Goal: Transaction & Acquisition: Book appointment/travel/reservation

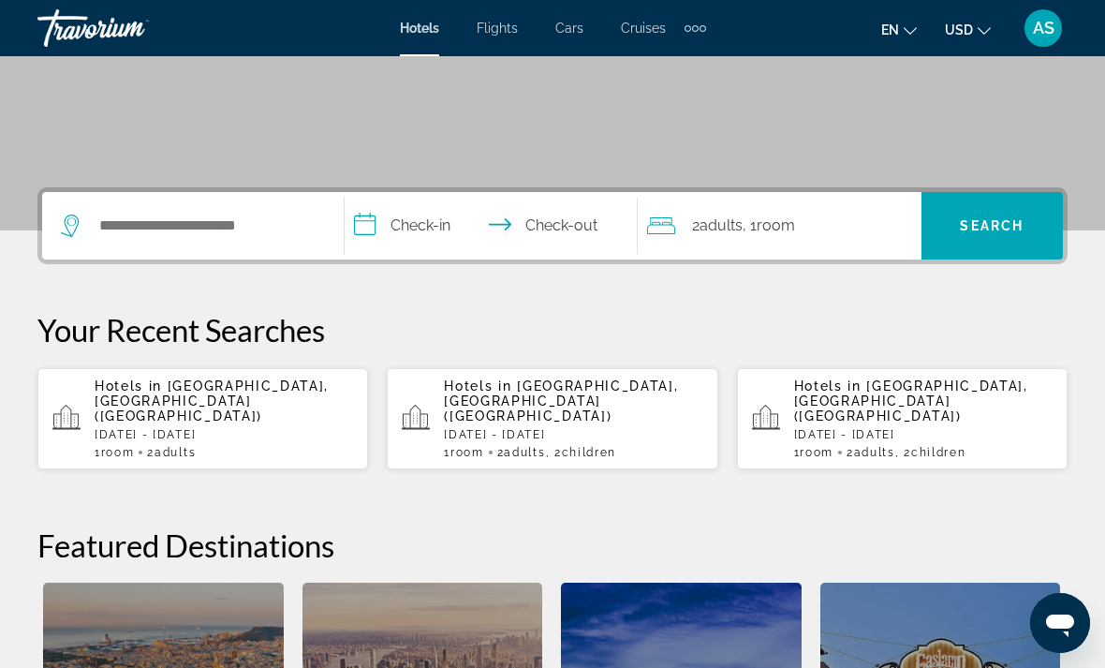
scroll to position [412, 0]
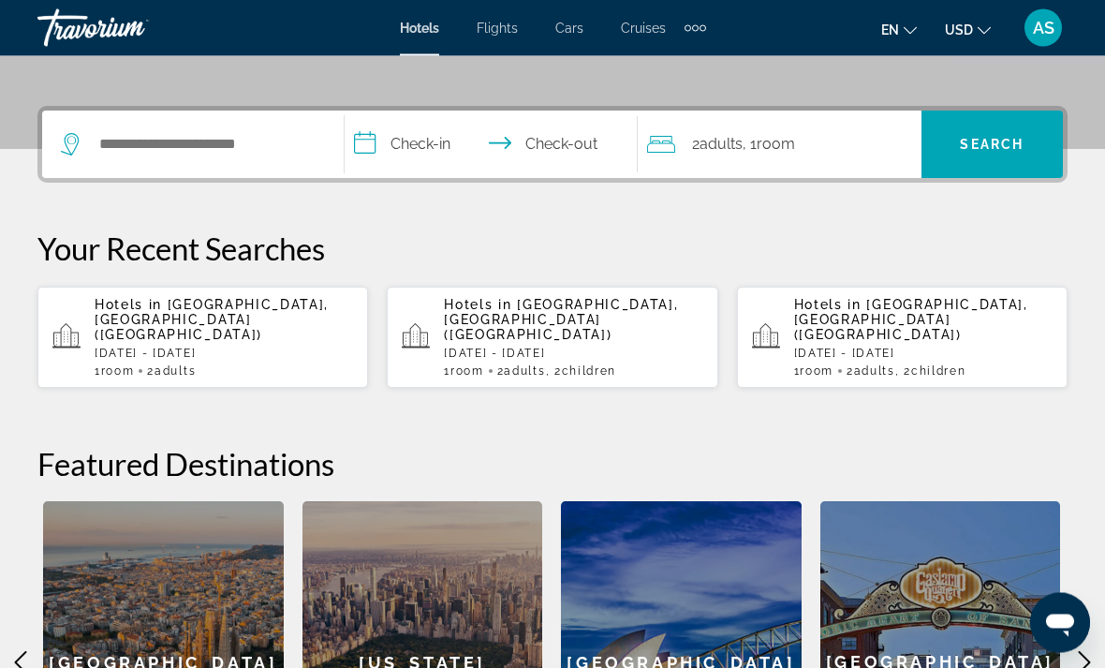
click at [625, 347] on p "[DATE] - [DATE]" at bounding box center [573, 353] width 258 height 13
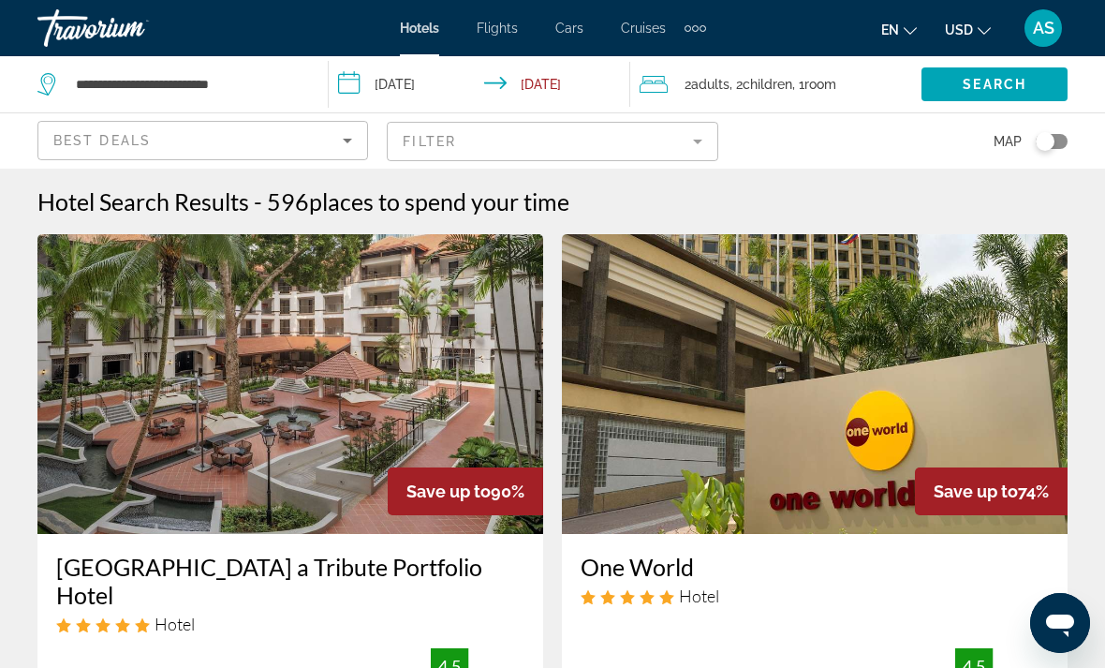
click at [858, 69] on div "2 Adult Adults , 2 Child Children , 1 Room rooms" at bounding box center [781, 84] width 282 height 56
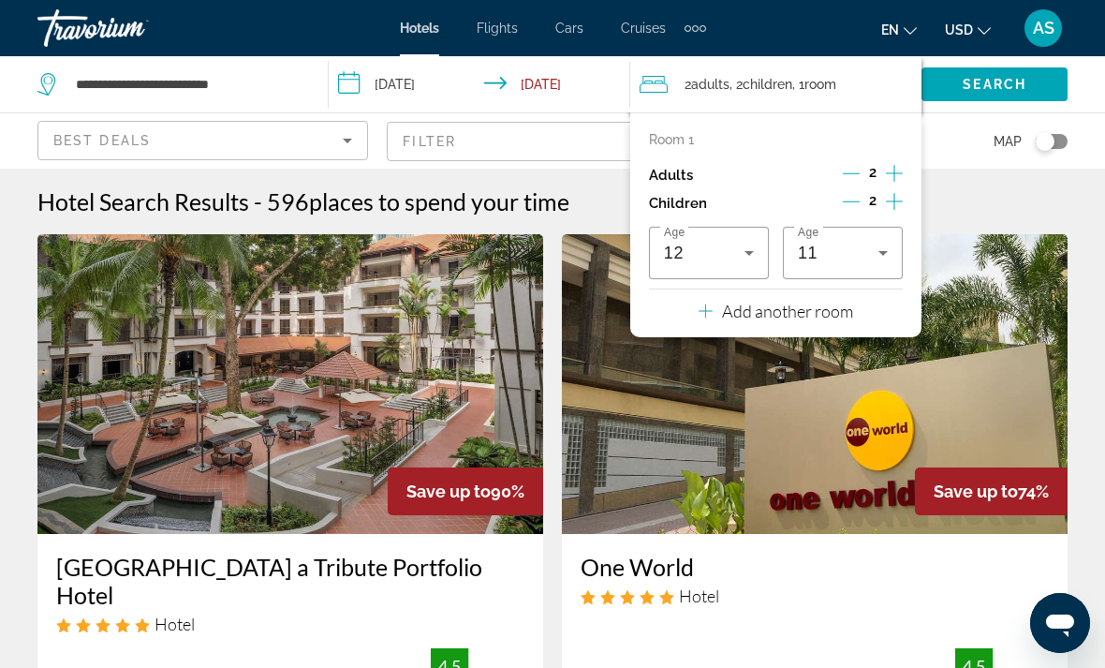
click at [852, 194] on icon "Decrement children" at bounding box center [851, 201] width 17 height 17
click at [851, 194] on icon "Decrement children" at bounding box center [852, 201] width 17 height 17
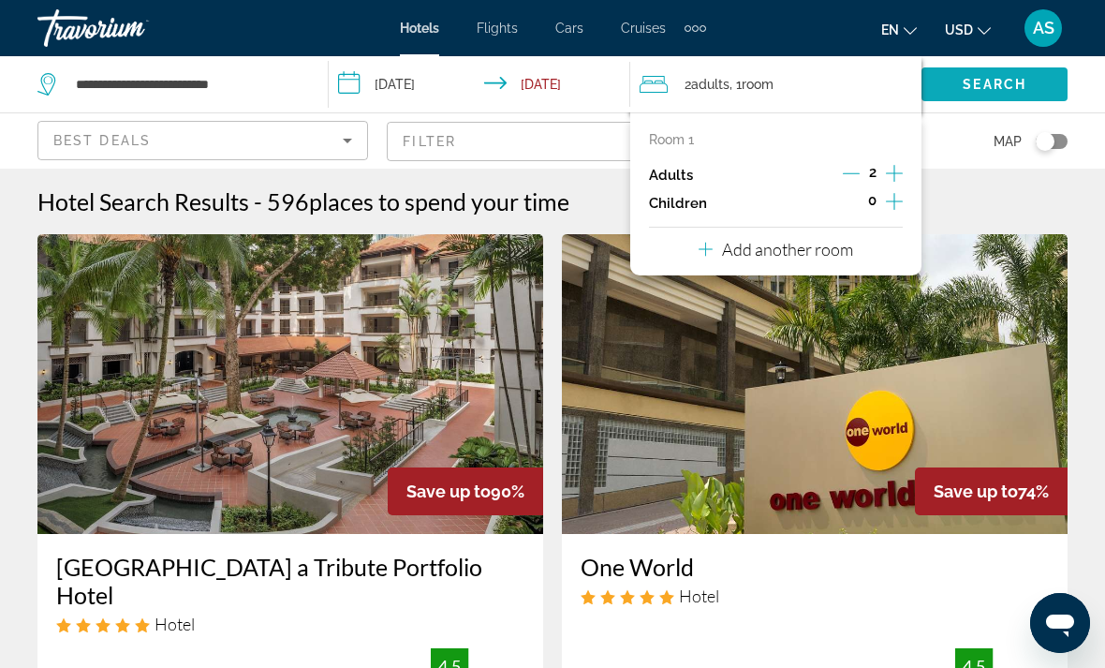
click at [989, 80] on span "Search" at bounding box center [995, 84] width 64 height 15
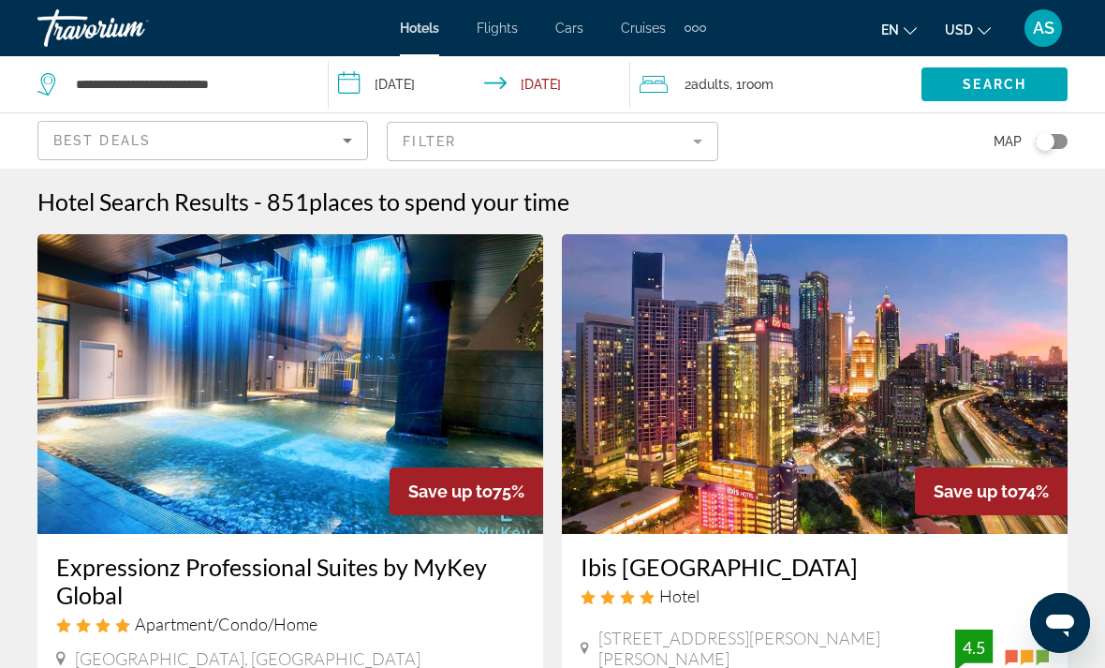
click at [669, 142] on mat-form-field "Filter" at bounding box center [552, 141] width 331 height 39
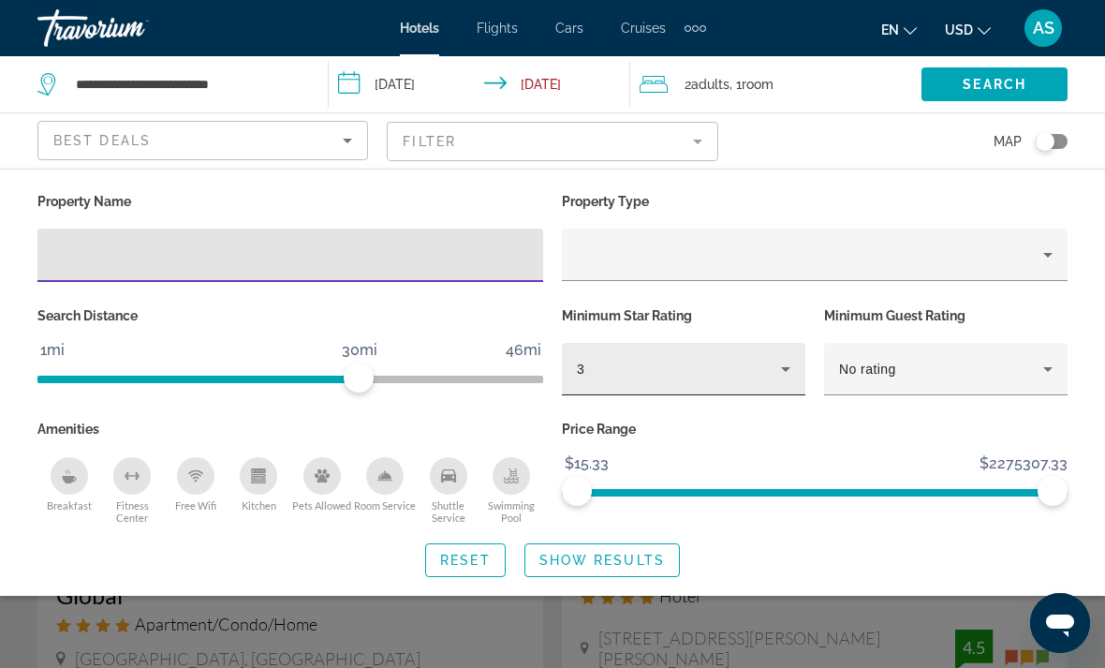
click at [645, 378] on div "3" at bounding box center [679, 369] width 204 height 22
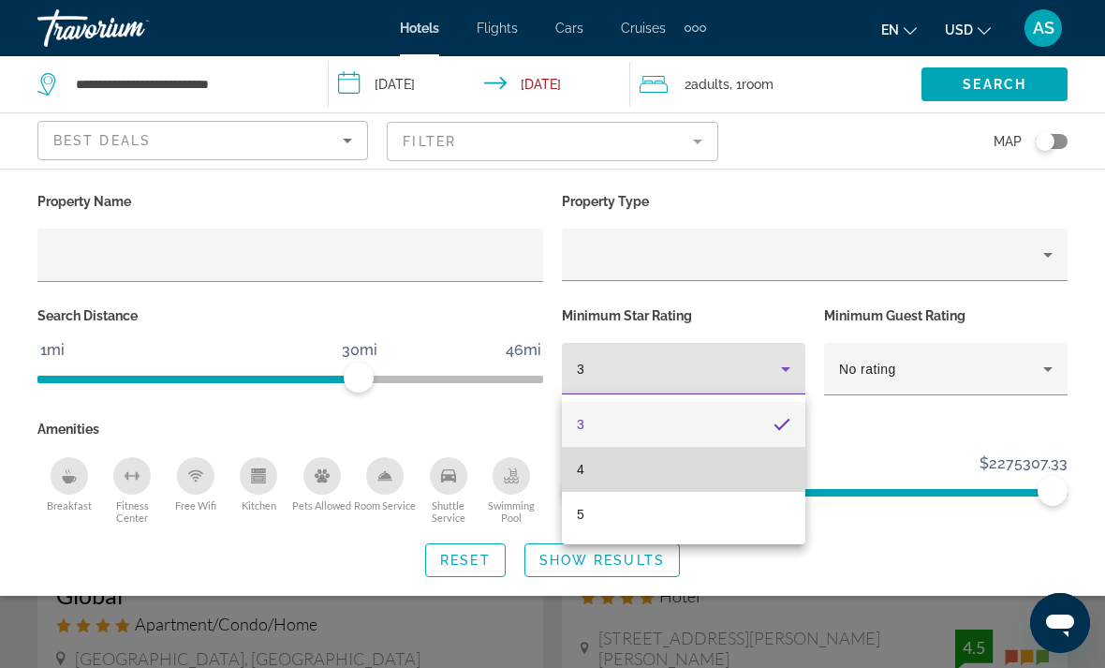
click at [614, 476] on mat-option "4" at bounding box center [683, 469] width 243 height 45
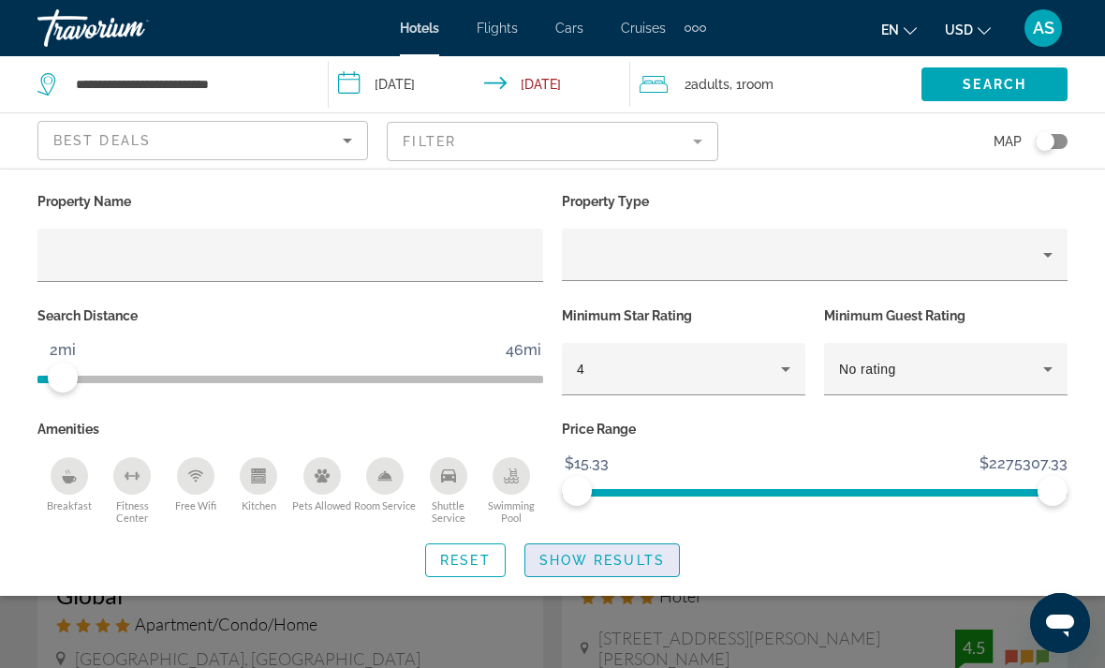
click at [638, 568] on span "Search widget" at bounding box center [602, 559] width 154 height 45
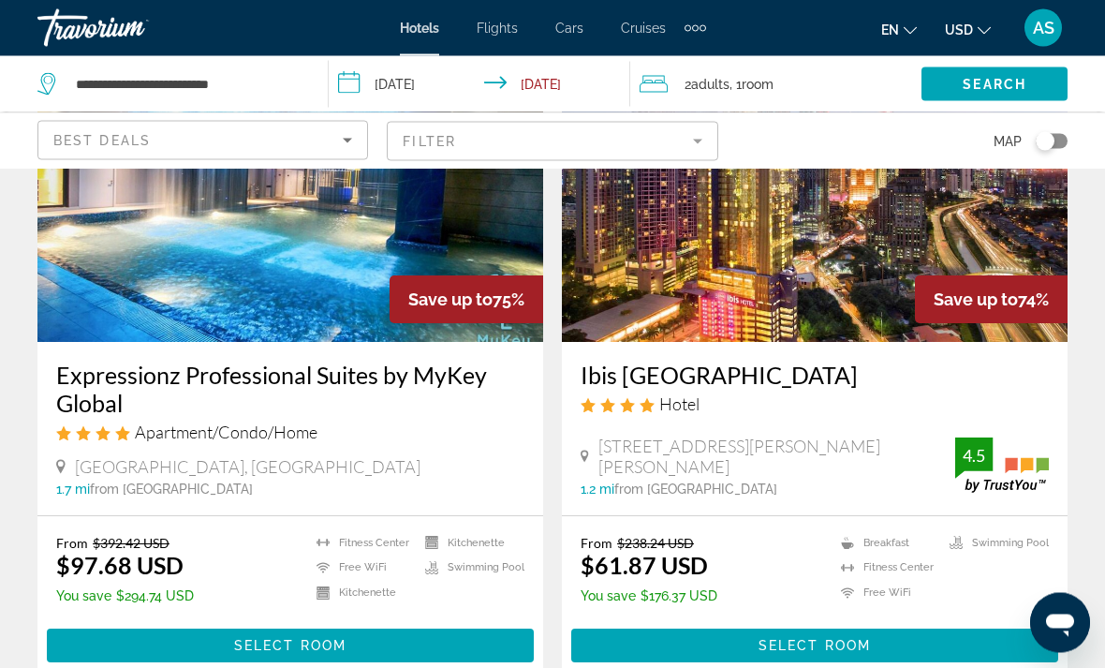
scroll to position [230, 0]
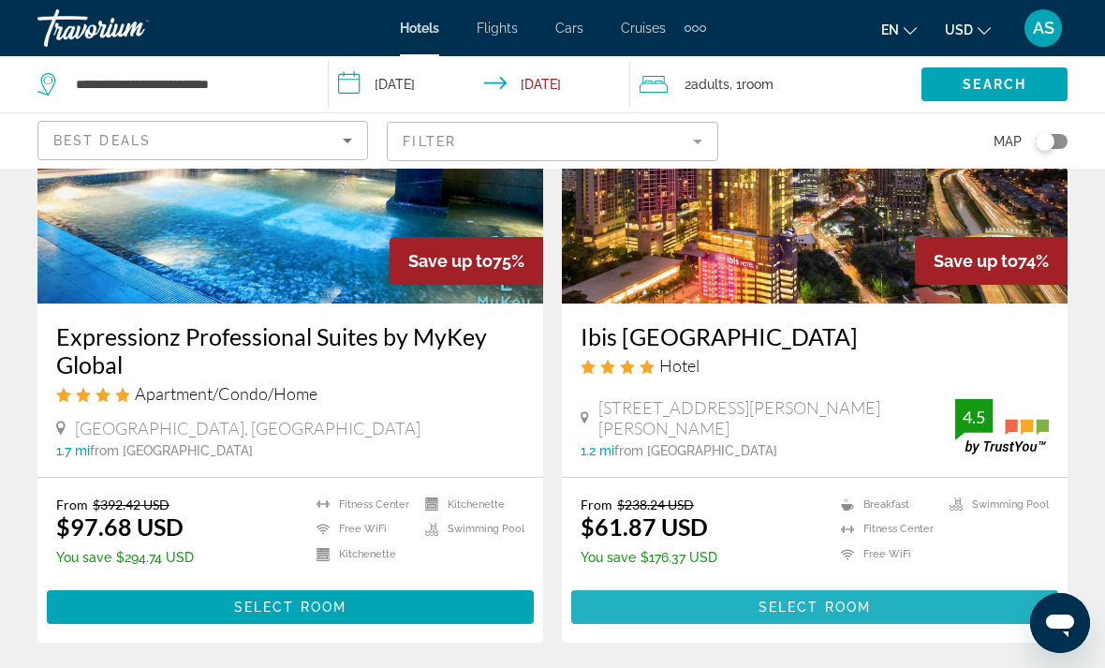
click at [851, 614] on span "Select Room" at bounding box center [814, 606] width 112 height 15
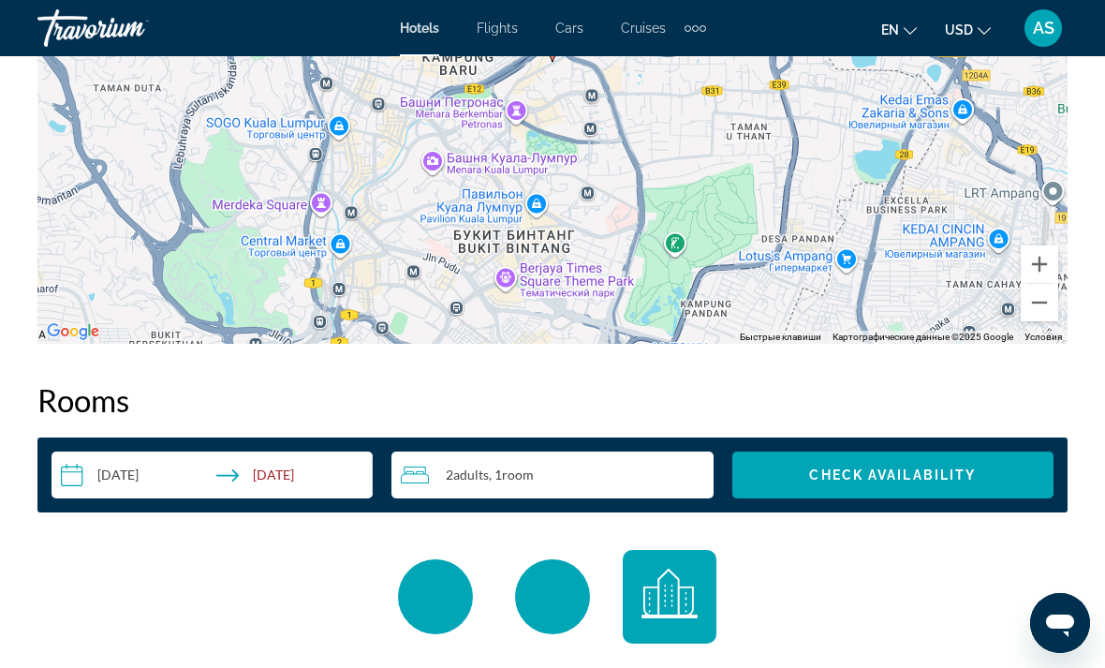
scroll to position [2430, 0]
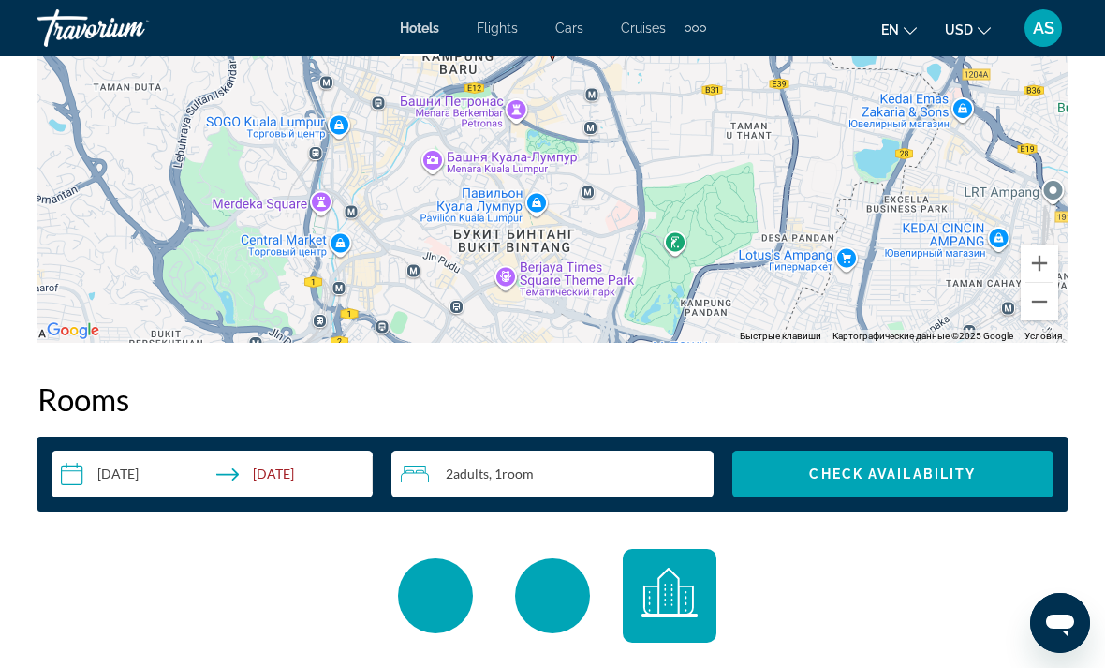
click at [1055, 40] on div "AS" at bounding box center [1042, 27] width 37 height 37
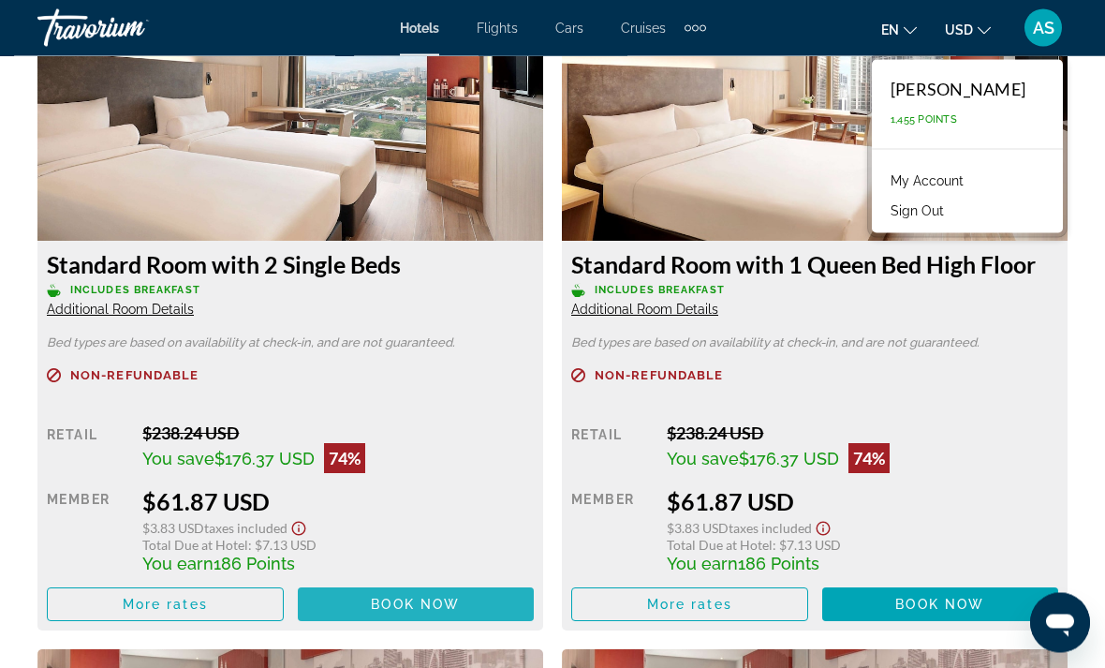
click at [386, 611] on span "Main content" at bounding box center [416, 604] width 237 height 45
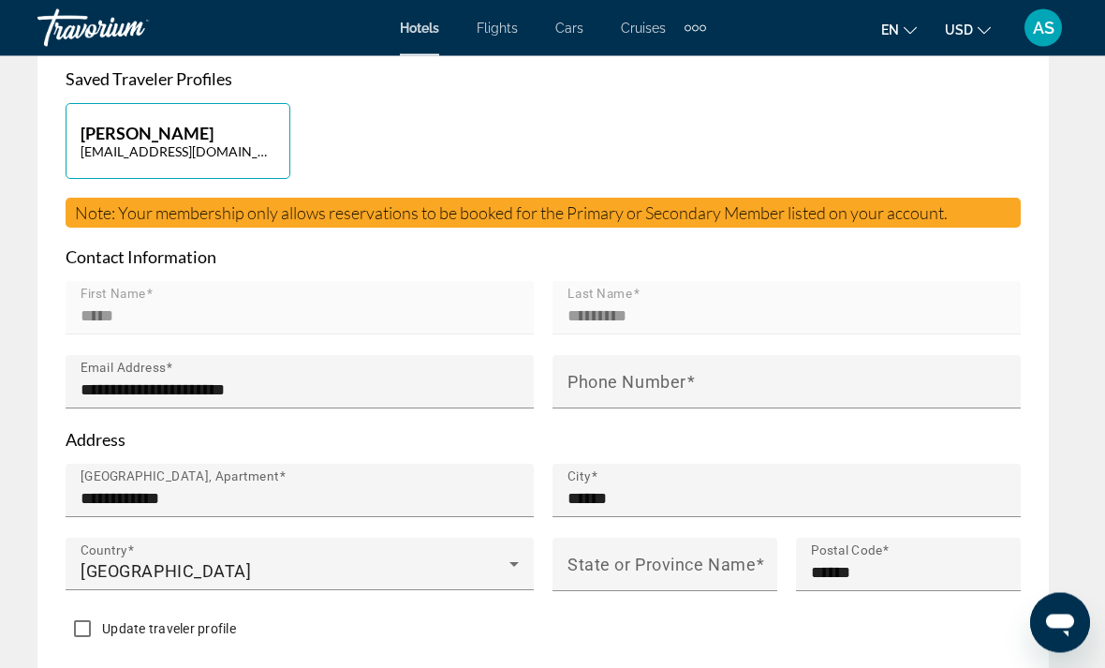
scroll to position [1214, 0]
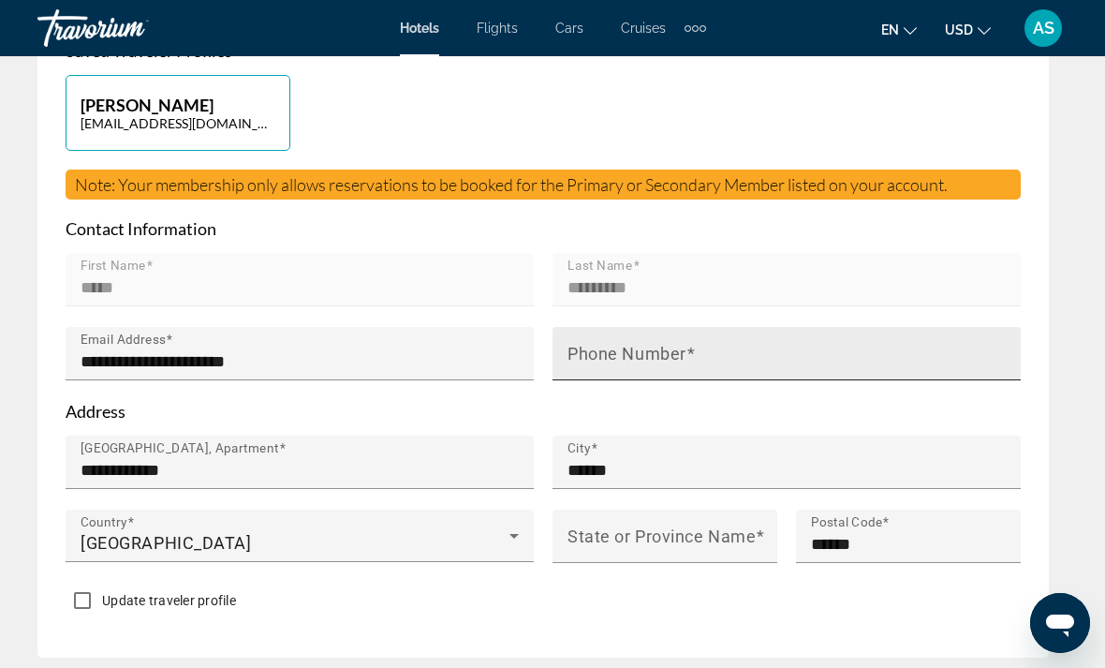
click at [896, 364] on input "Phone Number" at bounding box center [791, 361] width 449 height 22
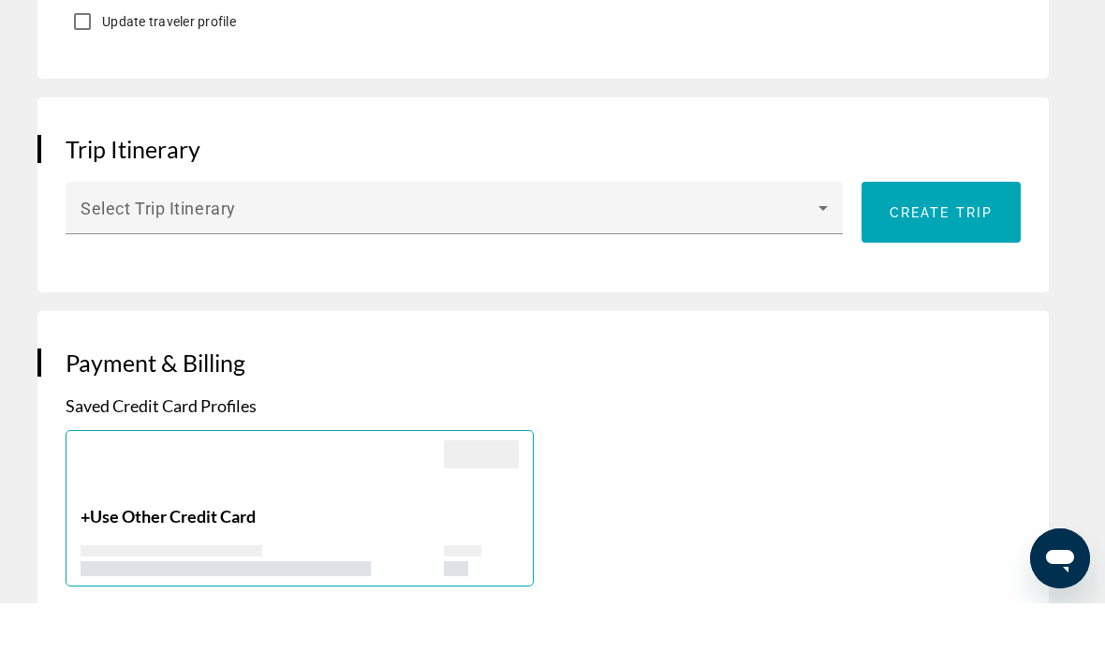
scroll to position [1764, 0]
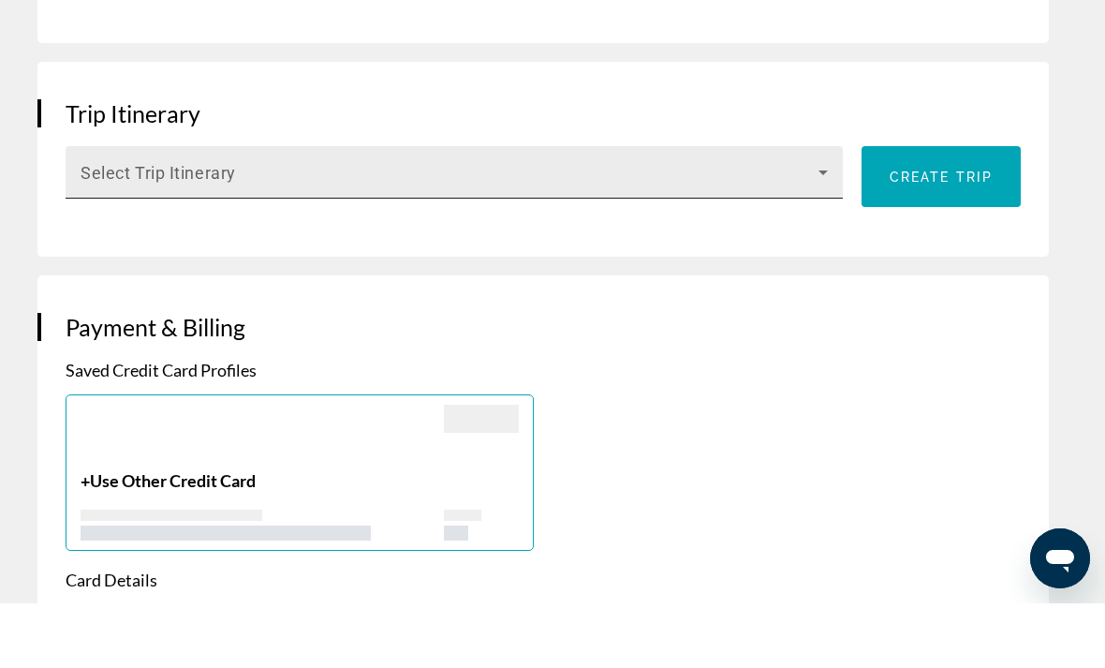
type input "**********"
click at [798, 233] on span "Main content" at bounding box center [450, 244] width 738 height 22
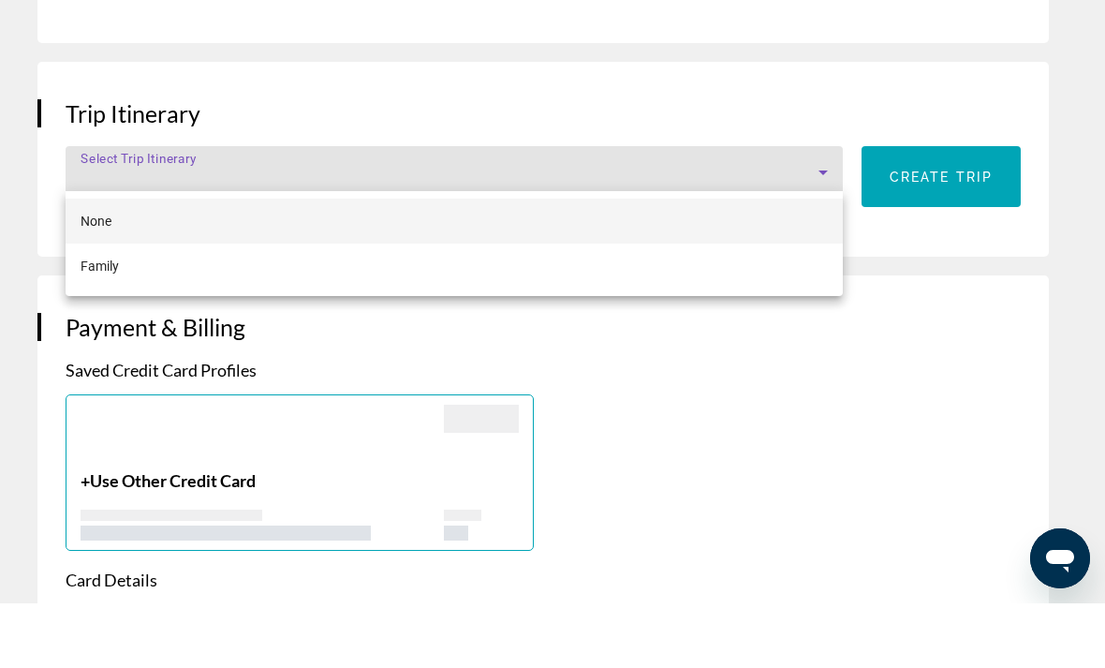
scroll to position [1829, 0]
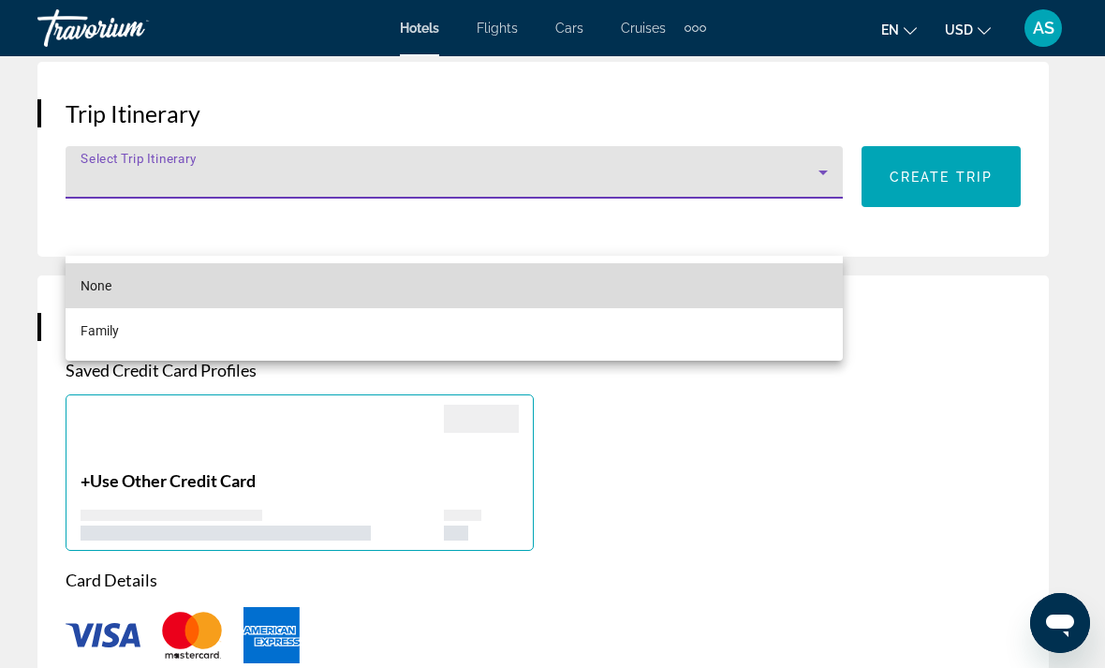
click at [199, 264] on mat-option "None" at bounding box center [454, 285] width 777 height 45
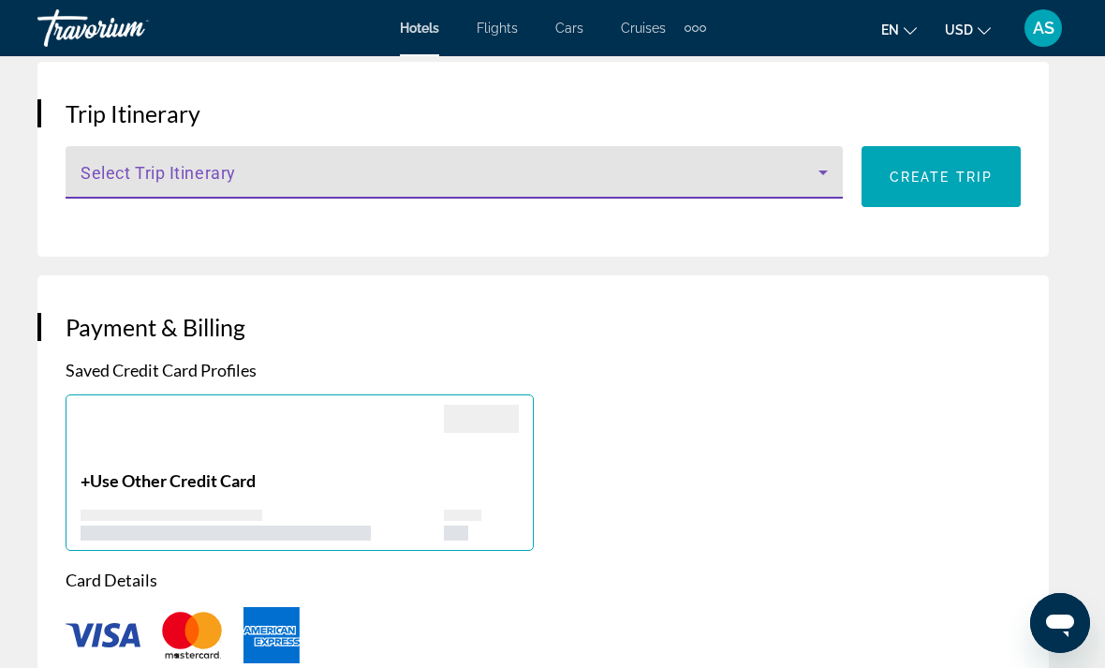
click at [487, 169] on span "Main content" at bounding box center [450, 180] width 738 height 22
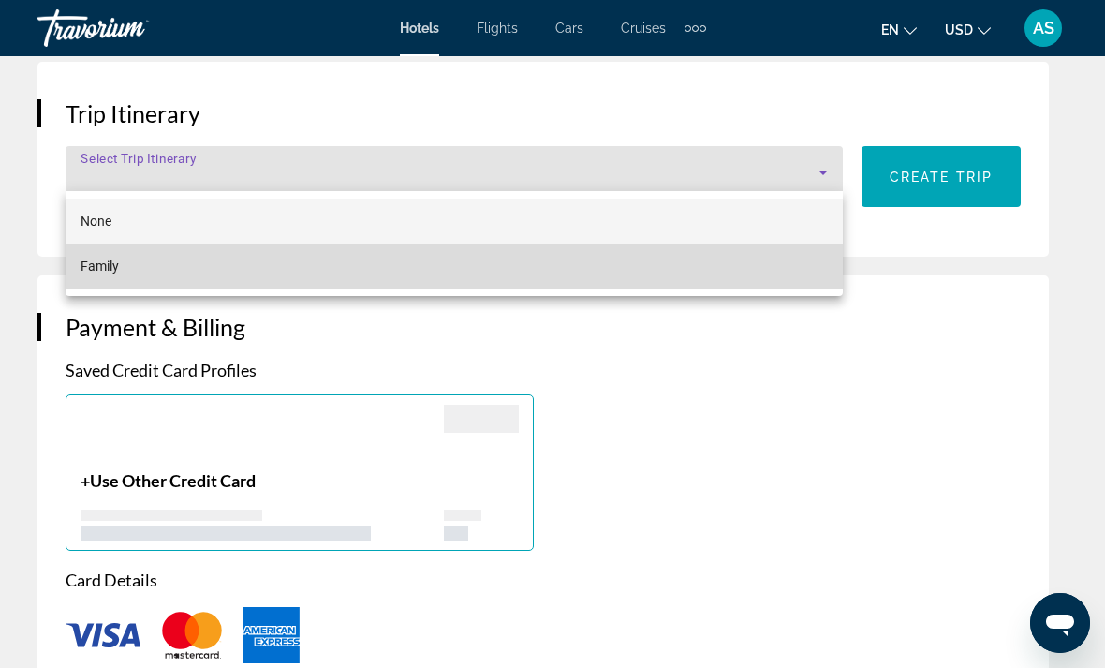
click at [286, 272] on mat-option "Family" at bounding box center [454, 265] width 777 height 45
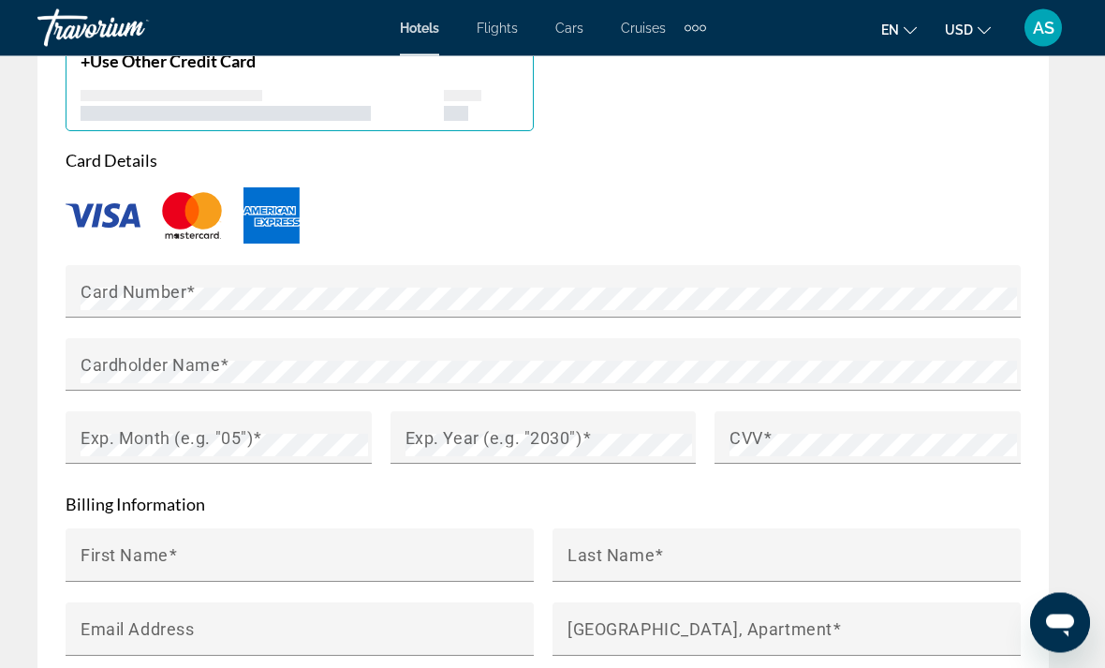
scroll to position [2248, 0]
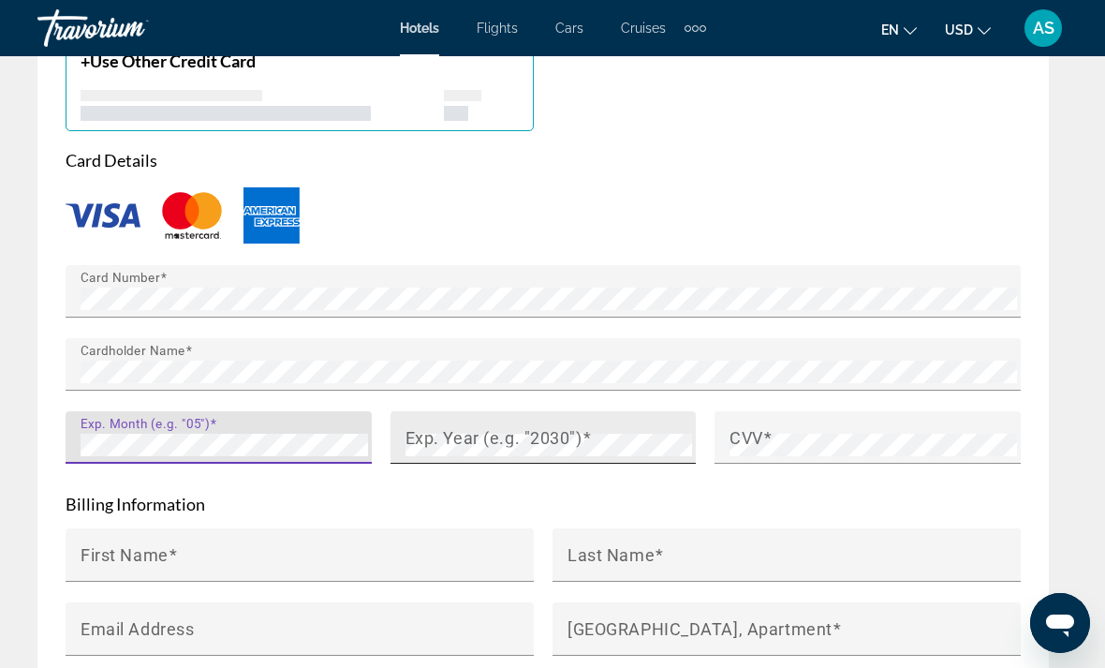
click at [522, 427] on mat-label "Exp. Year (e.g. "2030")" at bounding box center [493, 437] width 177 height 20
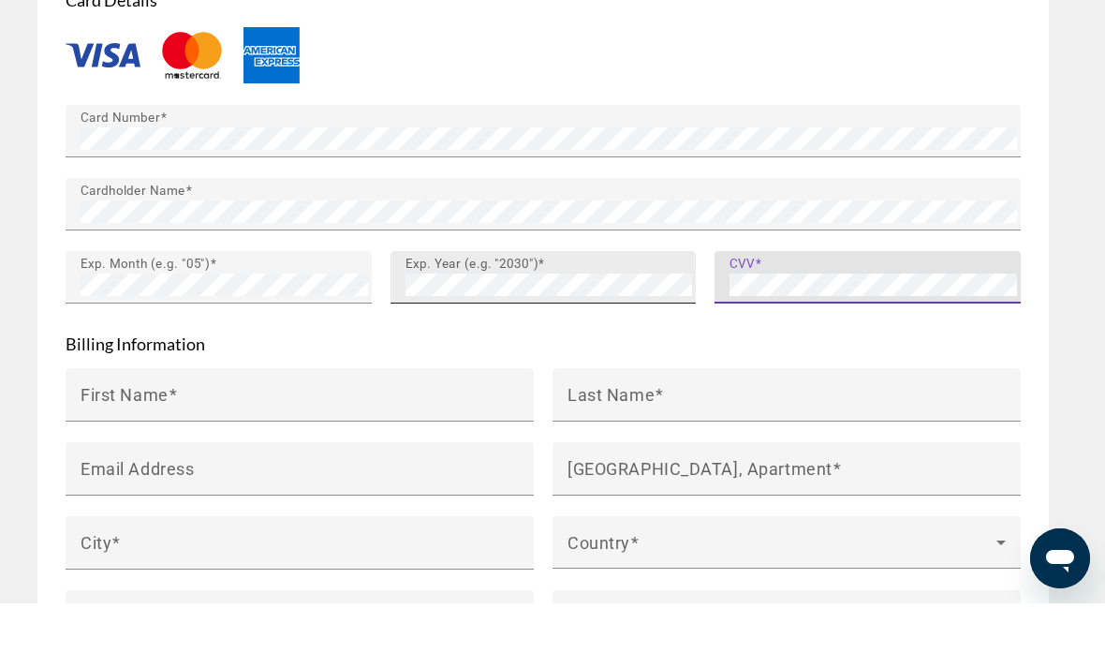
scroll to position [2345, 0]
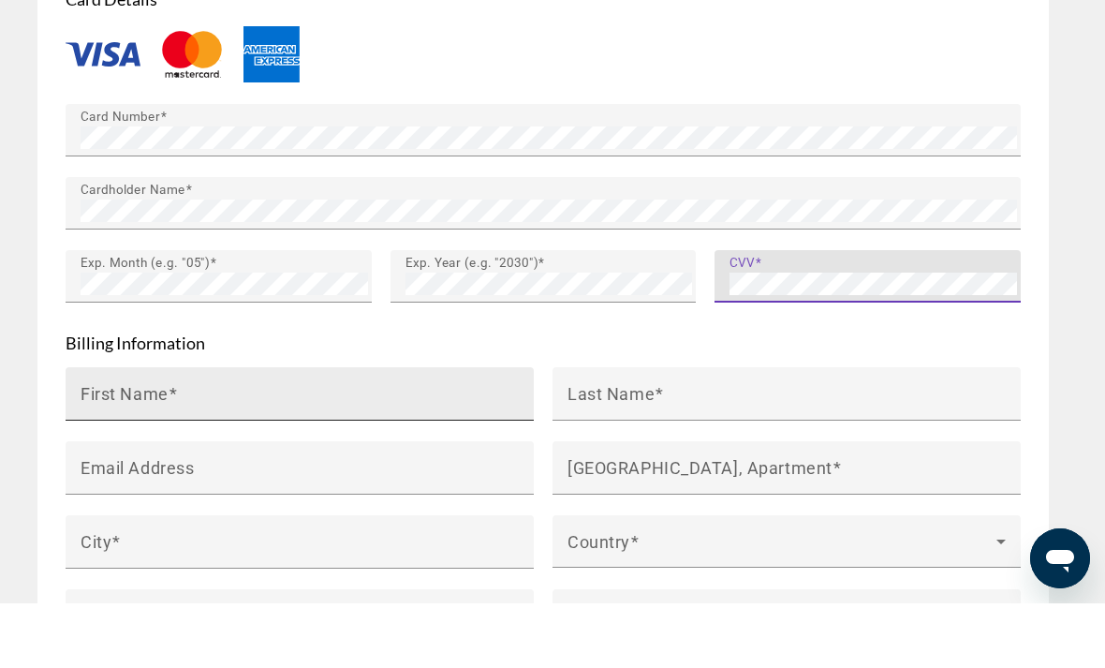
click at [477, 455] on input "First Name" at bounding box center [305, 466] width 449 height 22
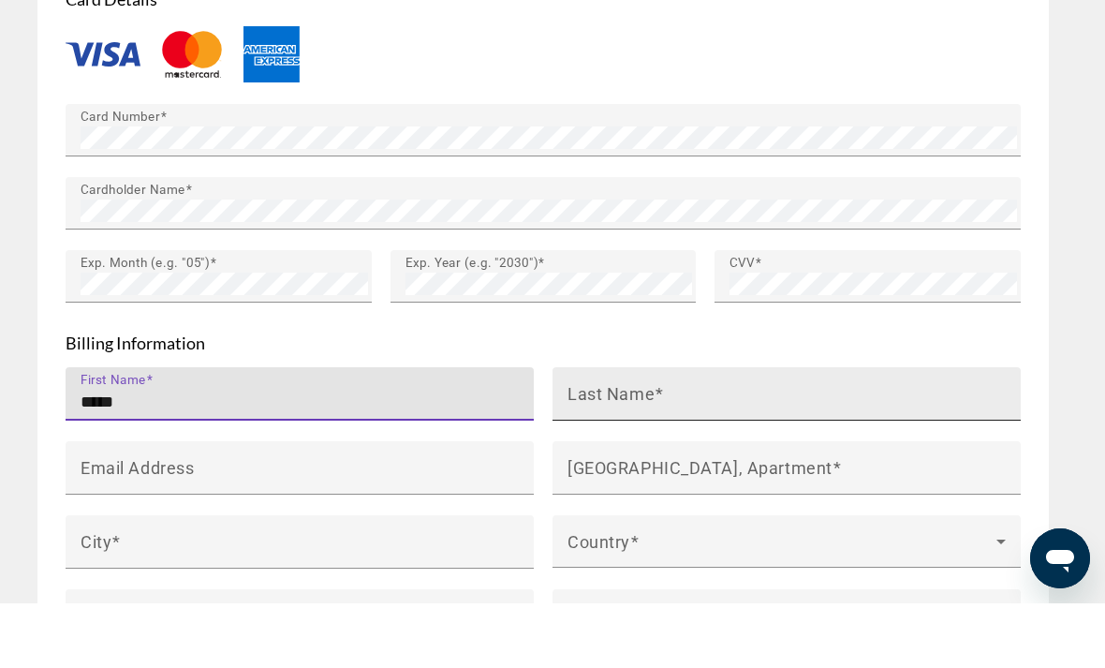
type input "*****"
click at [789, 455] on input "Last Name" at bounding box center [791, 466] width 449 height 22
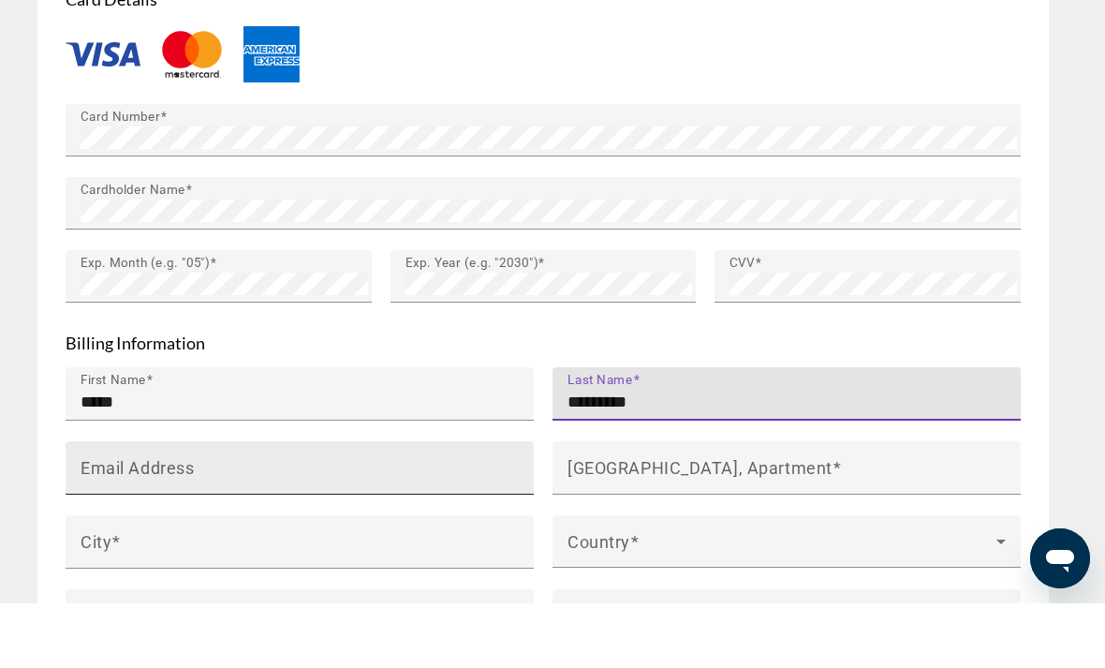
type input "*********"
click at [349, 529] on input "Email Address" at bounding box center [305, 540] width 449 height 22
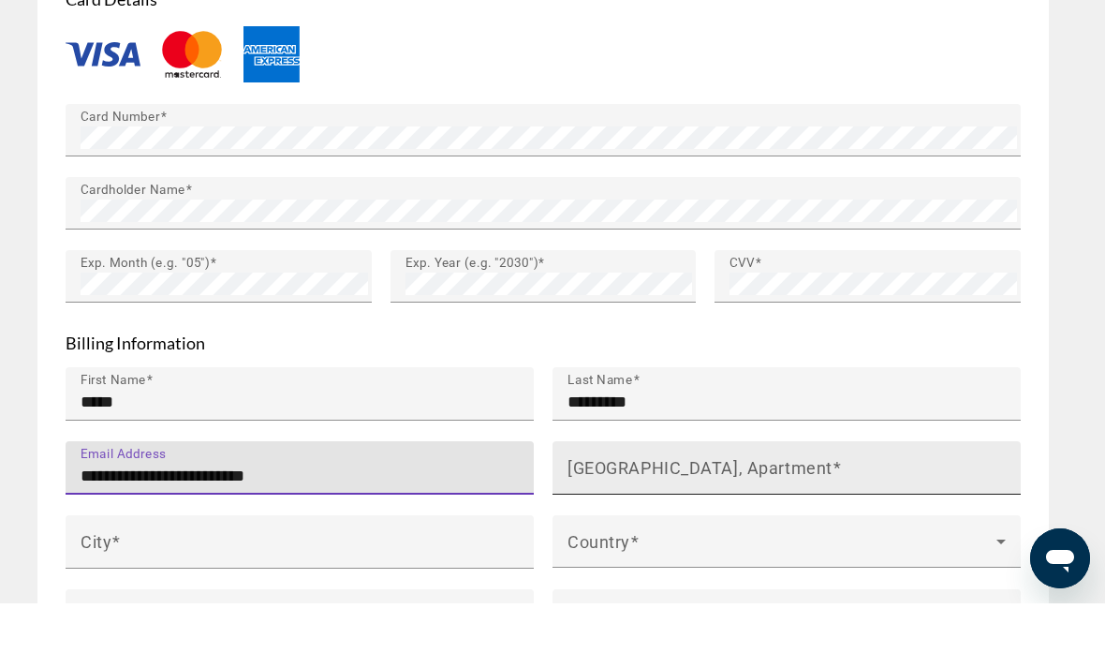
type input "**********"
click at [716, 522] on mat-label "House Number, Street, Apartment" at bounding box center [699, 532] width 265 height 20
click at [716, 529] on input "House Number, Street, Apartment" at bounding box center [791, 540] width 449 height 22
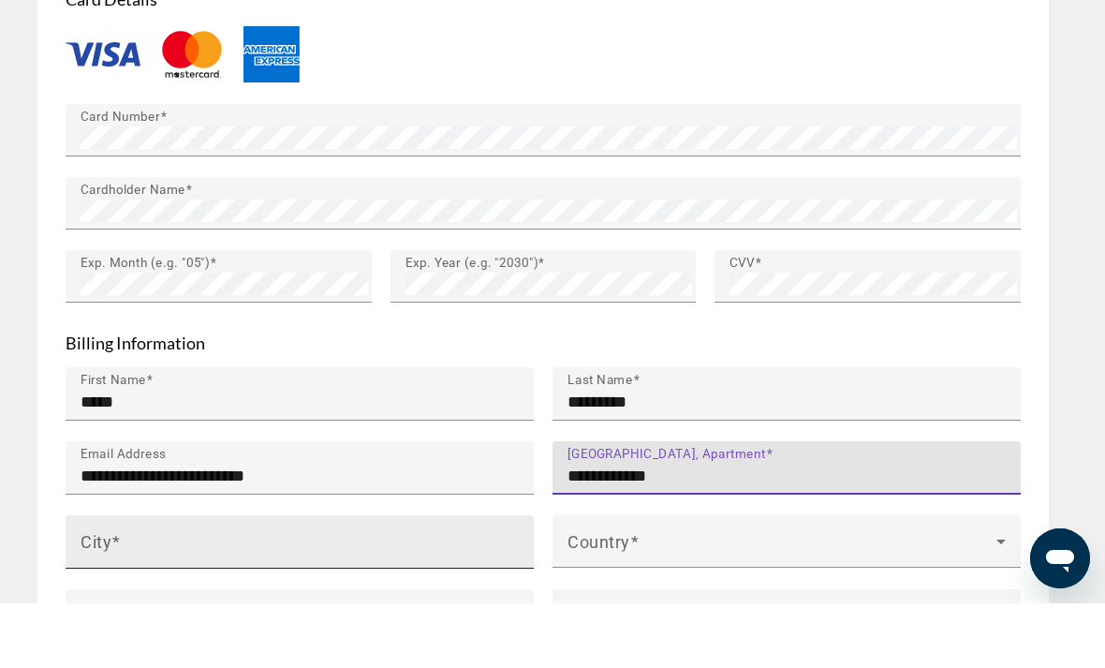
type input "**********"
click at [412, 580] on div "City" at bounding box center [305, 606] width 449 height 53
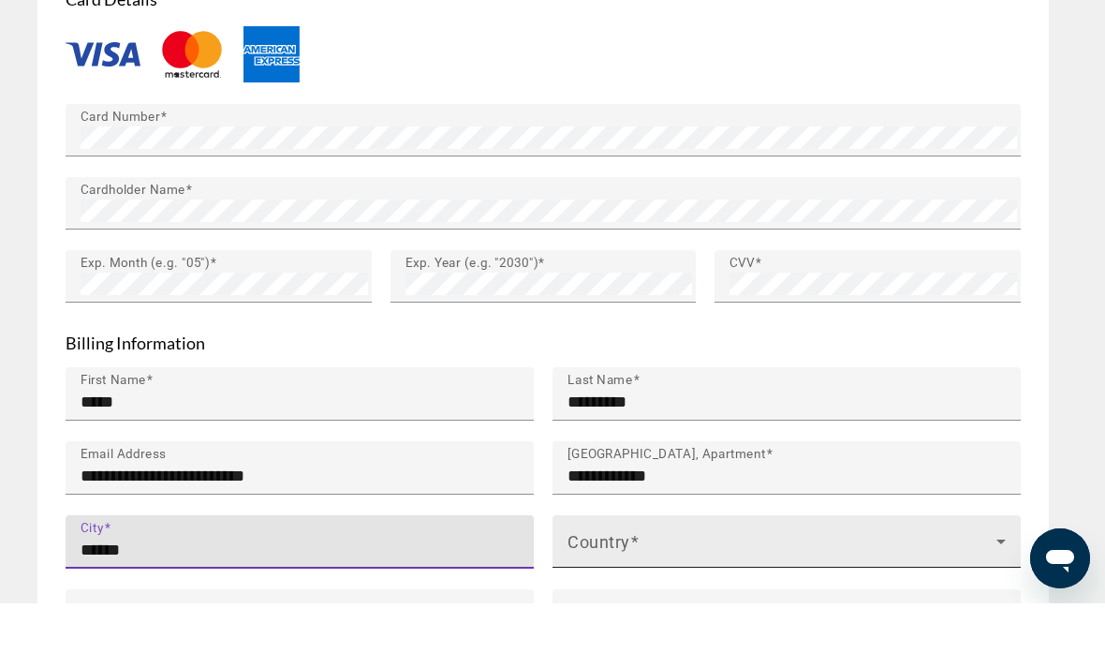
type input "******"
click at [738, 602] on span "Main content" at bounding box center [781, 613] width 429 height 22
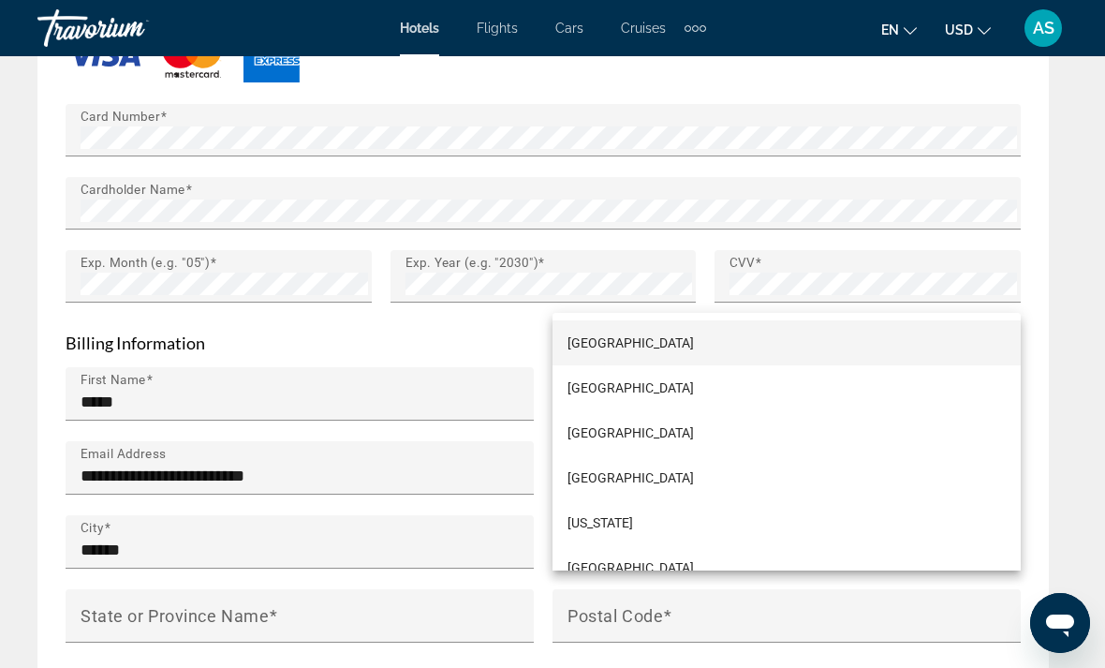
scroll to position [5009, 0]
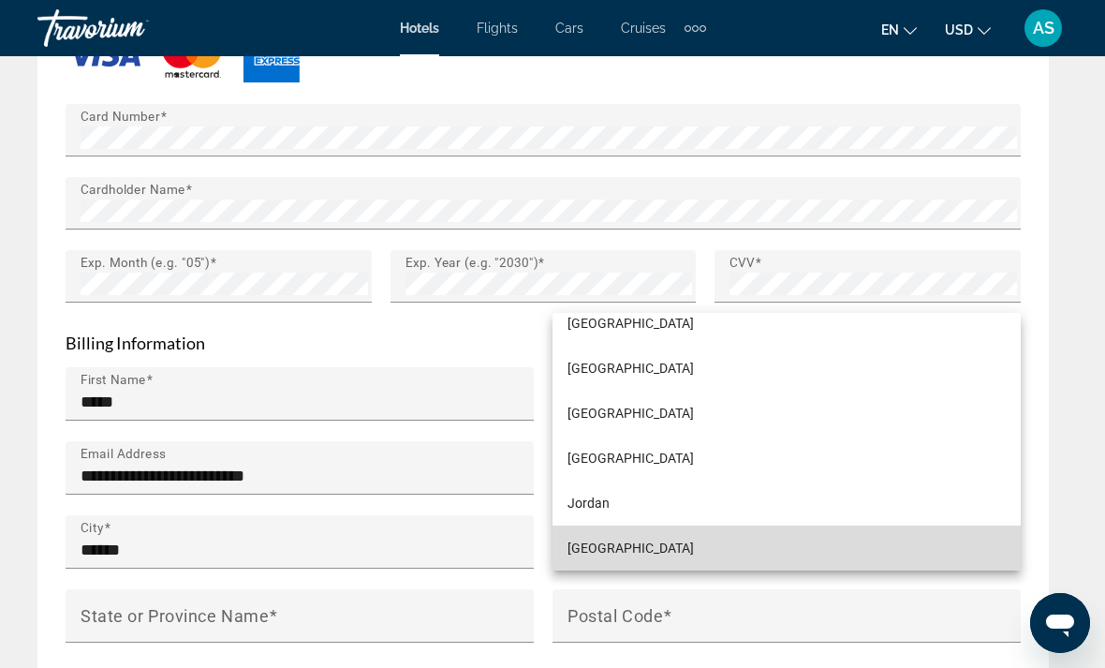
click at [625, 559] on span "Kazakhstan" at bounding box center [630, 548] width 126 height 22
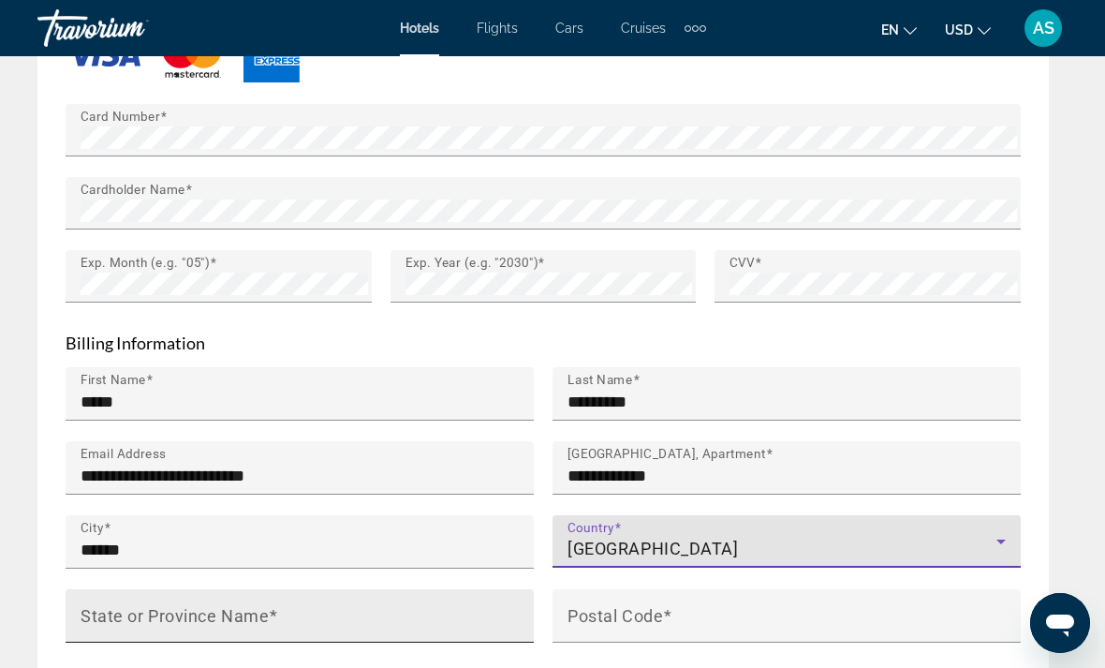
click at [291, 612] on input "State or Province Name" at bounding box center [305, 623] width 449 height 22
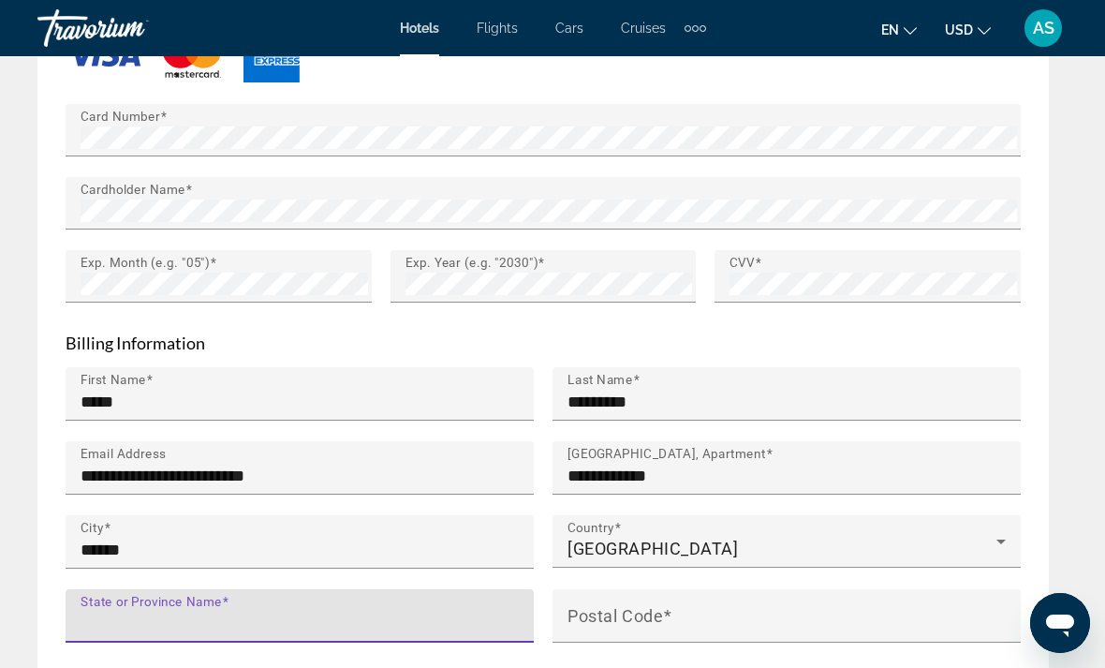
scroll to position [2625, 0]
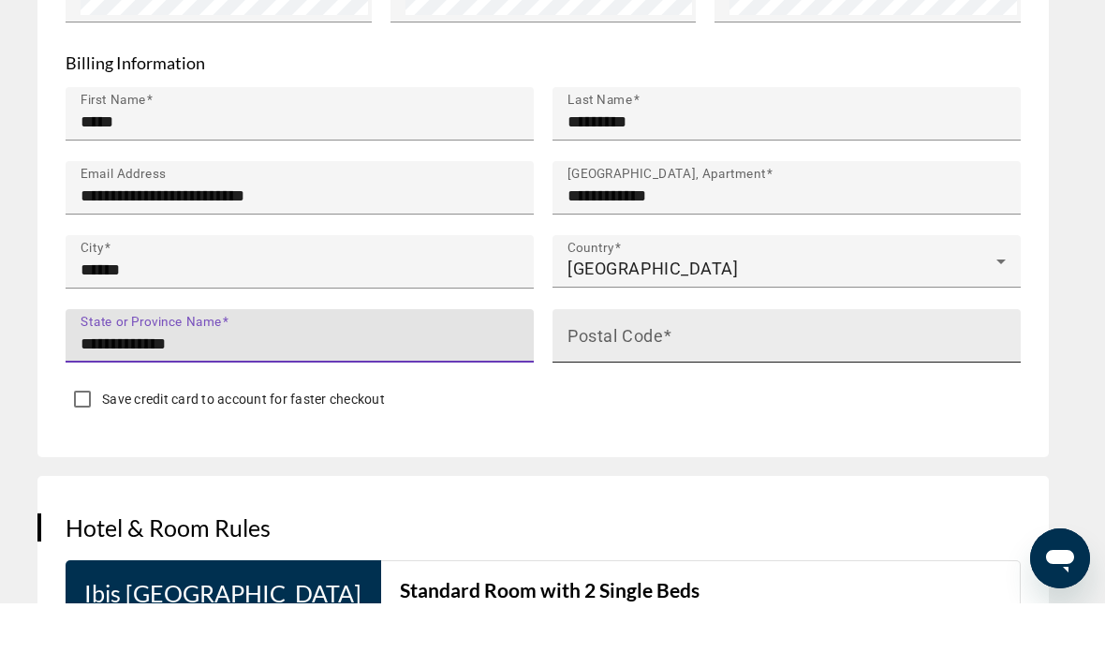
type input "**********"
click at [734, 397] on input "Postal Code" at bounding box center [791, 408] width 449 height 22
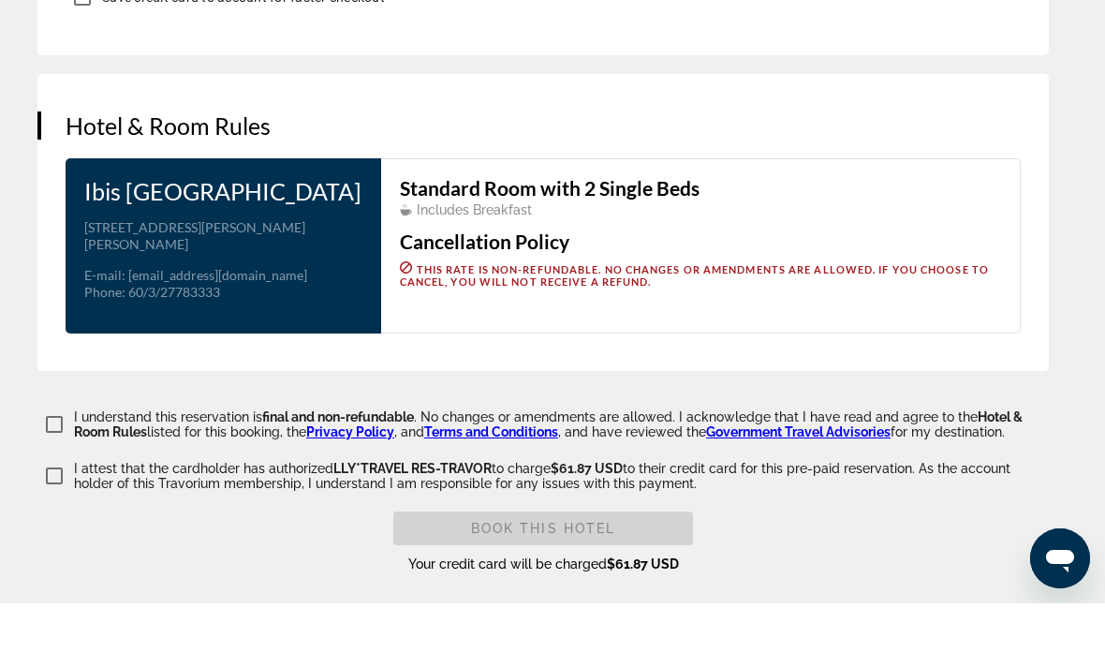
scroll to position [3027, 0]
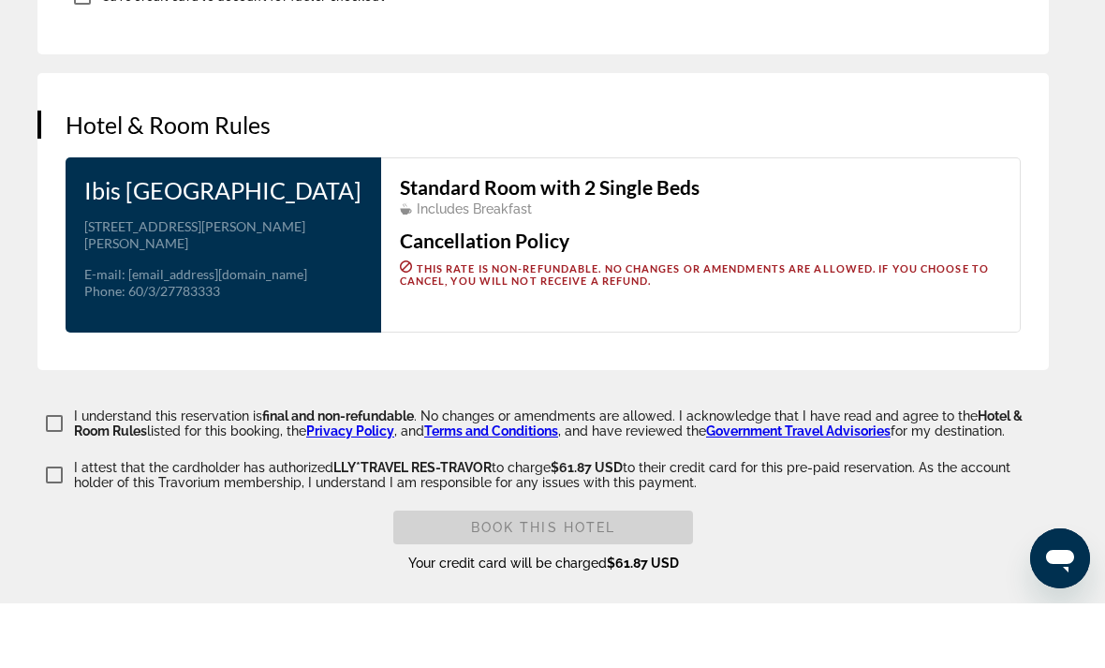
type input "******"
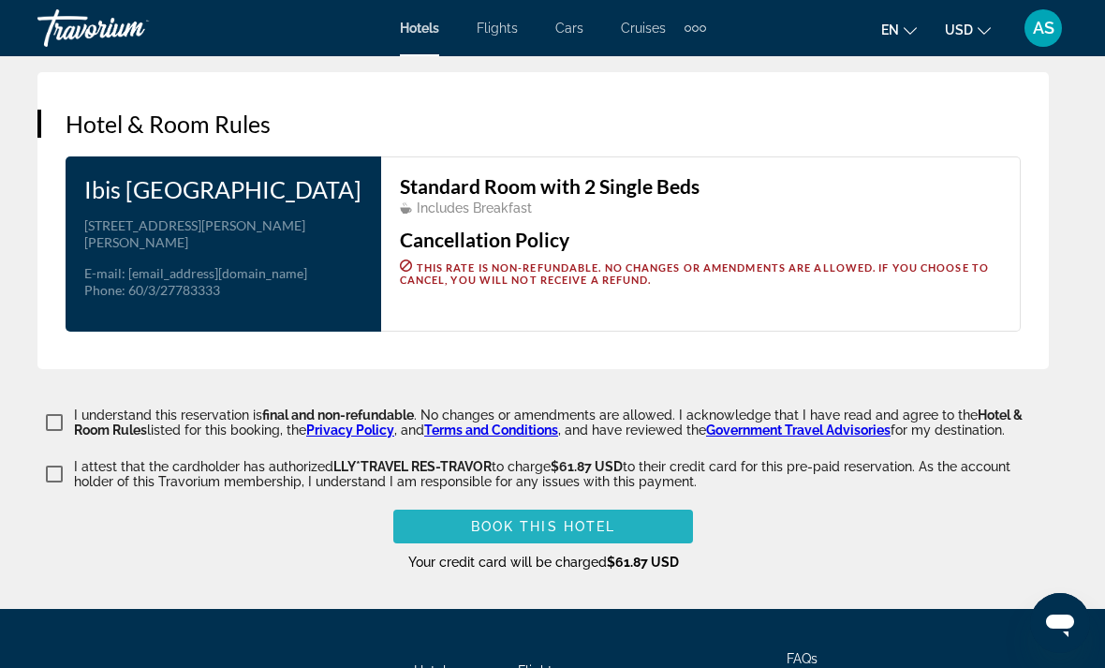
click at [512, 534] on span "Book this hotel" at bounding box center [543, 526] width 145 height 15
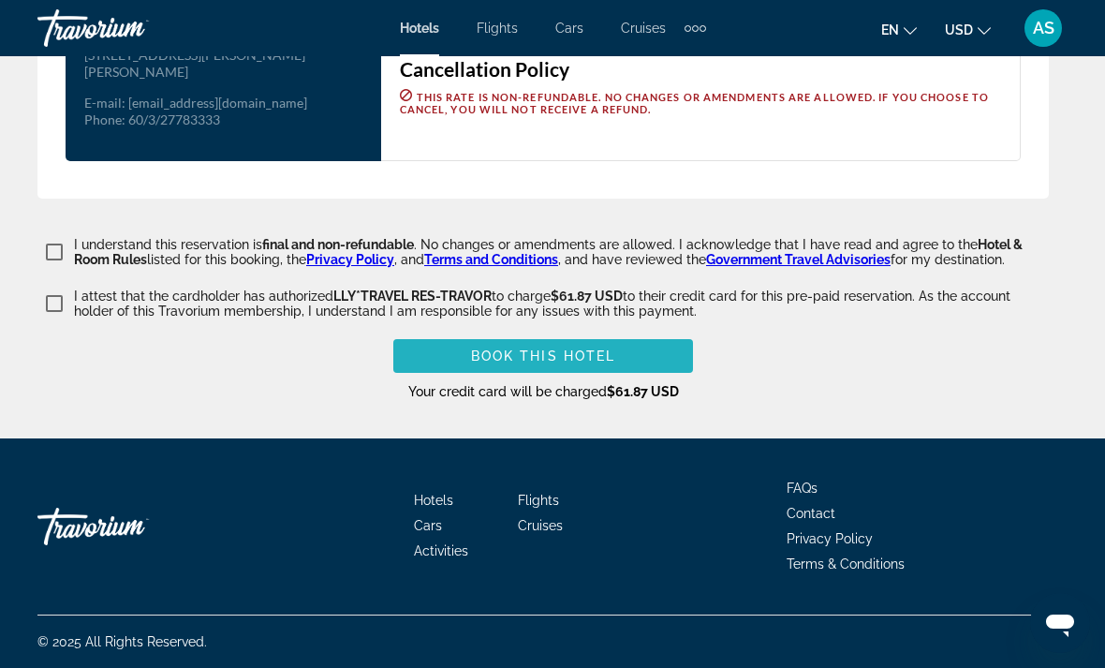
scroll to position [3280, 0]
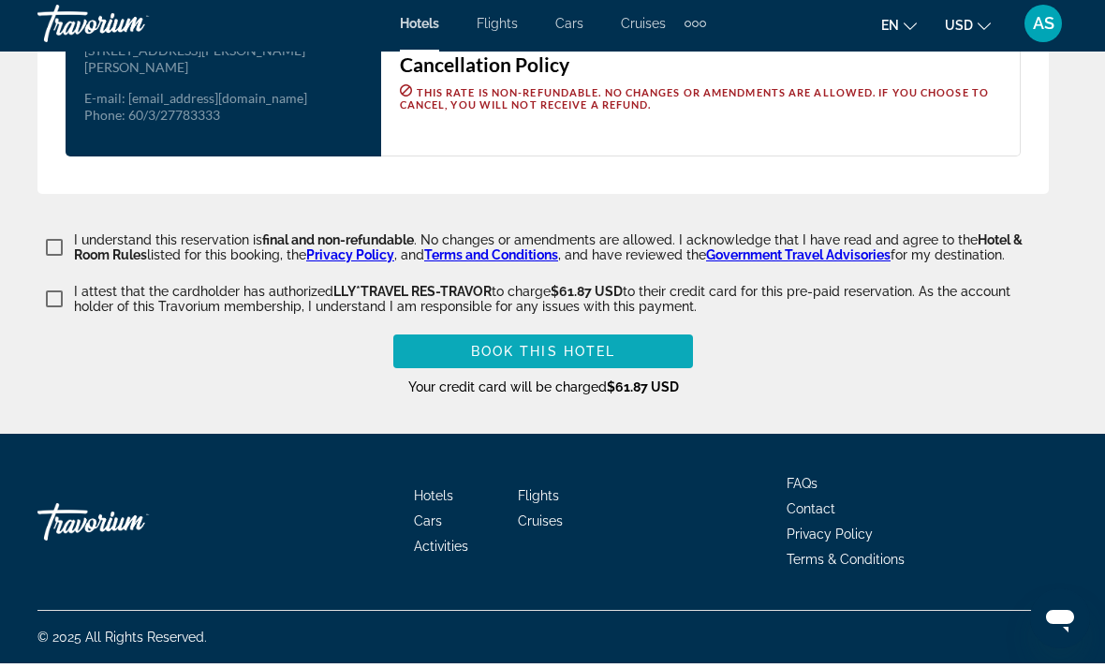
type input "******"
click at [563, 348] on span "Book this hotel" at bounding box center [543, 355] width 145 height 15
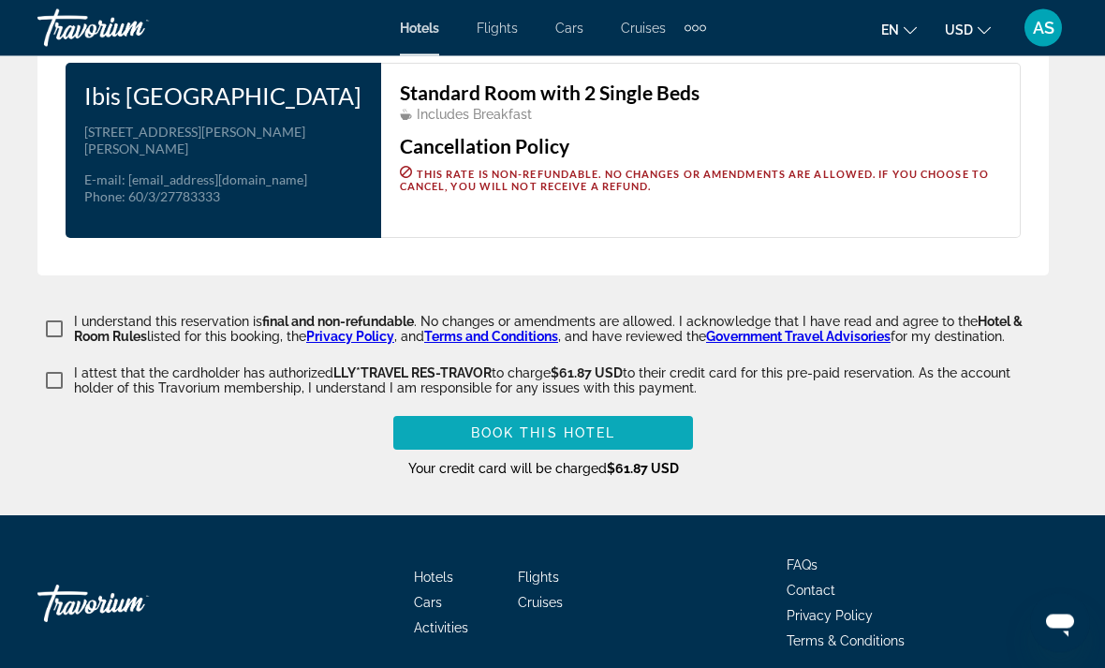
scroll to position [3256, 0]
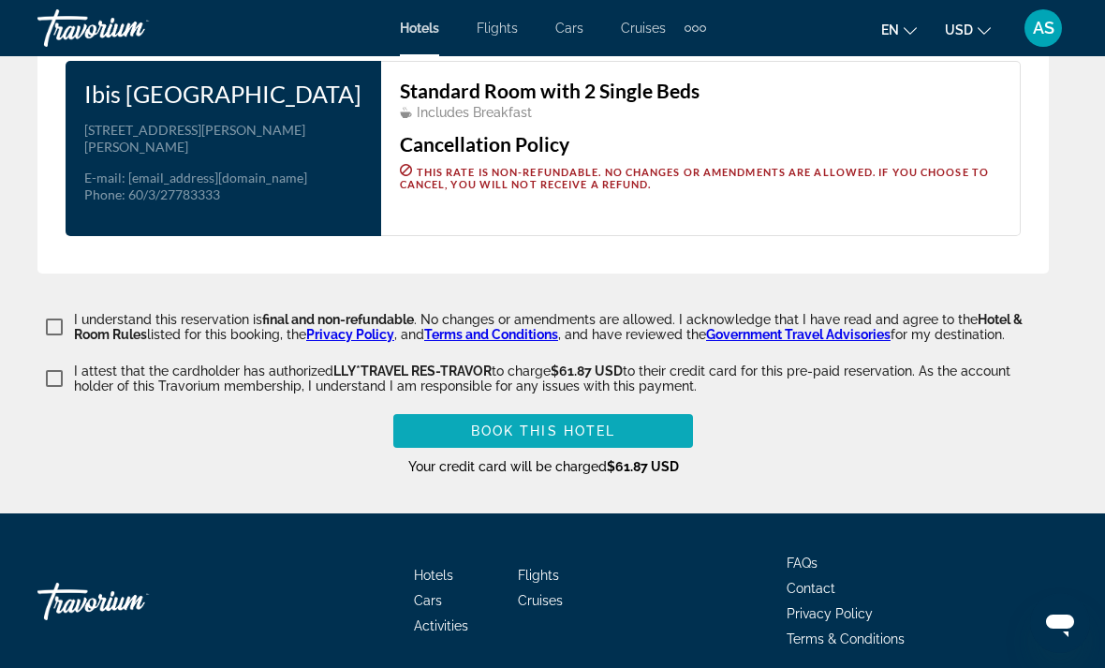
click at [608, 453] on span "Main content" at bounding box center [543, 430] width 300 height 45
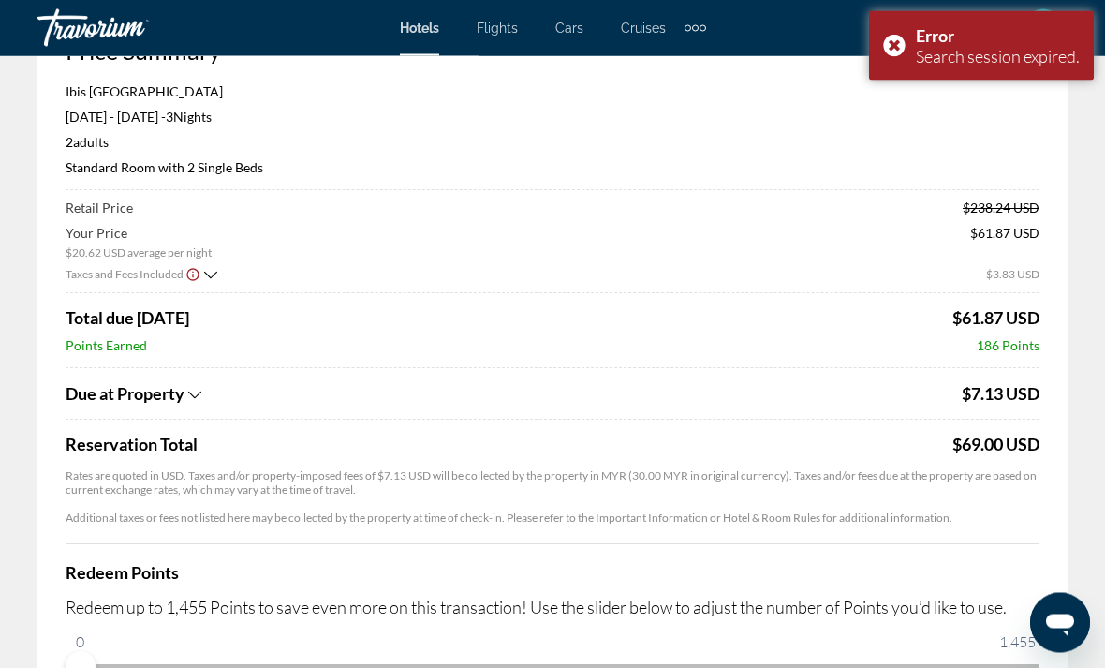
scroll to position [0, 0]
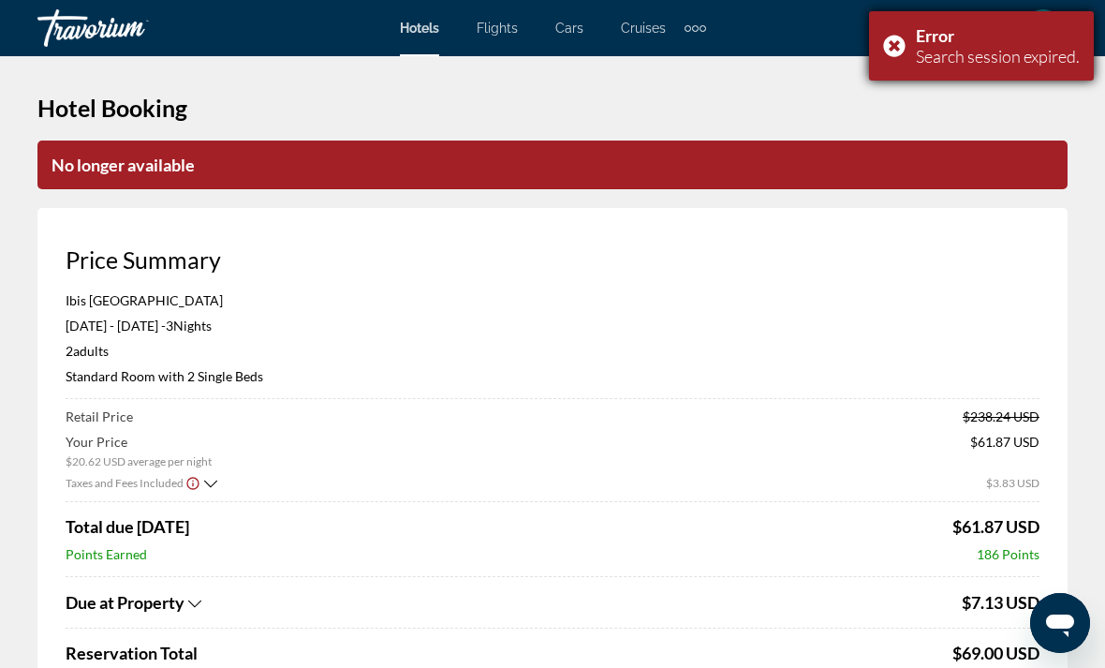
click at [888, 54] on div "Error Search session expired." at bounding box center [981, 45] width 225 height 69
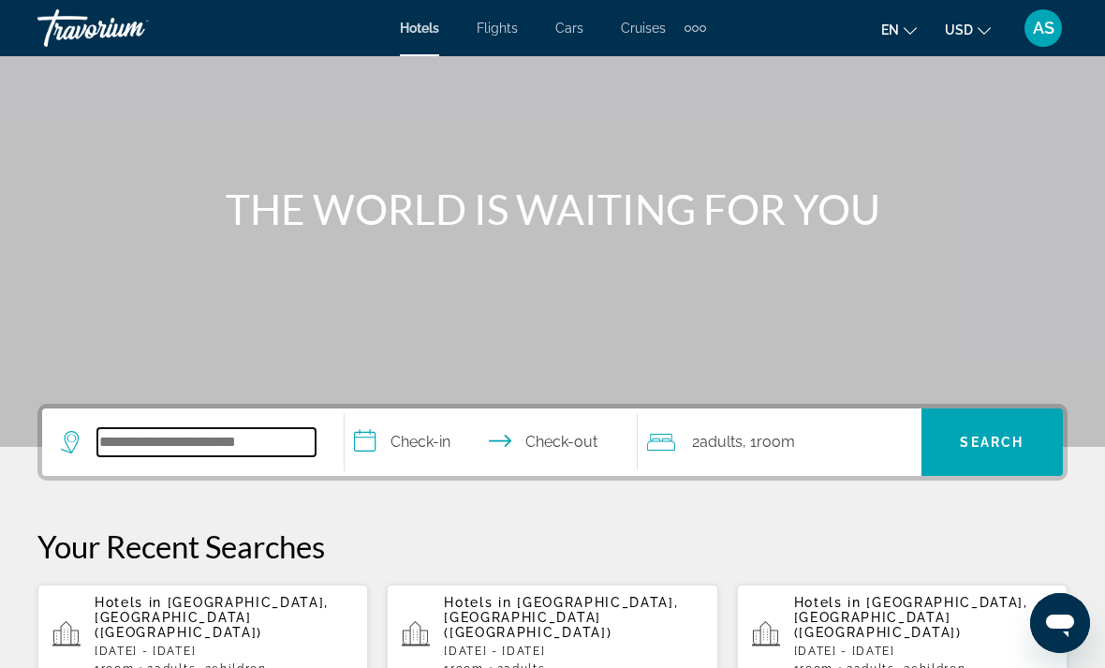
click at [271, 445] on input "Search widget" at bounding box center [206, 442] width 218 height 28
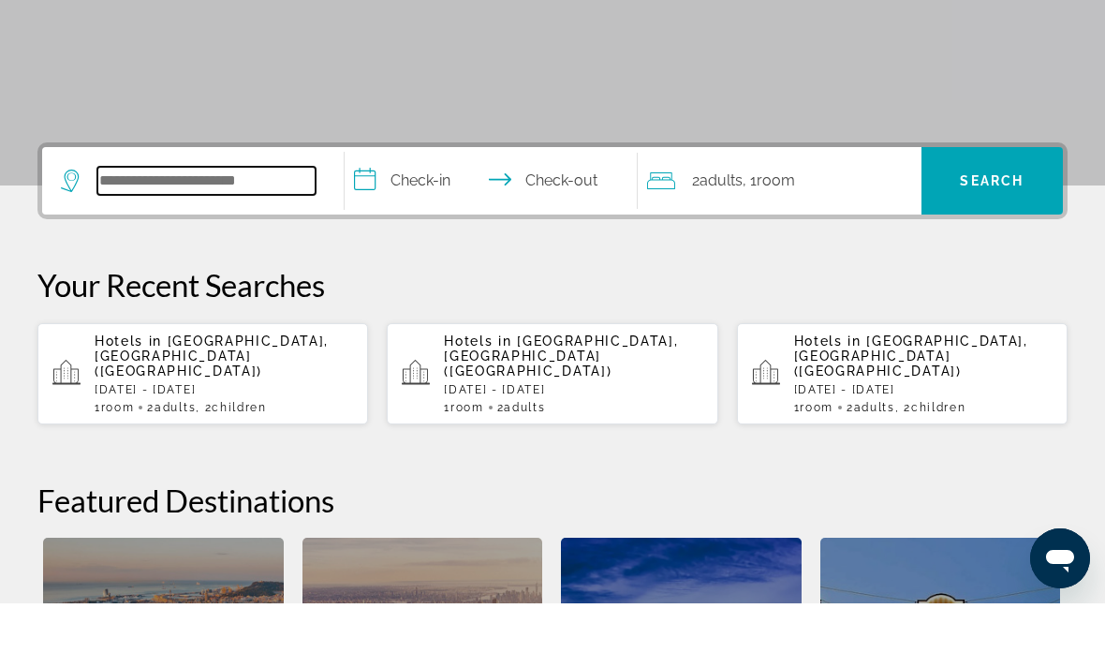
scroll to position [393, 0]
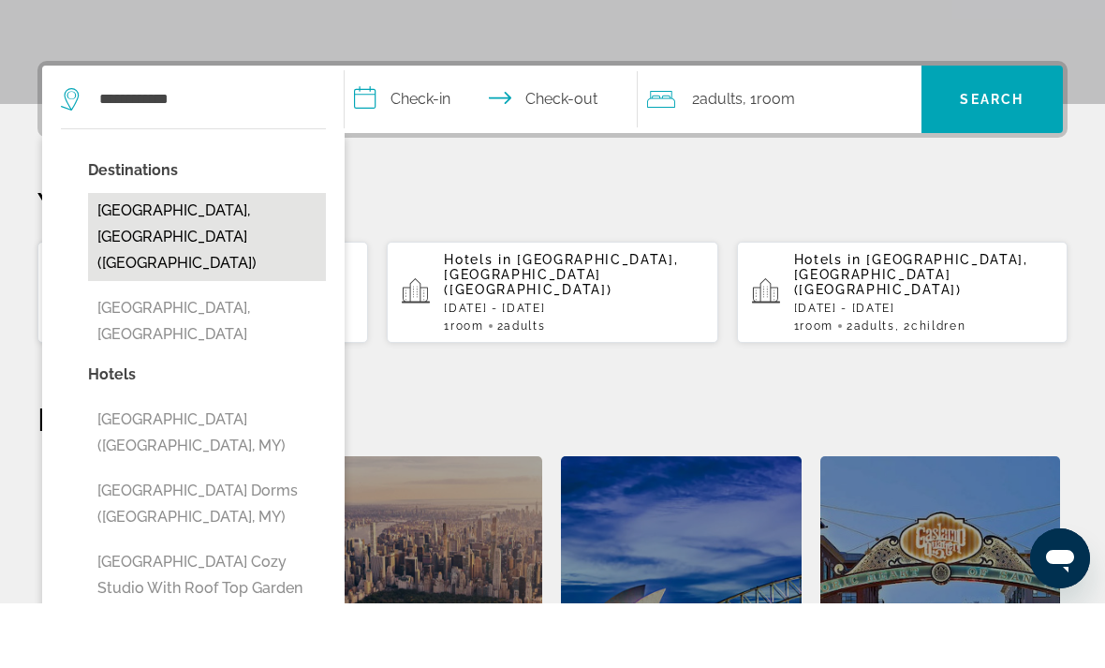
click at [267, 257] on button "[GEOGRAPHIC_DATA], [GEOGRAPHIC_DATA] ([GEOGRAPHIC_DATA])" at bounding box center [207, 301] width 238 height 88
type input "**********"
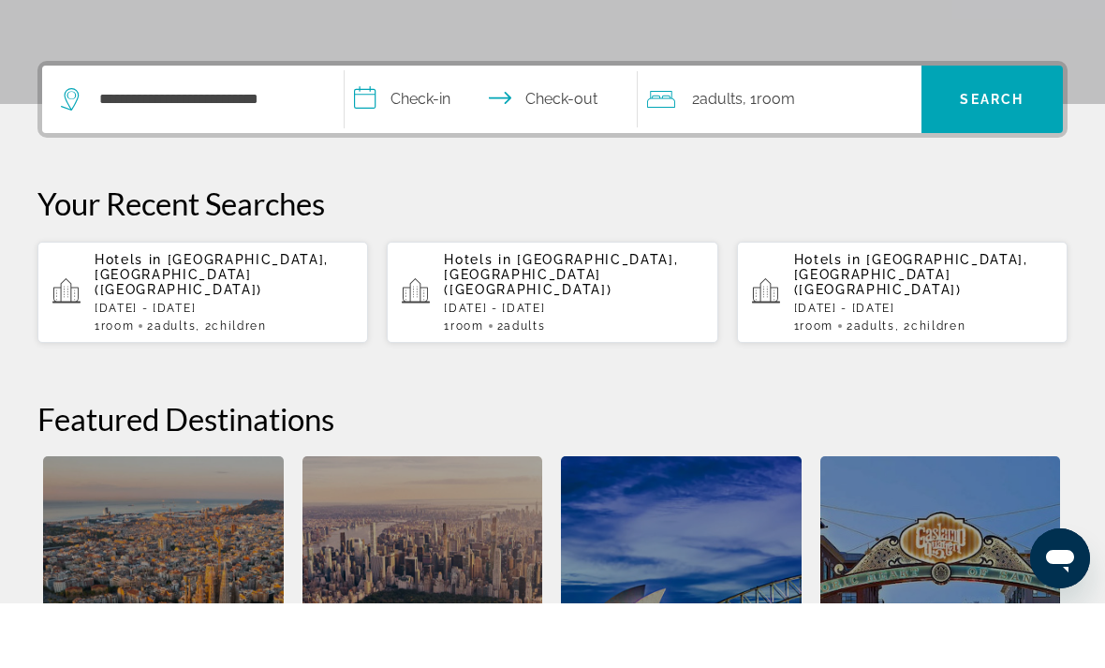
click at [436, 130] on input "**********" at bounding box center [495, 166] width 301 height 73
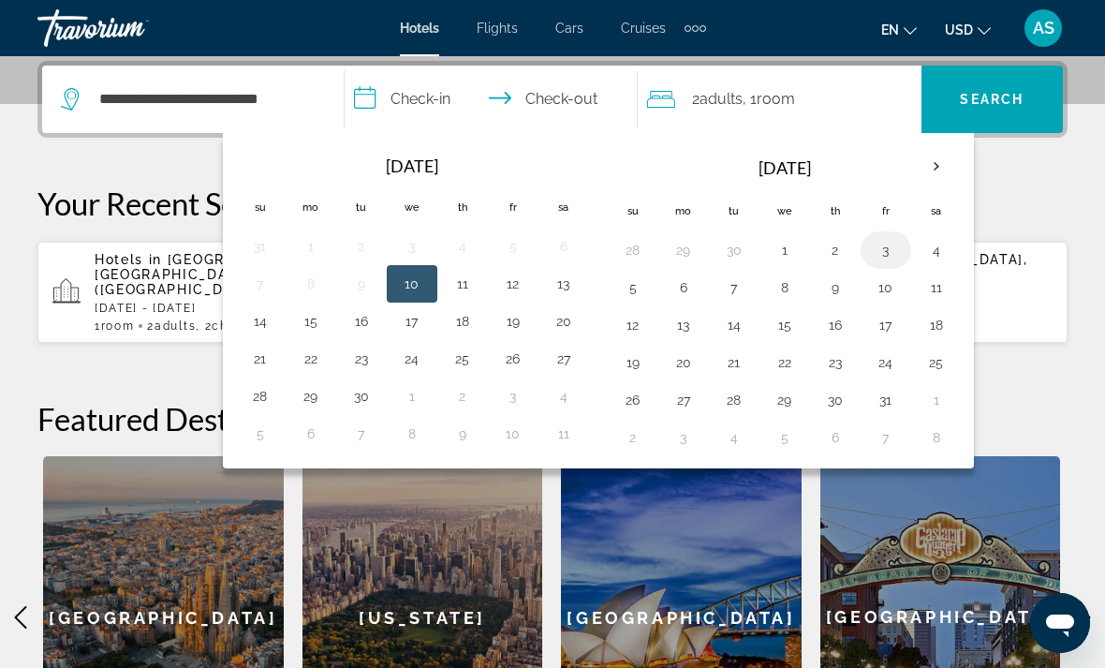
click at [879, 243] on button "3" at bounding box center [886, 250] width 30 height 26
click at [681, 287] on button "6" at bounding box center [684, 287] width 30 height 26
type input "**********"
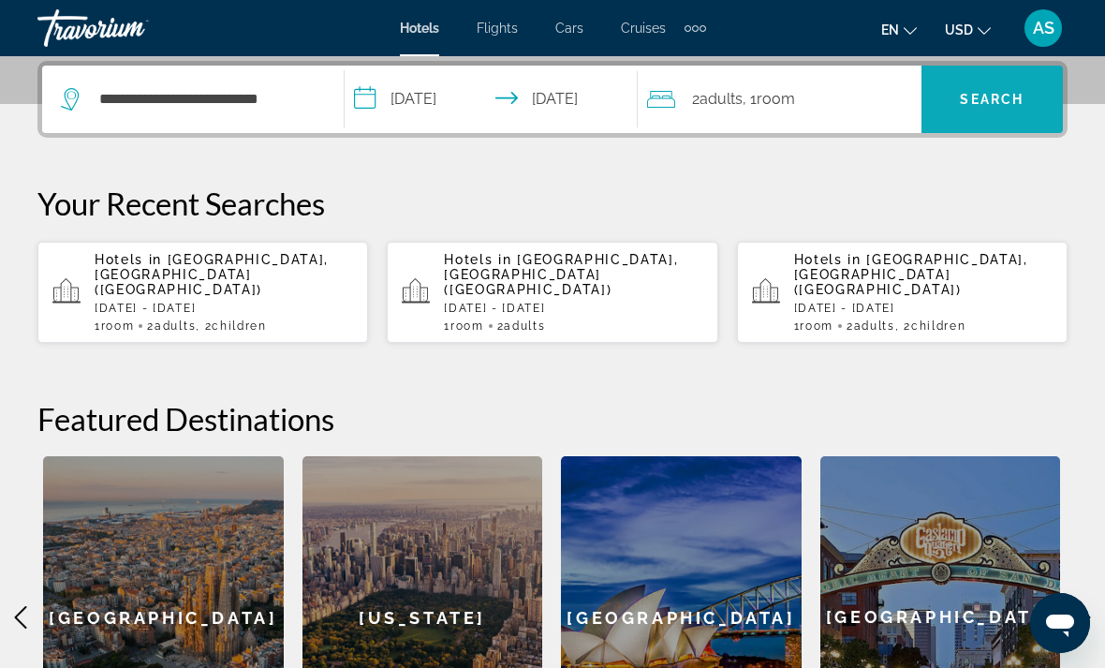
click at [969, 93] on span "Search" at bounding box center [992, 99] width 64 height 15
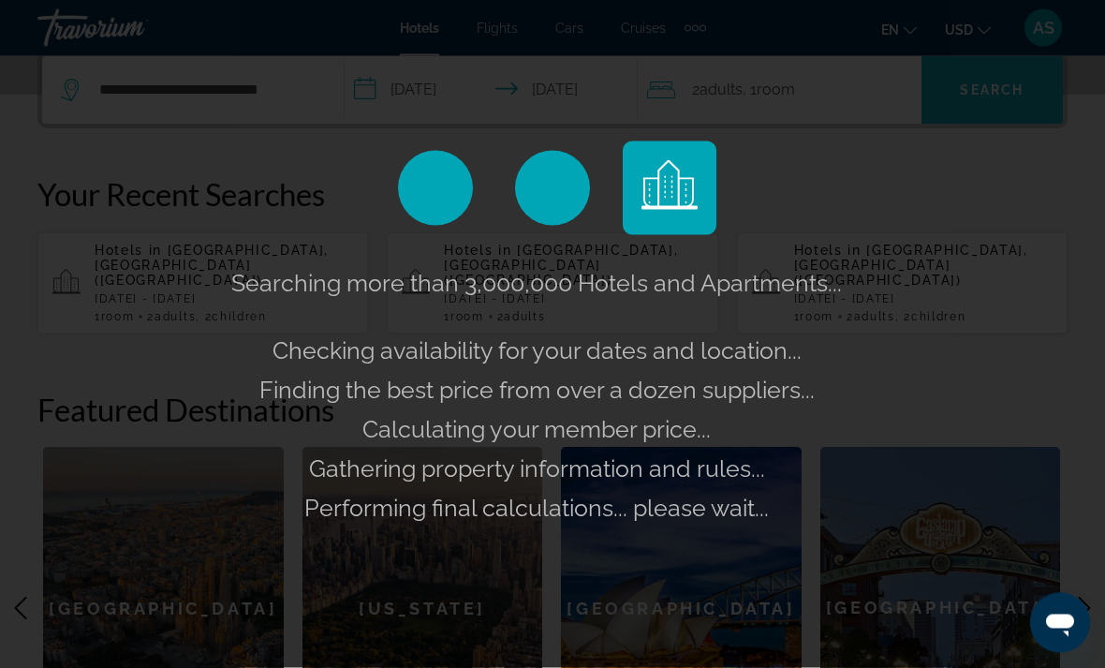
scroll to position [469, 0]
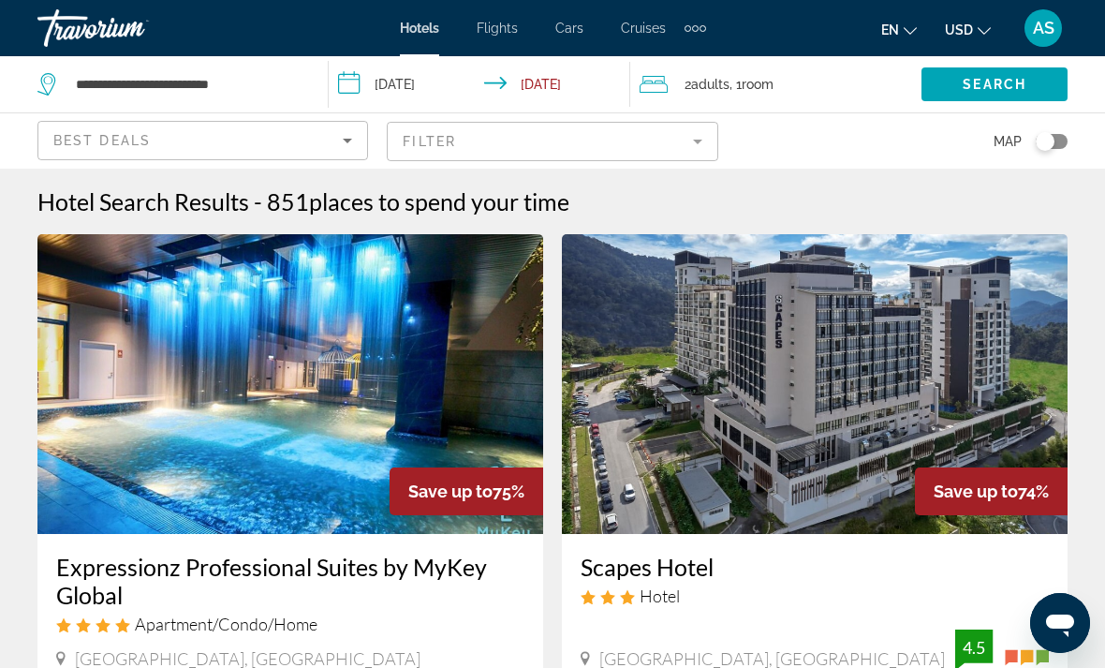
click at [573, 137] on mat-form-field "Filter" at bounding box center [552, 141] width 331 height 39
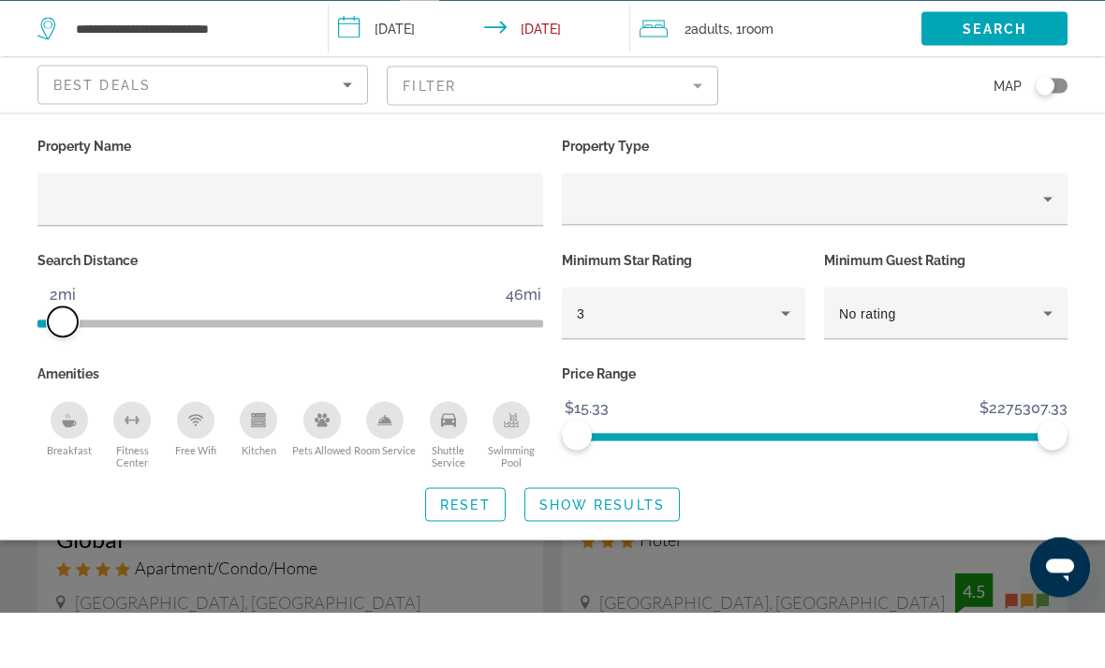
scroll to position [56, 0]
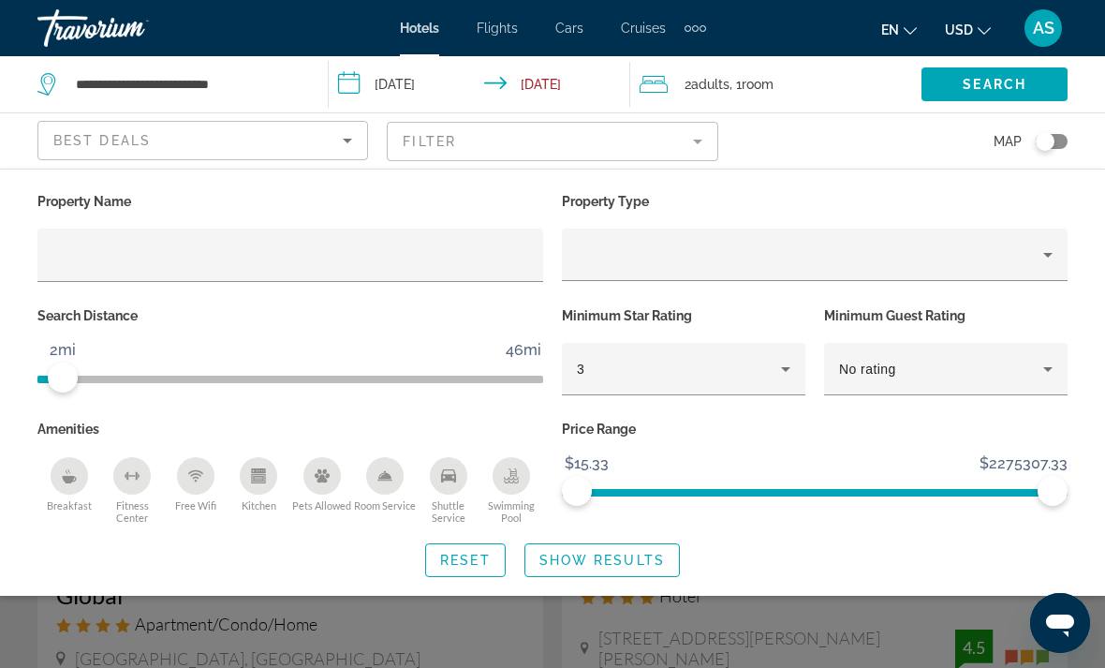
click at [85, 442] on div "Amenities Breakfast Fitness Center Free Wifi Kitchen Pets Allowed Room Service …" at bounding box center [290, 470] width 524 height 109
click at [613, 429] on p "Price Range" at bounding box center [815, 429] width 506 height 26
click at [639, 433] on p "Price Range" at bounding box center [815, 429] width 506 height 26
click at [723, 431] on p "Price Range" at bounding box center [815, 429] width 506 height 26
click at [774, 426] on p "Price Range" at bounding box center [815, 429] width 506 height 26
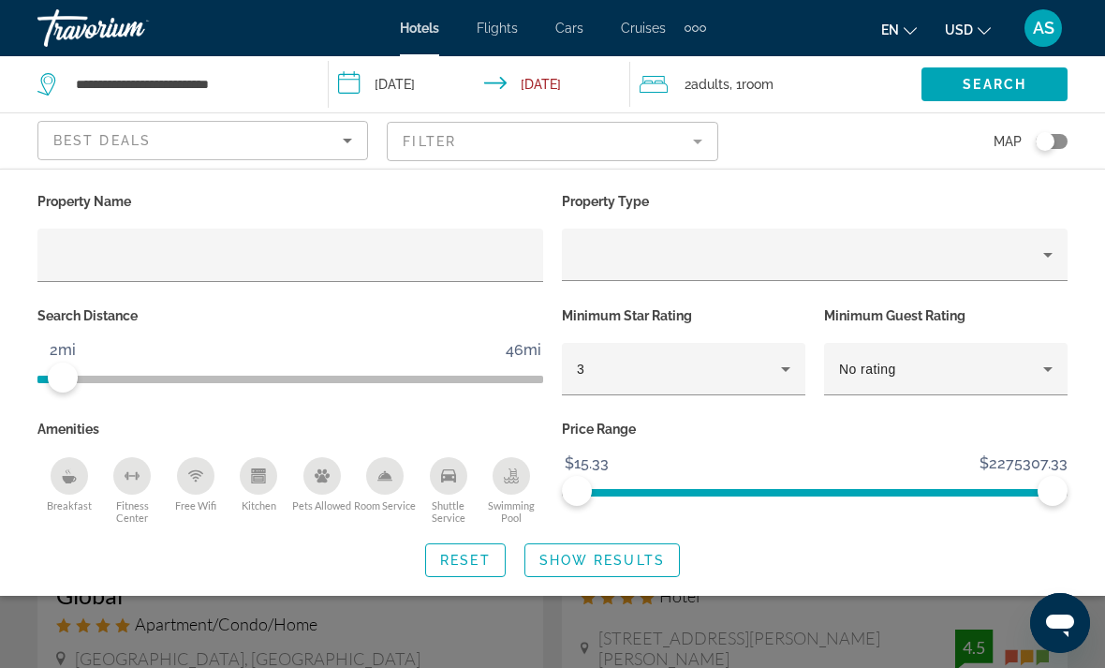
click at [800, 426] on p "Price Range" at bounding box center [815, 429] width 506 height 26
click at [785, 427] on p "Price Range" at bounding box center [815, 429] width 506 height 26
click at [765, 436] on p "Price Range" at bounding box center [815, 429] width 506 height 26
click at [741, 417] on p "Price Range" at bounding box center [815, 429] width 506 height 26
click at [677, 434] on p "Price Range" at bounding box center [815, 429] width 506 height 26
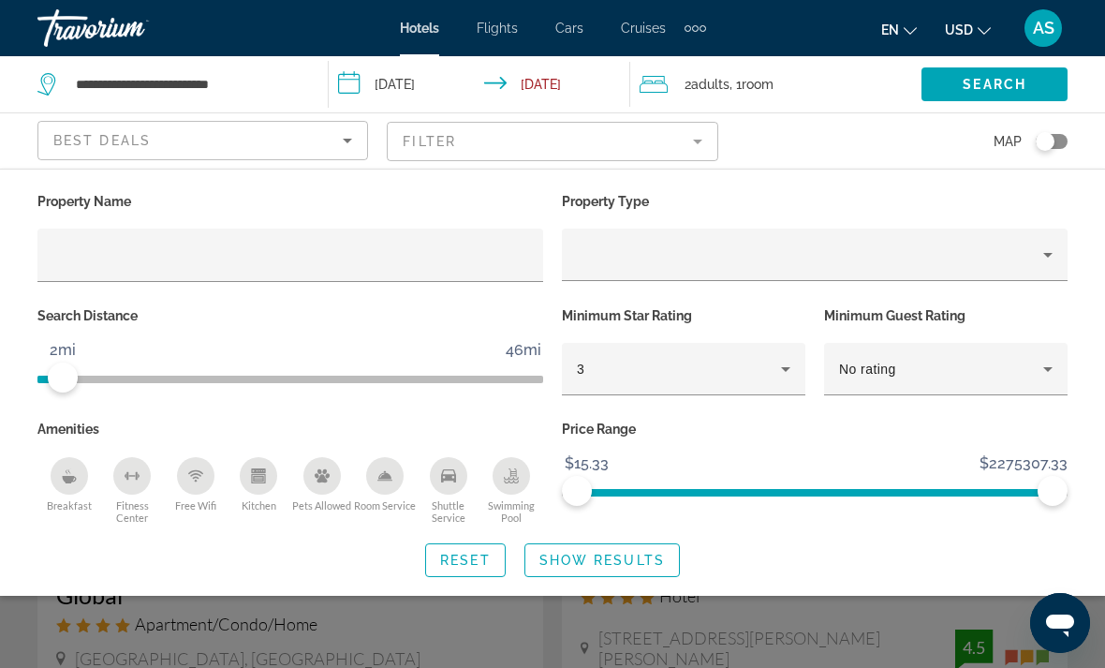
click at [652, 420] on p "Price Range" at bounding box center [815, 429] width 506 height 26
click at [640, 419] on p "Price Range" at bounding box center [815, 429] width 506 height 26
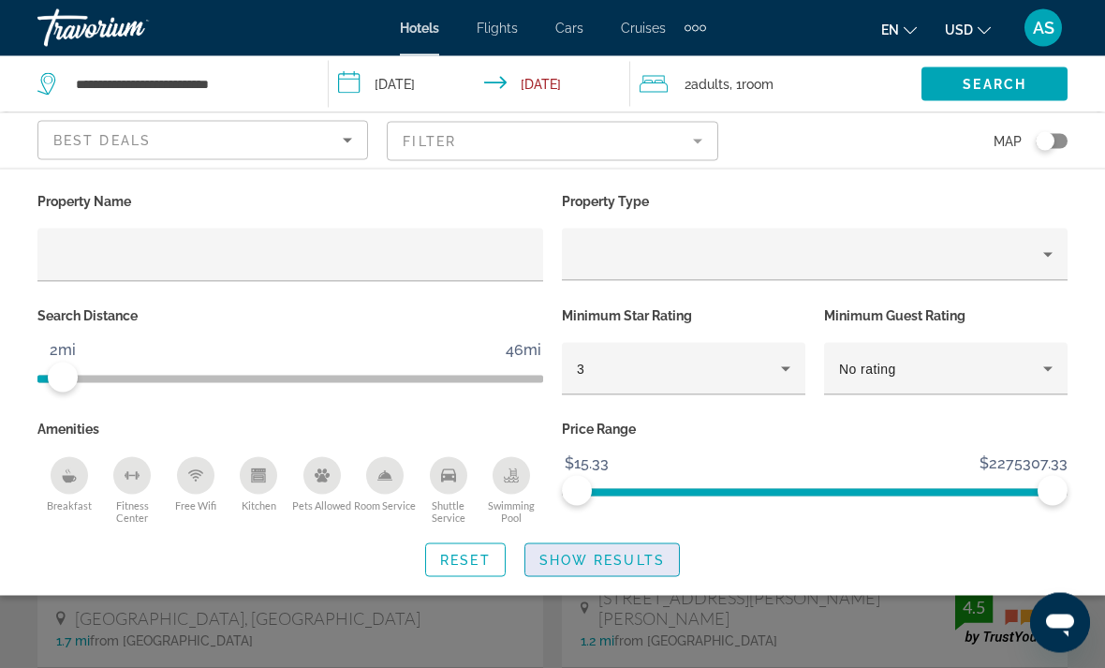
click at [662, 564] on span "Show Results" at bounding box center [601, 559] width 125 height 15
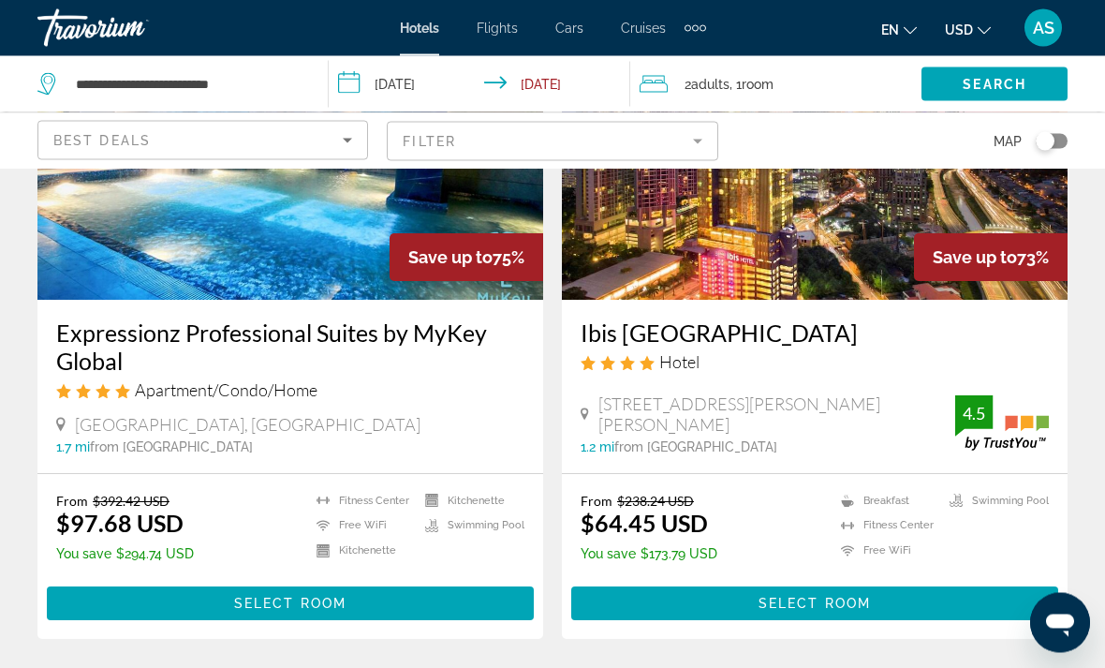
scroll to position [234, 0]
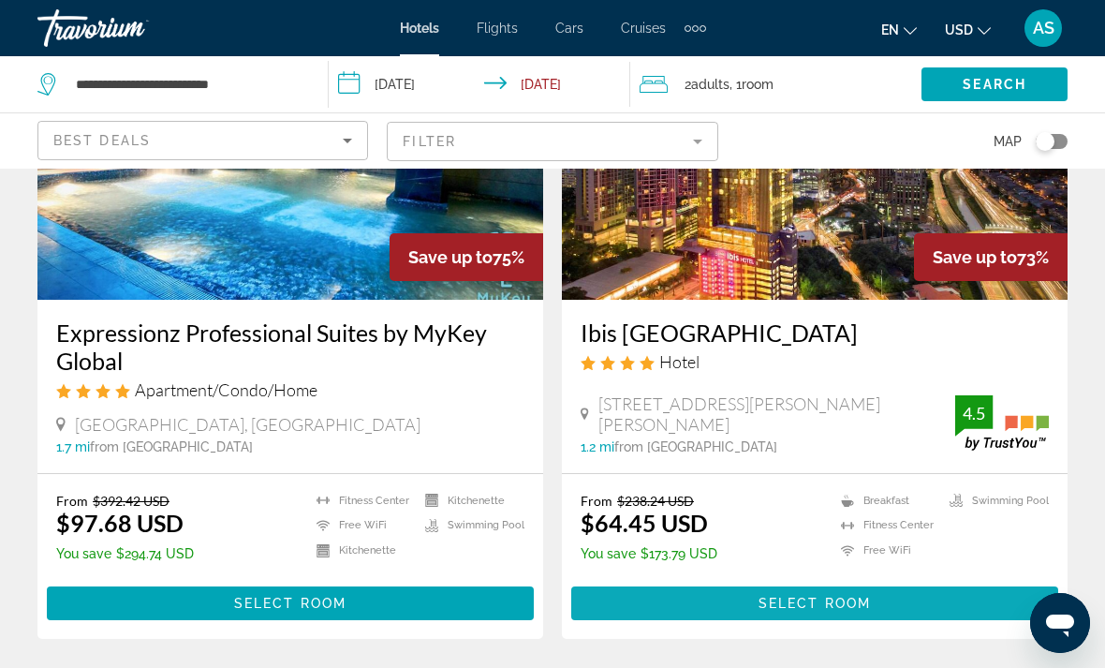
click at [846, 612] on span "Main content" at bounding box center [814, 603] width 487 height 45
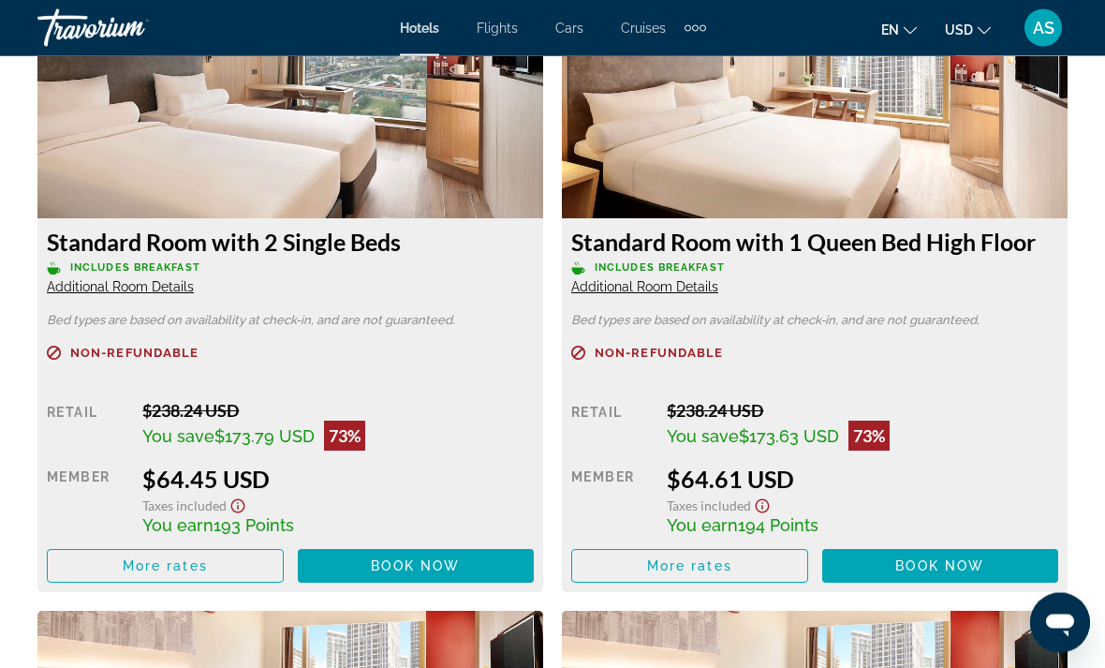
scroll to position [2994, 0]
click at [362, 556] on span "Main content" at bounding box center [416, 565] width 237 height 45
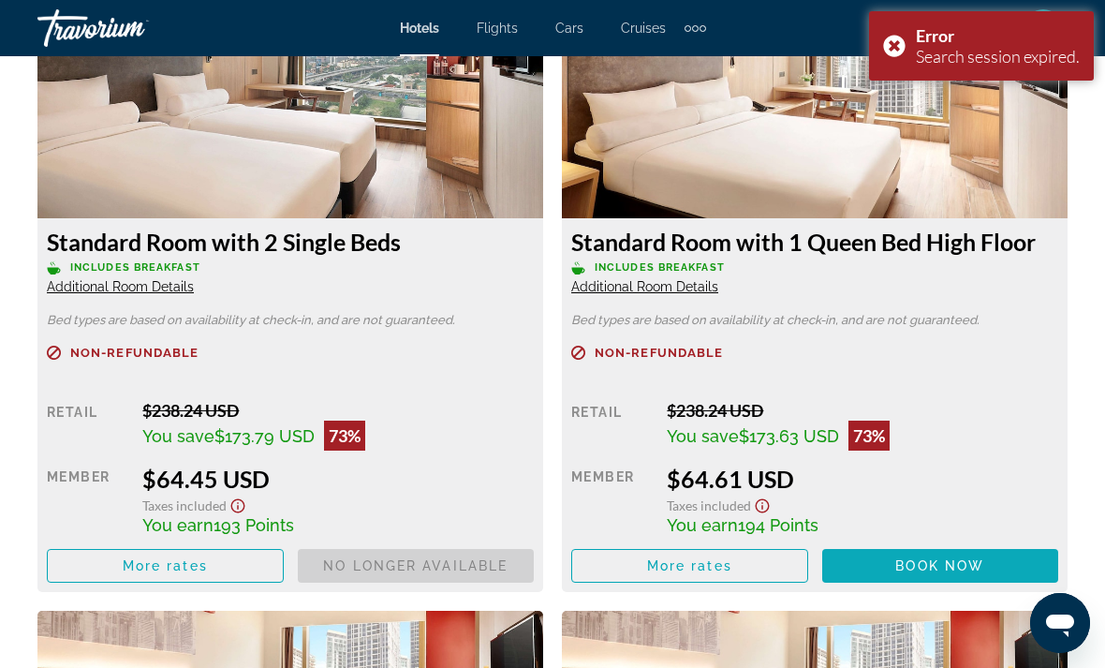
click at [954, 565] on span "Book now" at bounding box center [939, 565] width 89 height 15
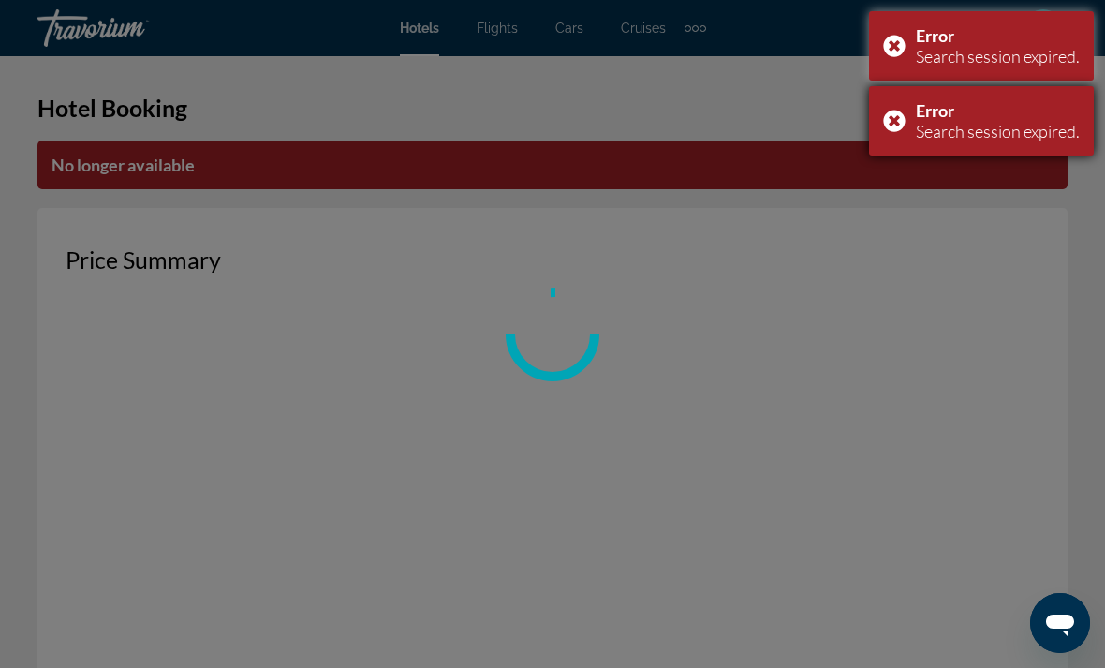
click at [898, 132] on div "Error Search session expired." at bounding box center [981, 120] width 225 height 69
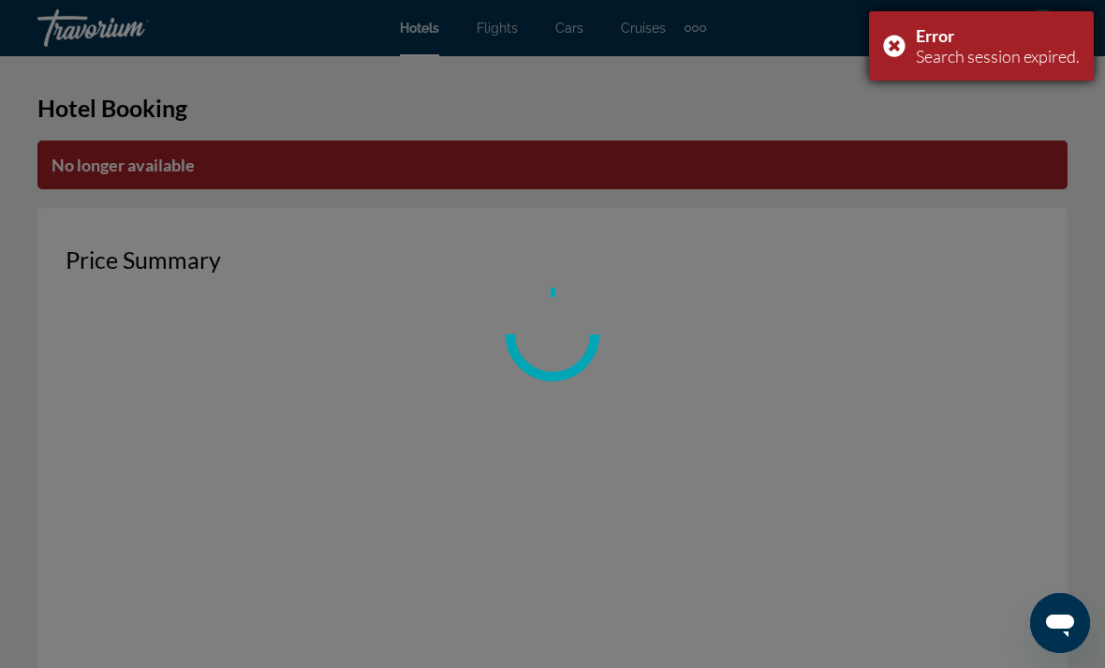
click at [893, 51] on div "Error Search session expired." at bounding box center [981, 45] width 225 height 69
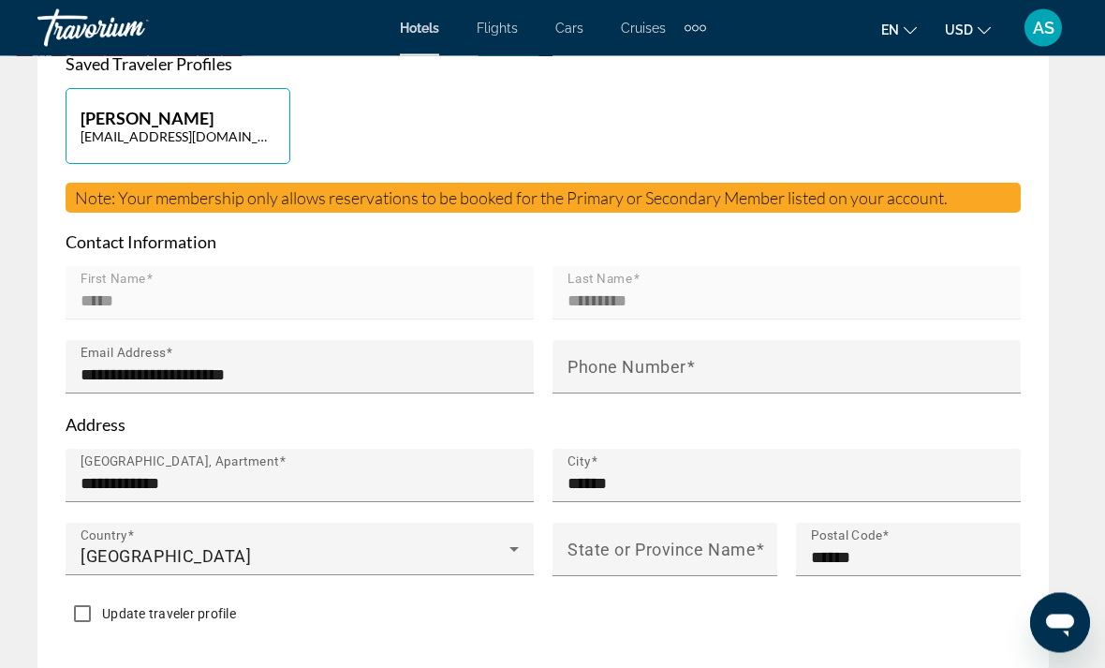
scroll to position [1099, 0]
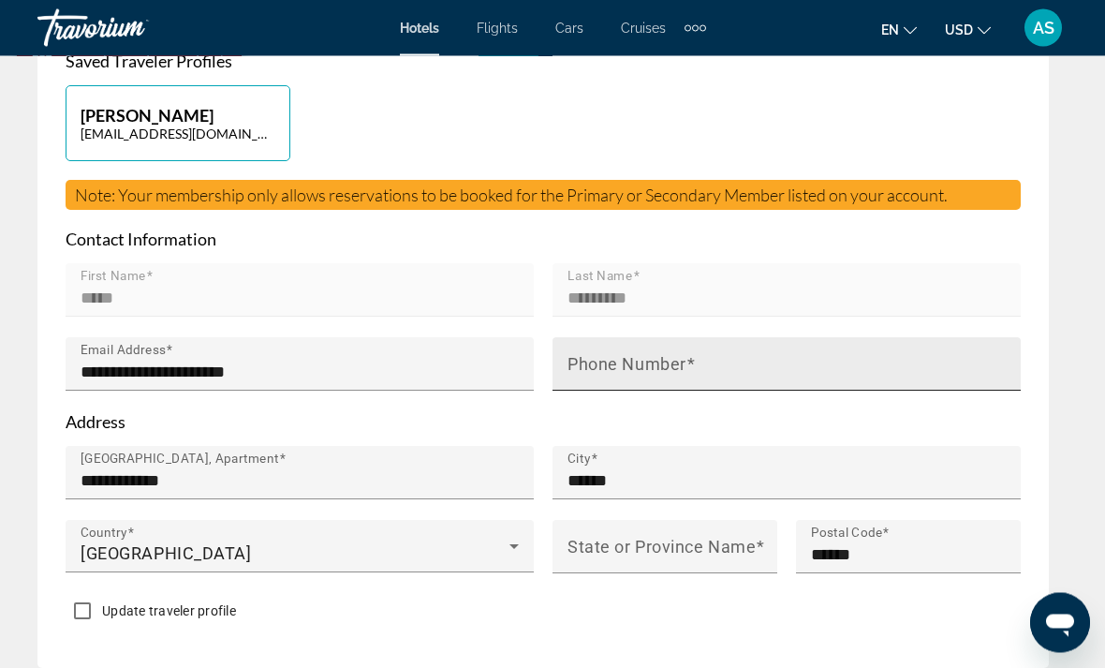
click at [761, 368] on input "Phone Number" at bounding box center [791, 372] width 449 height 22
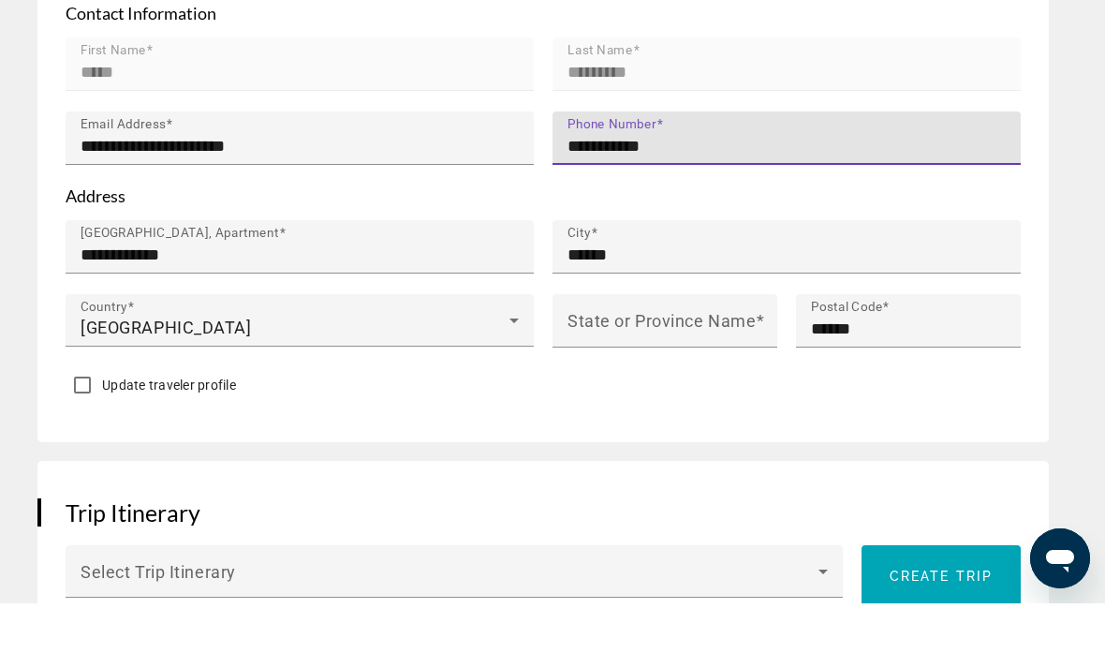
scroll to position [1262, 0]
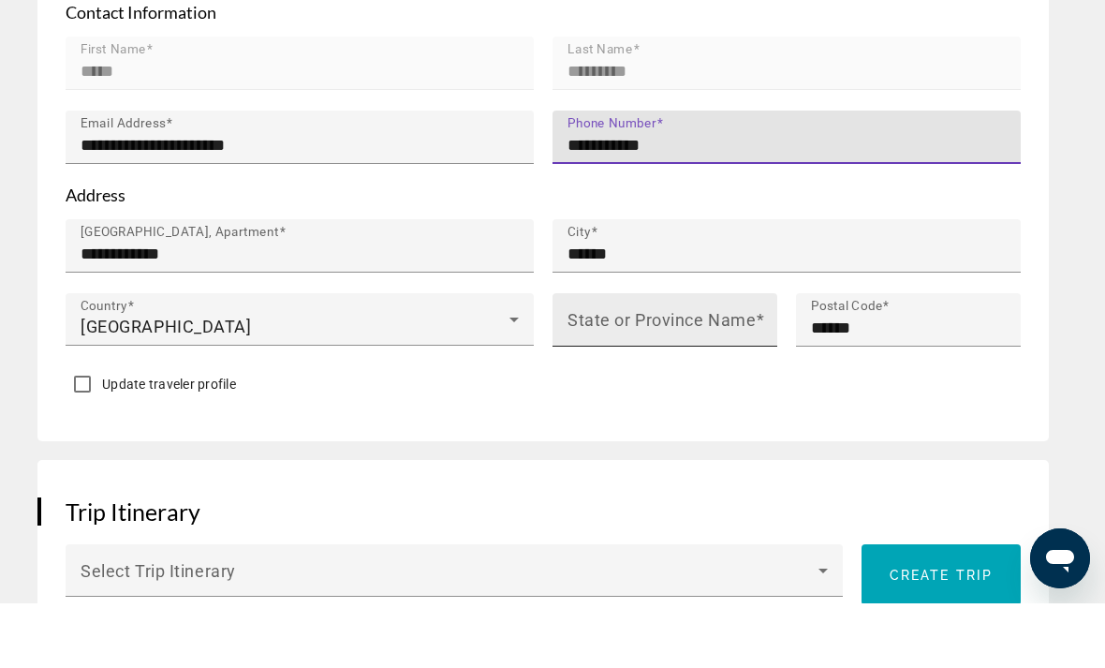
type input "**********"
click at [688, 381] on input "State or Province Name" at bounding box center [670, 392] width 206 height 22
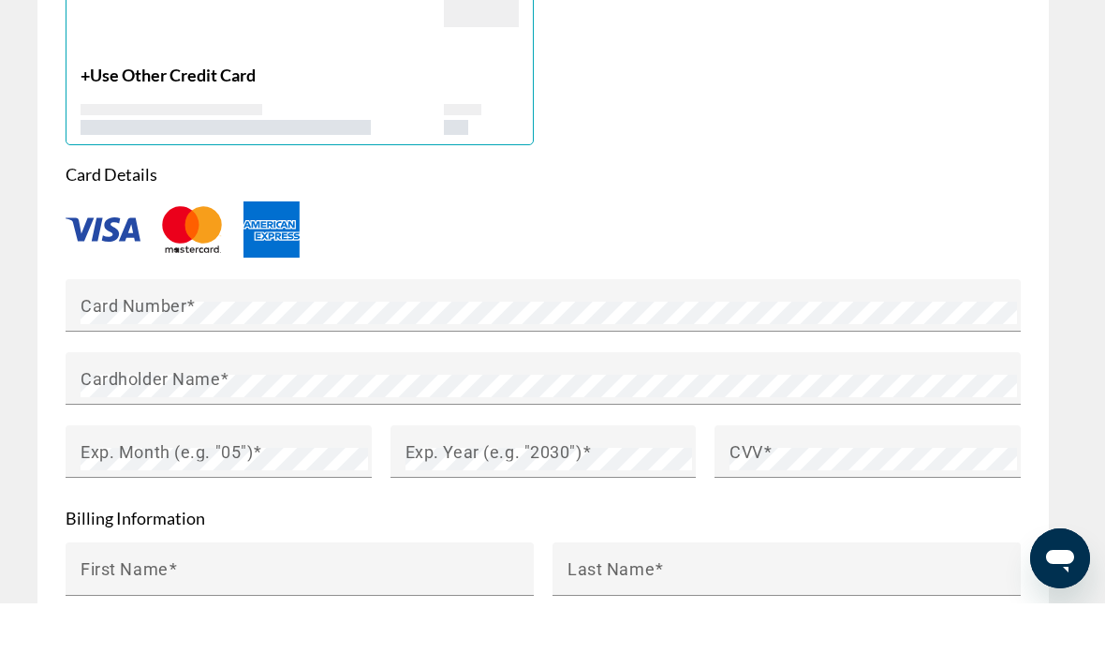
type input "******"
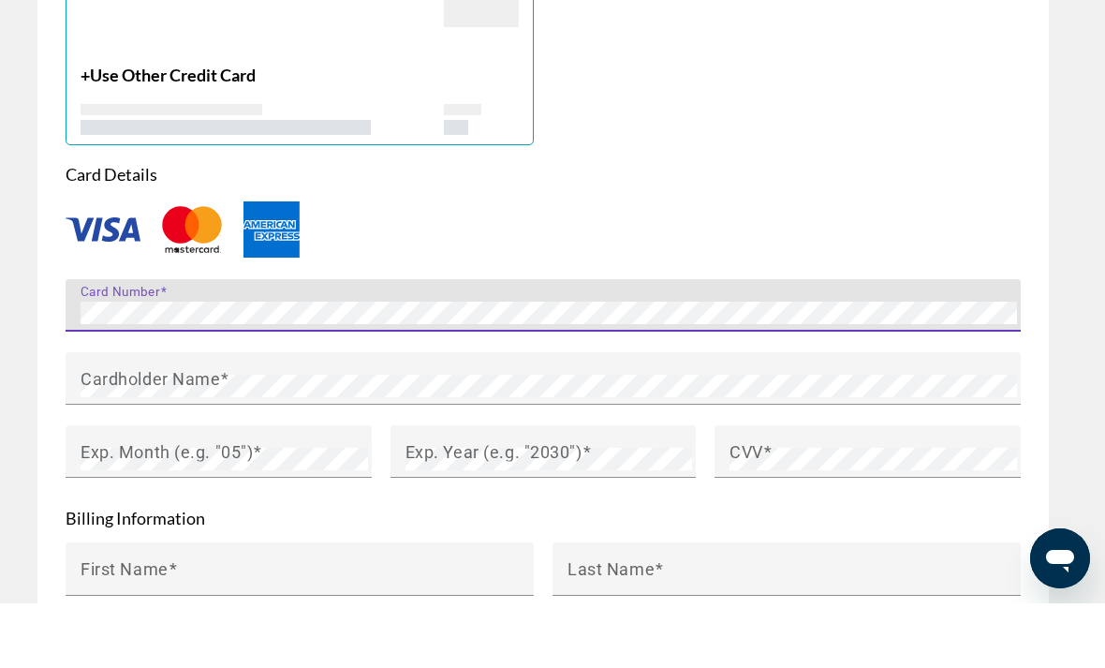
scroll to position [2068, 0]
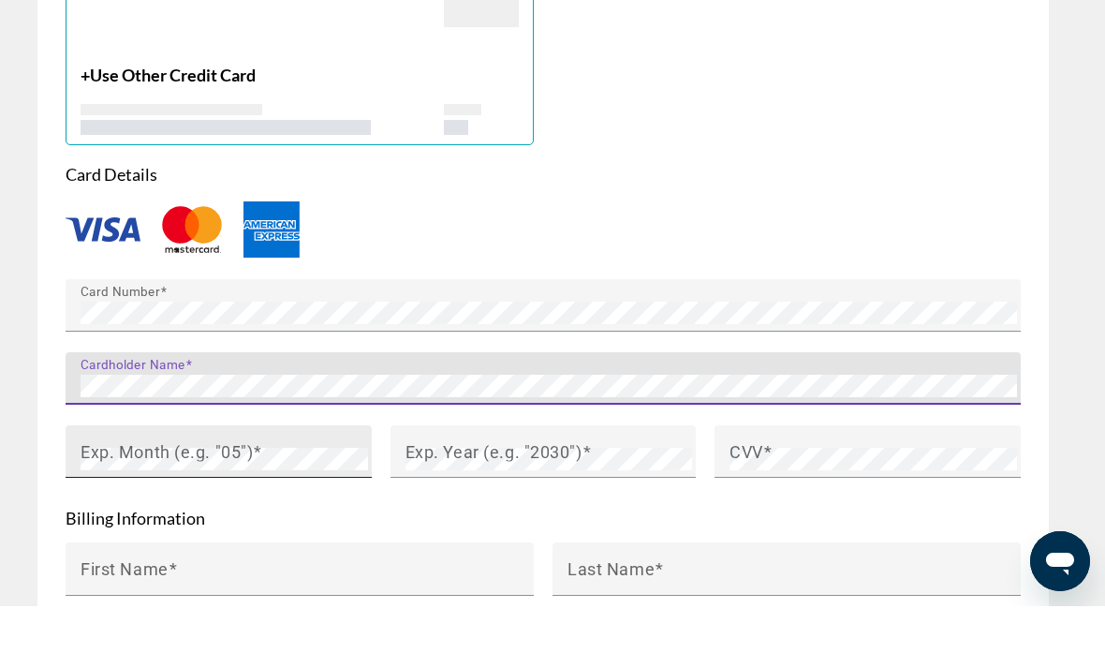
click at [245, 503] on mat-label "Exp. Month (e.g. "05")" at bounding box center [167, 513] width 172 height 20
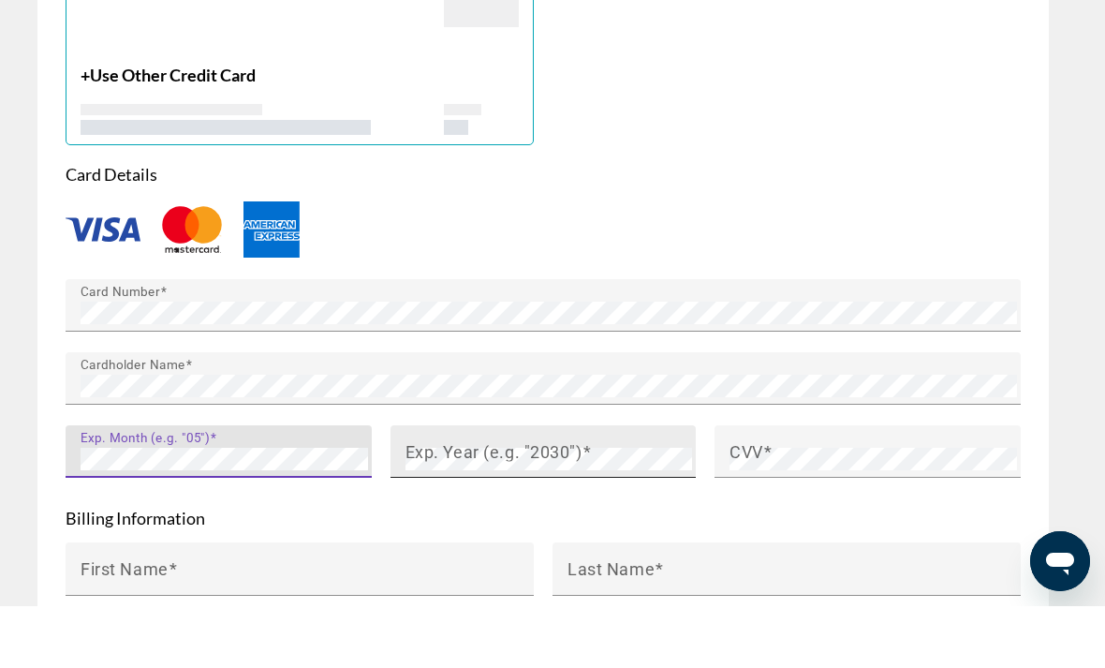
click at [506, 503] on mat-label "Exp. Year (e.g. "2030")" at bounding box center [493, 513] width 177 height 20
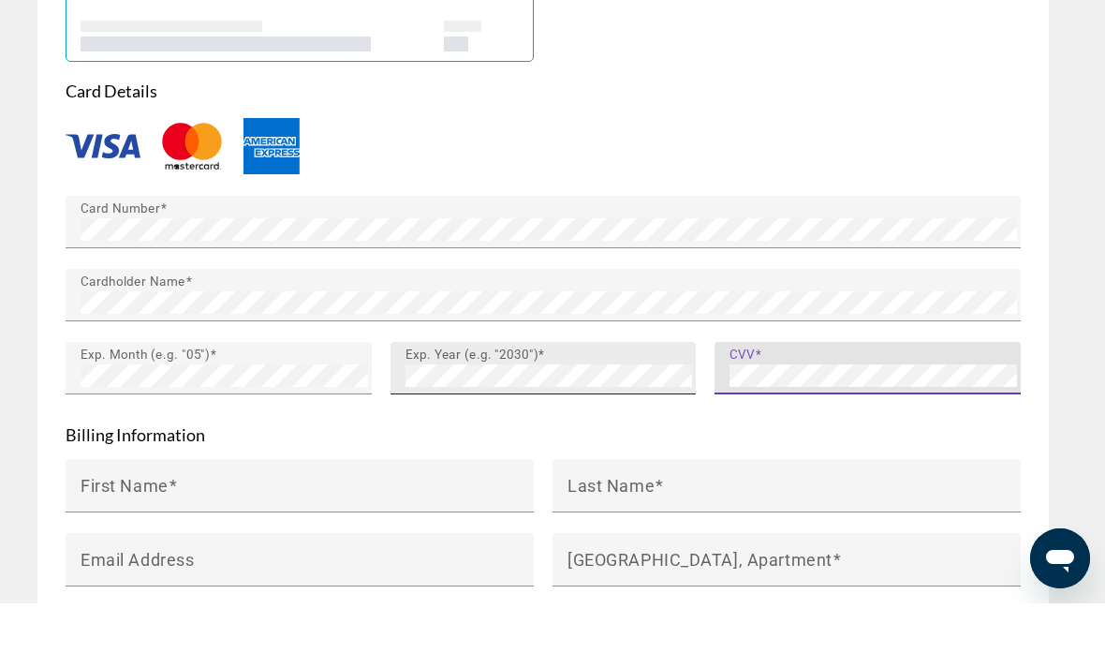
scroll to position [2199, 0]
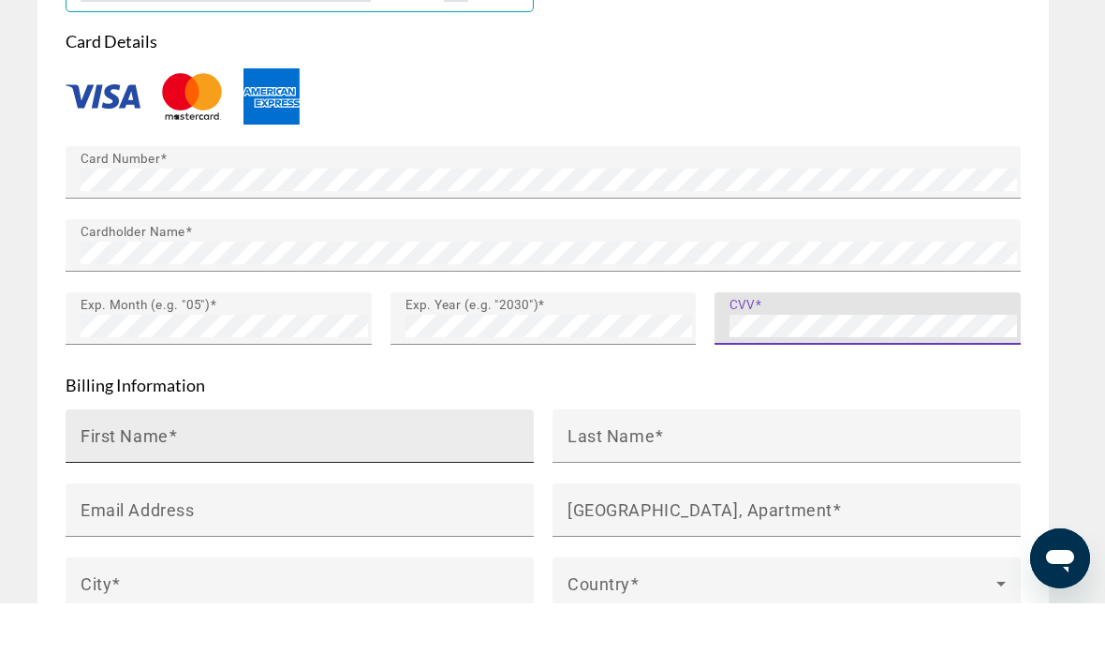
click at [419, 497] on input "First Name" at bounding box center [305, 508] width 449 height 22
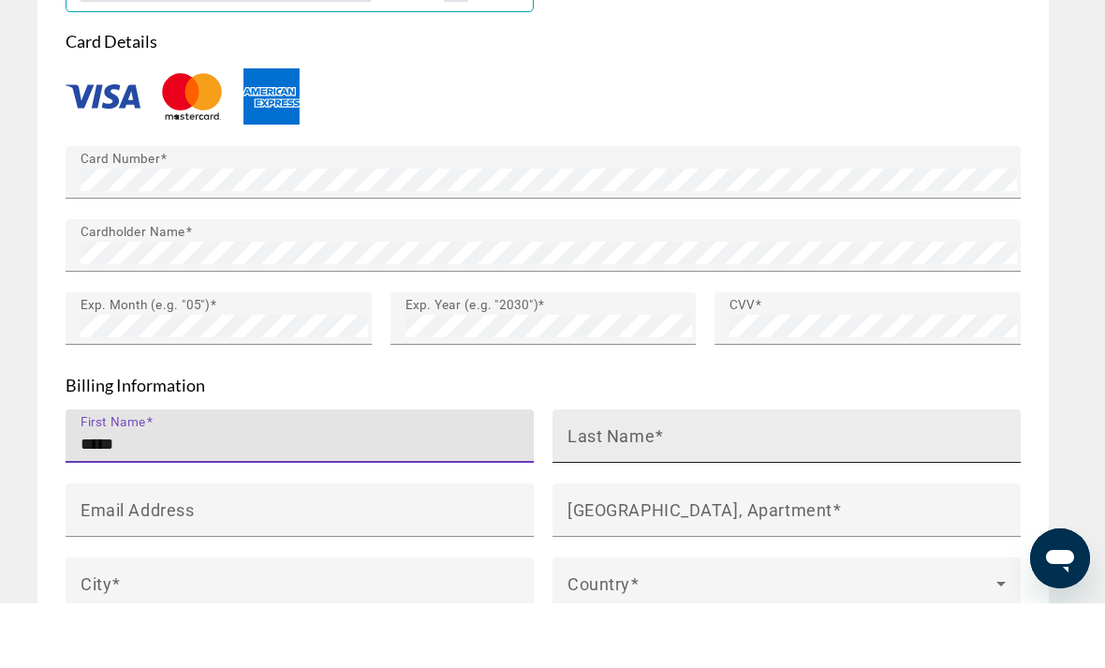
type input "*****"
click at [726, 497] on input "Last Name" at bounding box center [791, 508] width 449 height 22
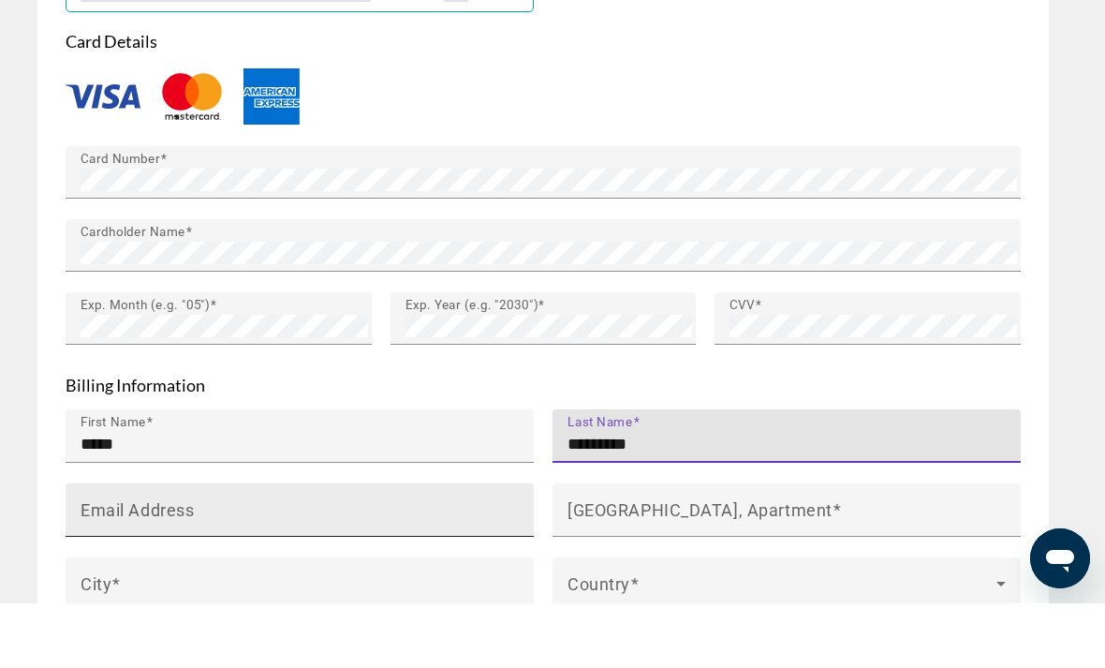
type input "*********"
click at [358, 571] on input "Email Address" at bounding box center [305, 582] width 449 height 22
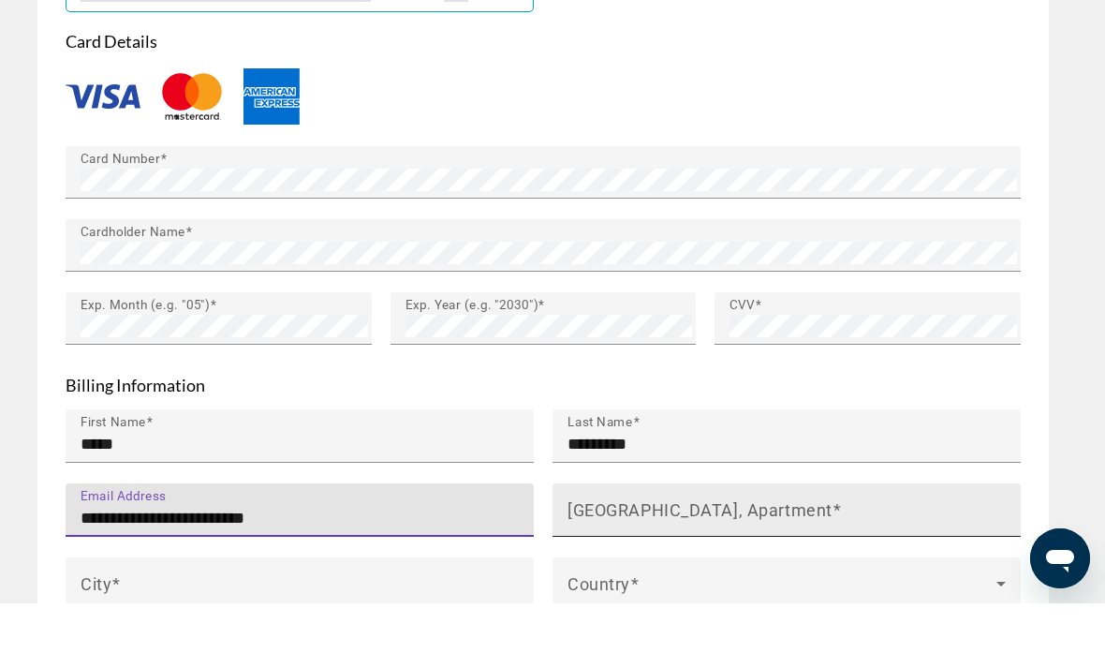
type input "**********"
click at [736, 564] on mat-label "House Number, Street, Apartment" at bounding box center [699, 574] width 265 height 20
click at [736, 571] on input "House Number, Street, Apartment" at bounding box center [791, 582] width 449 height 22
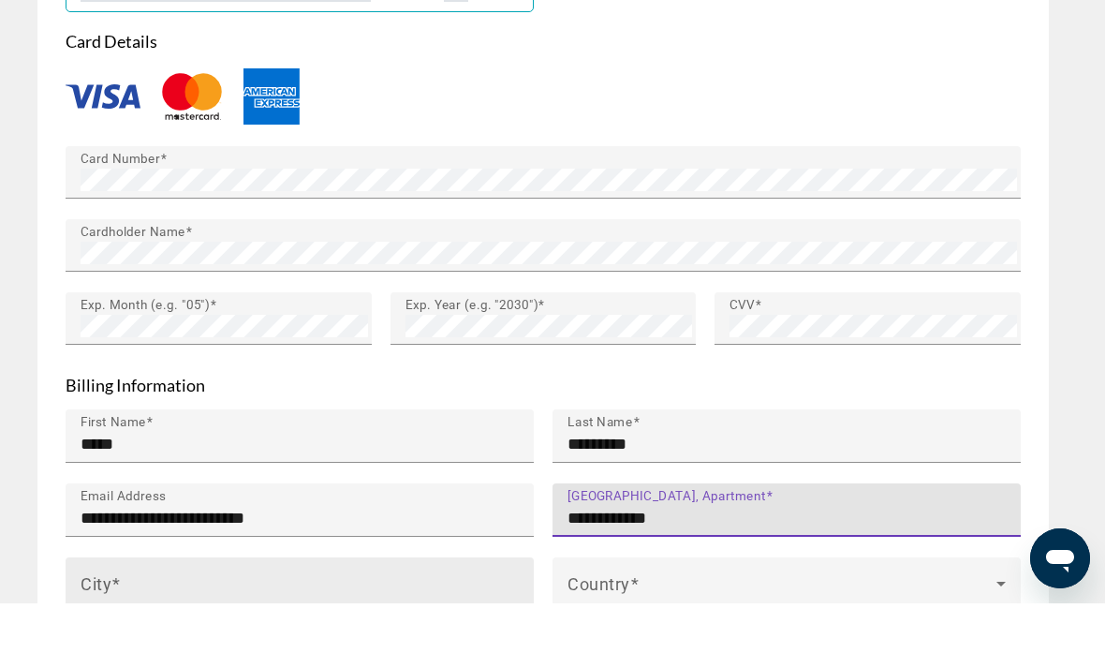
type input "**********"
click at [391, 645] on input "City" at bounding box center [305, 656] width 449 height 22
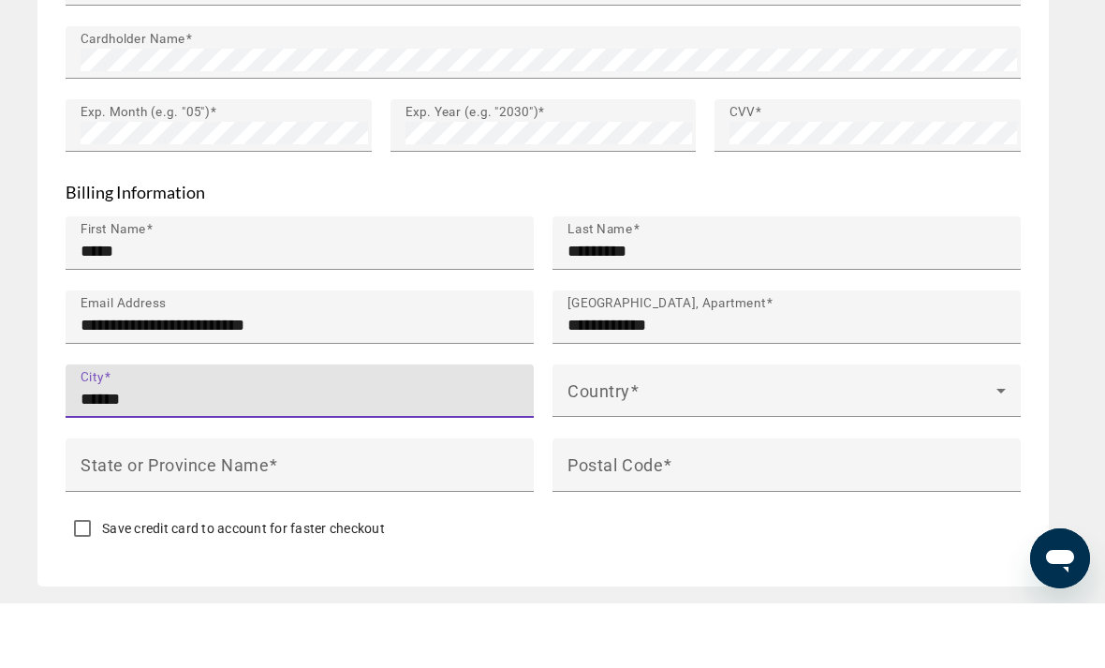
scroll to position [2392, 0]
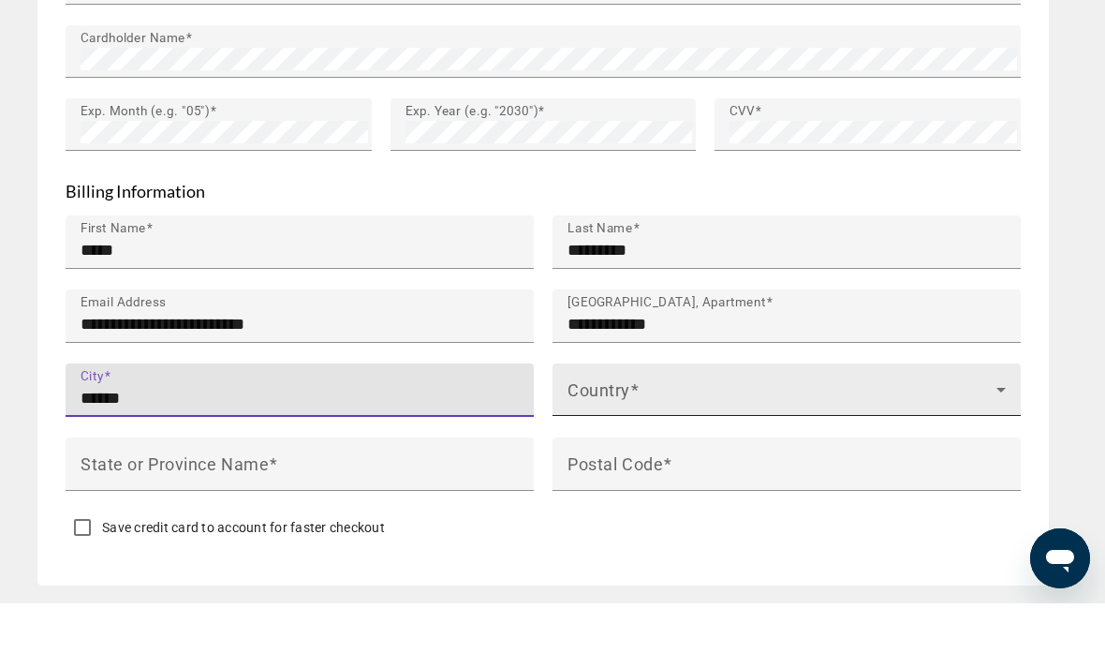
type input "******"
click at [743, 450] on span "Main content" at bounding box center [781, 461] width 429 height 22
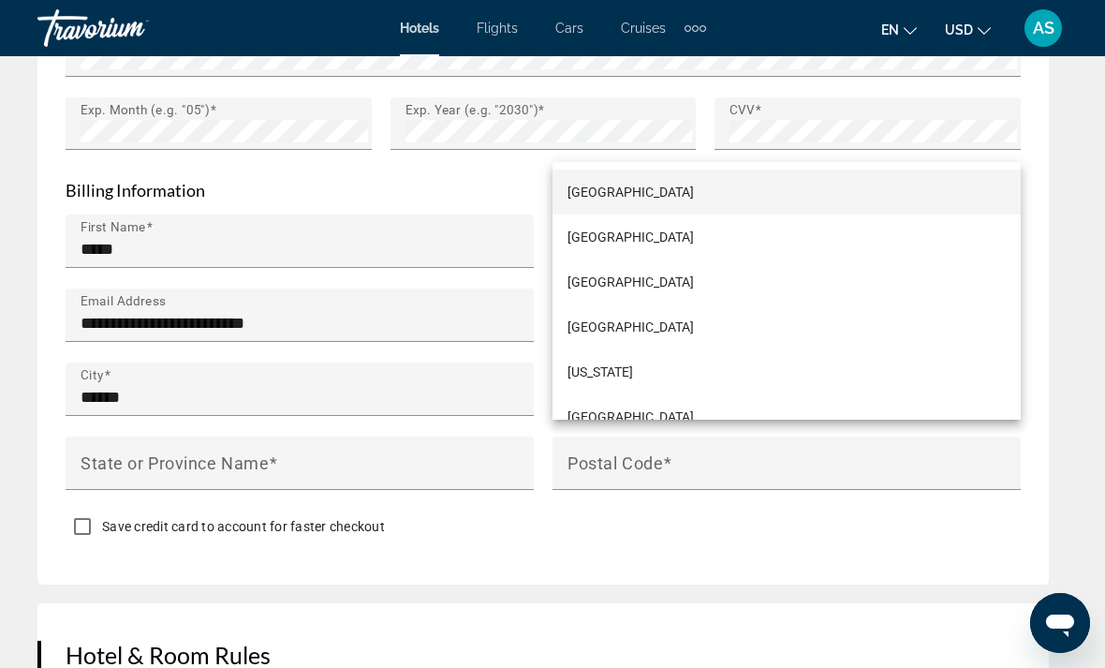
scroll to position [5009, 0]
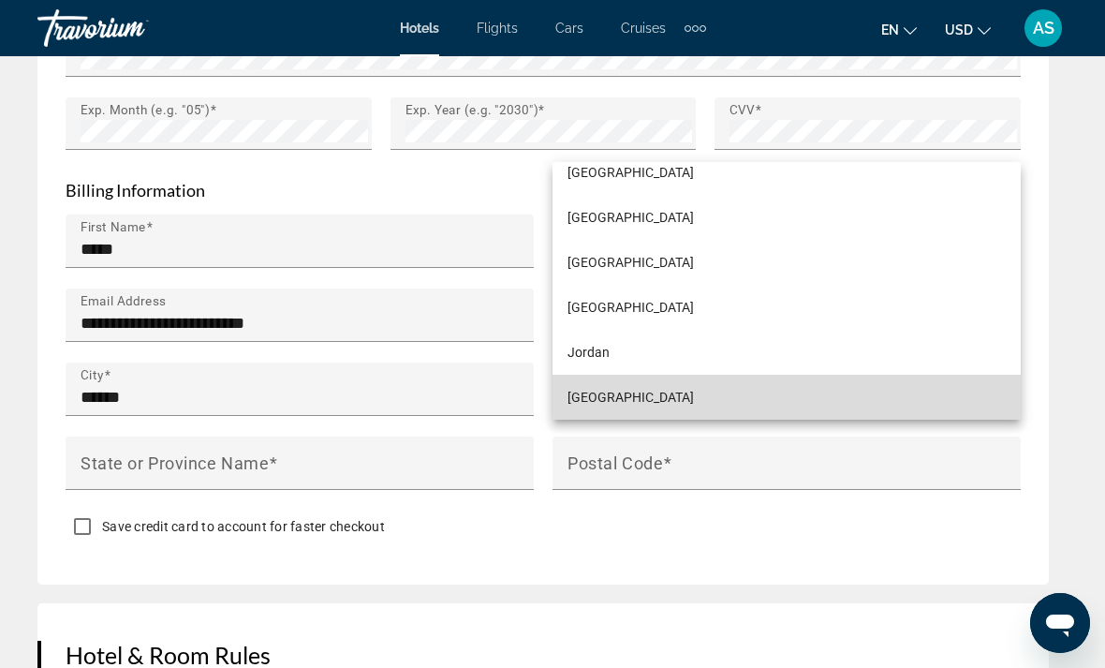
click at [674, 419] on mat-option "Kazakhstan" at bounding box center [786, 397] width 468 height 45
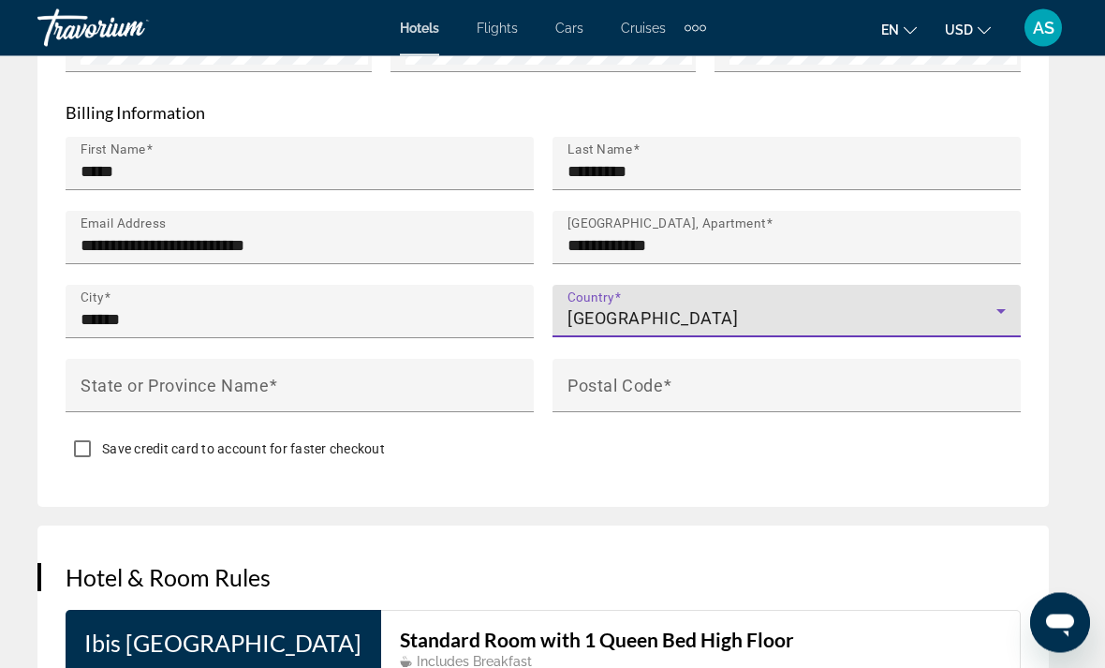
scroll to position [2536, 0]
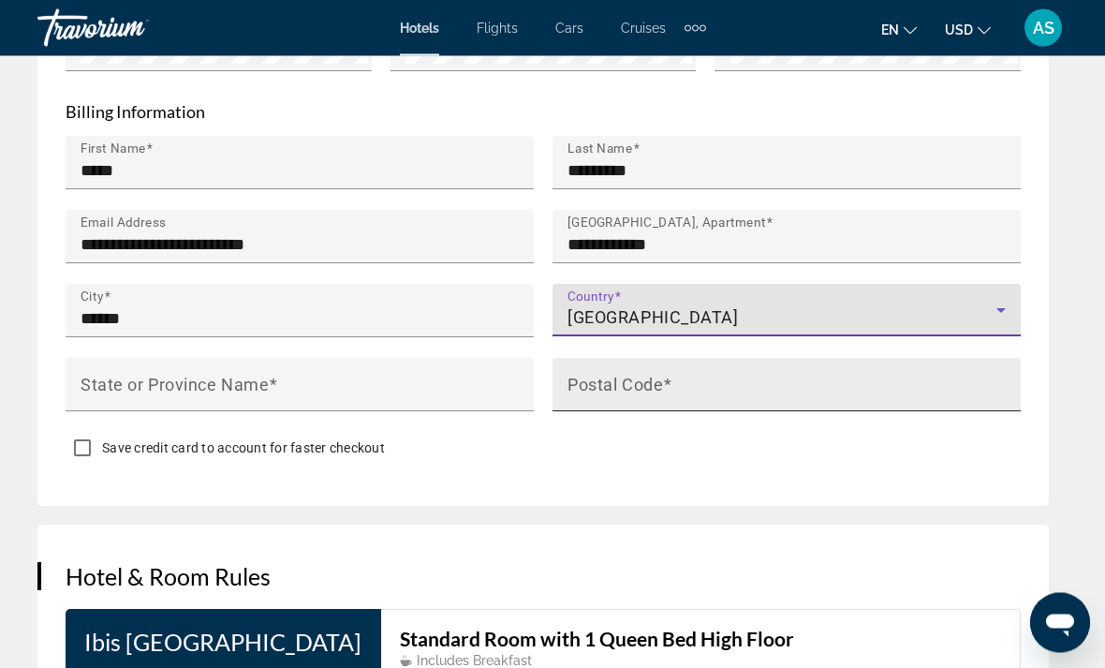
click at [711, 384] on input "Postal Code" at bounding box center [791, 393] width 449 height 22
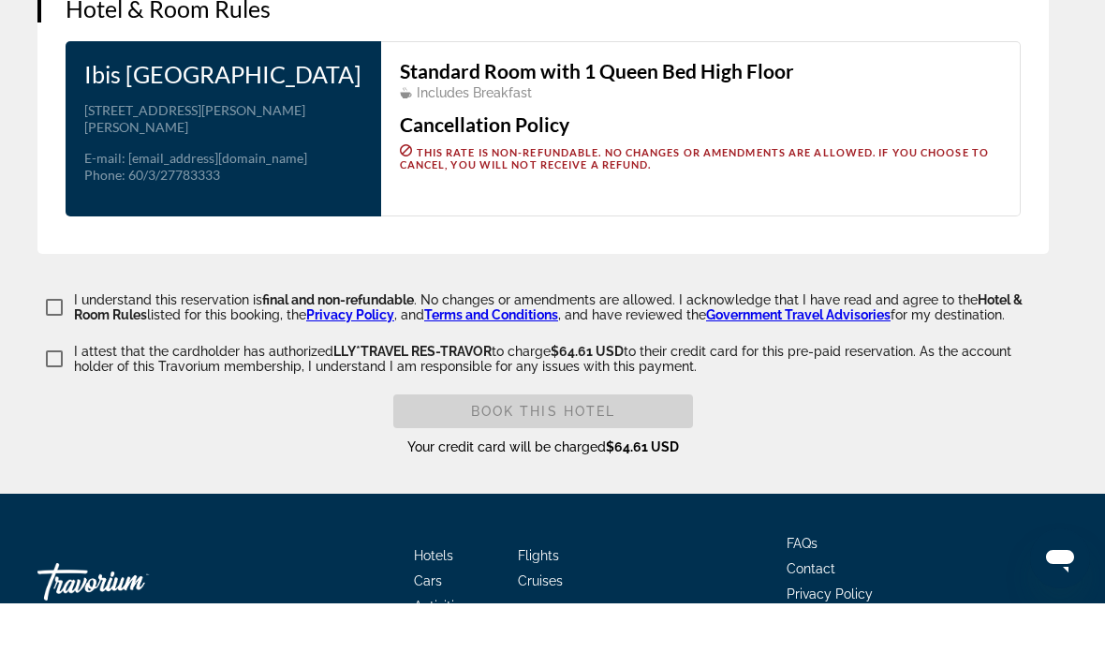
scroll to position [3040, 0]
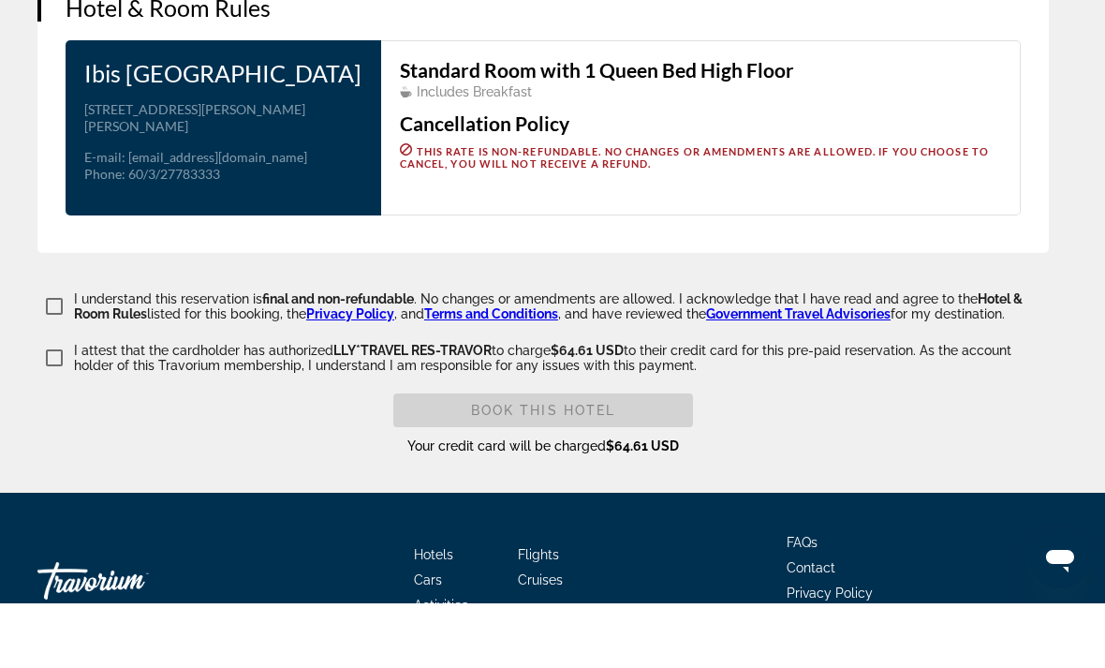
type input "******"
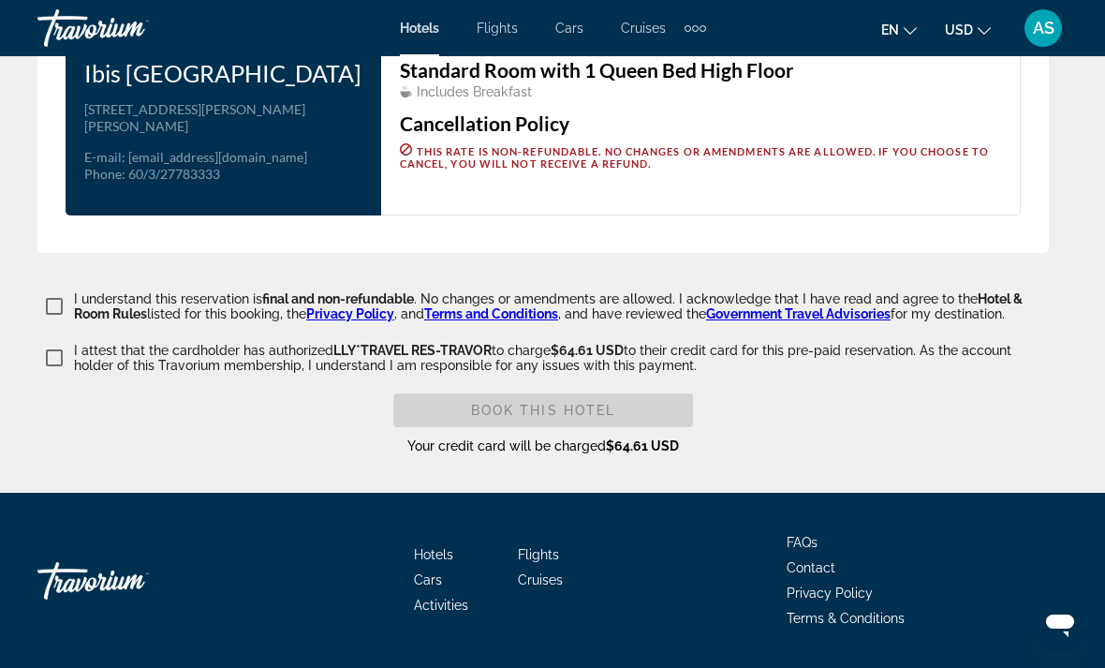
click at [74, 373] on p "I attest that the cardholder has authorized LLY*TRAVEL RES-TRAVOR to charge $64…" at bounding box center [561, 358] width 975 height 30
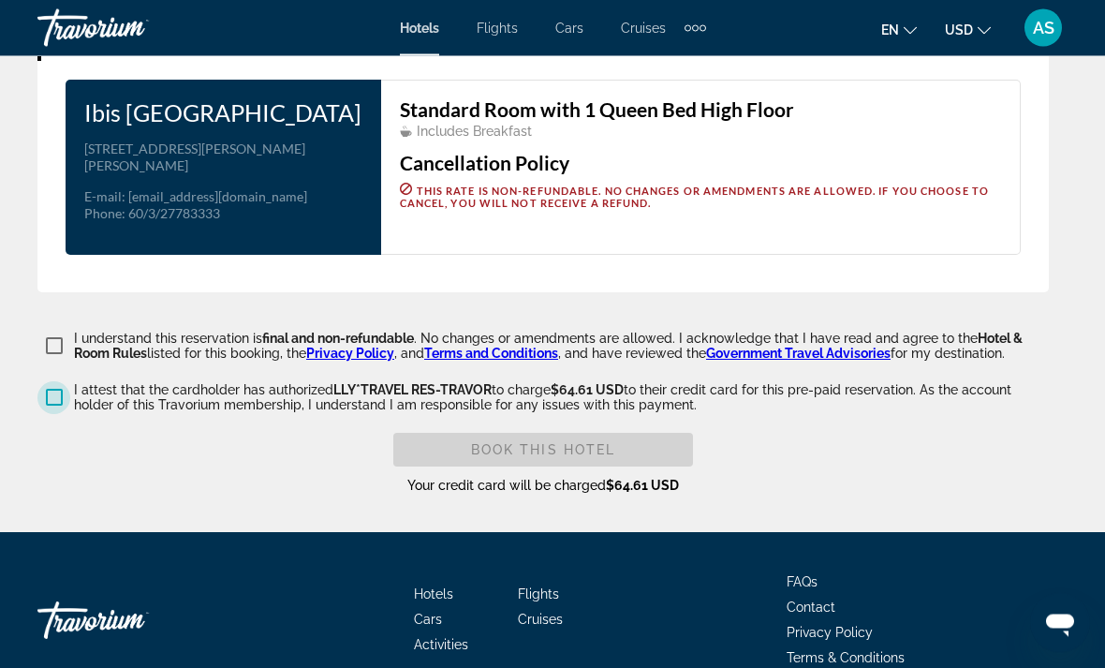
scroll to position [3118, 0]
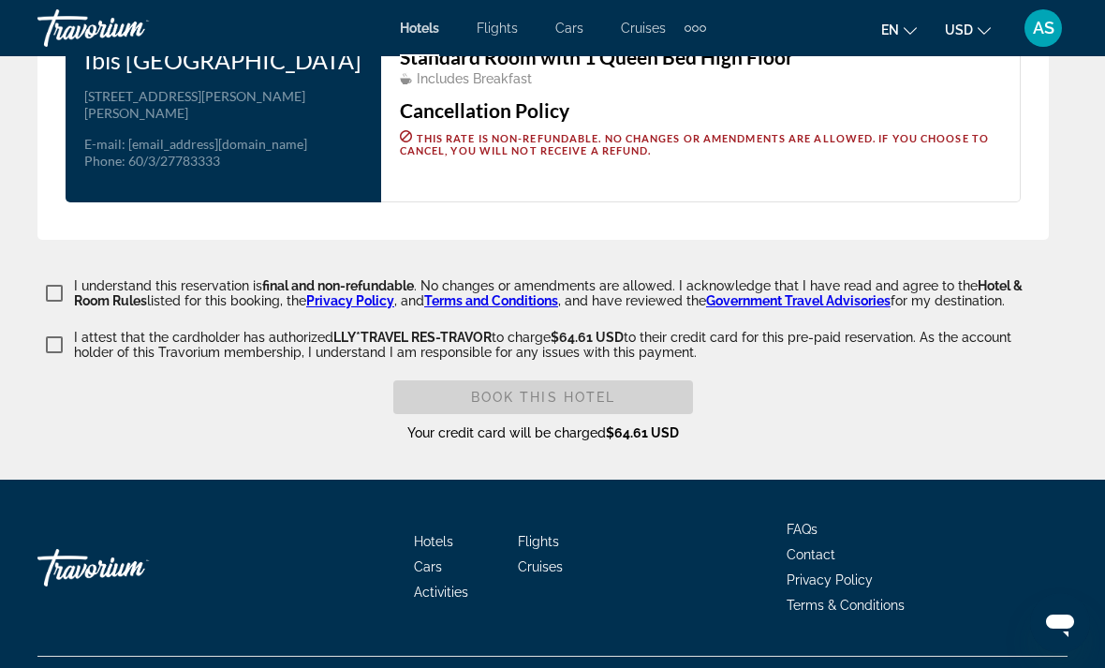
click at [631, 414] on div "Book this hotel" at bounding box center [543, 397] width 300 height 34
click at [632, 414] on div "Book this hotel" at bounding box center [543, 397] width 300 height 34
click at [642, 414] on div "Book this hotel" at bounding box center [543, 397] width 300 height 34
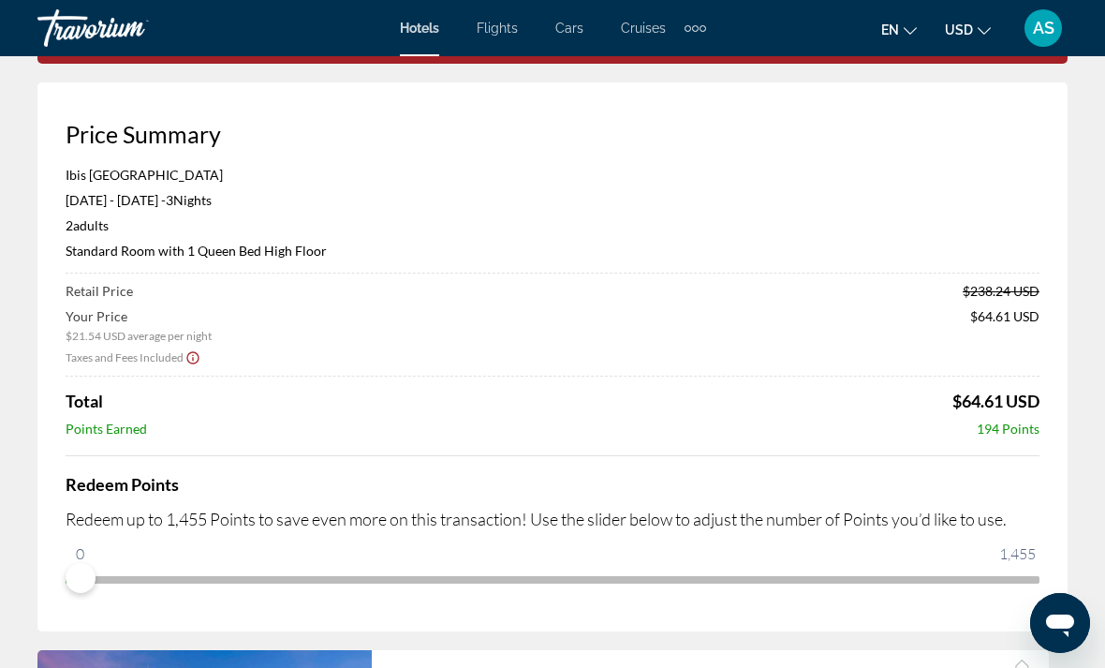
scroll to position [0, 0]
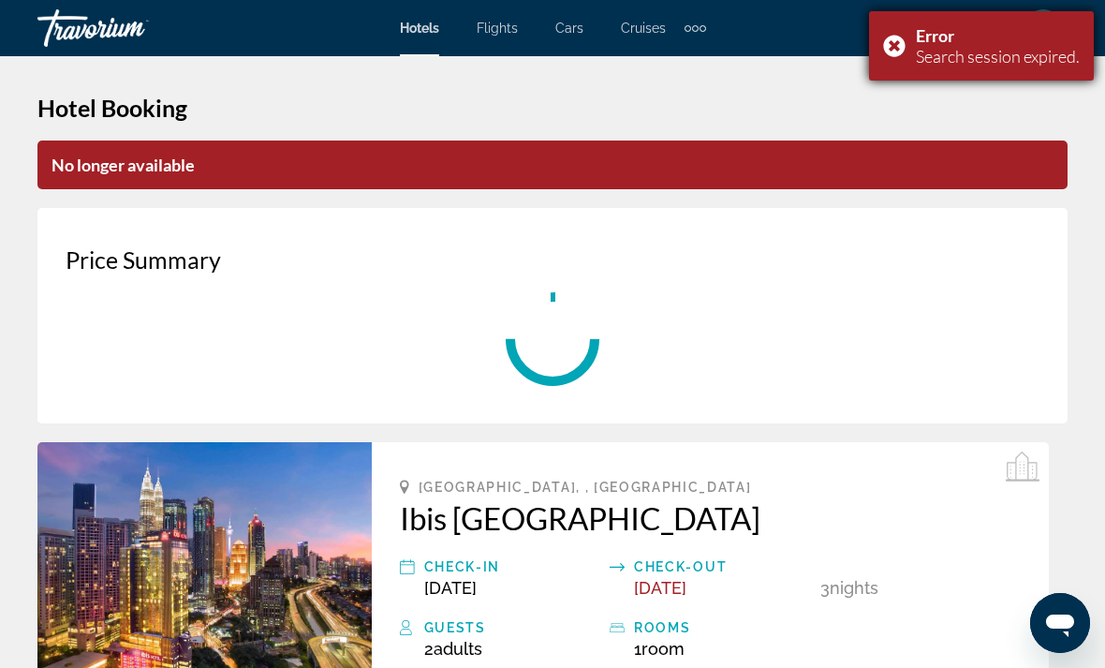
click at [913, 48] on div "Error Search session expired." at bounding box center [981, 45] width 225 height 69
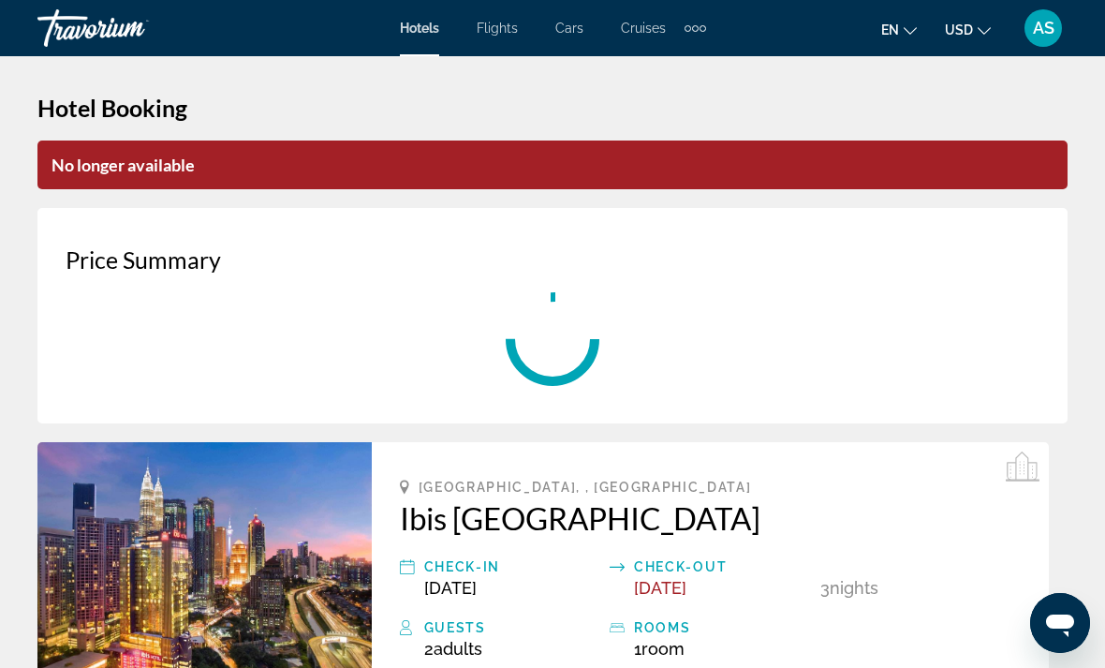
click at [895, 51] on div "Hotels Flights Cars Cruises Activities Hotels Flights Cars Cruises Activities e…" at bounding box center [552, 28] width 1105 height 49
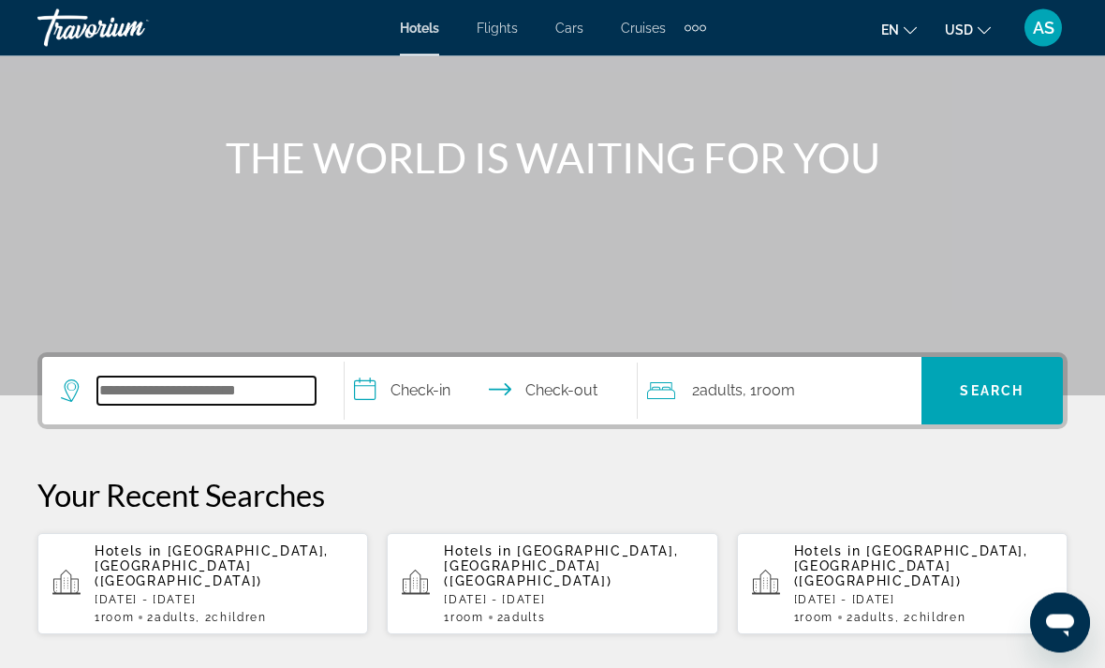
click at [142, 393] on input "Search widget" at bounding box center [206, 391] width 218 height 28
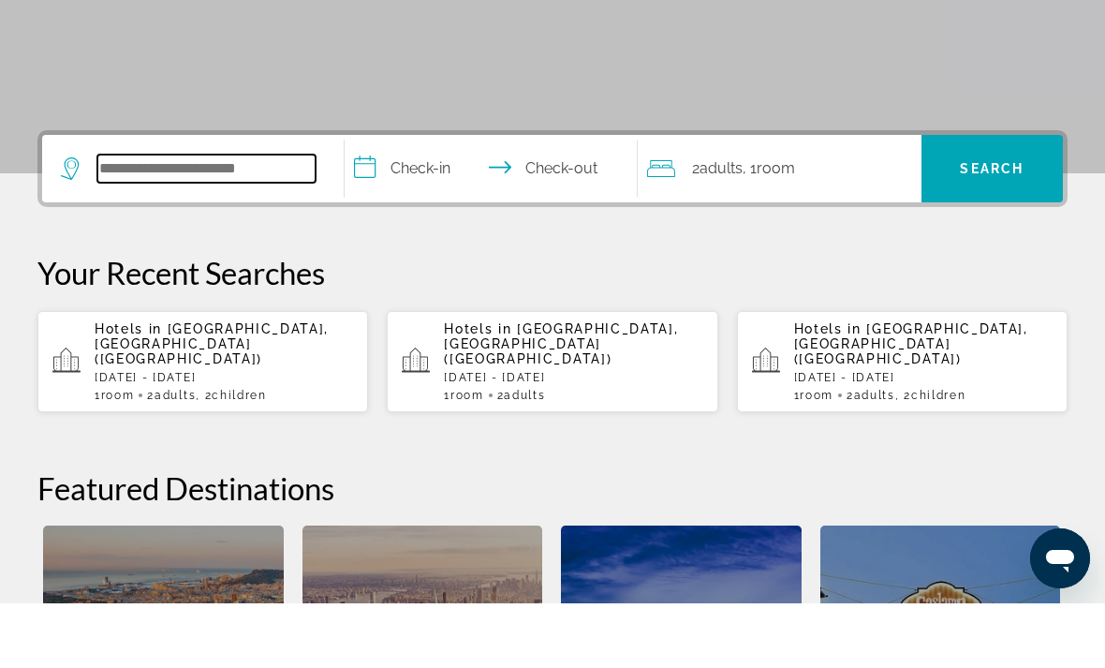
scroll to position [393, 0]
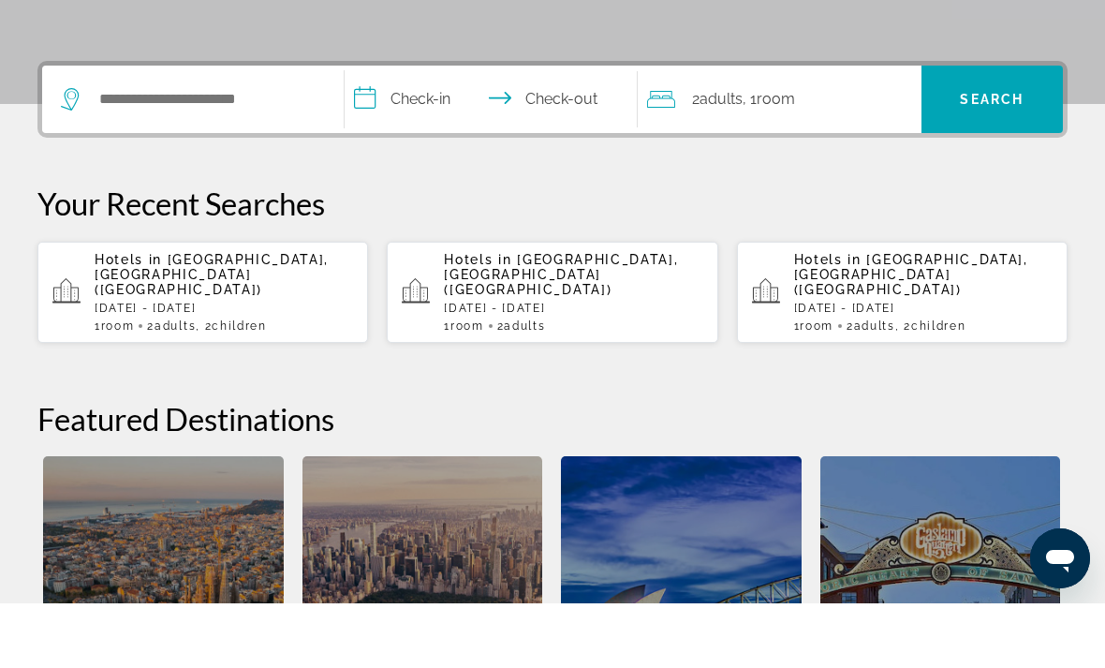
click at [189, 366] on p "[DATE] - [DATE]" at bounding box center [224, 372] width 258 height 13
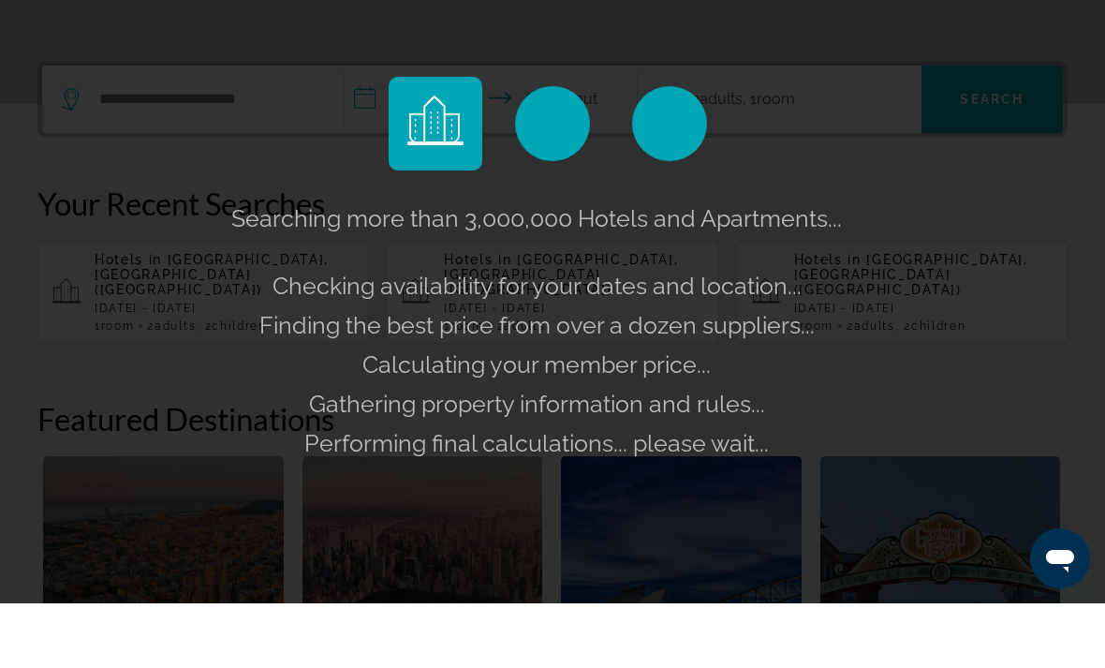
scroll to position [458, 0]
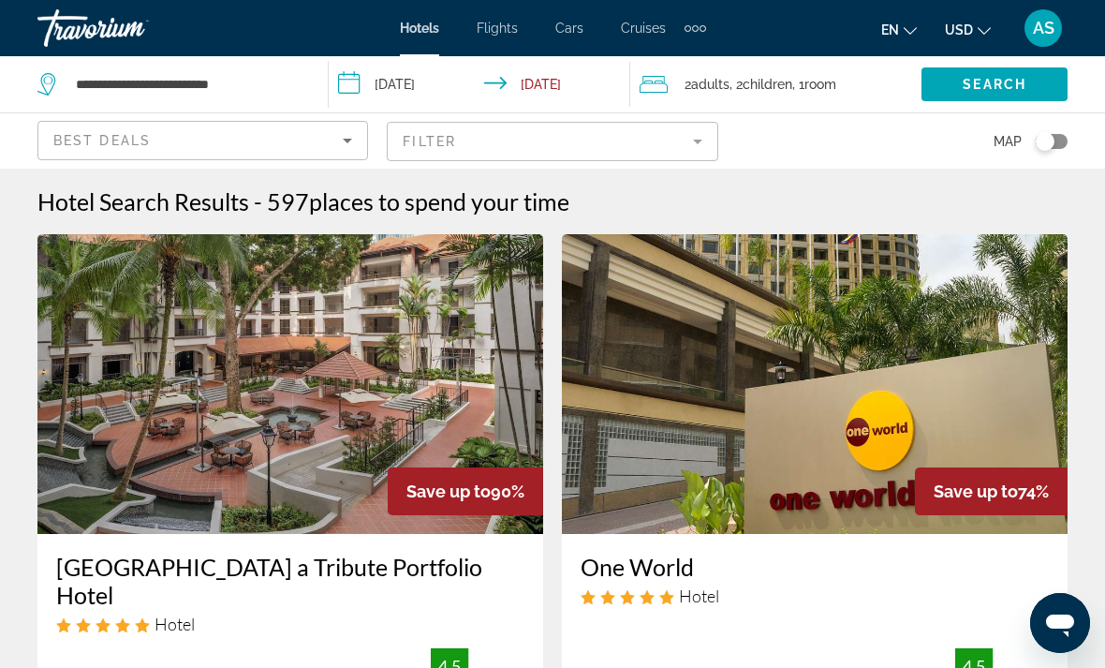
click at [816, 83] on span "Room" at bounding box center [820, 84] width 32 height 15
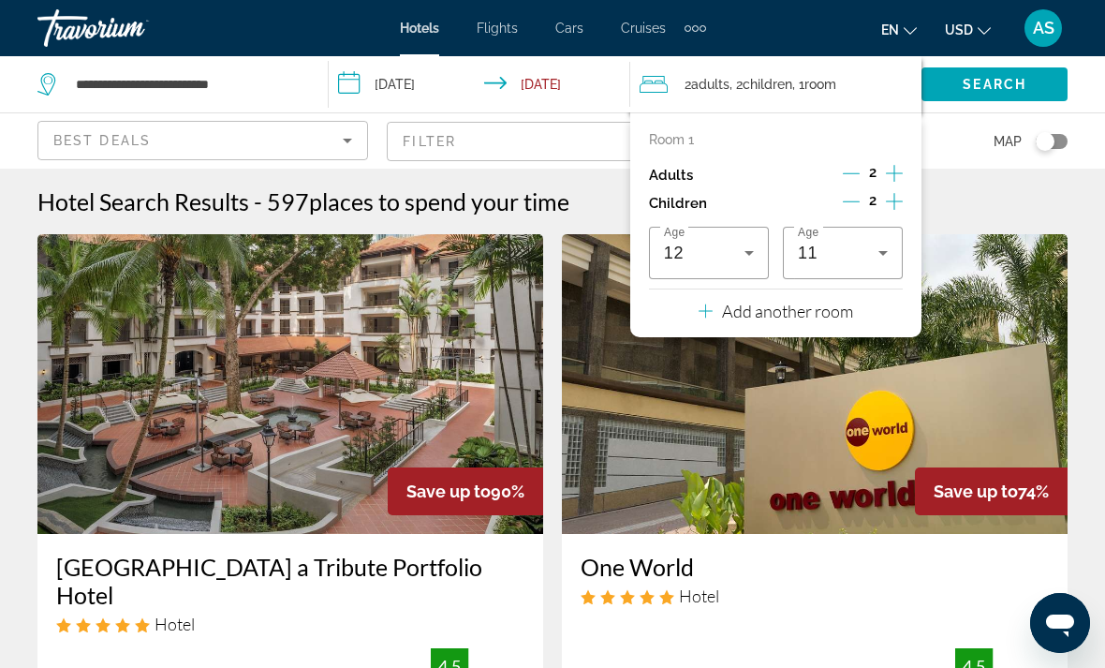
click at [859, 201] on icon "Decrement children" at bounding box center [851, 201] width 17 height 1
click at [854, 199] on icon "Decrement children" at bounding box center [851, 201] width 17 height 17
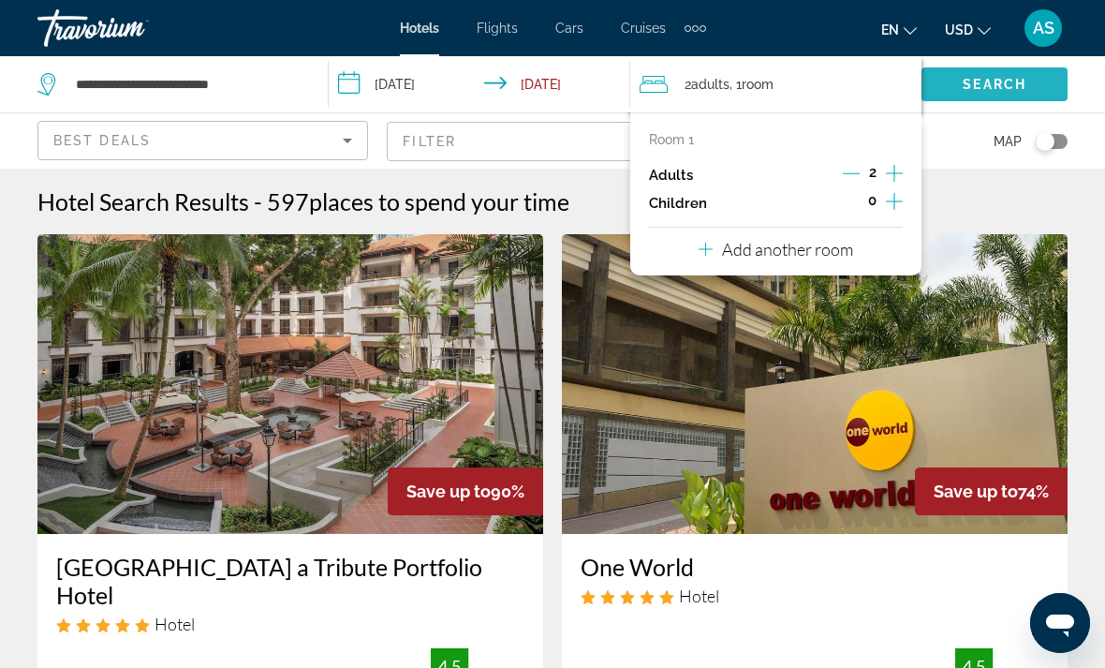
click at [969, 79] on span "Search" at bounding box center [995, 84] width 64 height 15
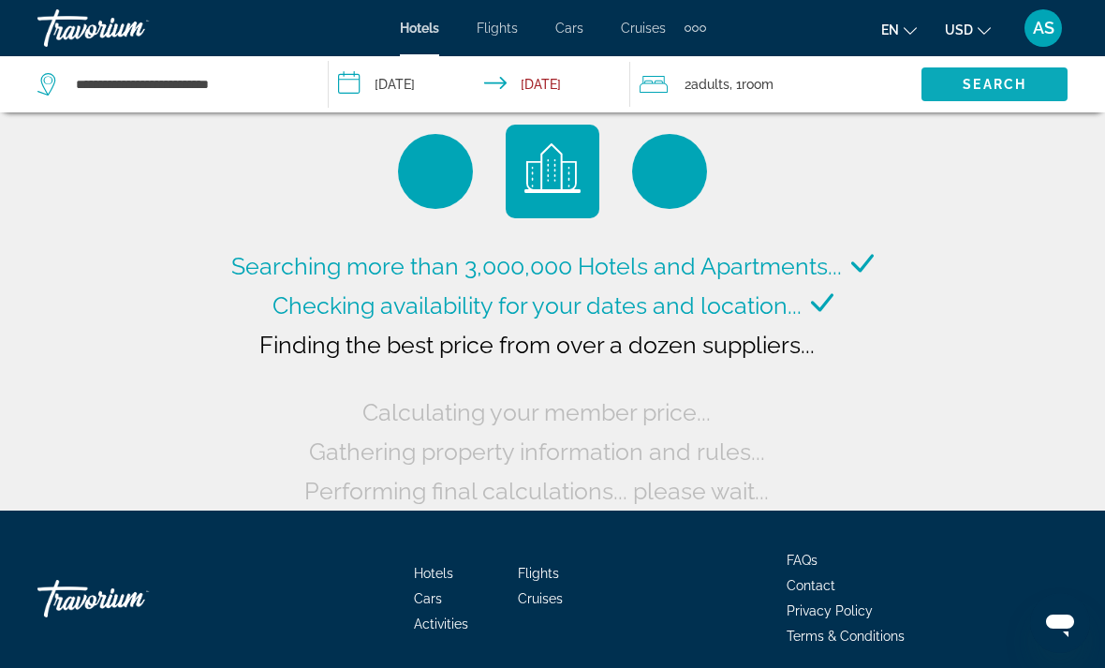
scroll to position [19, 0]
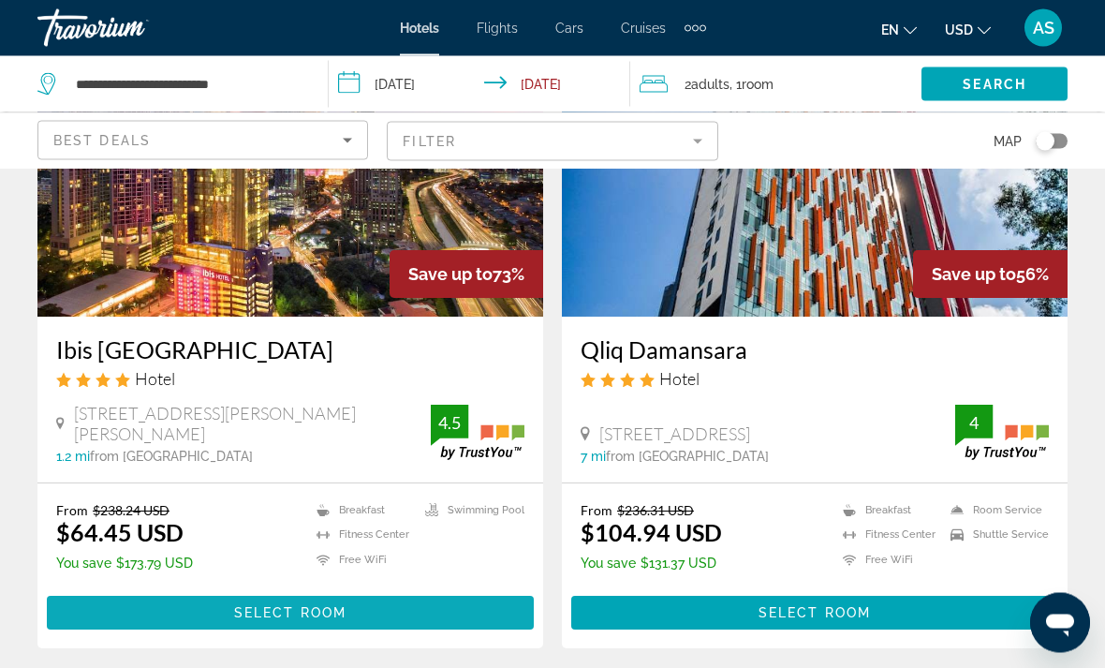
click at [467, 611] on span "Main content" at bounding box center [290, 613] width 487 height 45
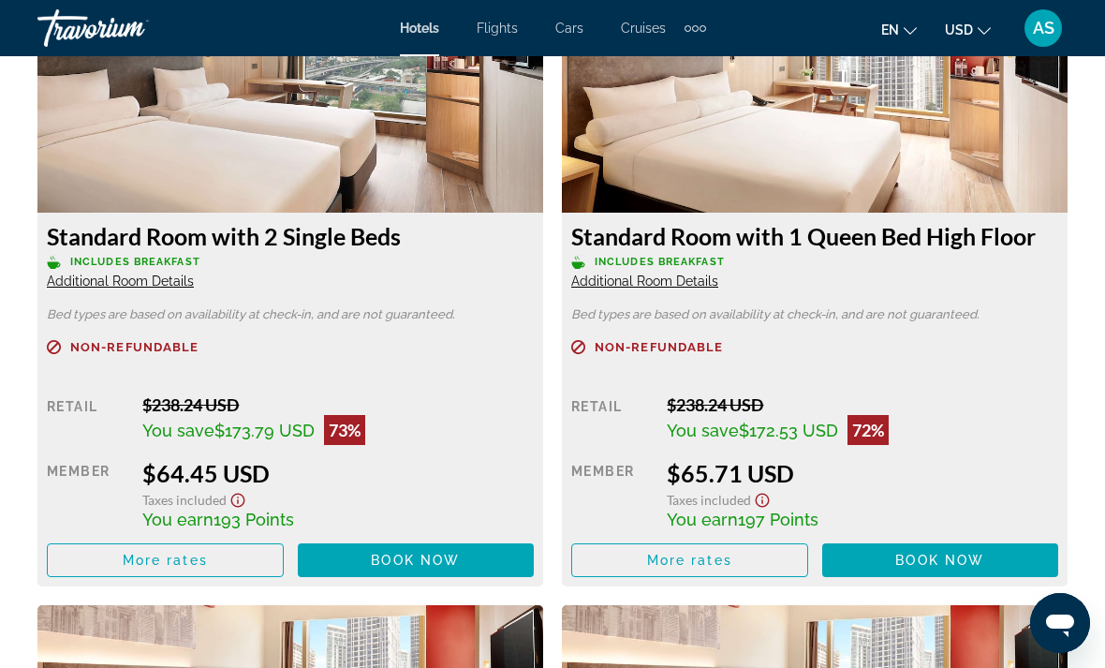
scroll to position [3028, 0]
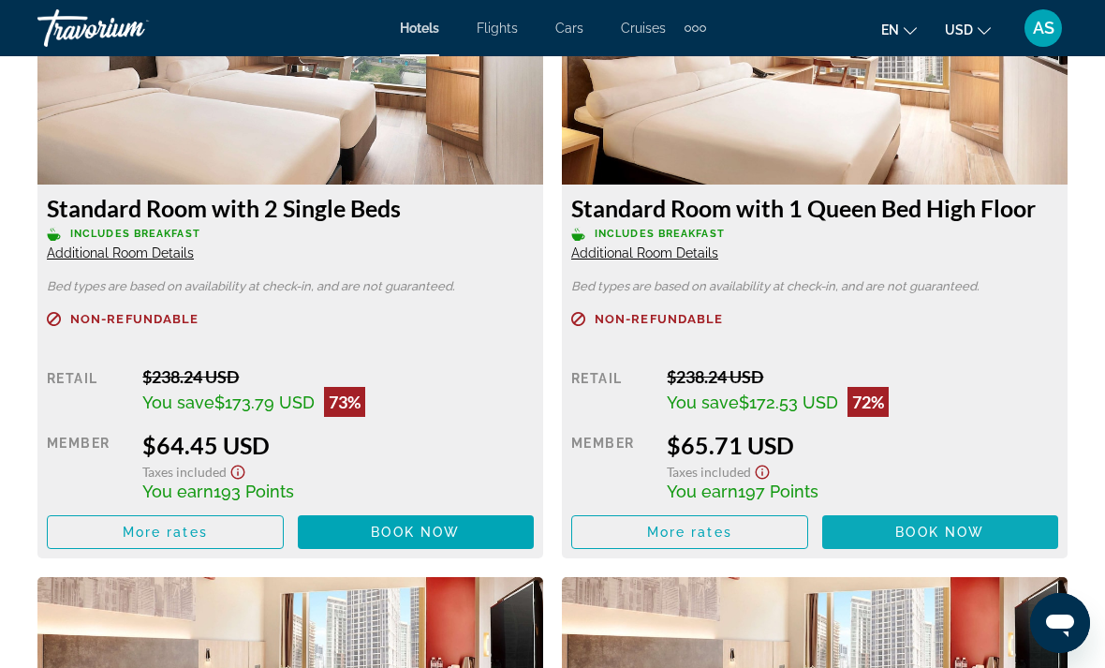
click at [913, 537] on span "Book now" at bounding box center [939, 531] width 89 height 15
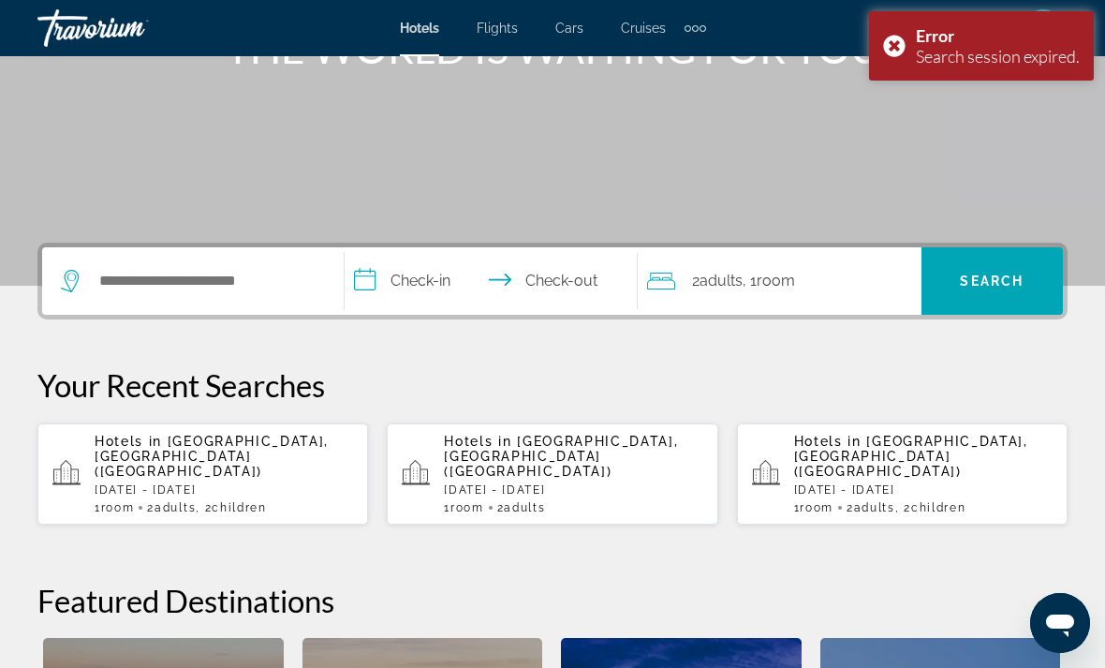
scroll to position [286, 0]
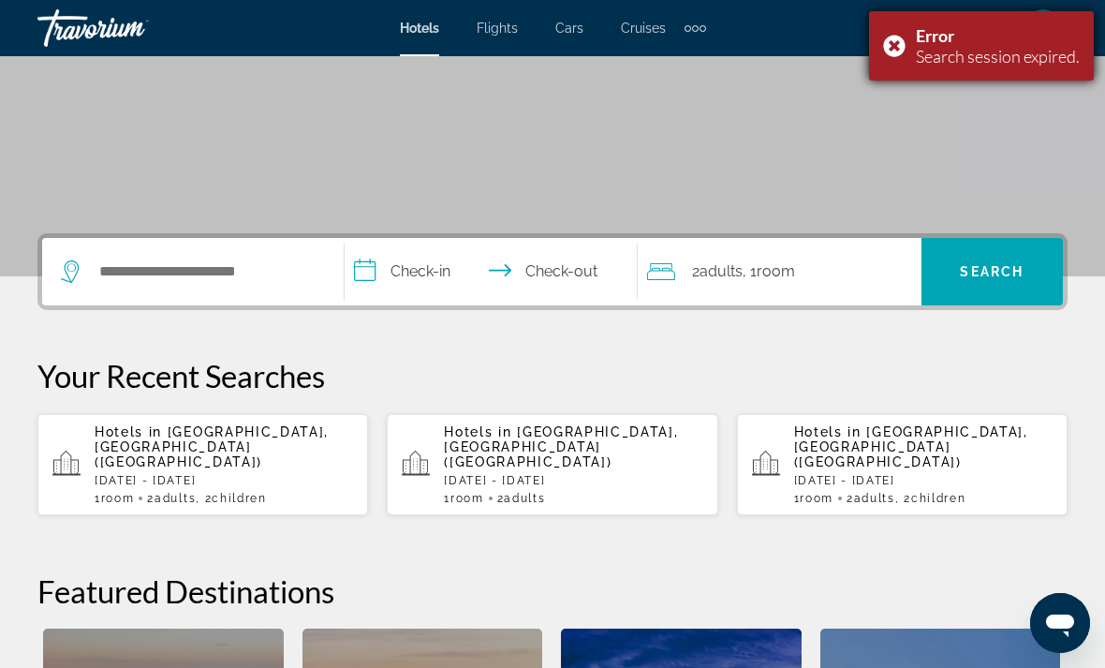
click at [906, 33] on div "Error Search session expired." at bounding box center [981, 45] width 225 height 69
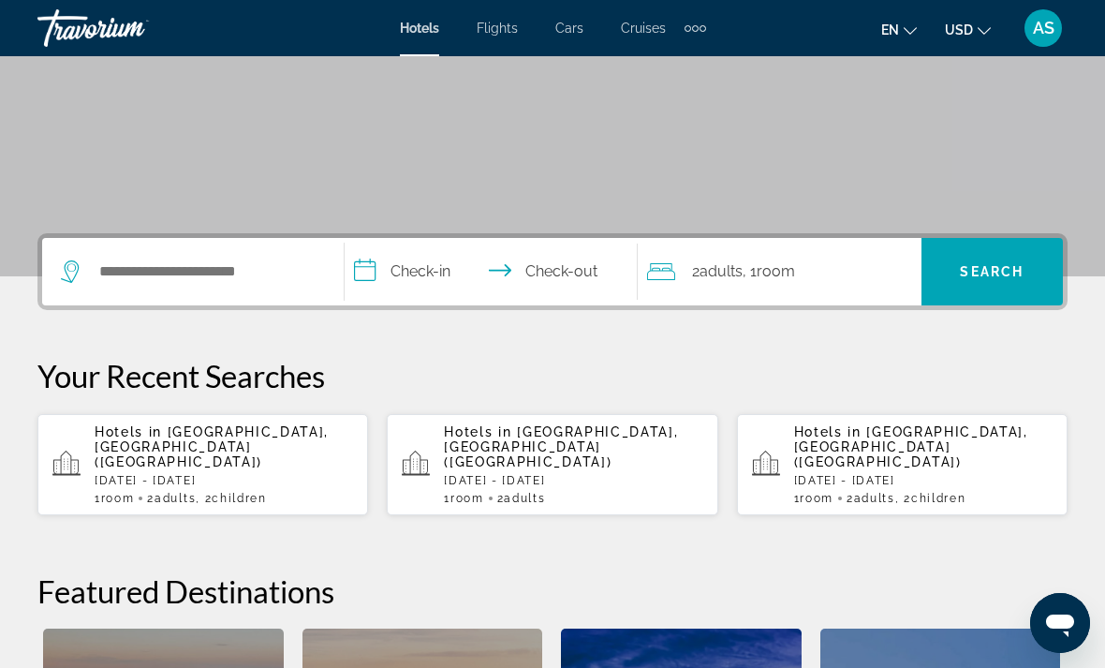
click at [311, 455] on div "Hotels in Kuala Lumpur, Malaysia (KUL) Fri, 03 Oct - Mon, 06 Oct 1 Room rooms 2…" at bounding box center [224, 464] width 258 height 81
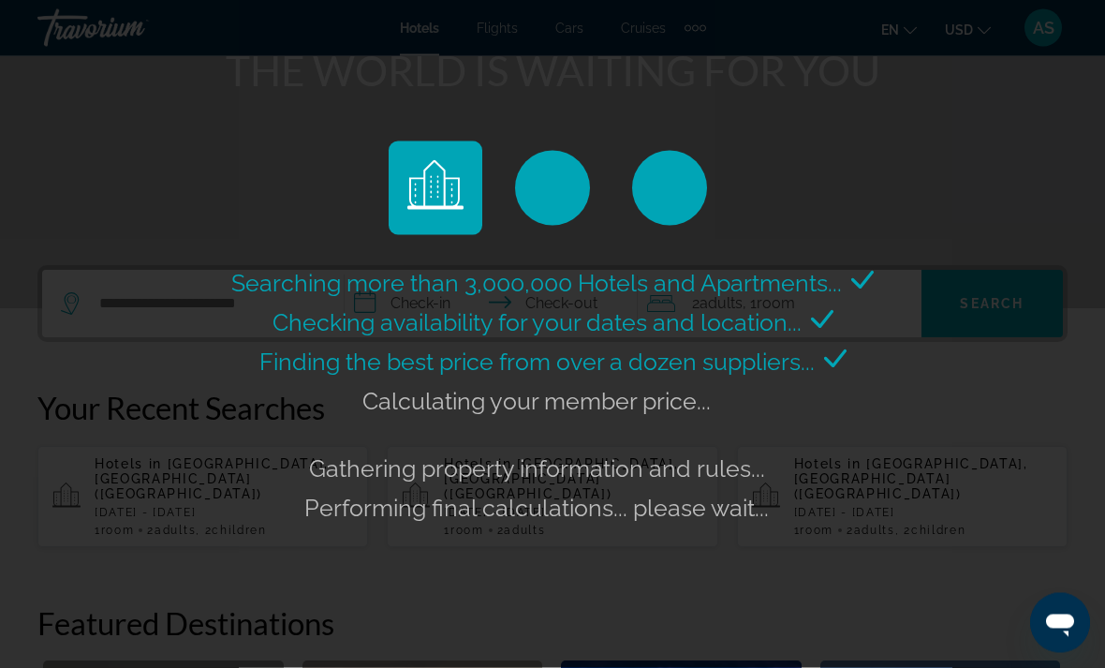
scroll to position [253, 0]
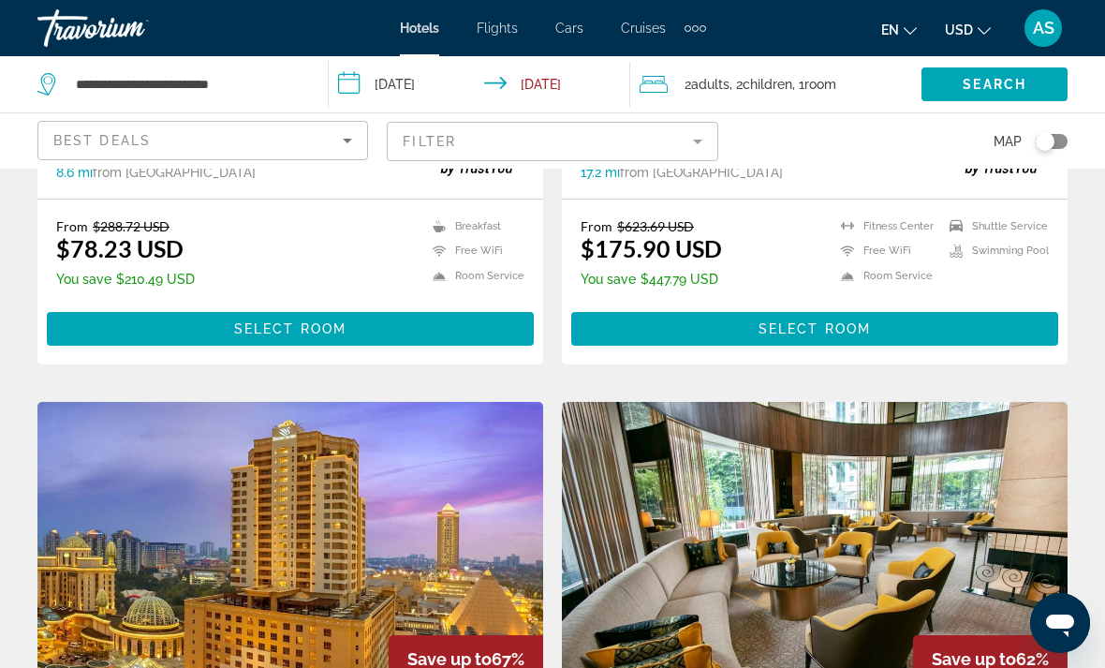
scroll to position [1234, 0]
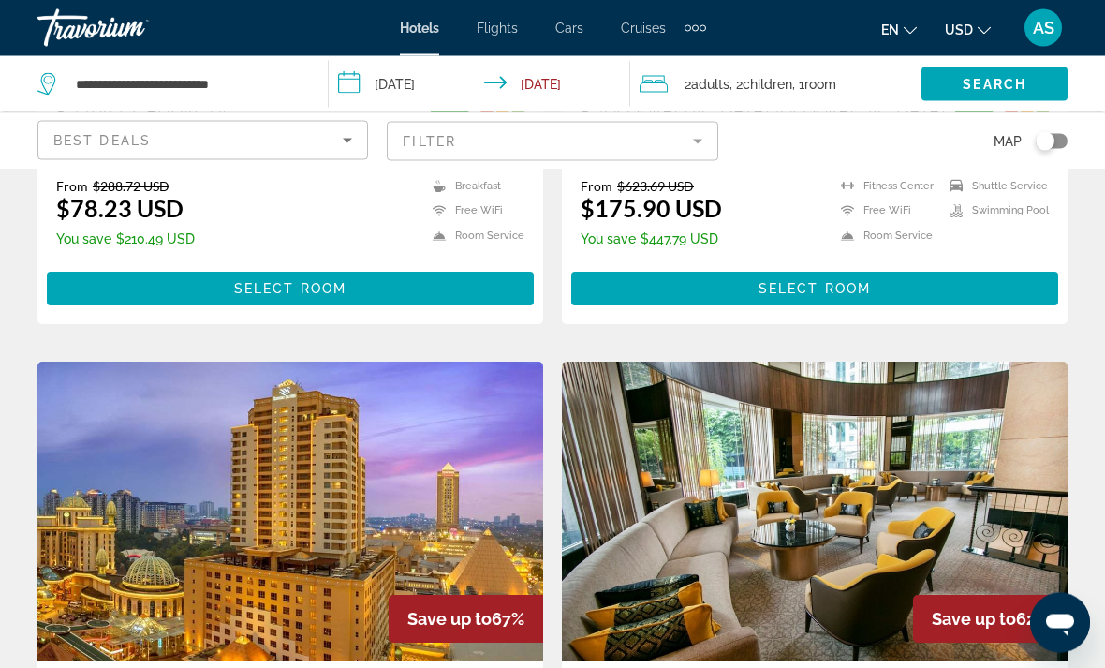
click at [862, 94] on div "2 Adult Adults , 2 Child Children , 1 Room rooms" at bounding box center [781, 84] width 282 height 26
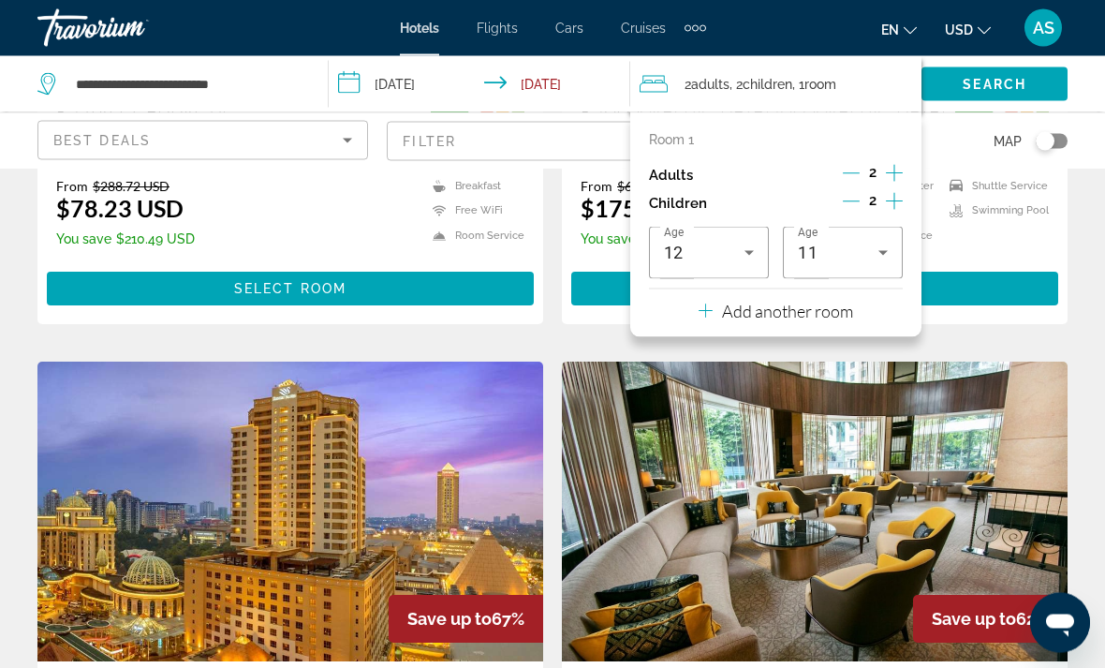
scroll to position [1235, 0]
click at [844, 201] on icon "Decrement children" at bounding box center [851, 201] width 17 height 1
click at [851, 196] on icon "Decrement children" at bounding box center [851, 201] width 17 height 17
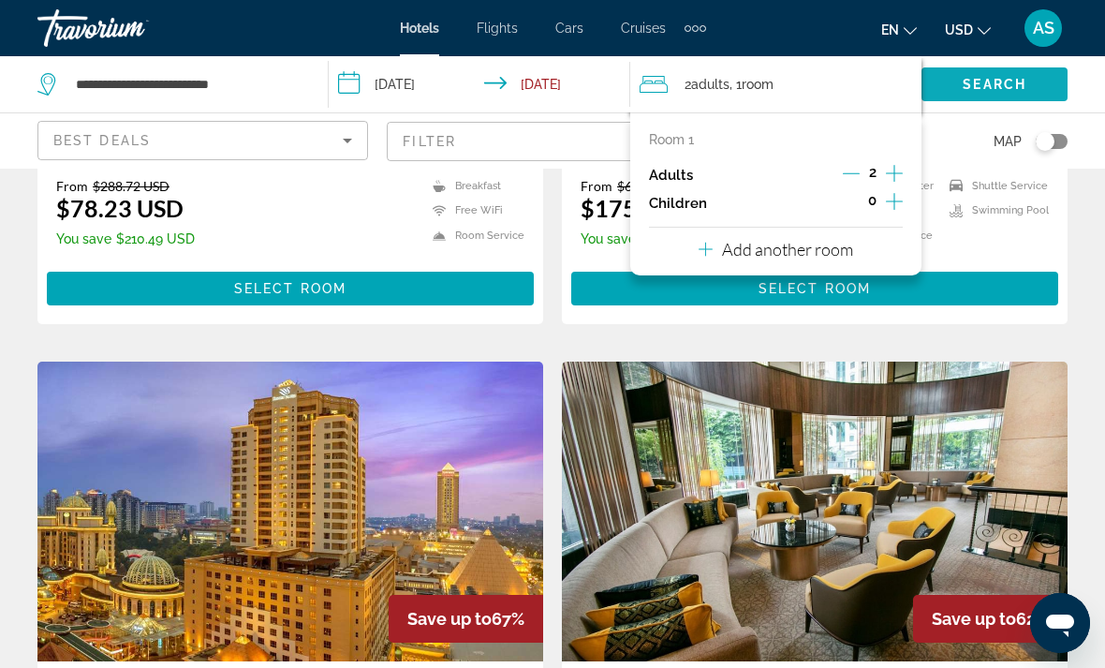
click at [1023, 79] on span "Search" at bounding box center [995, 84] width 64 height 15
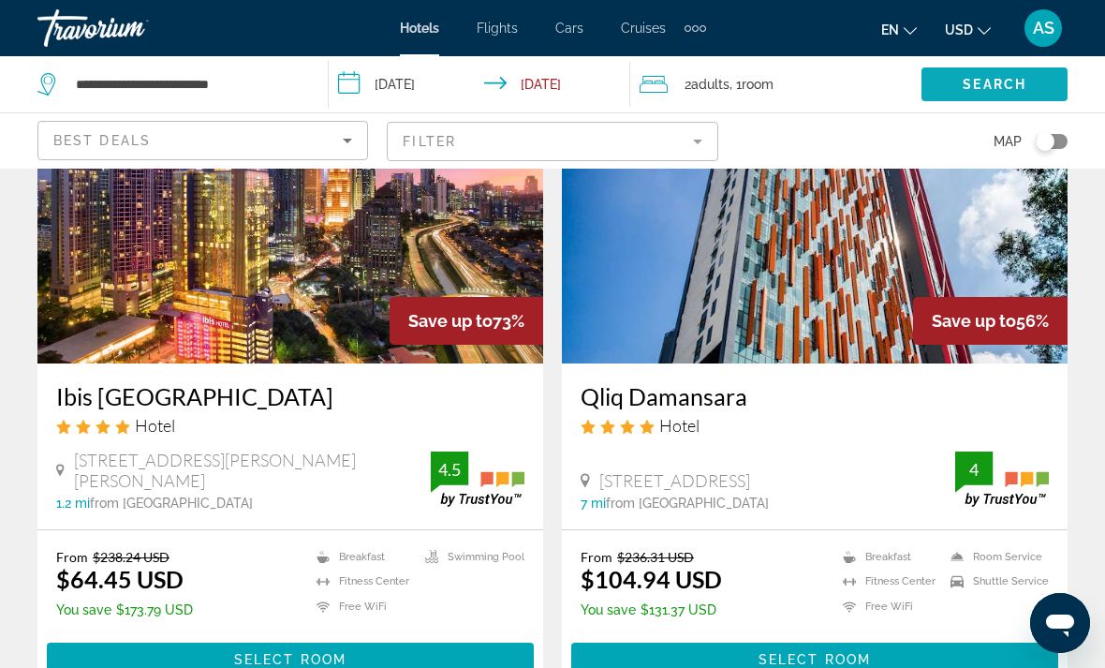
scroll to position [937, 0]
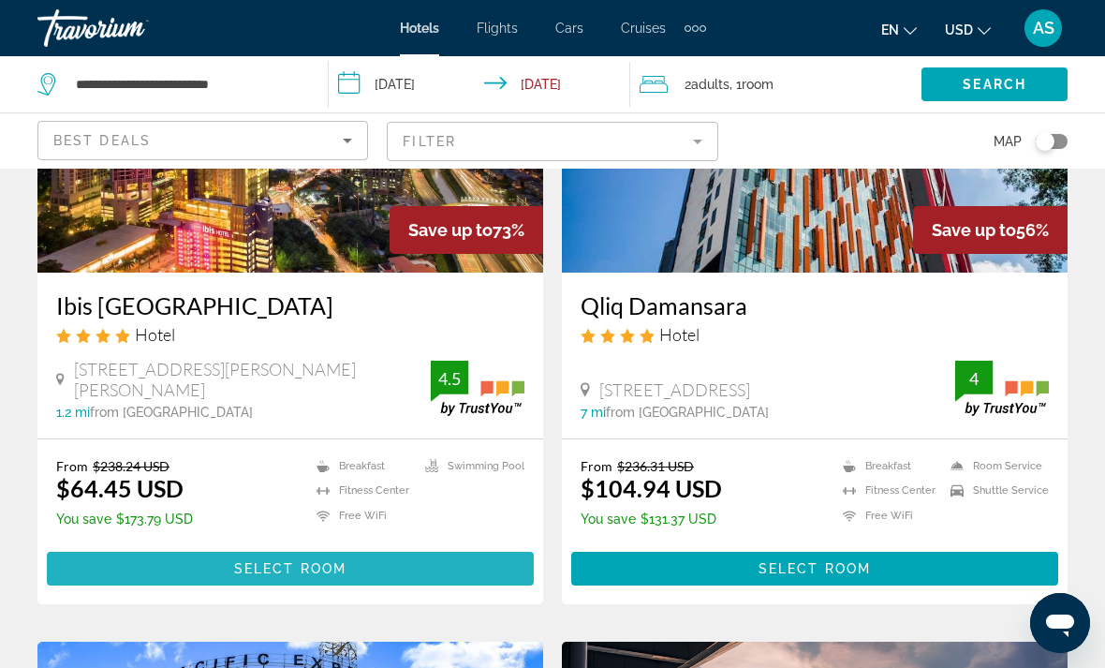
click at [283, 565] on span "Select Room" at bounding box center [290, 568] width 112 height 15
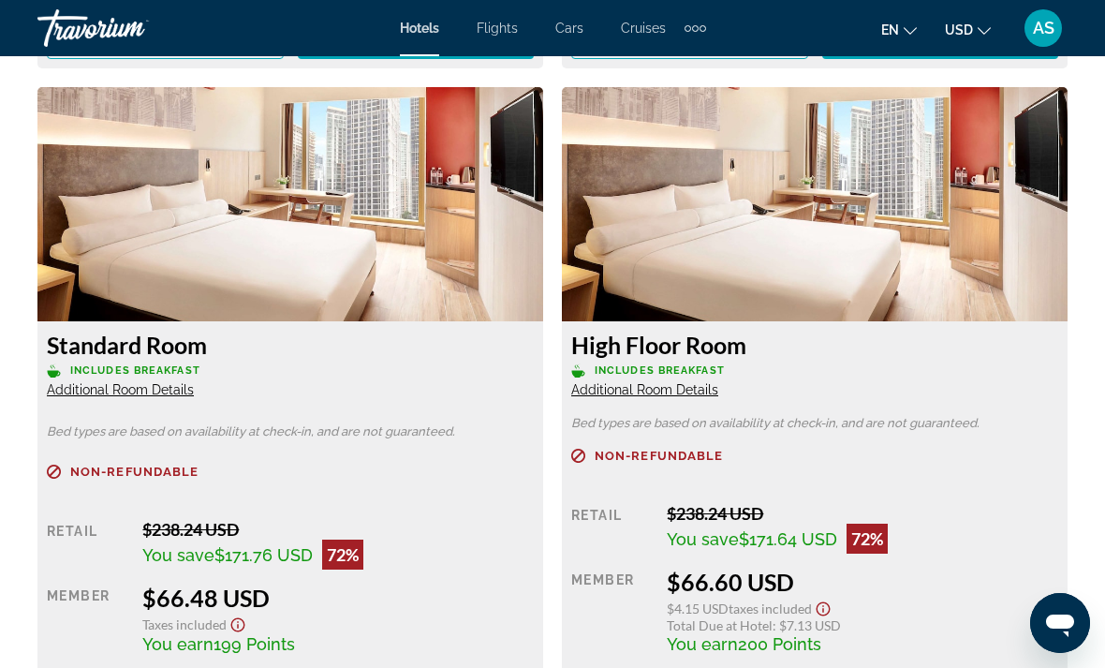
scroll to position [3522, 0]
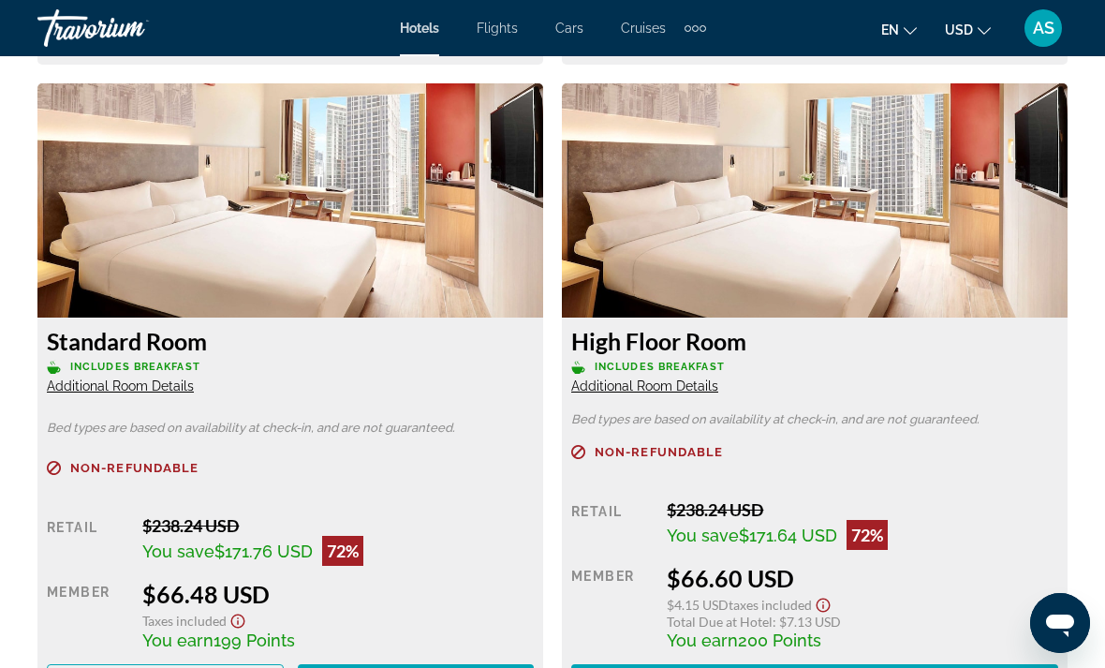
click at [662, 387] on span "Additional Room Details" at bounding box center [644, 385] width 147 height 15
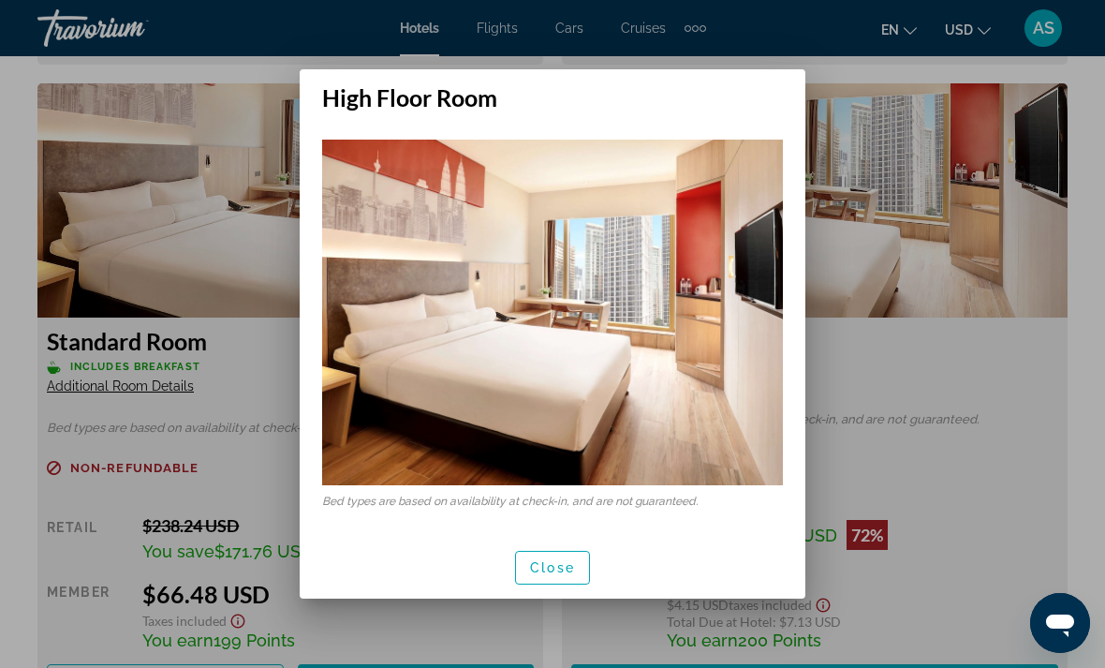
scroll to position [0, 0]
click at [568, 572] on span "Close" at bounding box center [552, 567] width 45 height 15
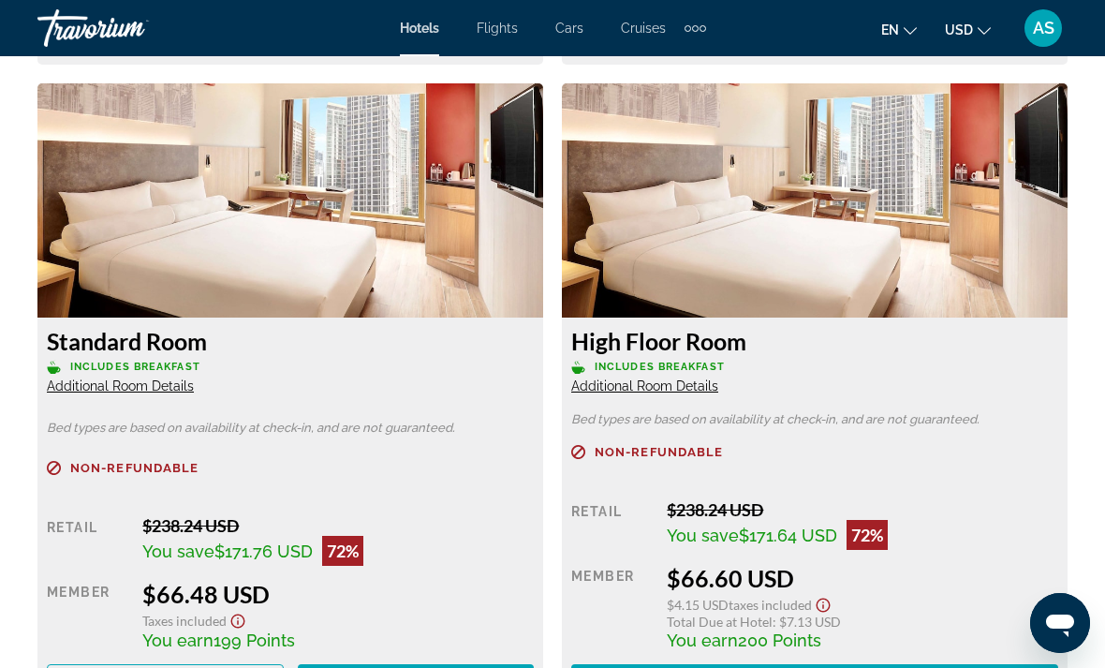
scroll to position [3522, 0]
click at [157, 379] on span "Additional Room Details" at bounding box center [120, 385] width 147 height 15
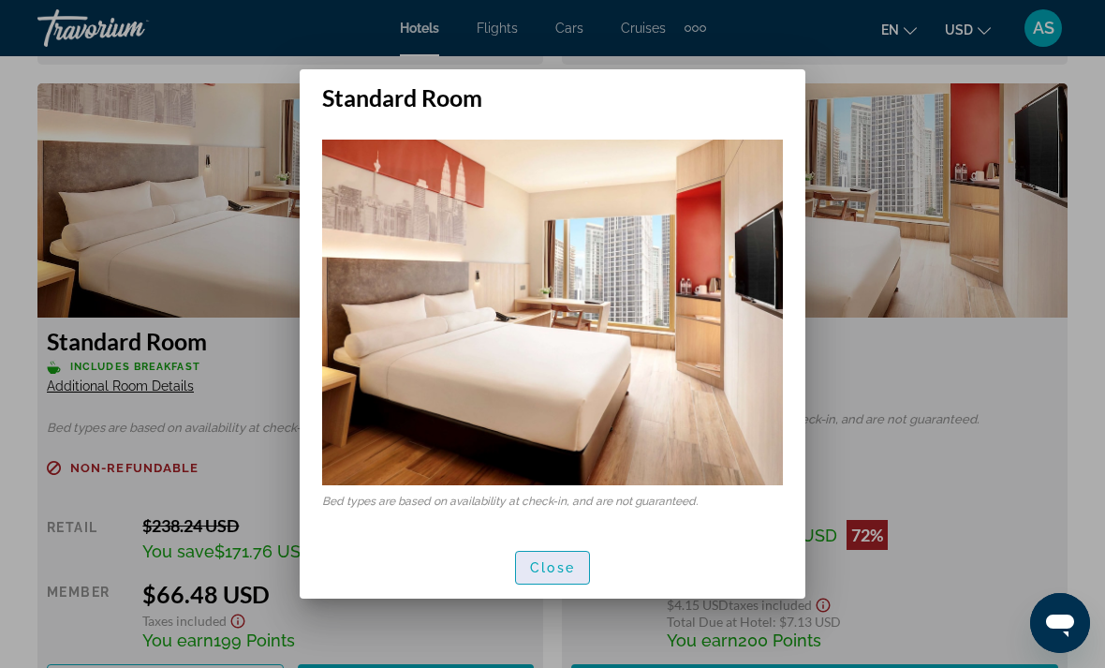
click at [577, 573] on span "button" at bounding box center [552, 567] width 73 height 45
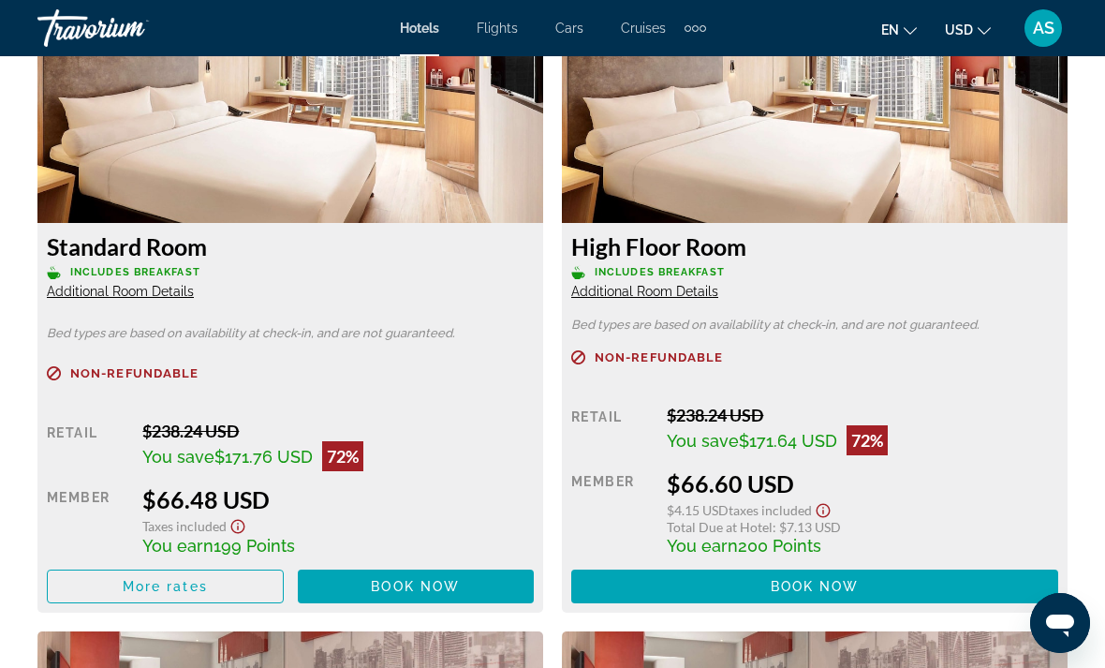
scroll to position [3618, 0]
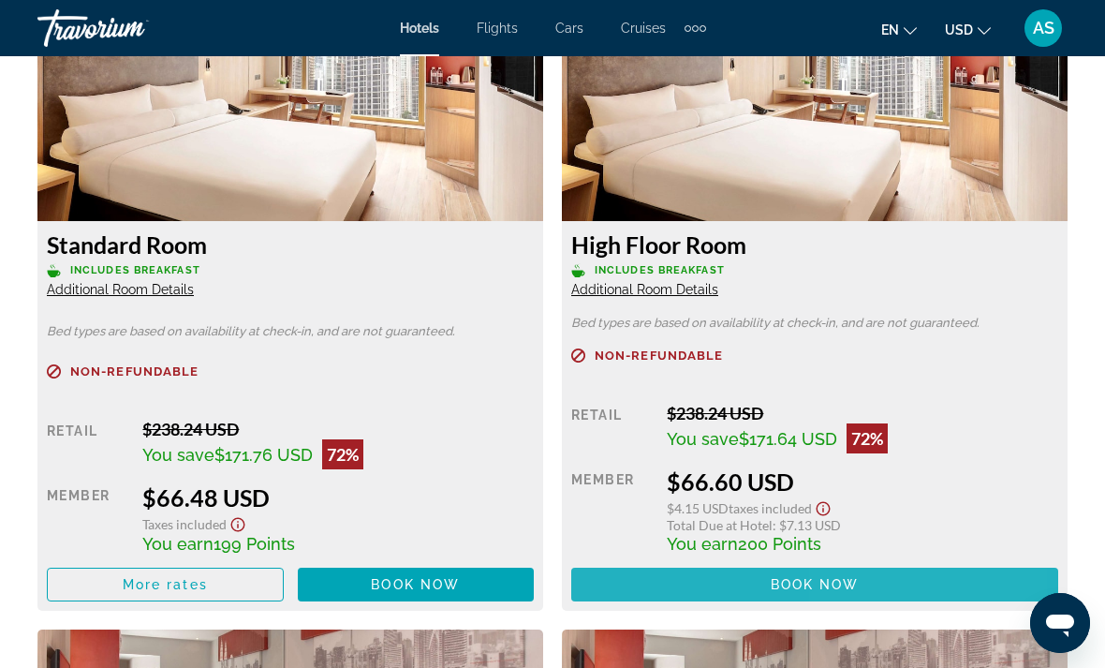
click at [934, 580] on span "Main content" at bounding box center [814, 584] width 487 height 45
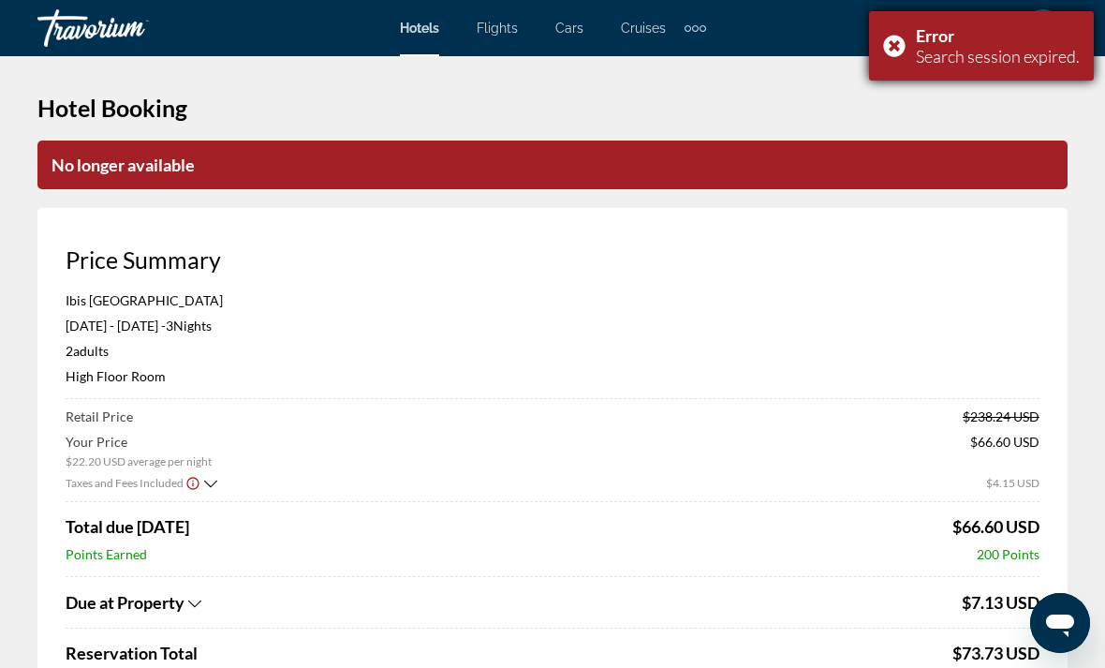
click at [890, 50] on div "Error Search session expired." at bounding box center [981, 45] width 225 height 69
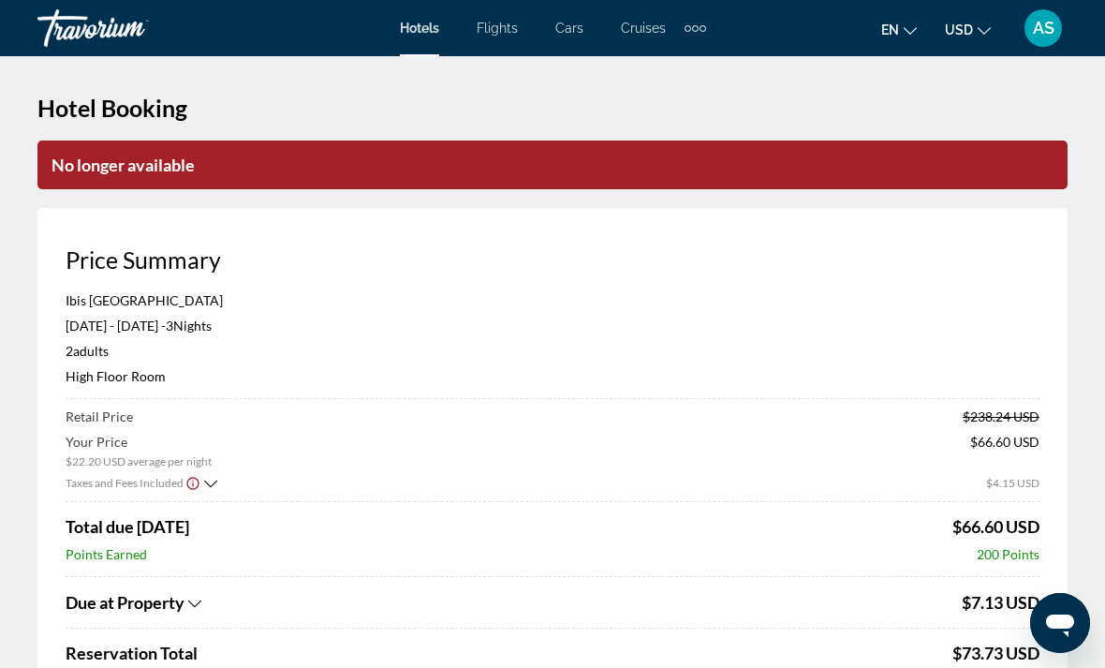
click at [1040, 35] on span "AS" at bounding box center [1044, 28] width 22 height 19
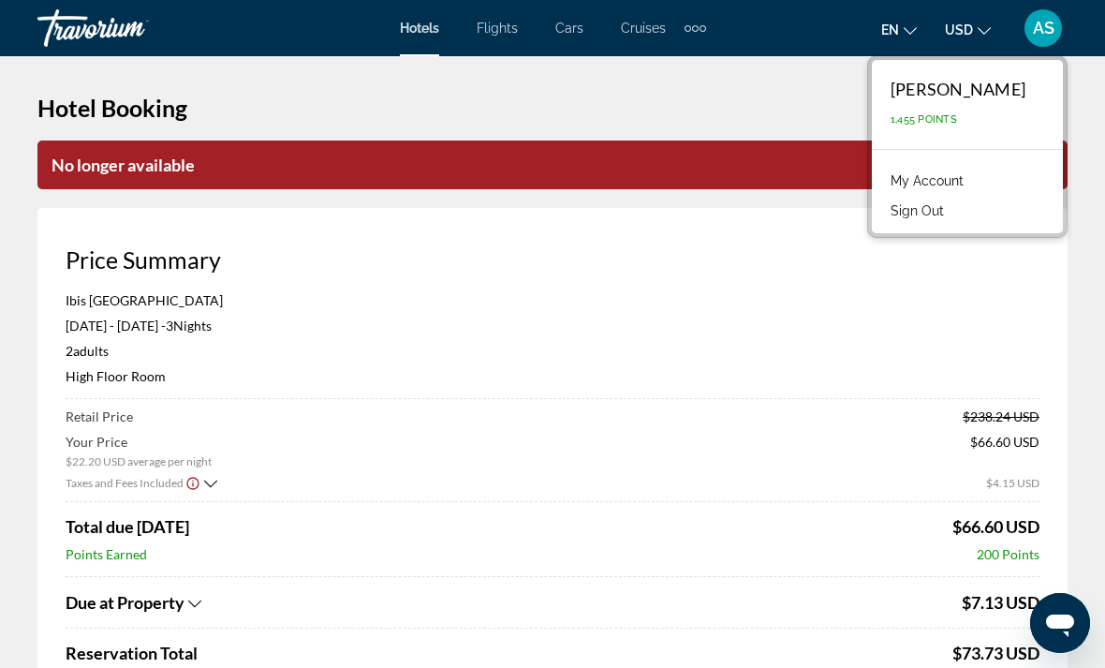
click at [953, 216] on button "Sign Out" at bounding box center [917, 211] width 72 height 24
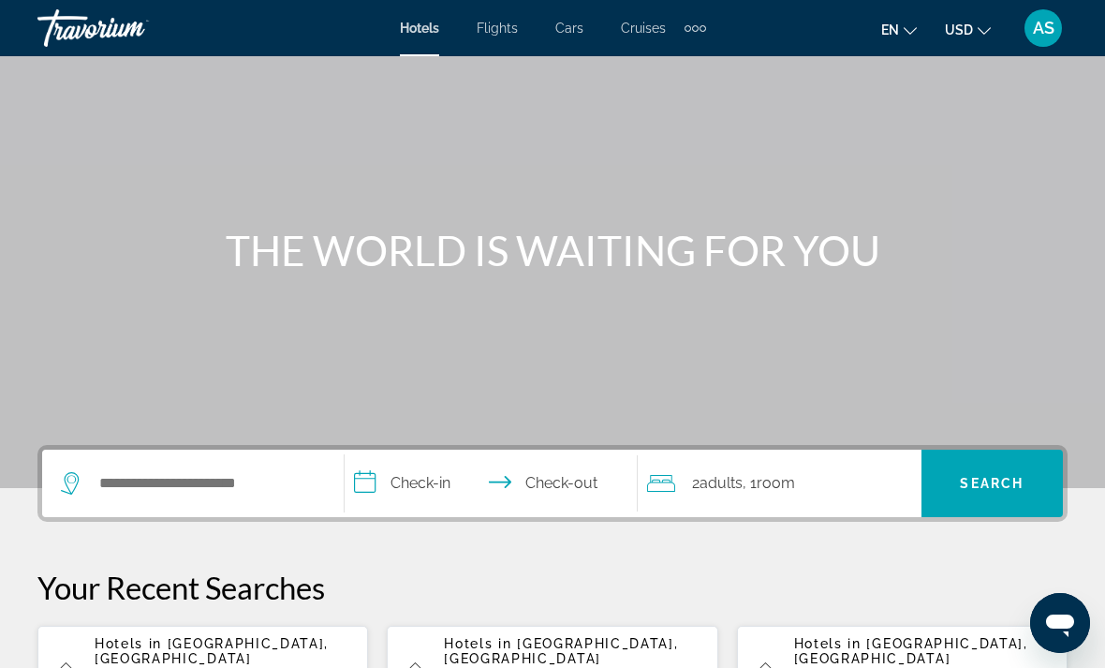
scroll to position [195, 0]
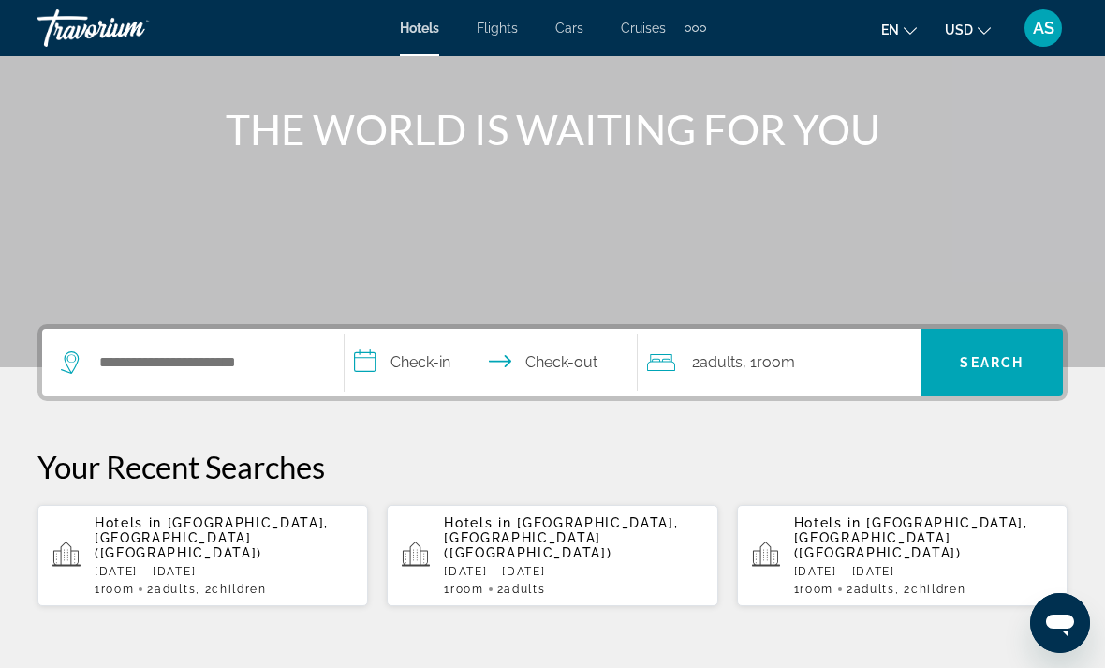
click at [198, 565] on p "[DATE] - [DATE]" at bounding box center [224, 571] width 258 height 13
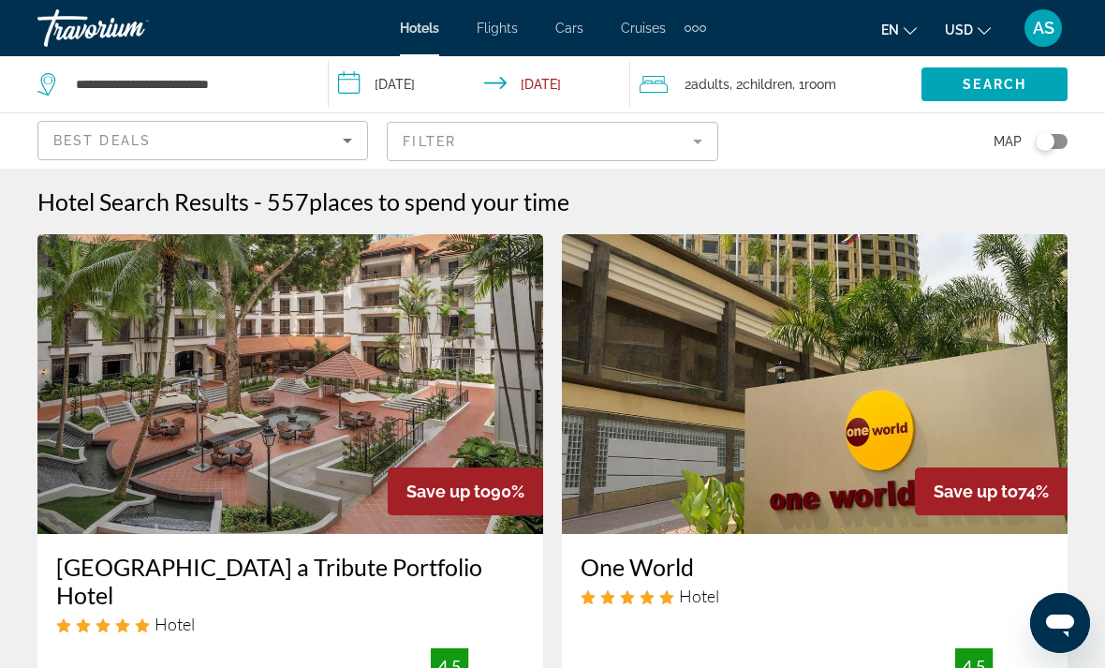
click at [678, 134] on mat-form-field "Filter" at bounding box center [552, 141] width 331 height 39
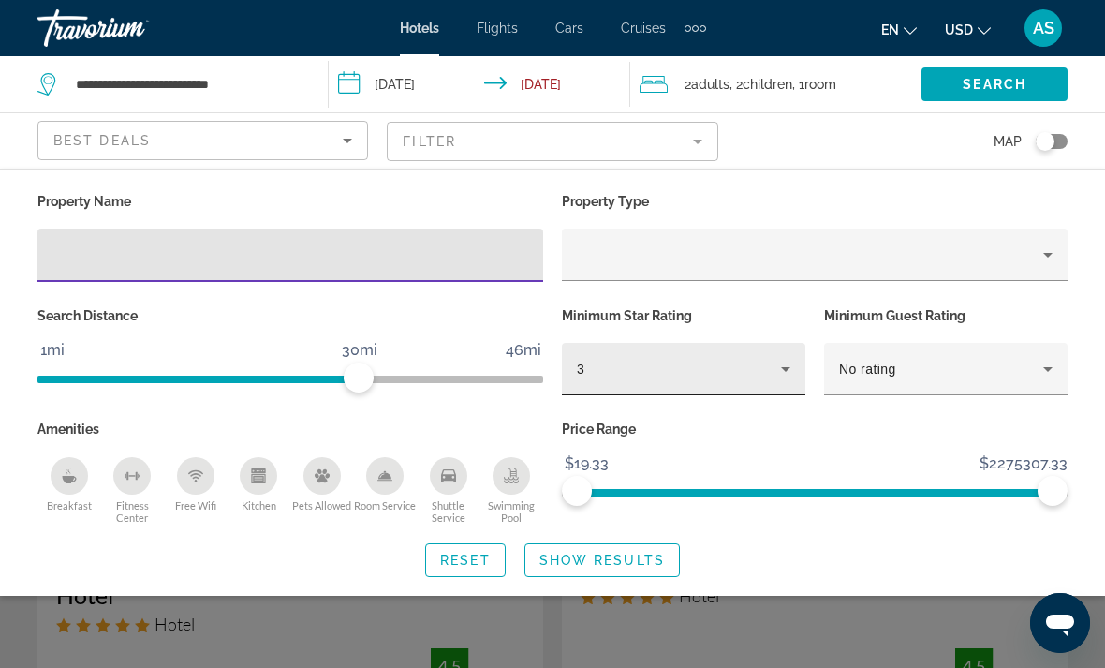
click at [659, 372] on div "3" at bounding box center [679, 369] width 204 height 22
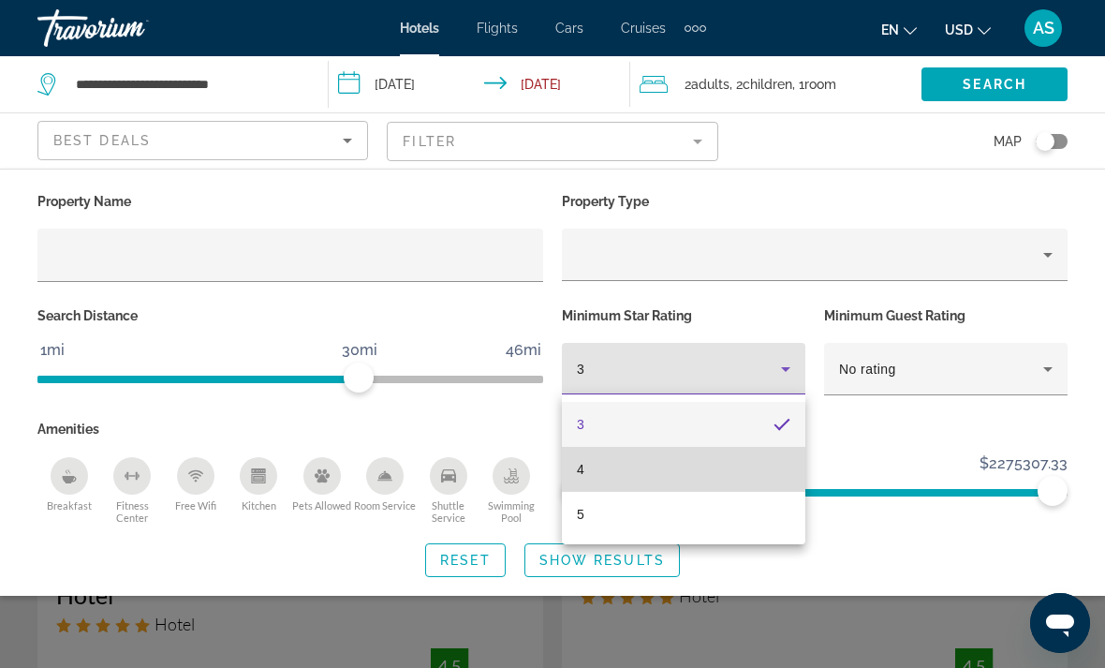
click at [603, 480] on mat-option "4" at bounding box center [683, 469] width 243 height 45
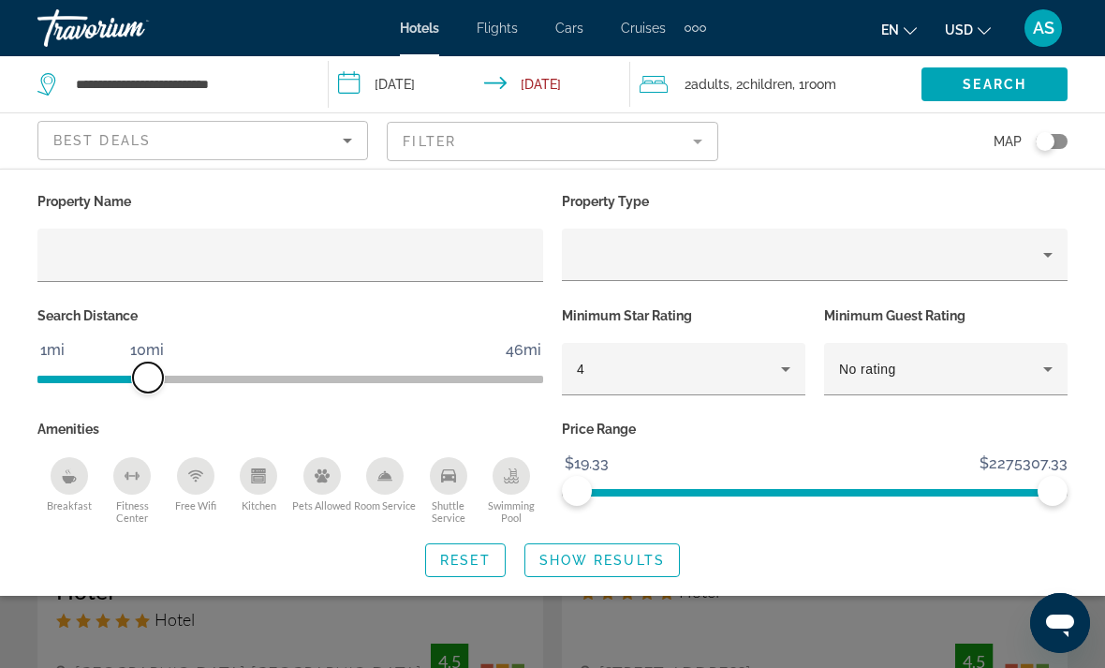
scroll to position [5, 0]
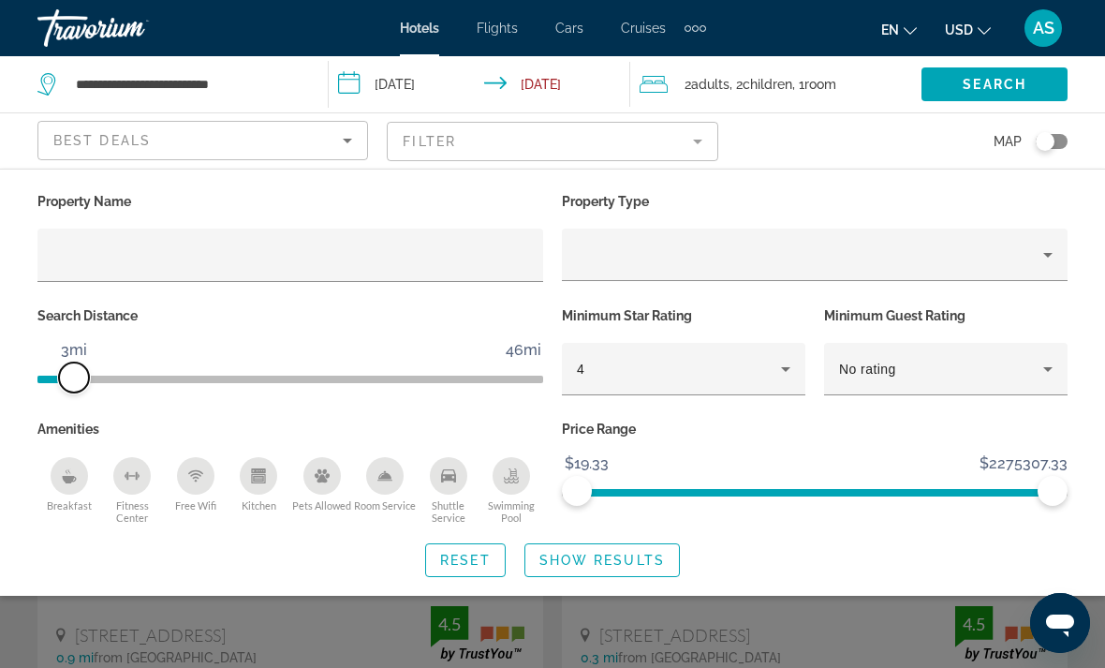
scroll to position [15, 0]
click at [618, 566] on span "Search widget" at bounding box center [602, 559] width 154 height 45
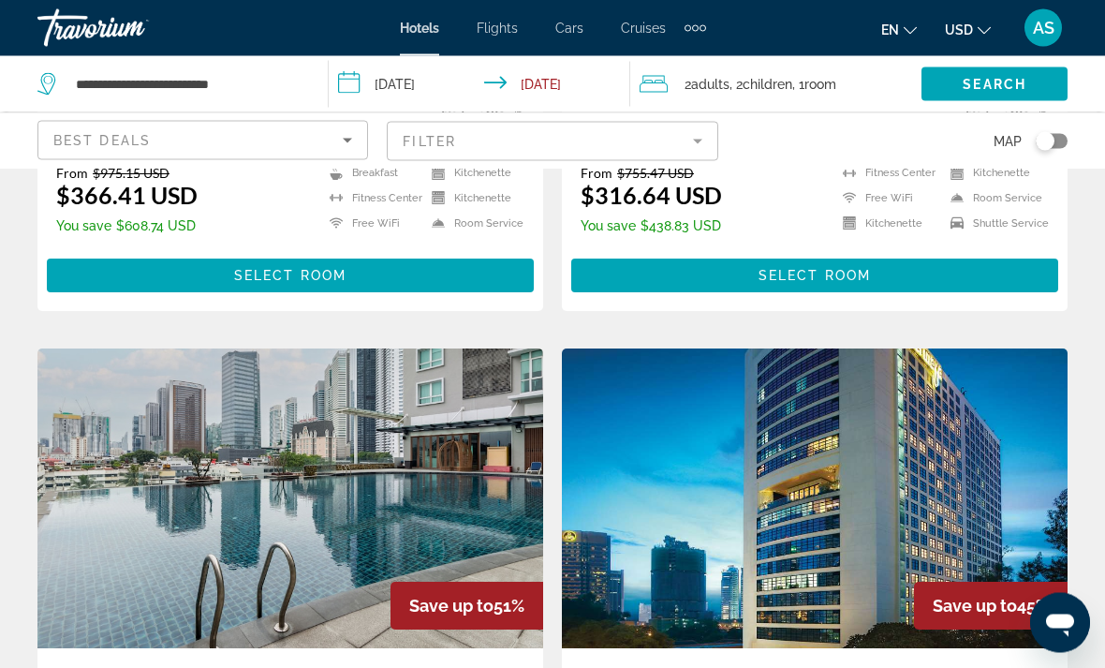
scroll to position [662, 0]
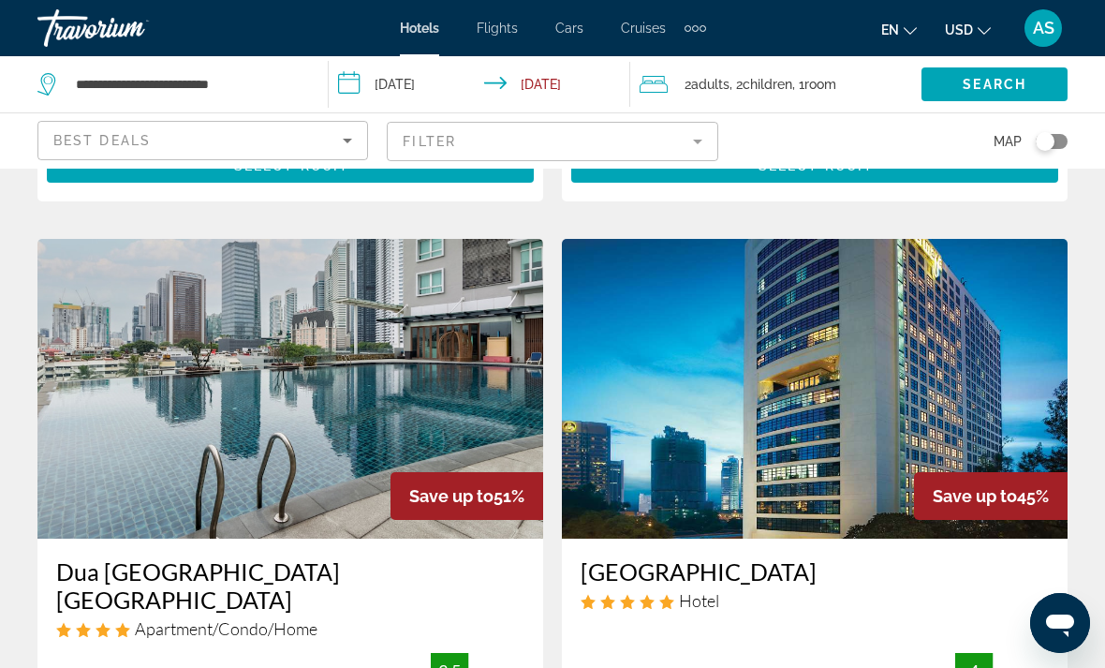
click at [861, 81] on div "2 Adult Adults , 2 Child Children , 1 Room rooms" at bounding box center [781, 84] width 282 height 26
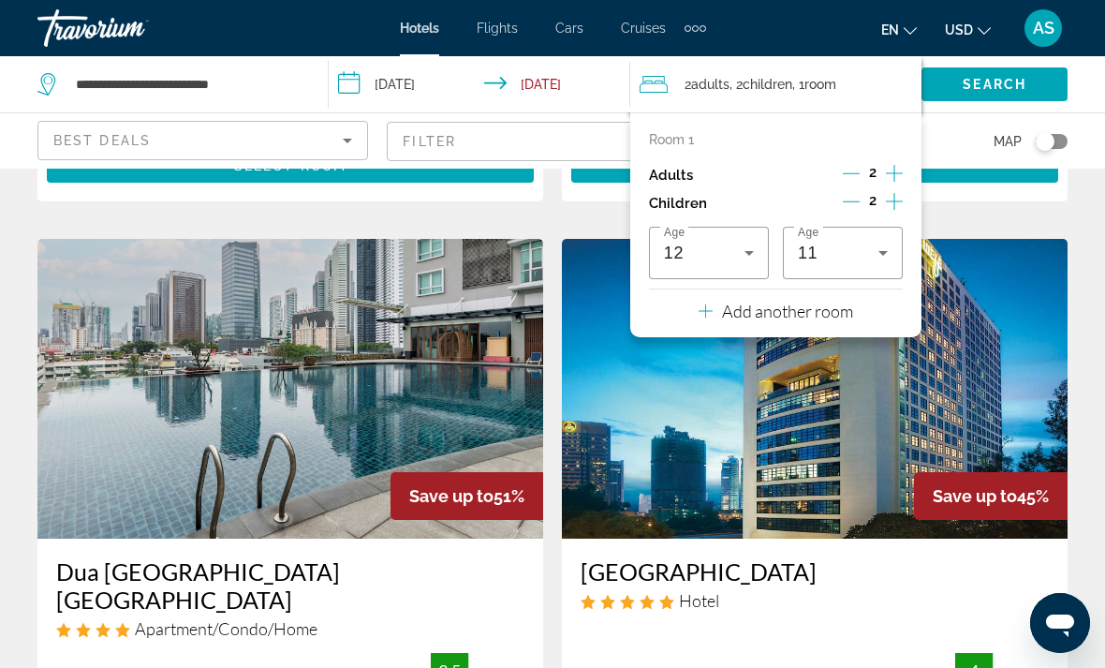
click at [837, 203] on div "Children 2" at bounding box center [776, 203] width 254 height 28
click at [848, 203] on icon "Decrement children" at bounding box center [851, 201] width 17 height 17
click at [861, 208] on button "Decrement children" at bounding box center [852, 203] width 17 height 22
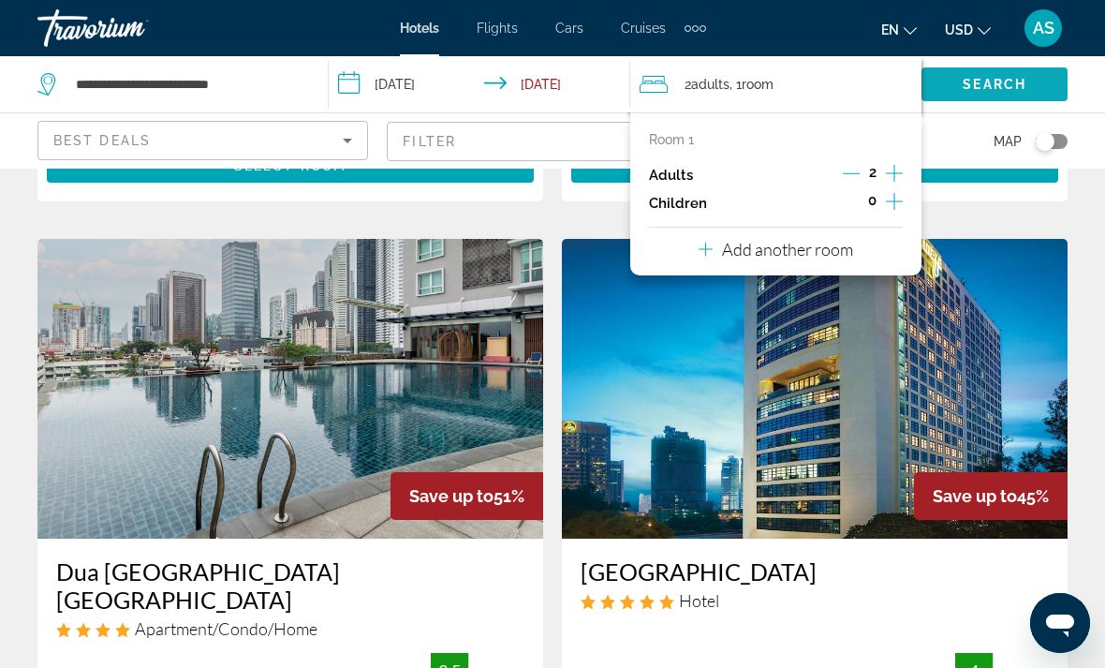
click at [1005, 96] on span "Search widget" at bounding box center [994, 84] width 146 height 45
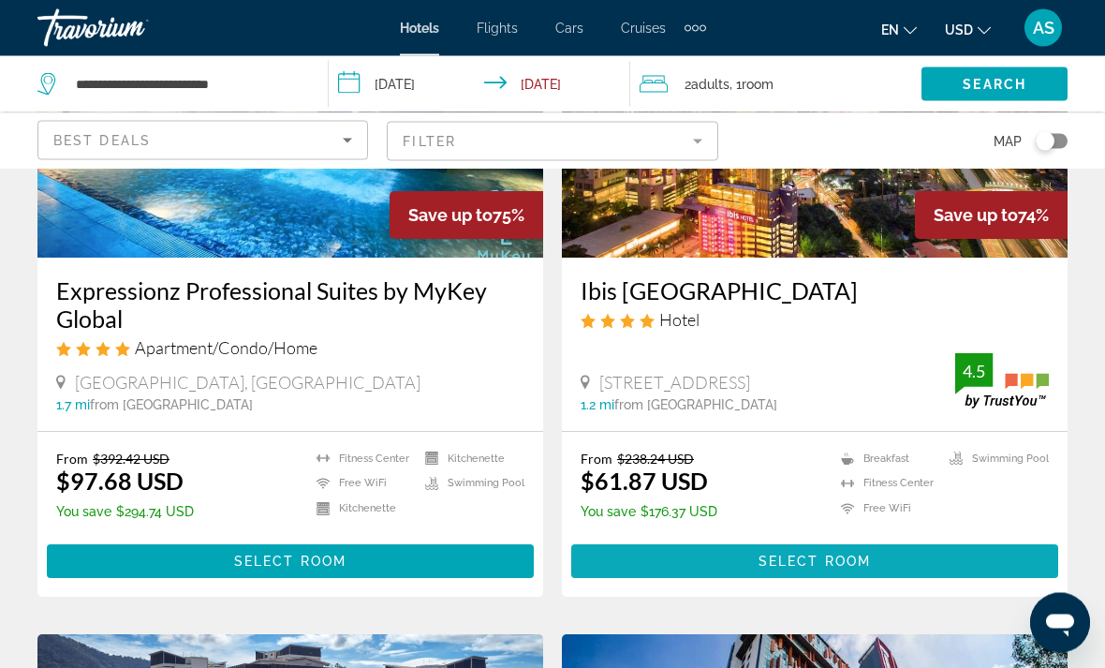
click at [849, 572] on span "Main content" at bounding box center [814, 561] width 487 height 45
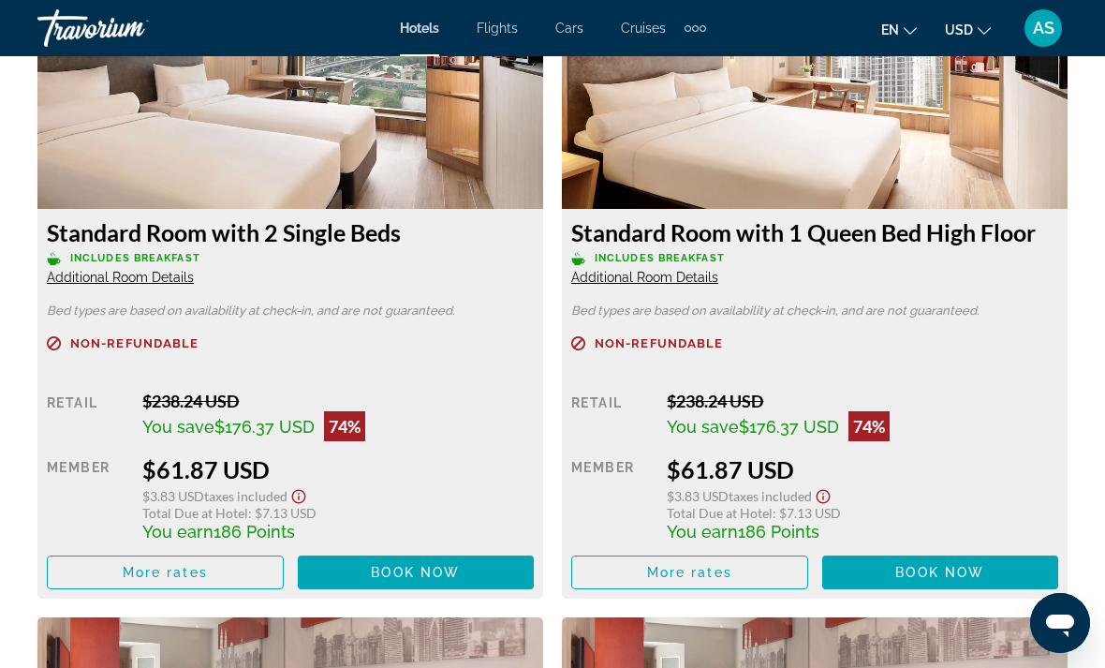
scroll to position [3024, 0]
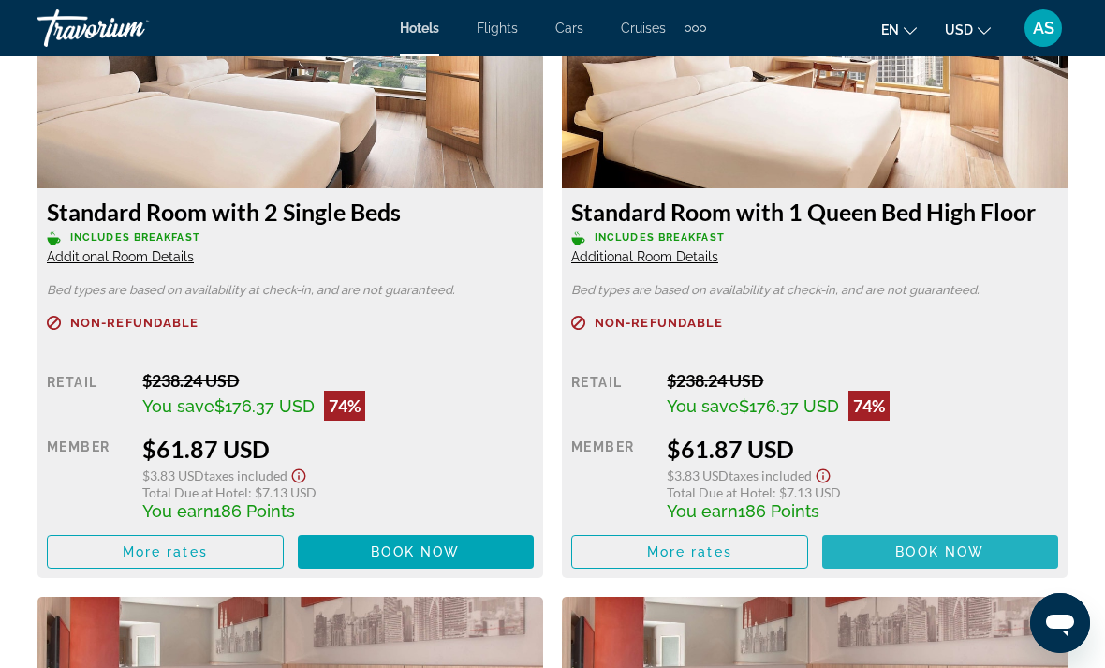
click at [894, 547] on span "Main content" at bounding box center [940, 551] width 237 height 45
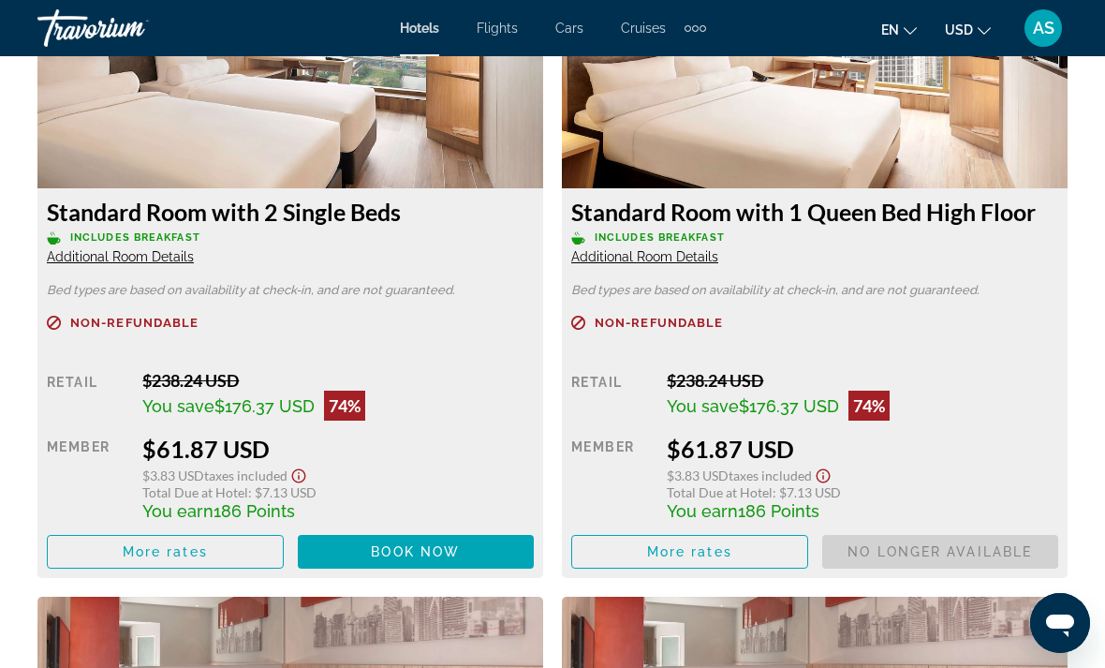
click at [1047, 28] on span "AS" at bounding box center [1044, 28] width 22 height 19
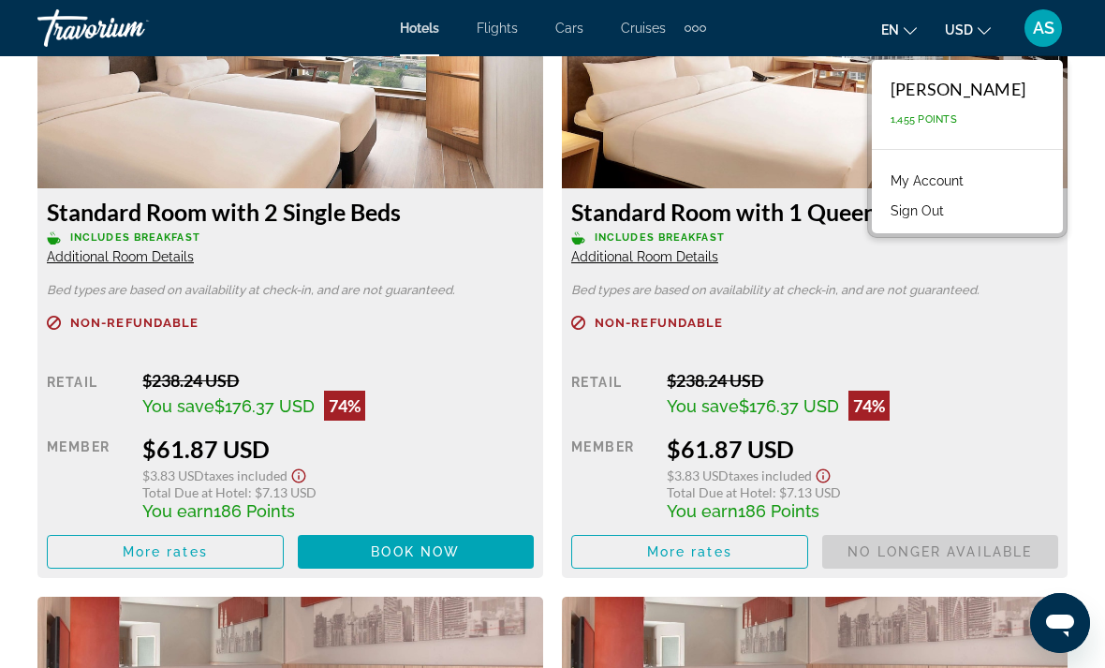
click at [954, 122] on span "1,455 Points" at bounding box center [923, 119] width 66 height 12
click at [943, 192] on link "My Account" at bounding box center [927, 181] width 92 height 24
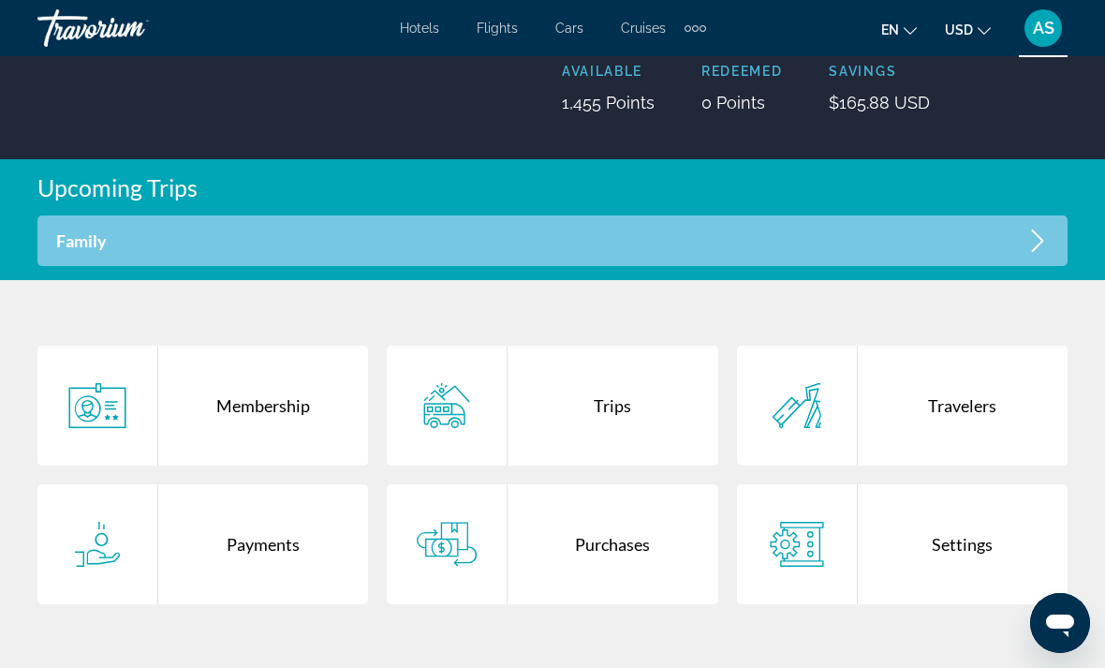
scroll to position [272, 0]
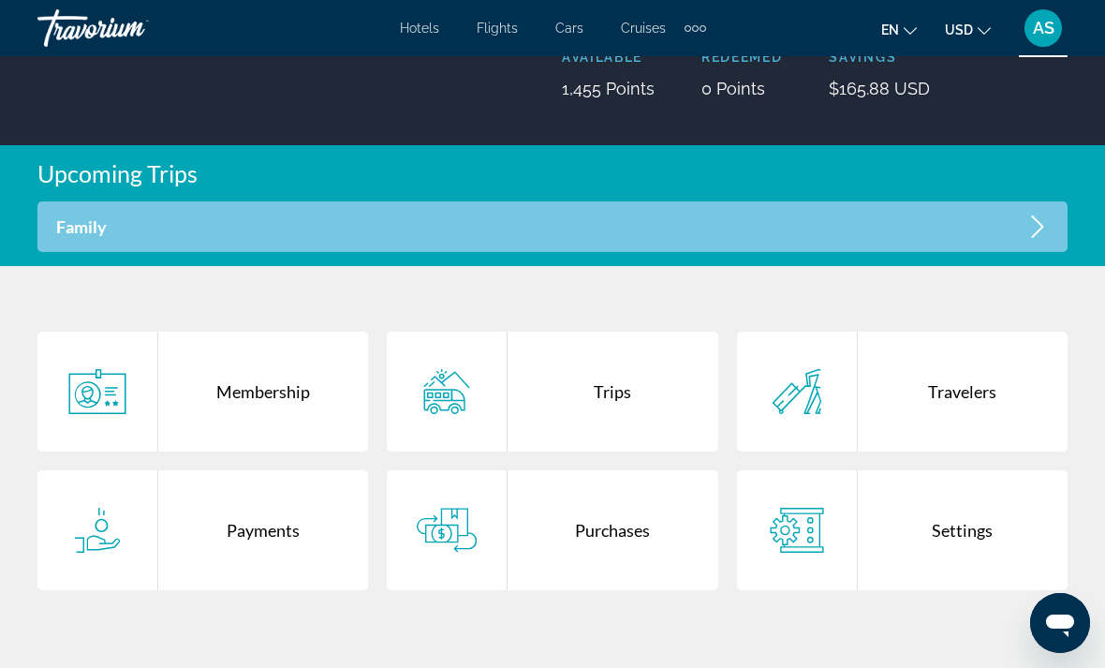
click at [632, 402] on div "Trips" at bounding box center [613, 391] width 210 height 120
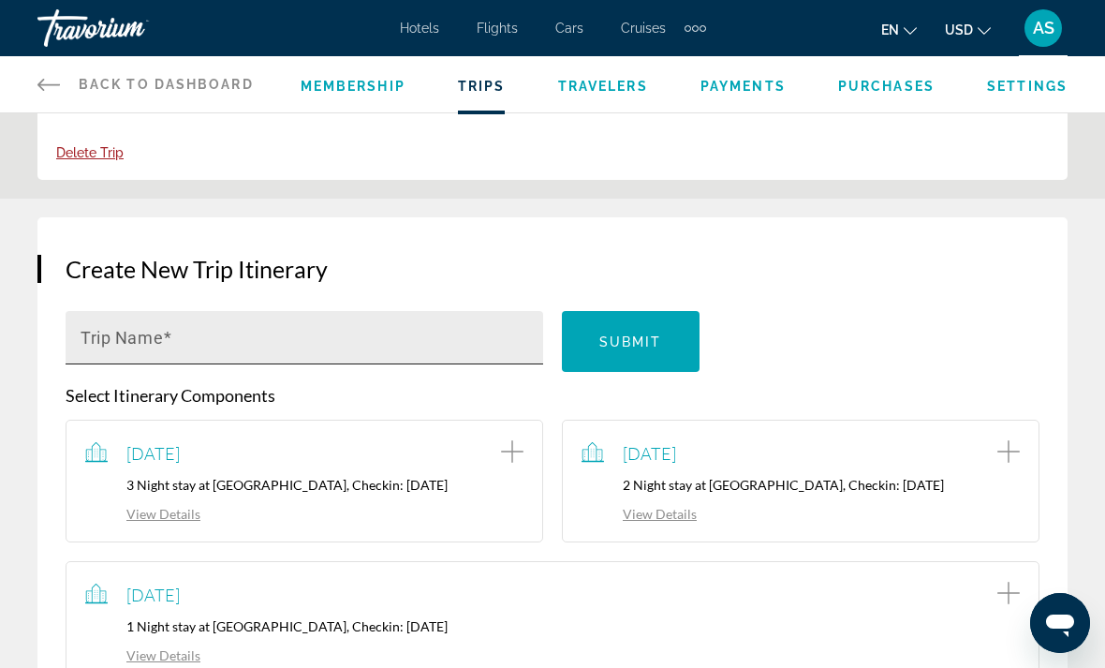
click at [441, 335] on input "Trip Name" at bounding box center [310, 345] width 459 height 22
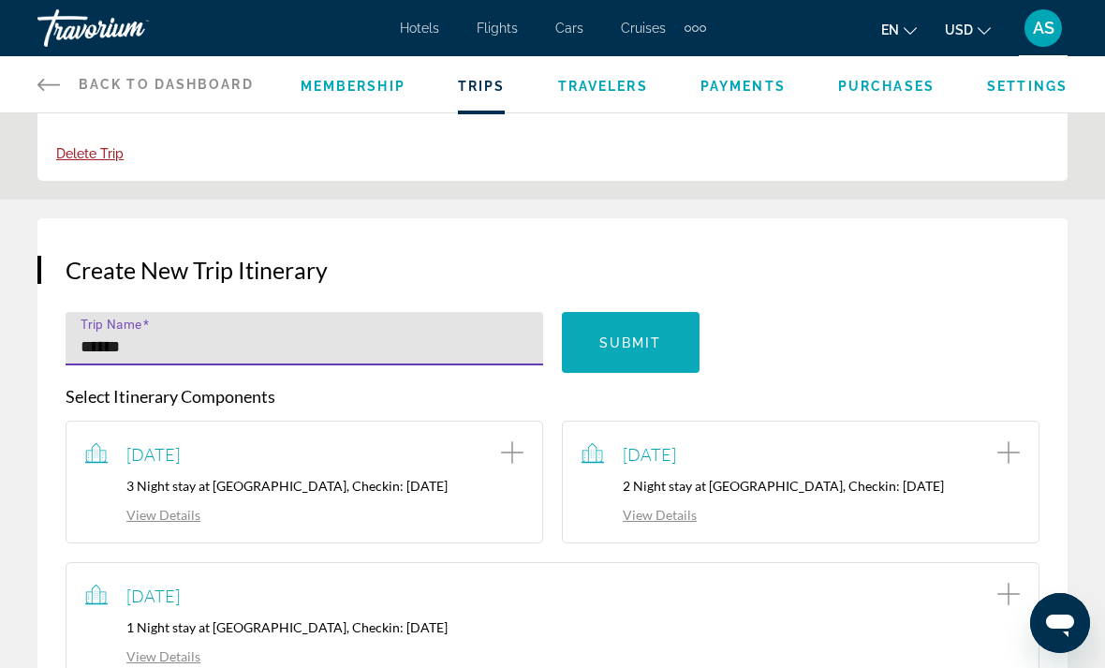
type input "******"
click at [677, 347] on span "Main content" at bounding box center [631, 342] width 138 height 45
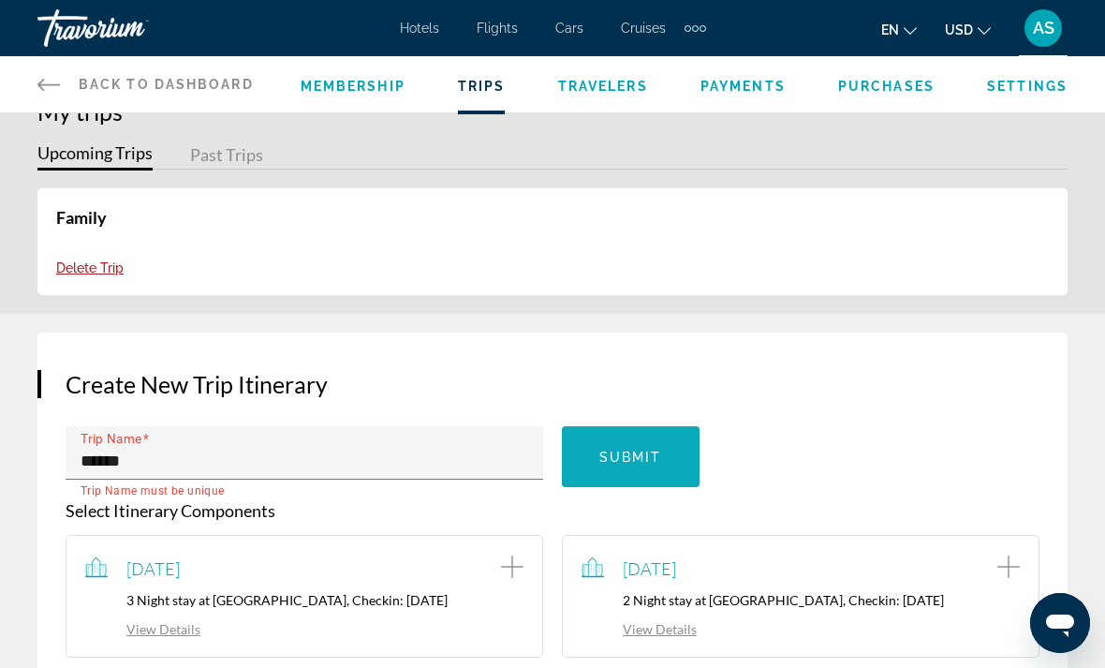
scroll to position [0, 0]
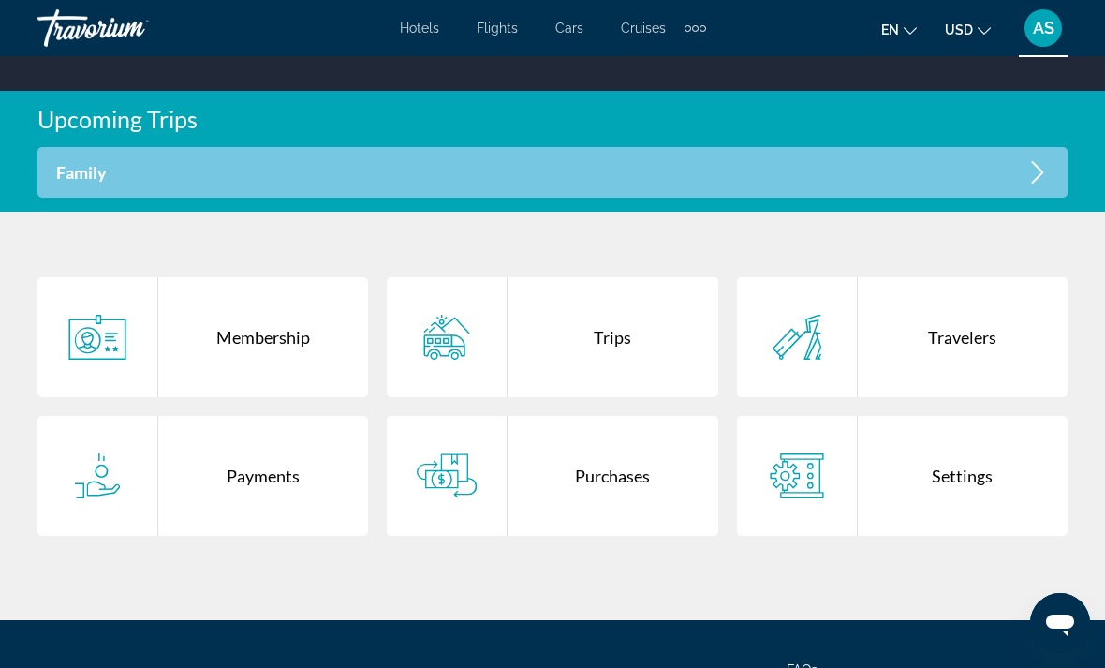
scroll to position [449, 0]
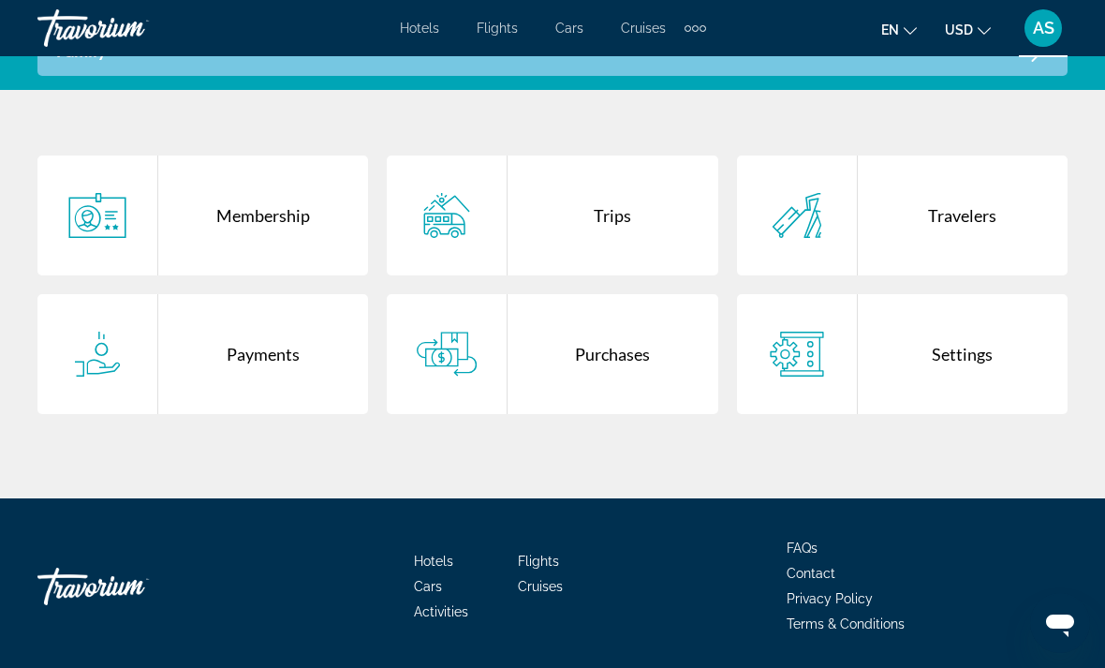
click at [613, 211] on div "Trips" at bounding box center [613, 215] width 210 height 120
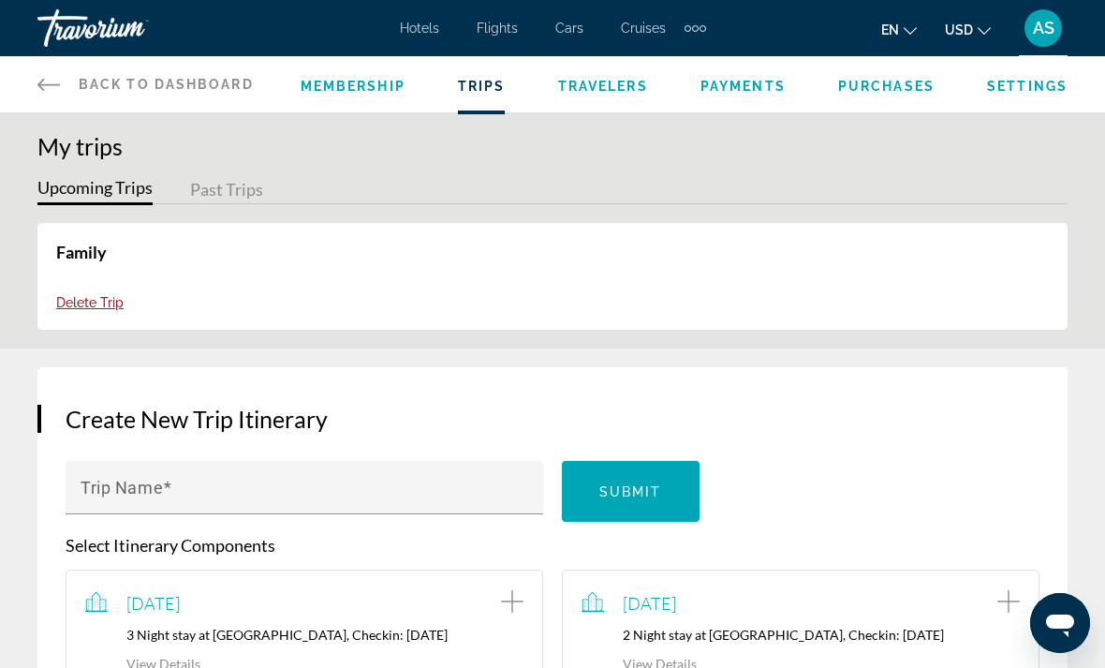
click at [226, 185] on button "Past Trips" at bounding box center [226, 190] width 73 height 29
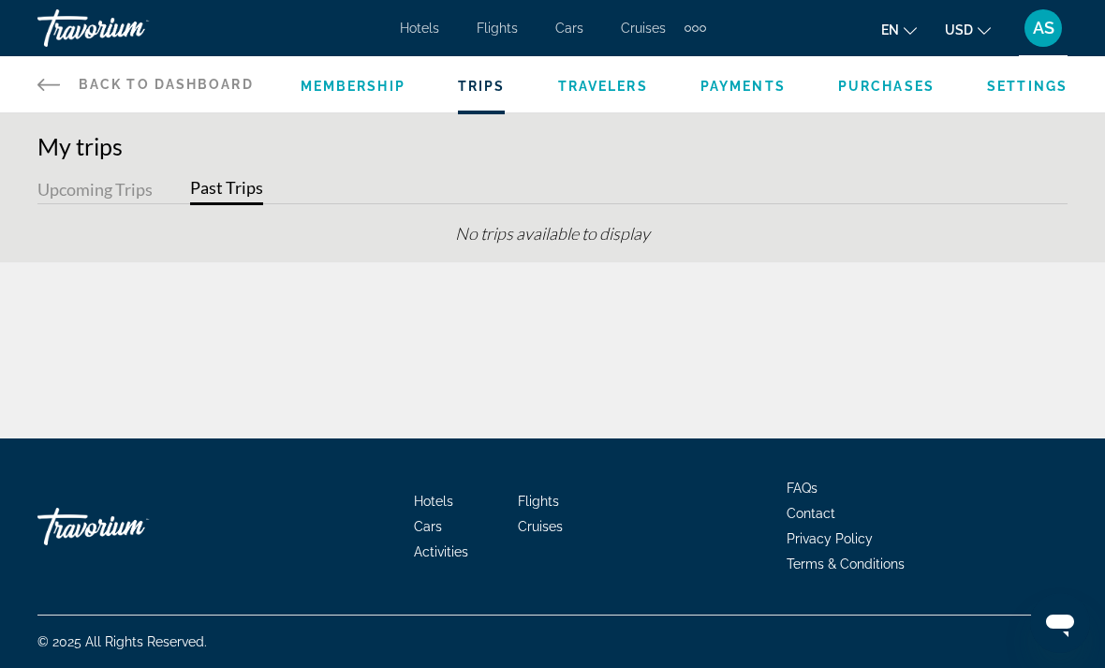
click at [101, 189] on button "Upcoming Trips" at bounding box center [94, 190] width 115 height 29
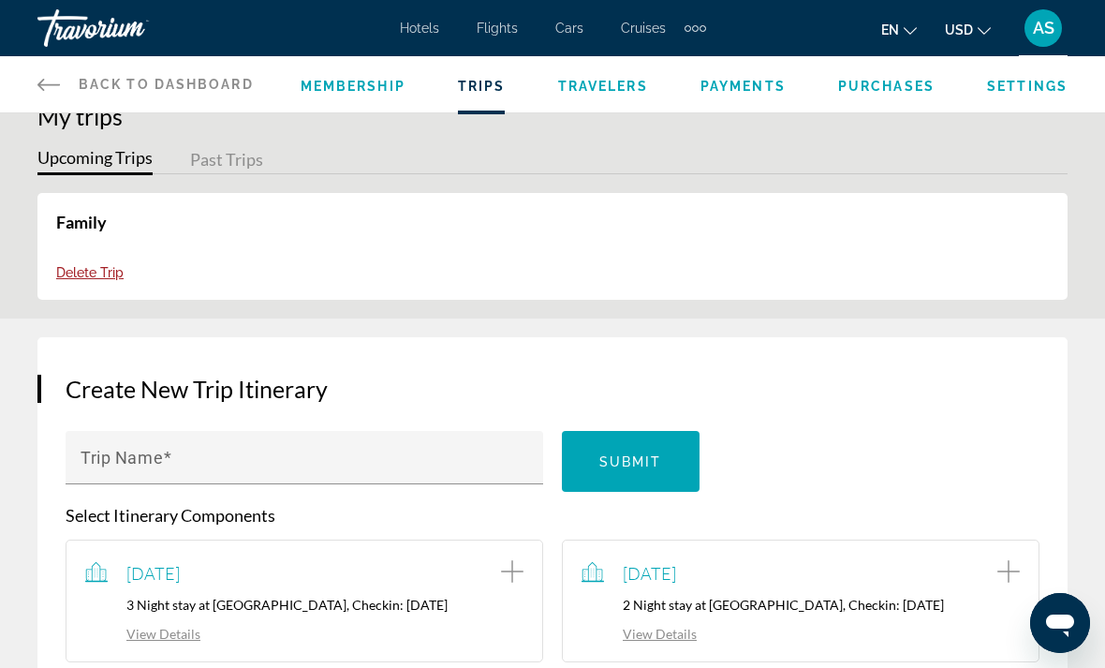
scroll to position [31, 0]
click at [764, 85] on span "Payments" at bounding box center [742, 86] width 85 height 15
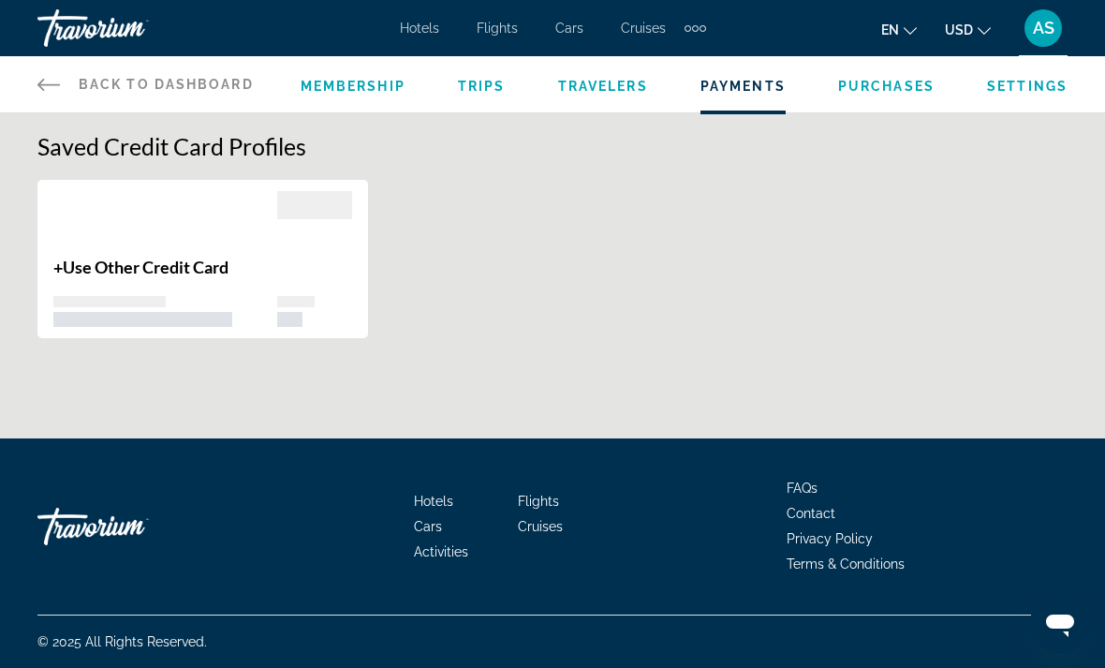
click at [615, 119] on div "You do not have access to this functionality. Saved Credit Card Profiles + Use …" at bounding box center [552, 304] width 1105 height 382
click at [597, 118] on div "You do not have access to this functionality. Saved Credit Card Profiles + Use …" at bounding box center [552, 304] width 1105 height 382
click at [484, 115] on div "You do not have access to this functionality. Saved Credit Card Profiles + Use …" at bounding box center [552, 304] width 1105 height 382
click at [483, 123] on div "You do not have access to this functionality. Saved Credit Card Profiles + Use …" at bounding box center [552, 304] width 1105 height 382
click at [499, 113] on div "You do not have access to this functionality. Saved Credit Card Profiles + Use …" at bounding box center [552, 304] width 1105 height 382
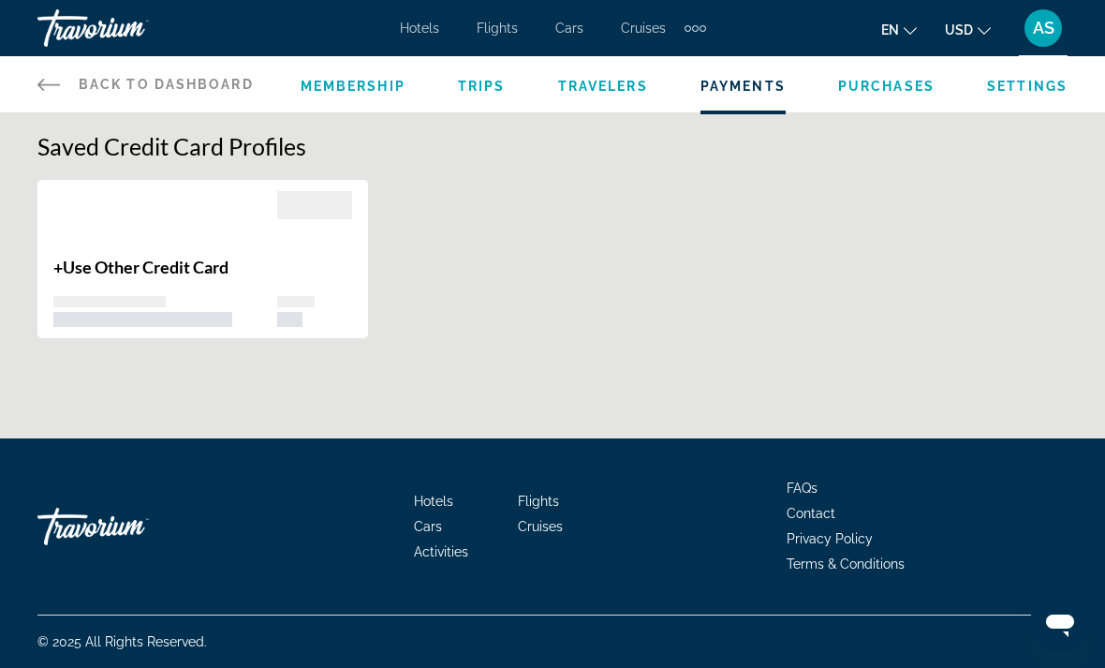
click at [493, 119] on div "You do not have access to this functionality. Saved Credit Card Profiles + Use …" at bounding box center [552, 304] width 1105 height 382
click at [48, 109] on link "Back to Dashboard Dashboard" at bounding box center [145, 84] width 216 height 56
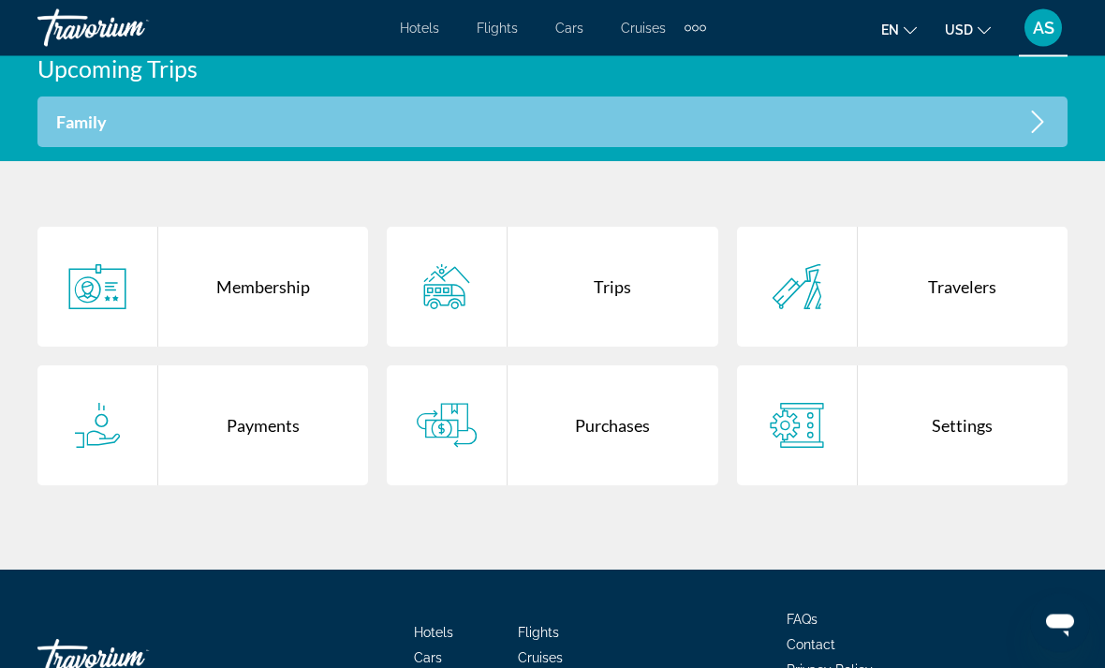
scroll to position [378, 0]
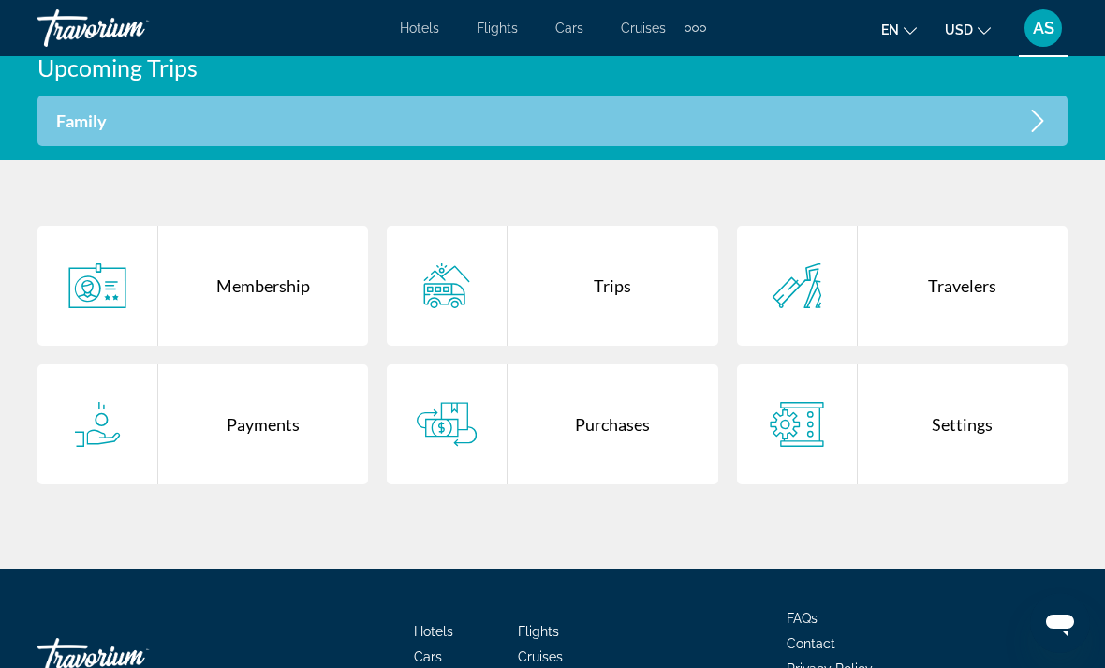
click at [615, 295] on div "Trips" at bounding box center [613, 286] width 210 height 120
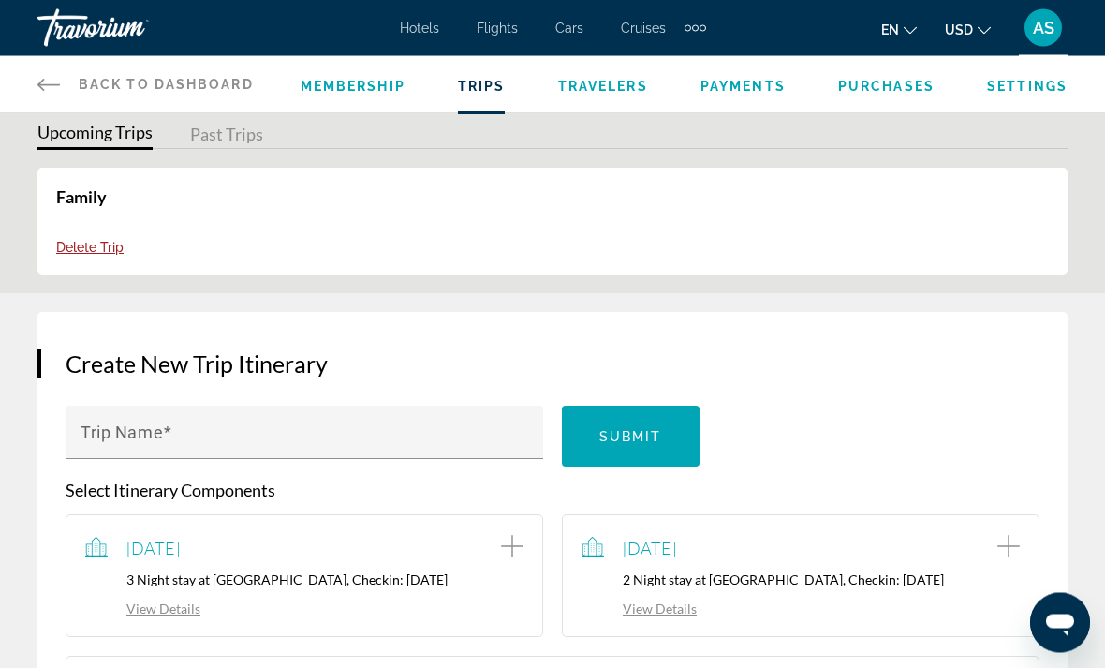
scroll to position [55, 0]
click at [779, 235] on div "Main content" at bounding box center [692, 225] width 721 height 79
click at [809, 227] on div "Main content" at bounding box center [692, 225] width 721 height 79
click at [811, 226] on div "Main content" at bounding box center [692, 225] width 721 height 79
click at [808, 228] on div "Main content" at bounding box center [692, 225] width 721 height 79
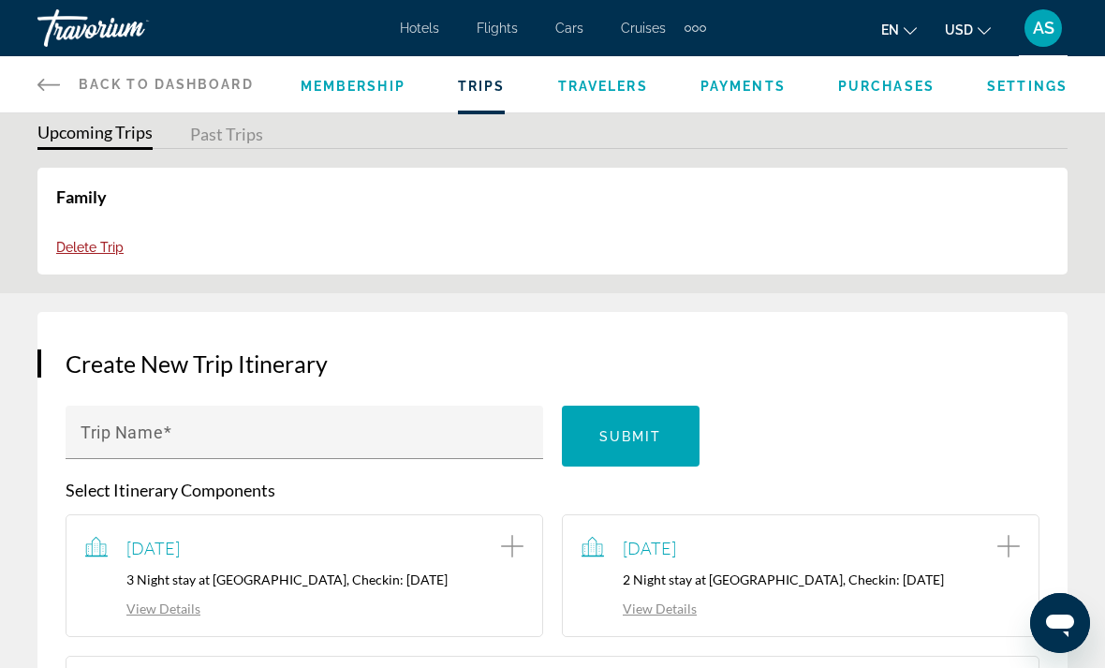
click at [229, 132] on button "Past Trips" at bounding box center [226, 135] width 73 height 29
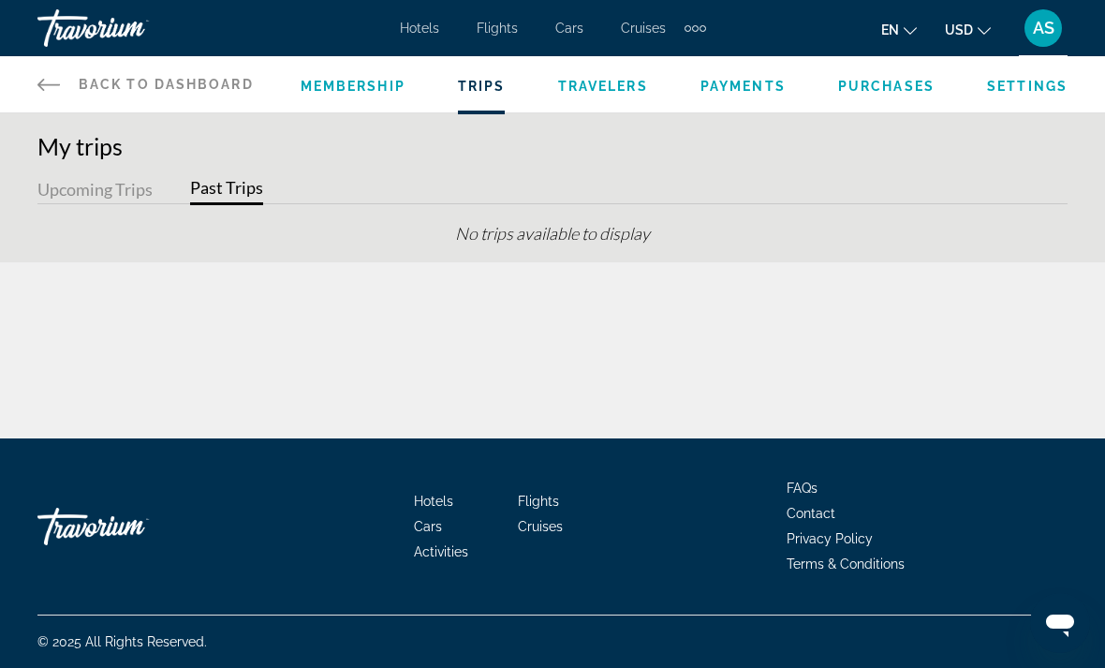
click at [99, 191] on button "Upcoming Trips" at bounding box center [94, 190] width 115 height 29
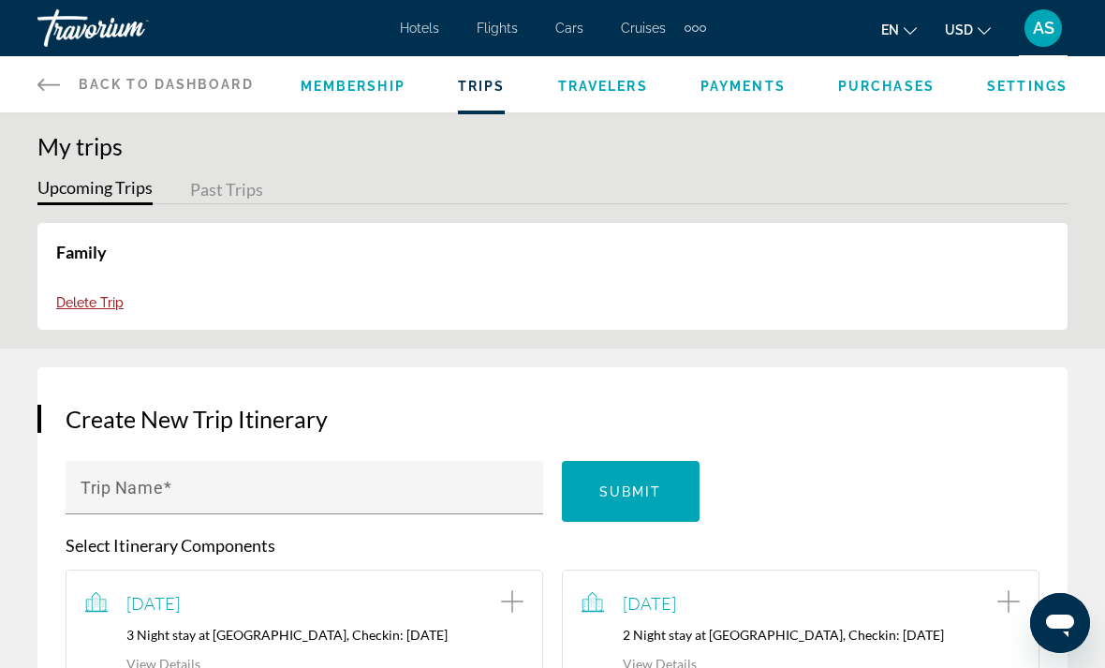
click at [97, 299] on span "Delete Trip" at bounding box center [89, 302] width 67 height 15
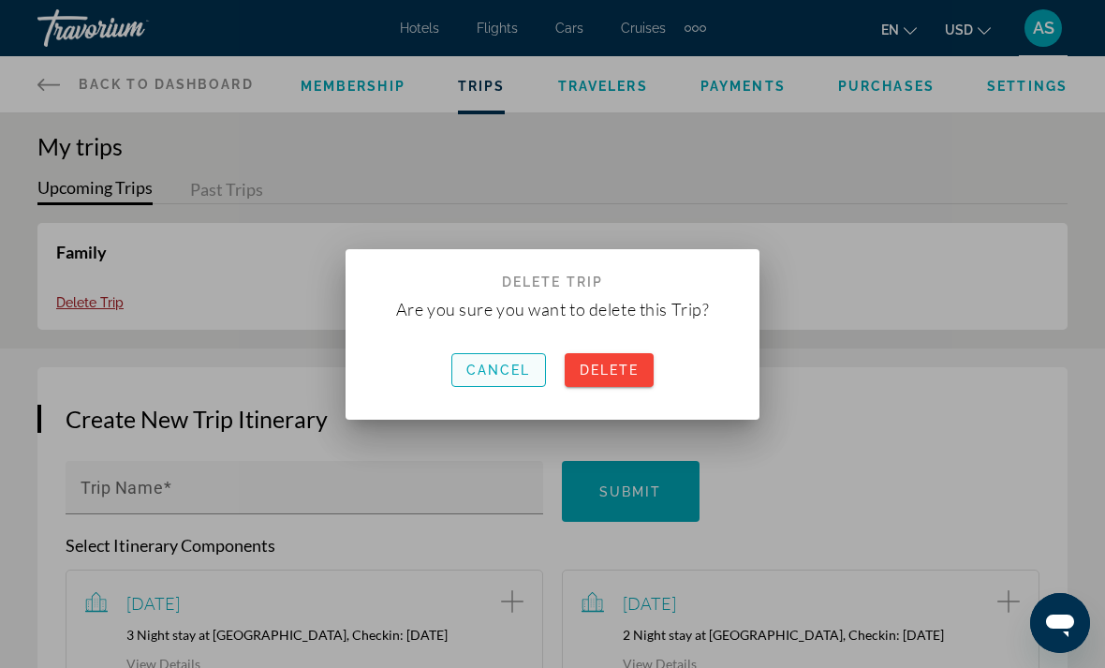
click at [507, 372] on span "Cancel" at bounding box center [498, 369] width 65 height 15
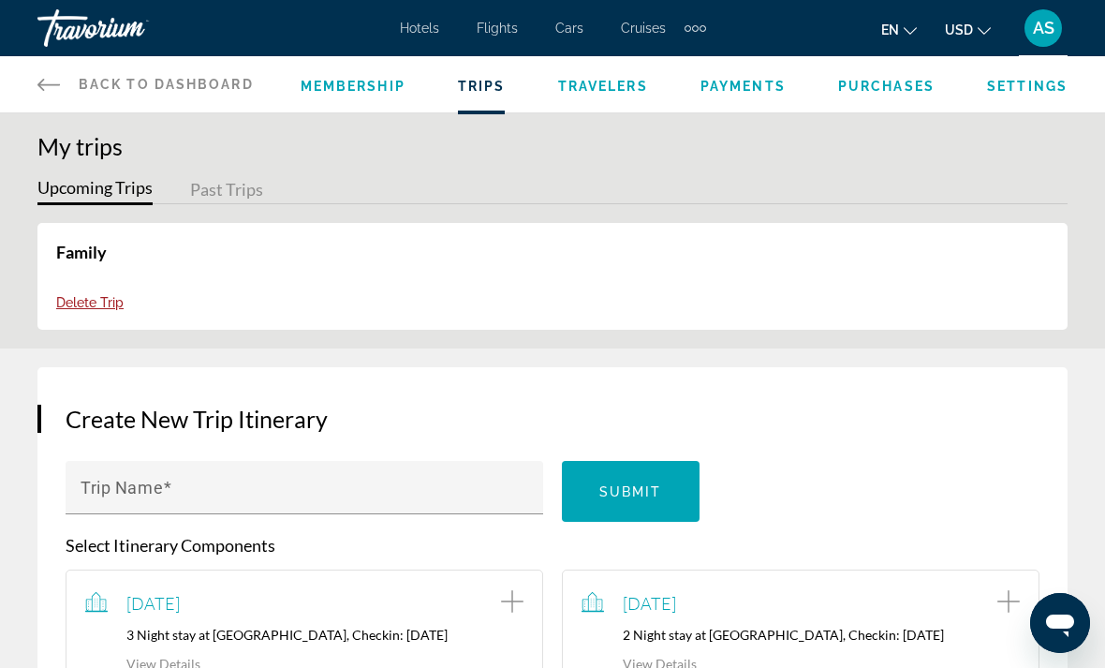
click at [223, 186] on button "Past Trips" at bounding box center [226, 190] width 73 height 29
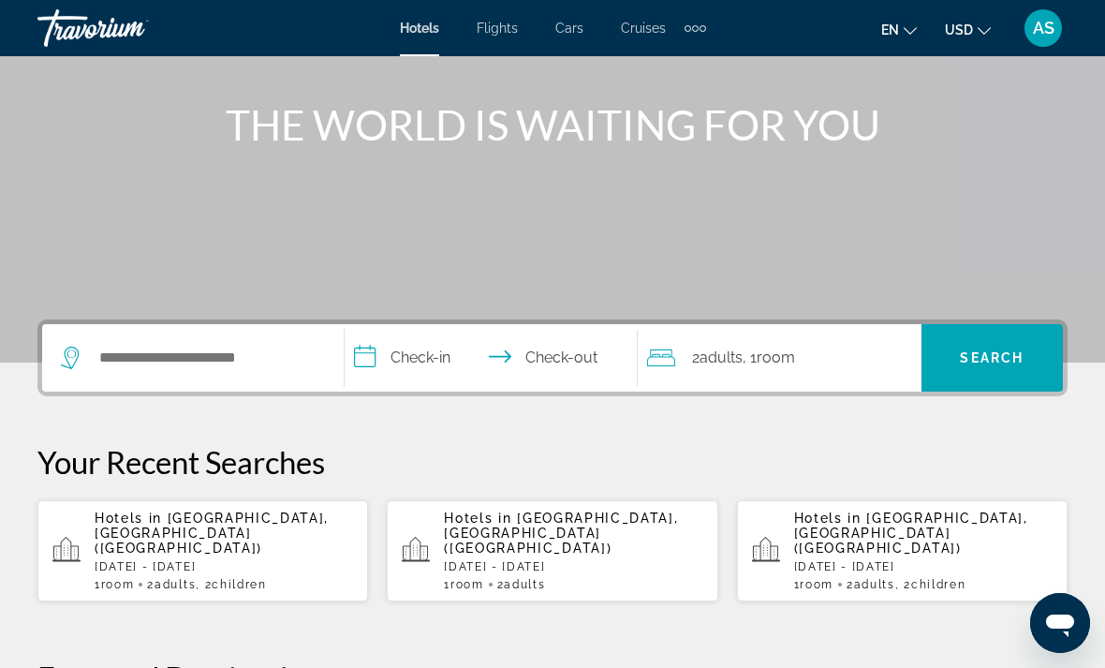
scroll to position [210, 0]
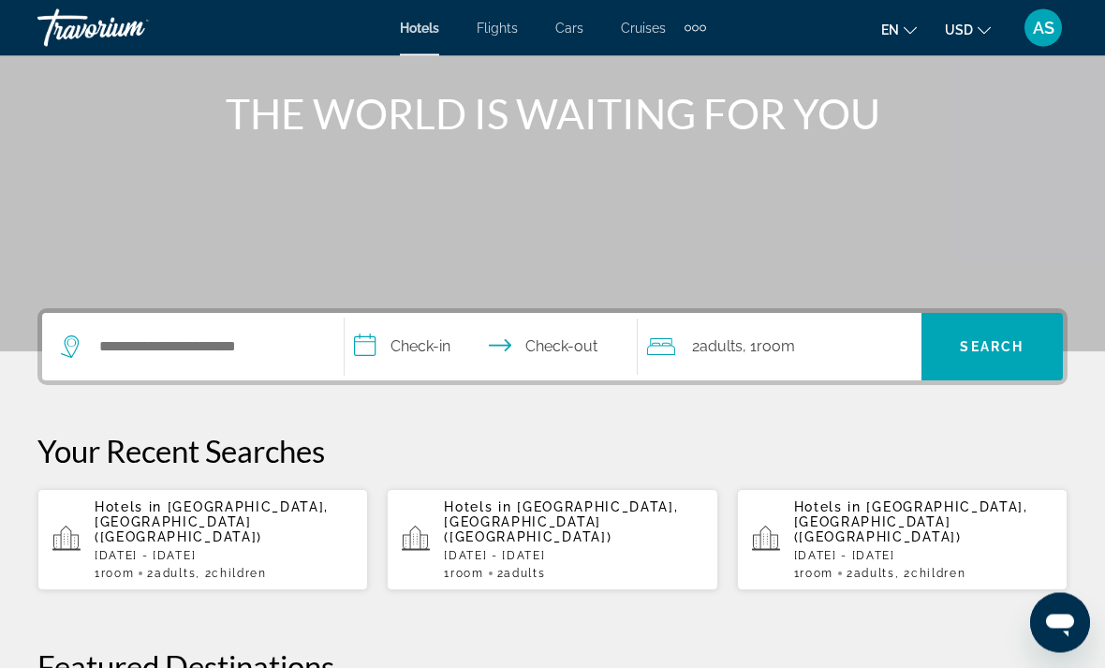
click at [180, 549] on div "Hotels in [GEOGRAPHIC_DATA], [GEOGRAPHIC_DATA] ([GEOGRAPHIC_DATA]) [DATE] - [DA…" at bounding box center [224, 540] width 258 height 81
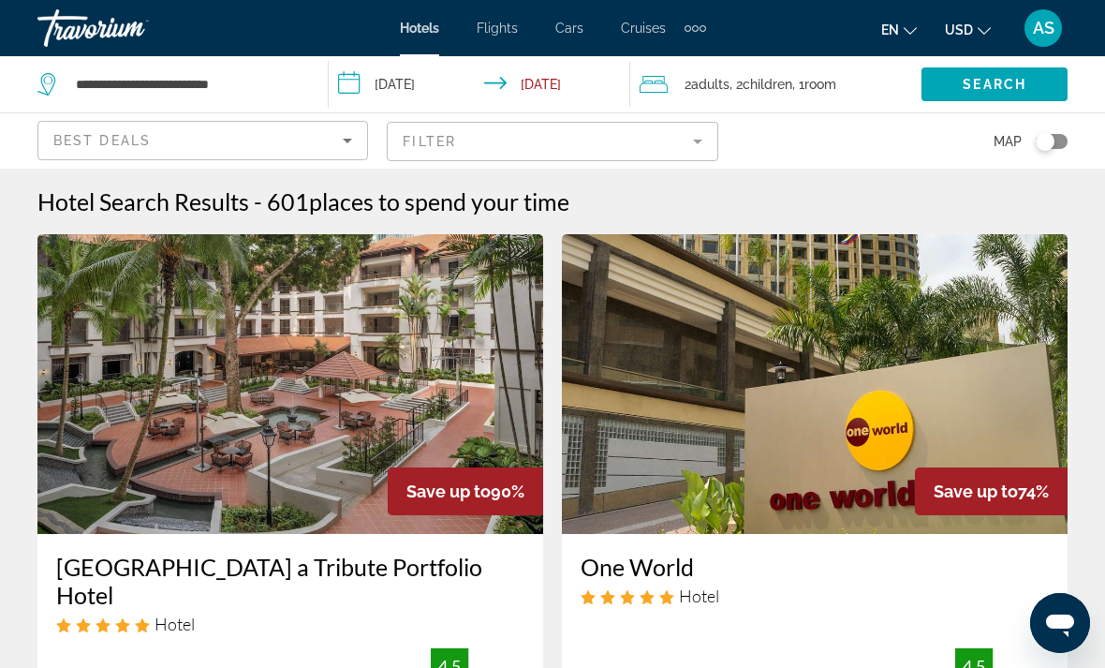
click at [833, 80] on span "Room" at bounding box center [820, 84] width 32 height 15
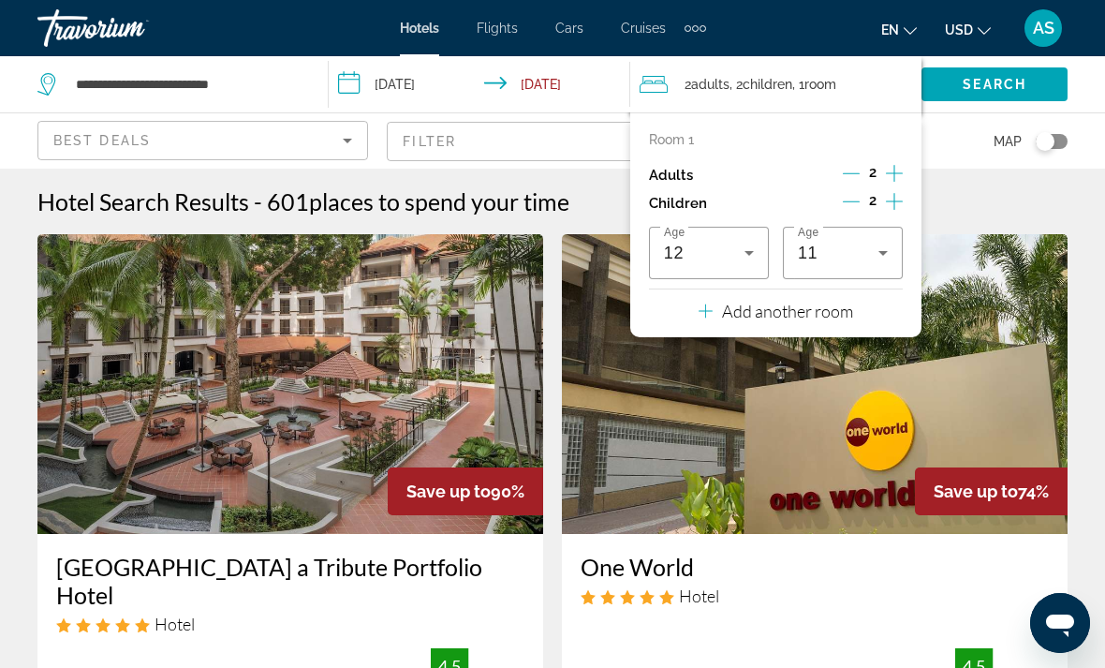
click at [859, 193] on icon "Decrement children" at bounding box center [851, 201] width 17 height 17
click at [854, 201] on icon "Decrement children" at bounding box center [852, 201] width 17 height 1
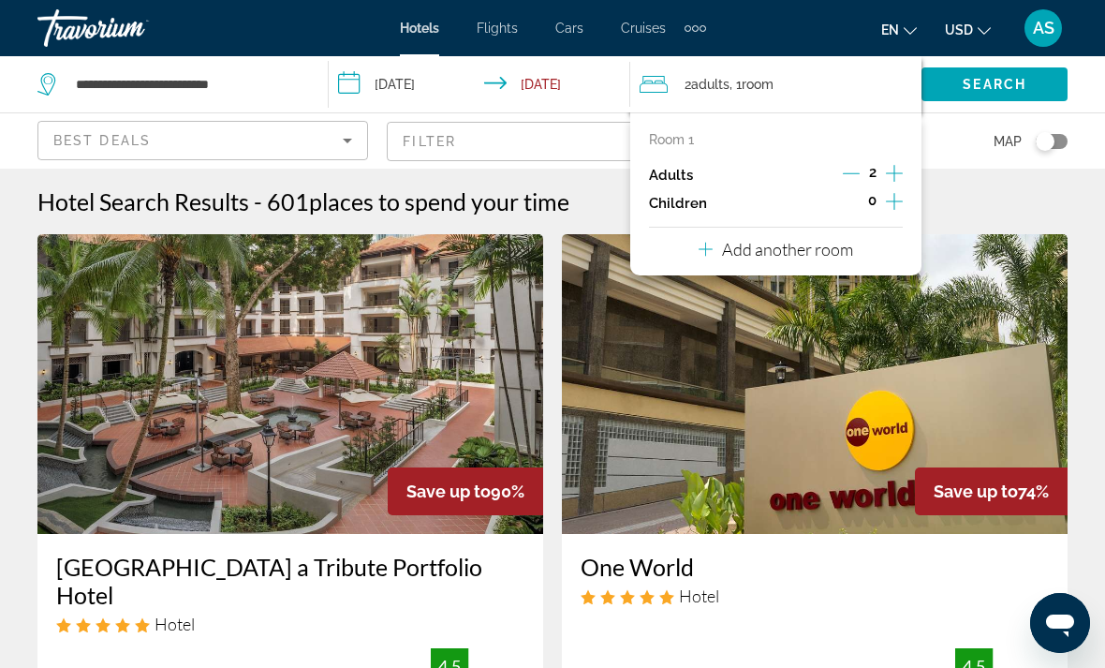
click at [837, 251] on p "Add another room" at bounding box center [787, 249] width 131 height 21
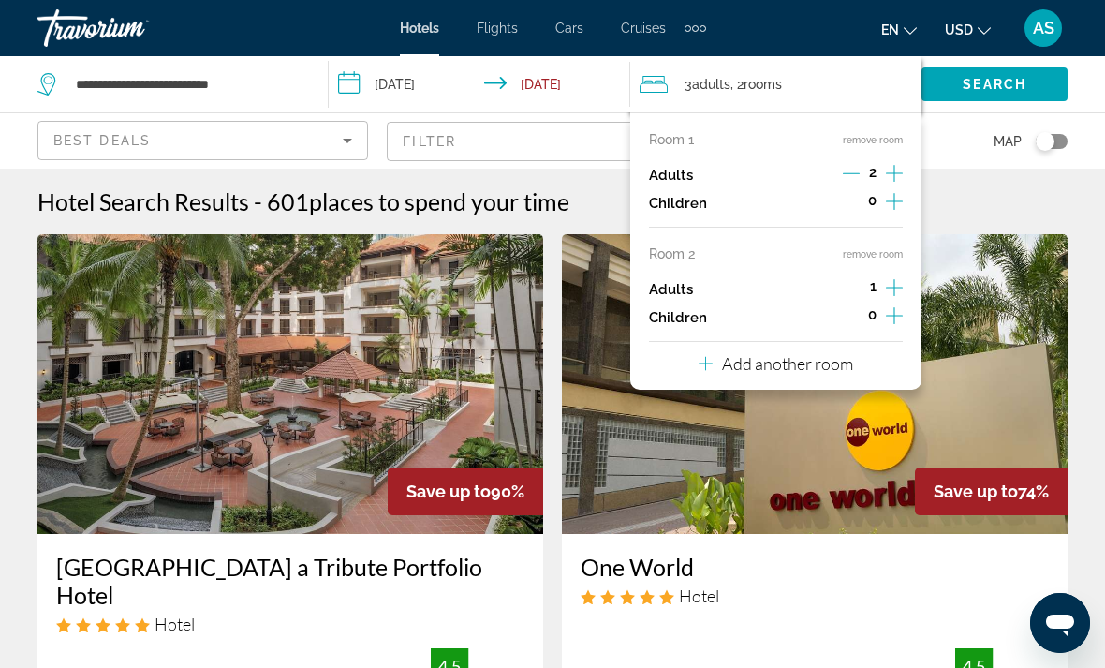
click at [900, 290] on icon "Increment adults" at bounding box center [894, 287] width 17 height 22
click at [544, 146] on mat-form-field "Filter" at bounding box center [552, 141] width 331 height 39
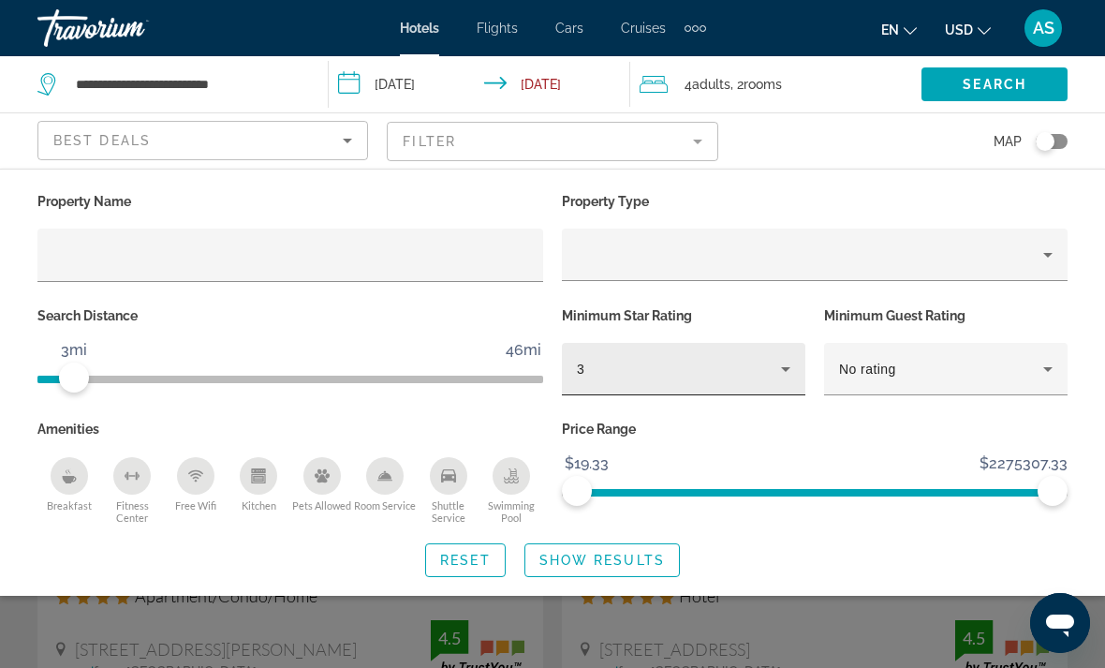
click at [684, 373] on div "3" at bounding box center [679, 369] width 204 height 22
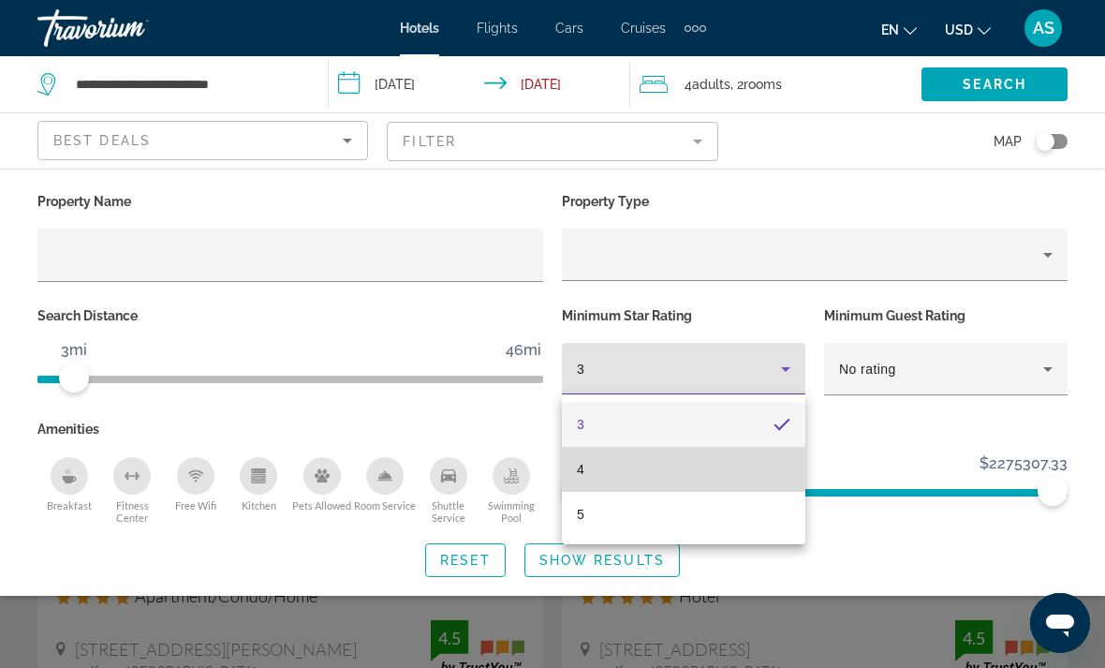
click at [649, 479] on mat-option "4" at bounding box center [683, 469] width 243 height 45
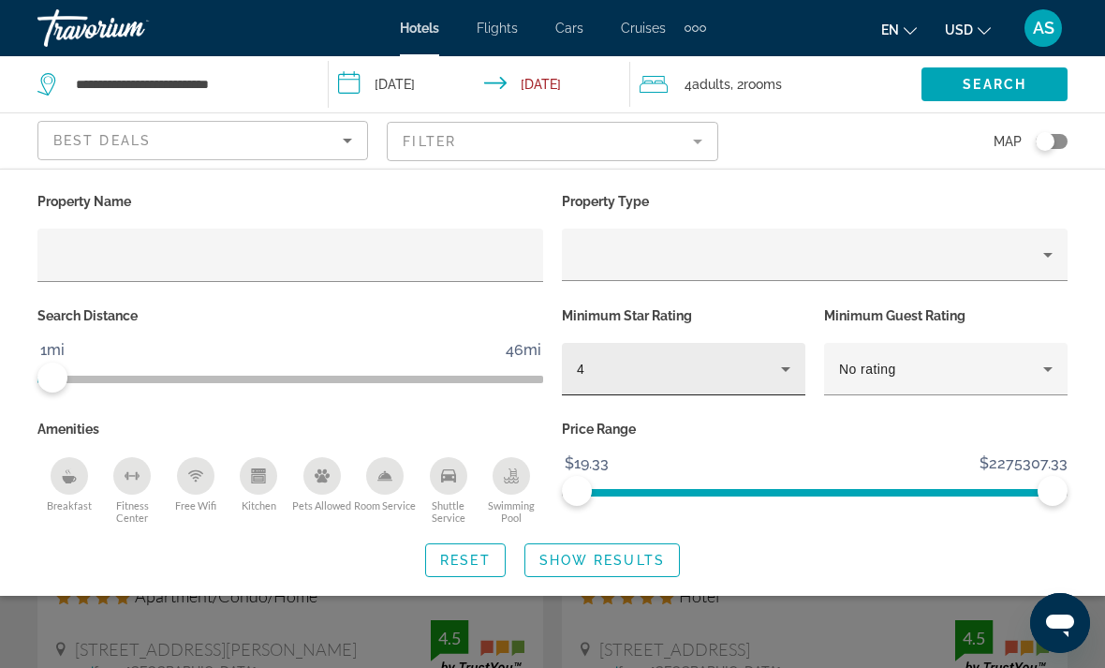
click at [712, 372] on div "4" at bounding box center [679, 369] width 204 height 22
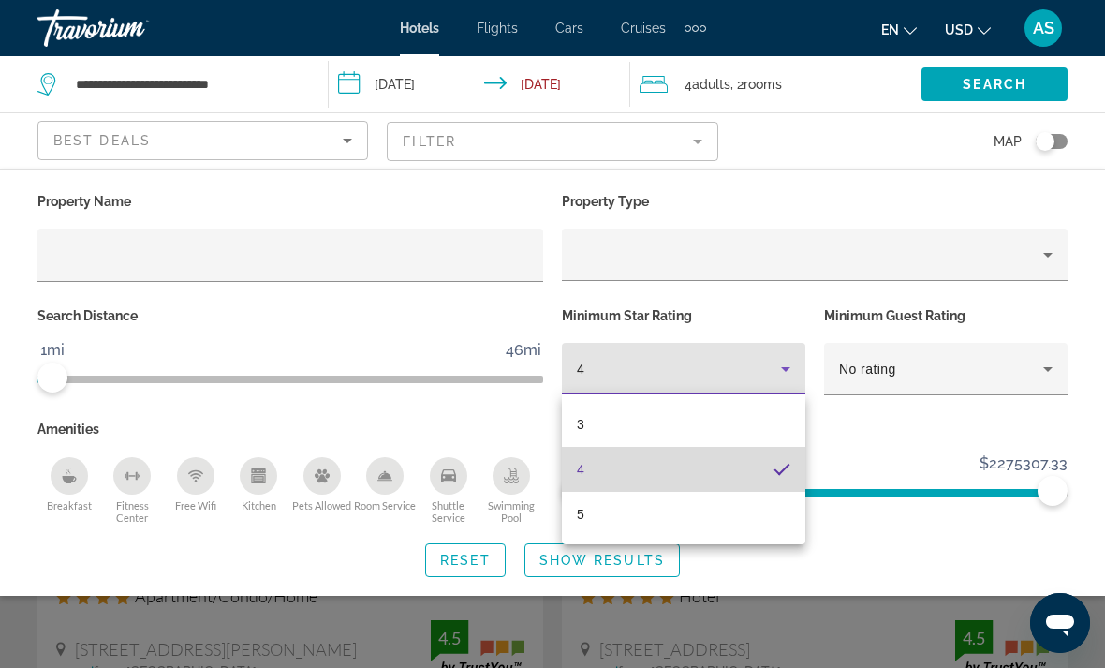
click at [645, 480] on mat-option "4" at bounding box center [683, 469] width 243 height 45
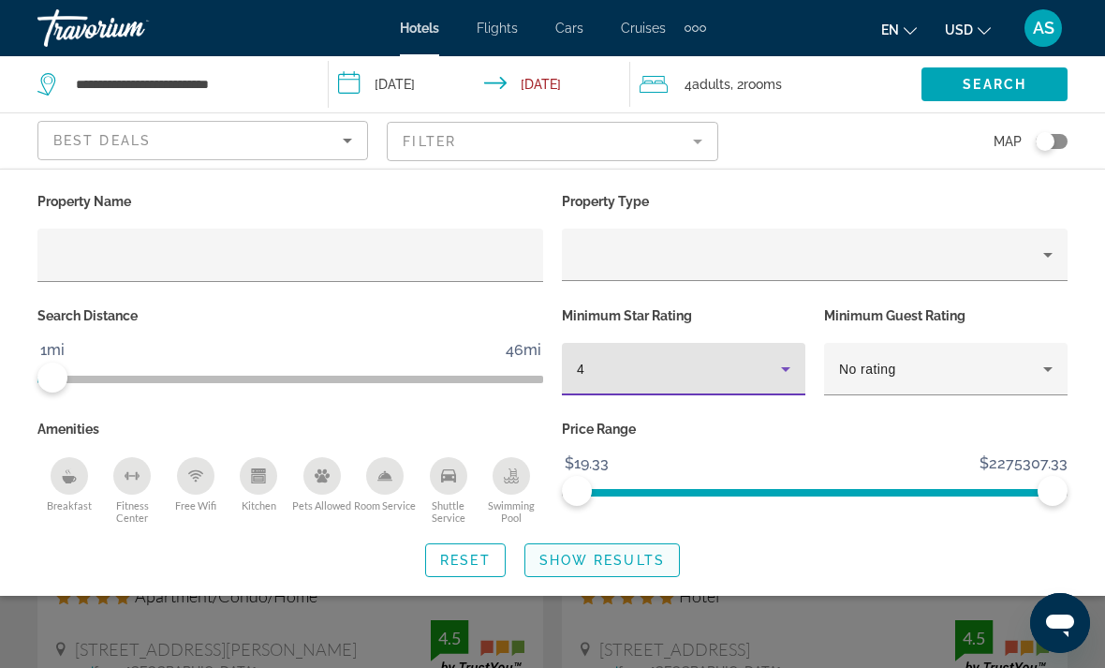
click at [632, 570] on span "Search widget" at bounding box center [602, 559] width 154 height 45
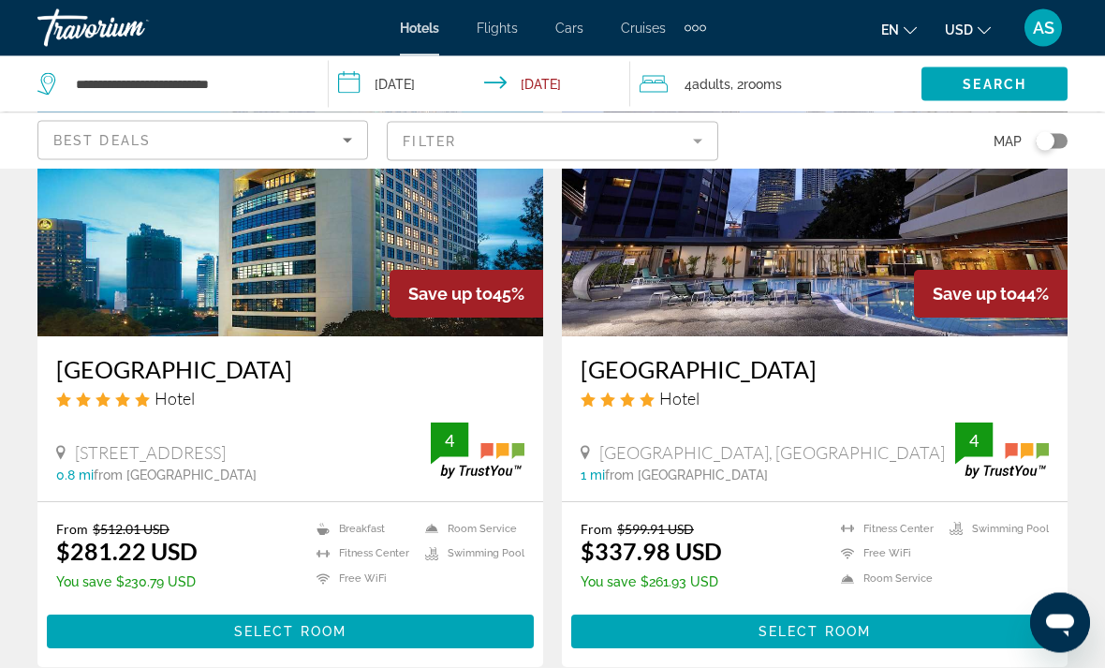
scroll to position [865, 0]
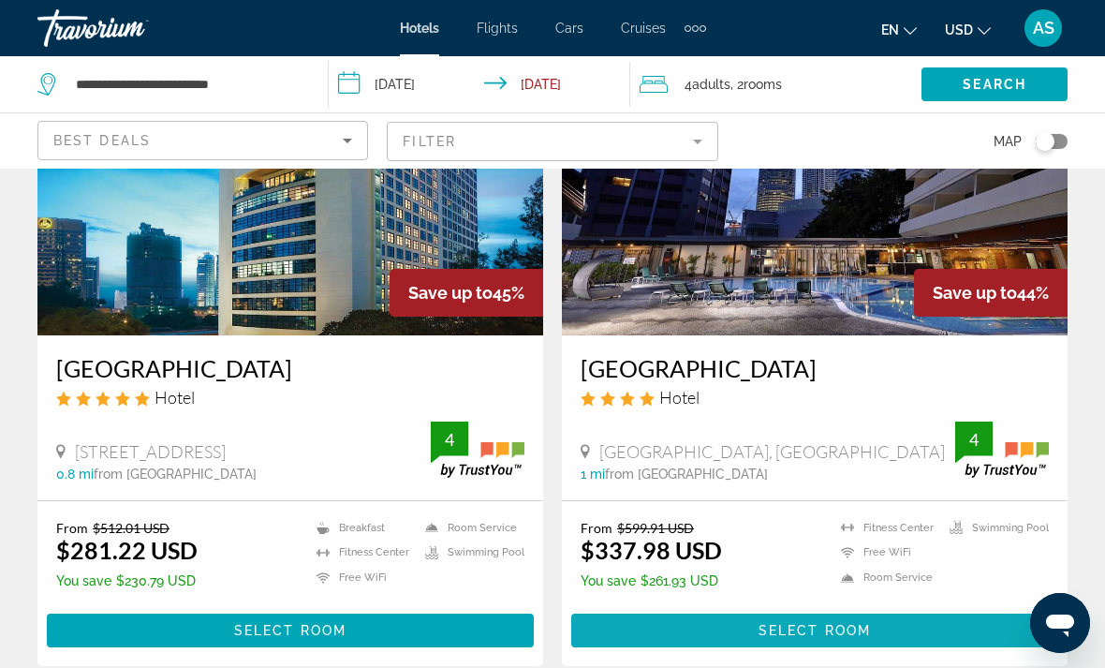
click at [898, 628] on span "Main content" at bounding box center [814, 630] width 487 height 45
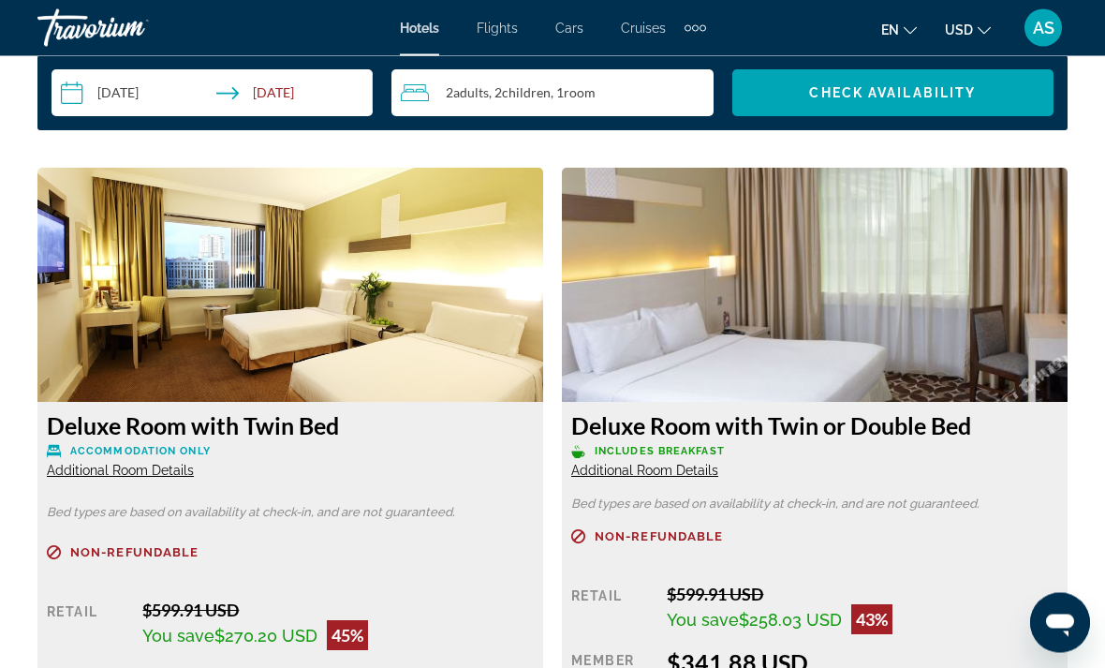
scroll to position [2799, 0]
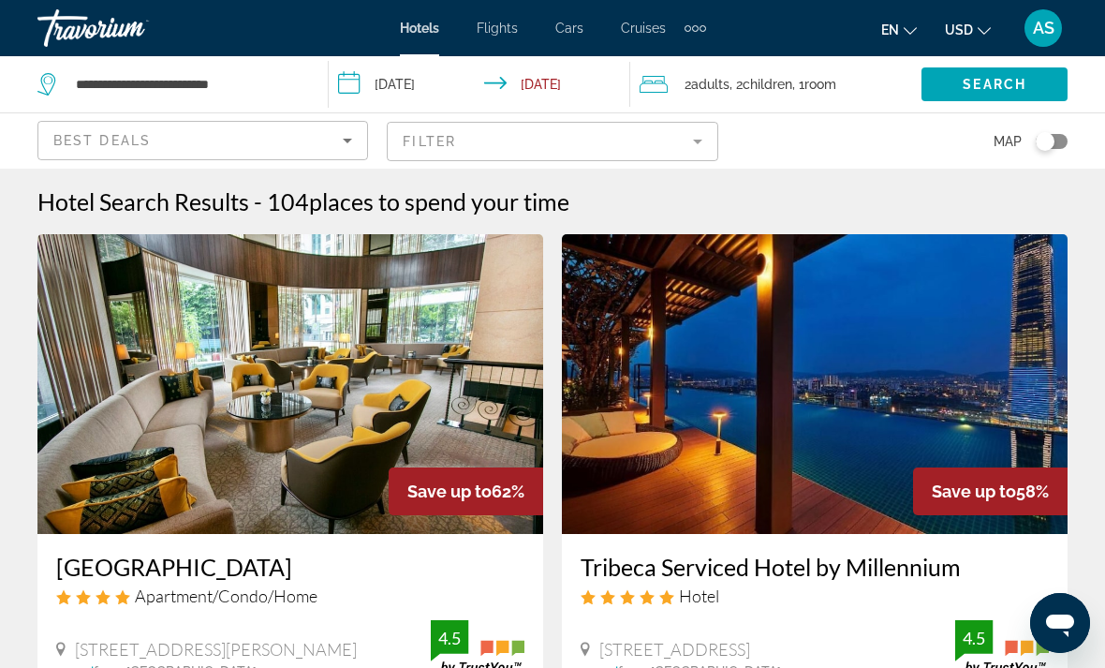
click at [829, 86] on span "Room" at bounding box center [820, 84] width 32 height 15
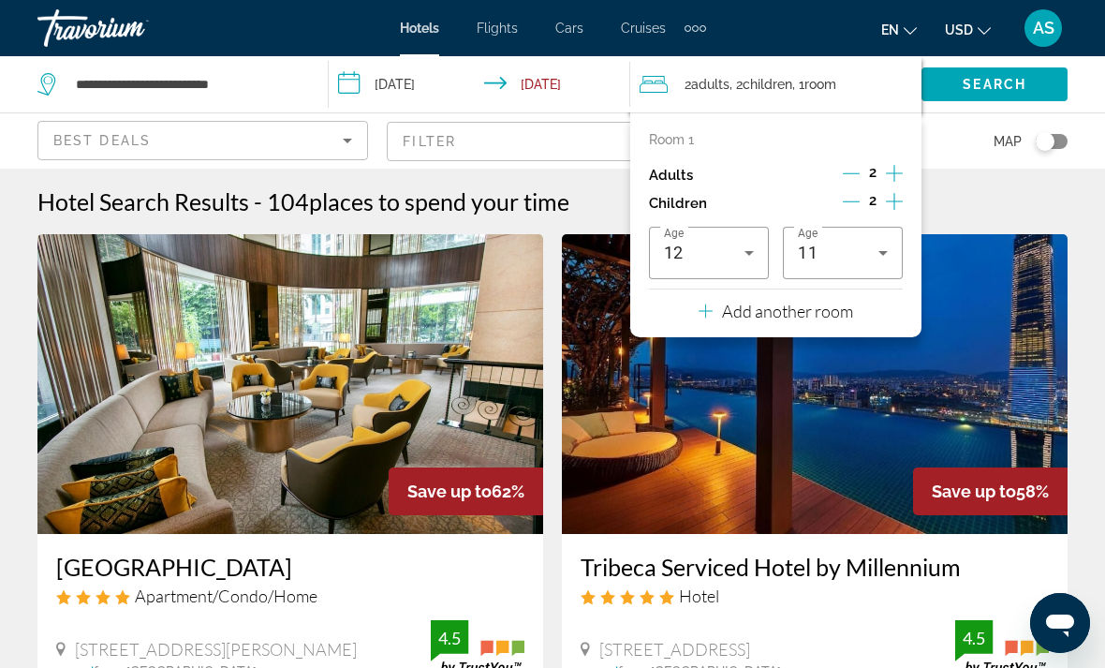
click at [856, 202] on icon "Decrement children" at bounding box center [851, 201] width 17 height 17
click at [851, 203] on icon "Decrement children" at bounding box center [852, 201] width 17 height 17
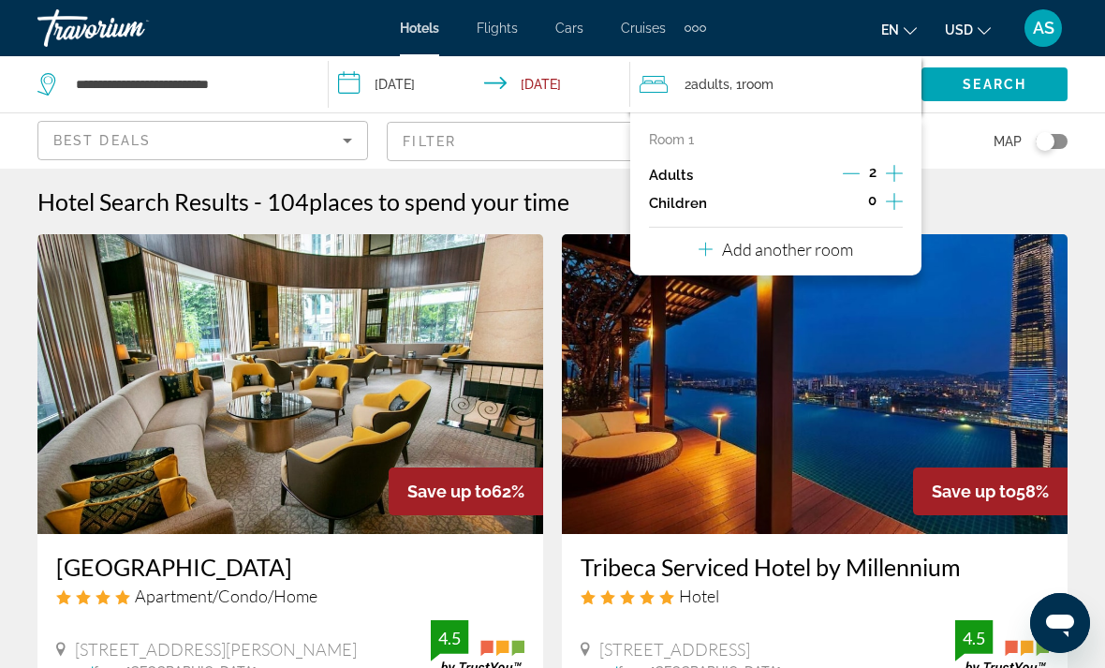
click at [823, 252] on p "Add another room" at bounding box center [787, 249] width 131 height 21
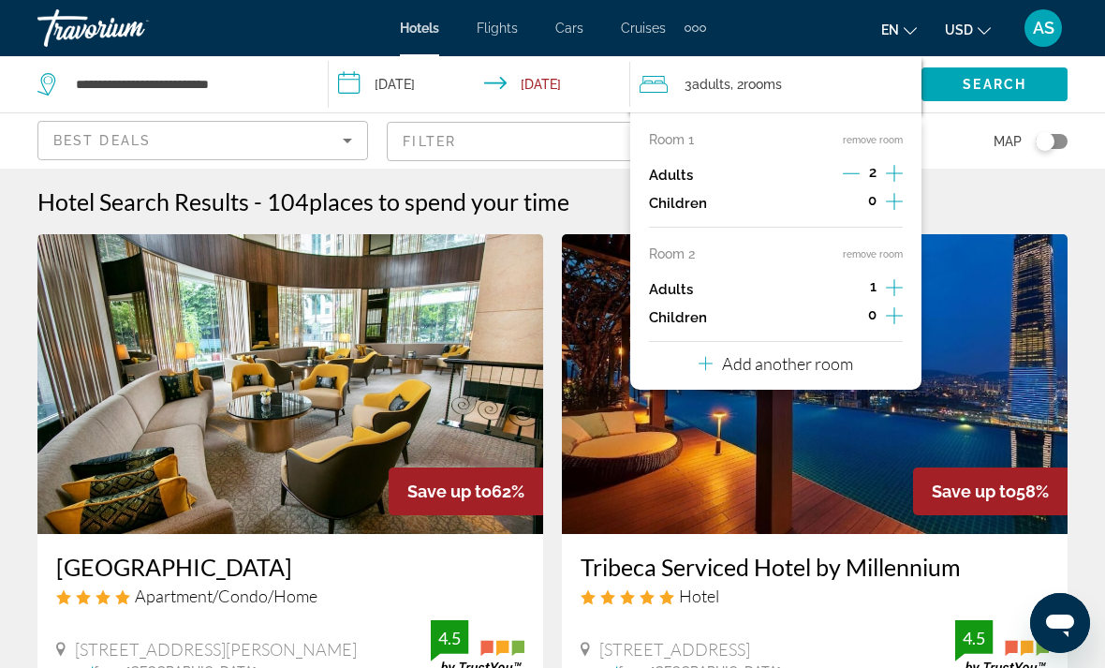
click at [895, 277] on icon "Increment adults" at bounding box center [894, 287] width 17 height 22
click at [1010, 83] on span "Search" at bounding box center [995, 84] width 64 height 15
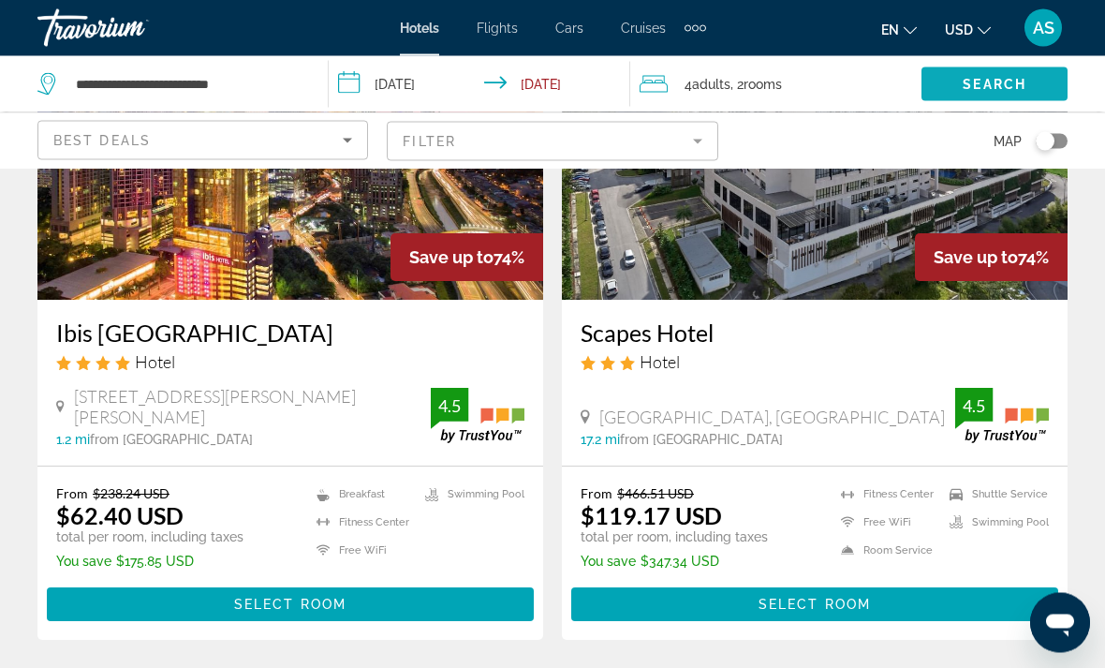
scroll to position [919, 0]
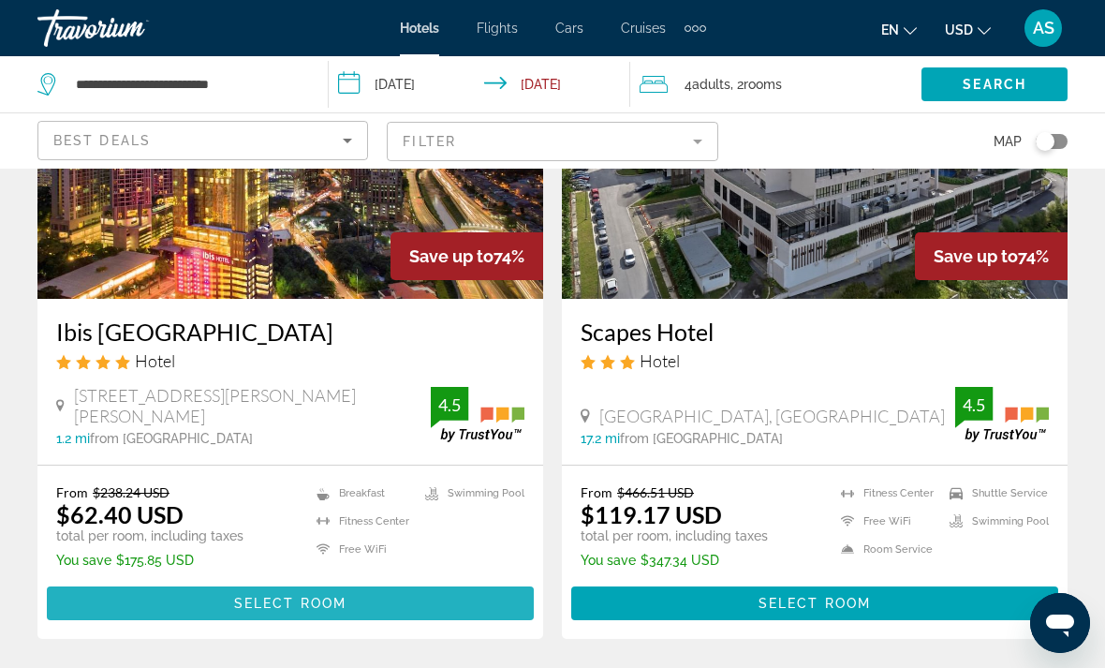
click at [263, 612] on span "Main content" at bounding box center [290, 603] width 487 height 45
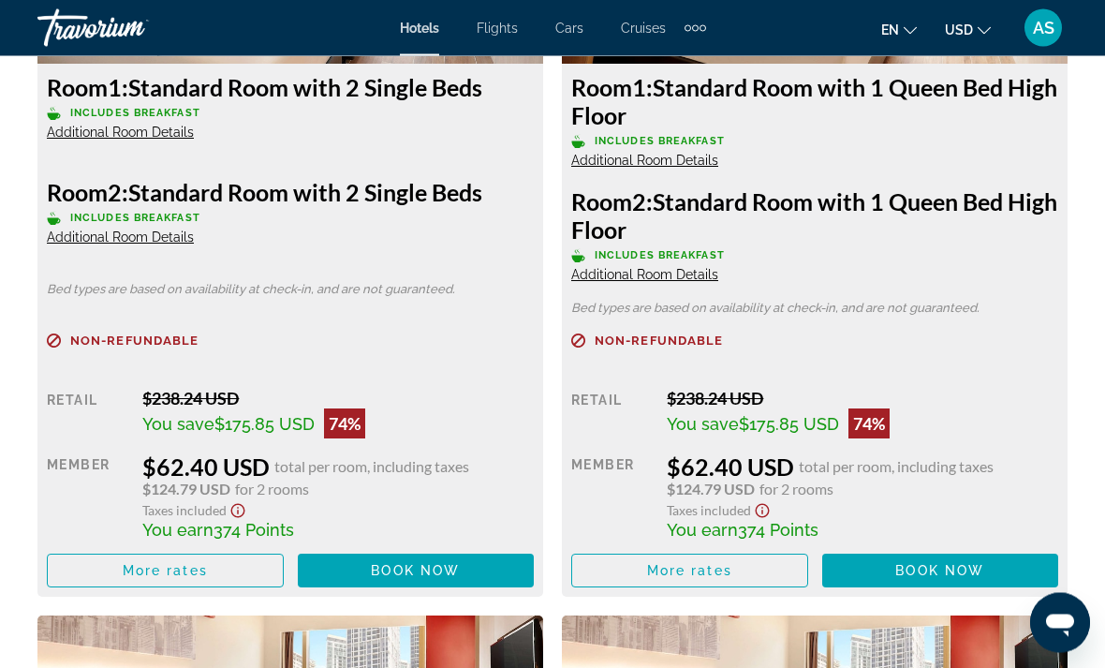
scroll to position [3150, 0]
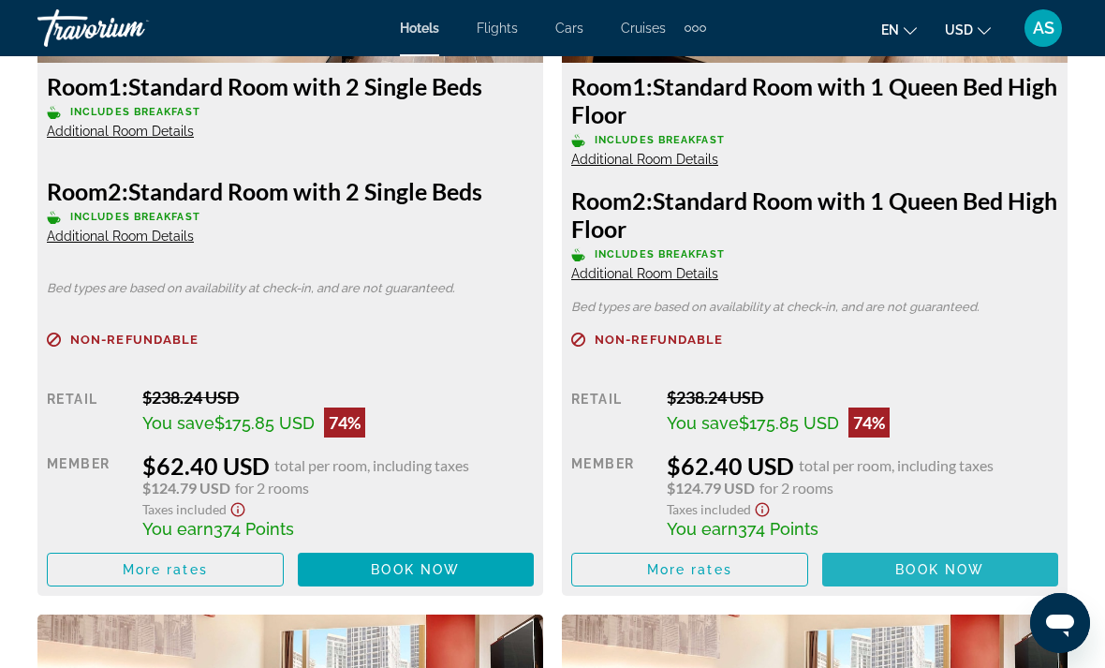
click at [946, 564] on span "Book now" at bounding box center [939, 569] width 89 height 15
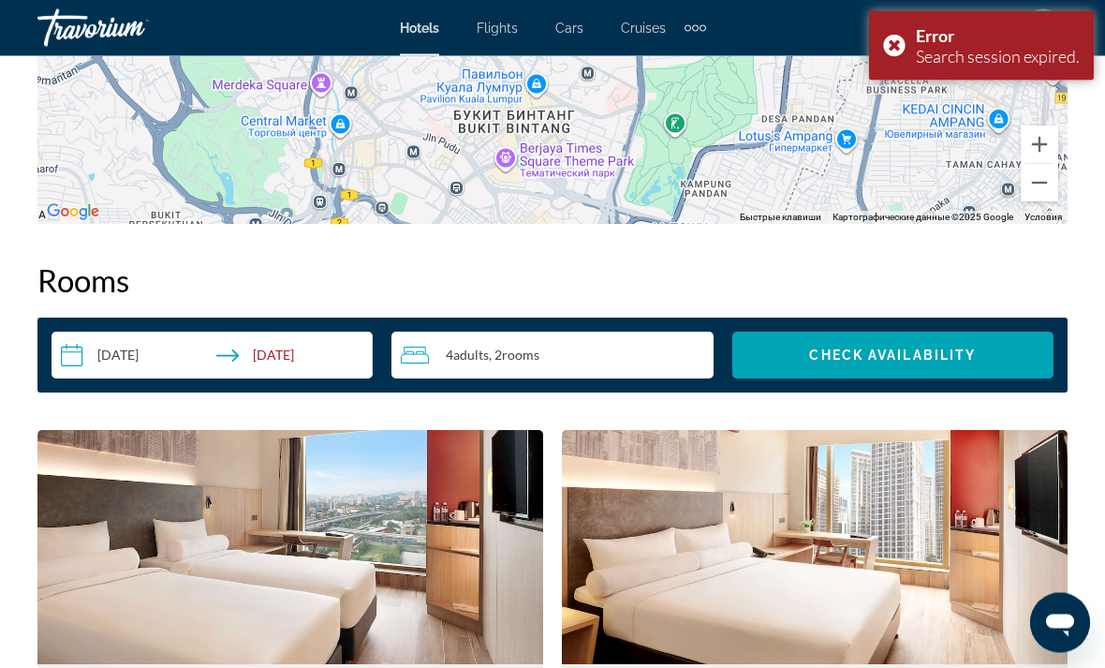
scroll to position [2527, 0]
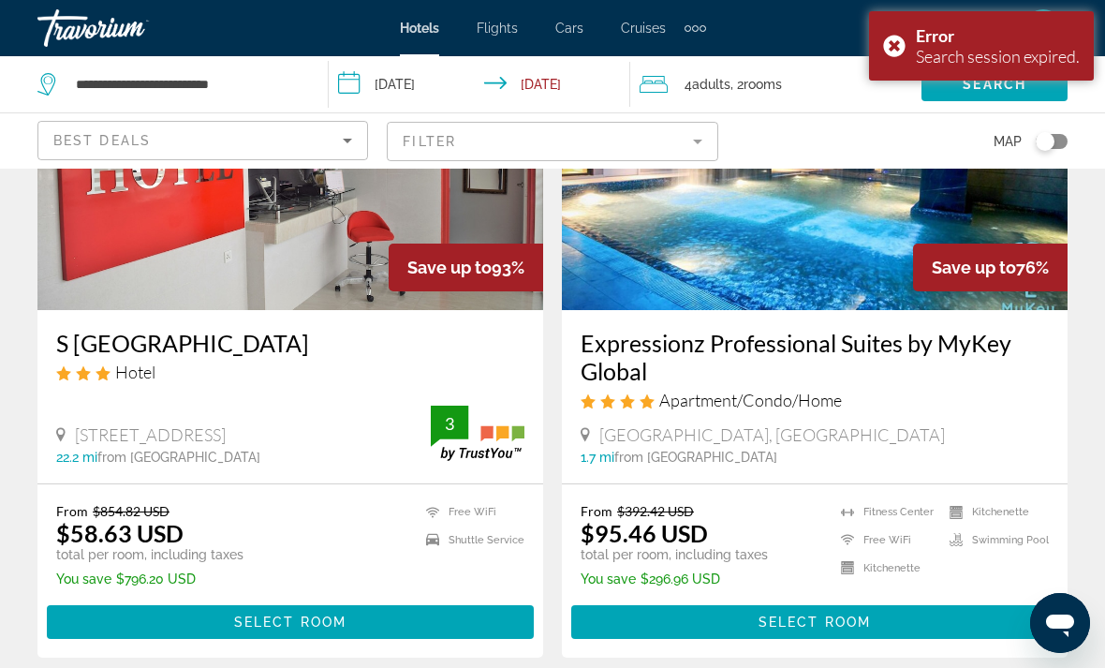
scroll to position [232, 0]
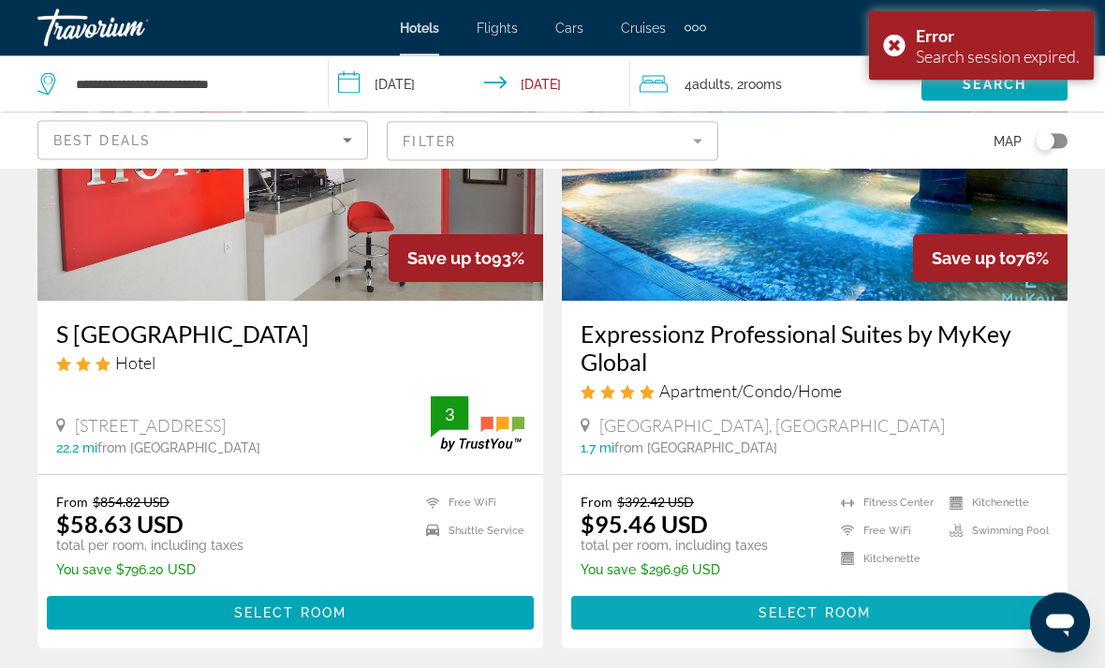
click at [940, 611] on span "Main content" at bounding box center [814, 613] width 487 height 45
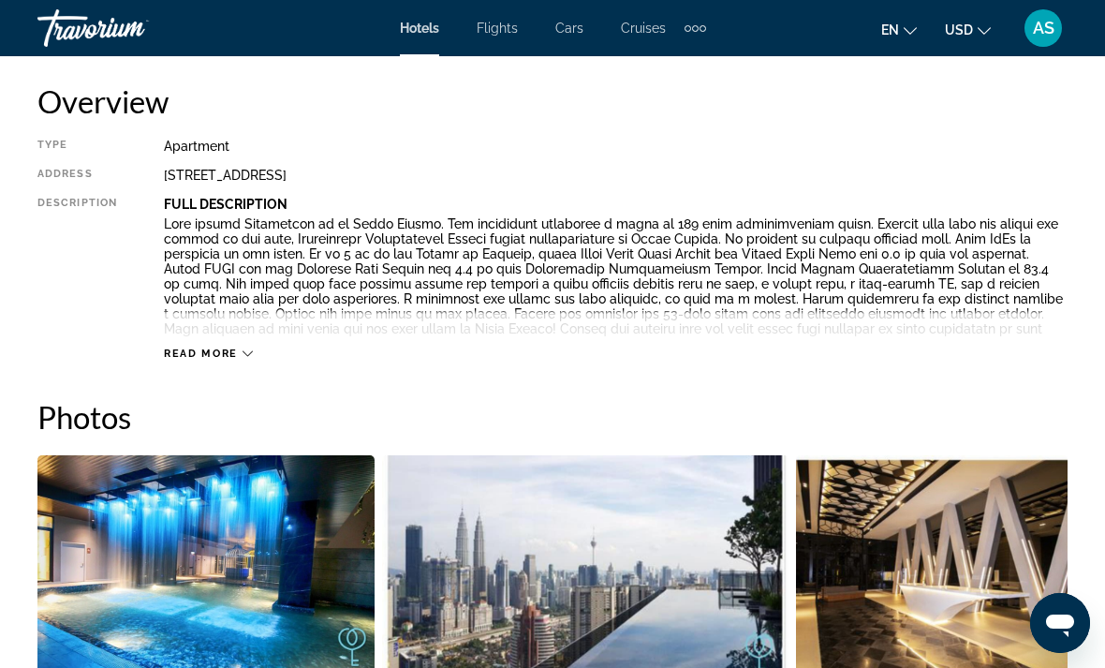
scroll to position [921, 0]
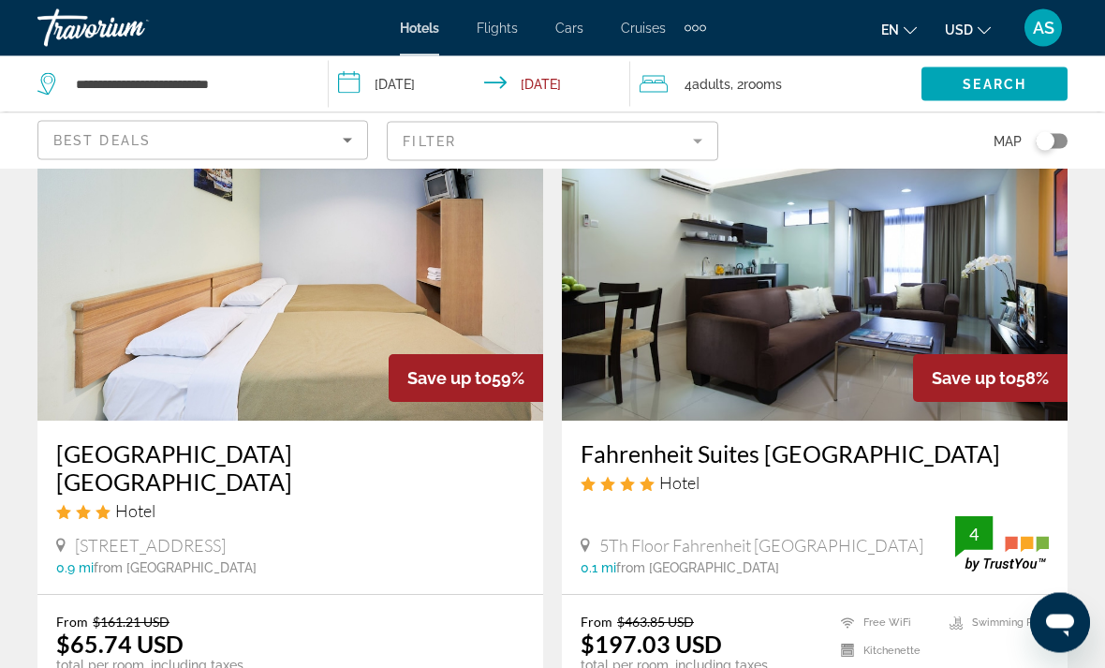
scroll to position [1475, 0]
click at [645, 144] on mat-form-field "Filter" at bounding box center [552, 141] width 331 height 39
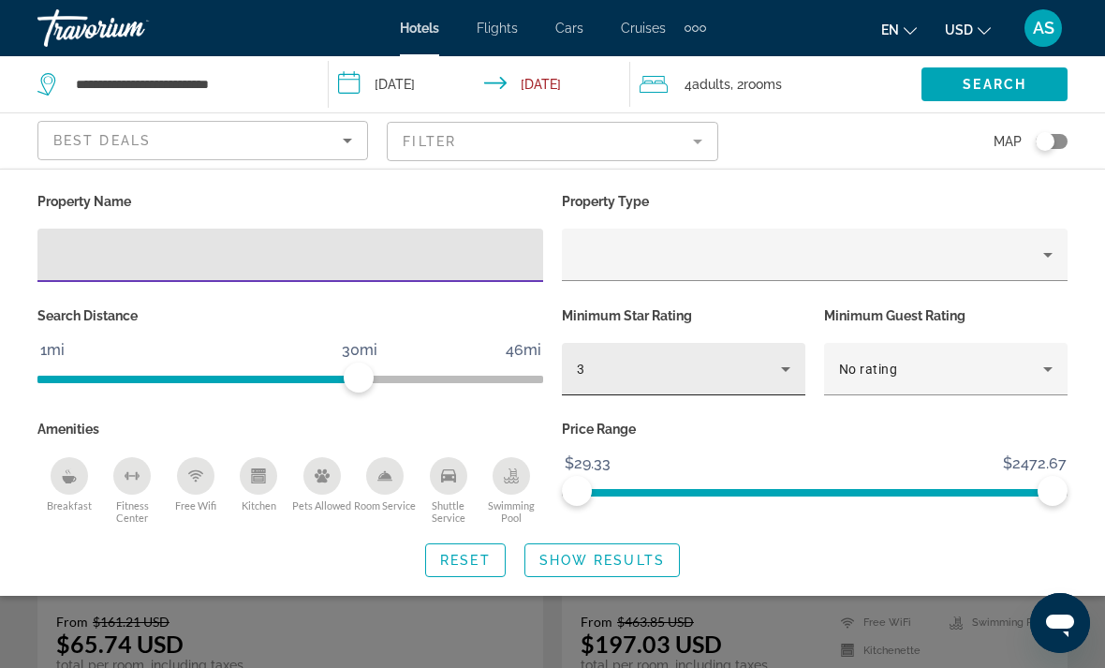
click at [632, 377] on div "3" at bounding box center [679, 369] width 204 height 22
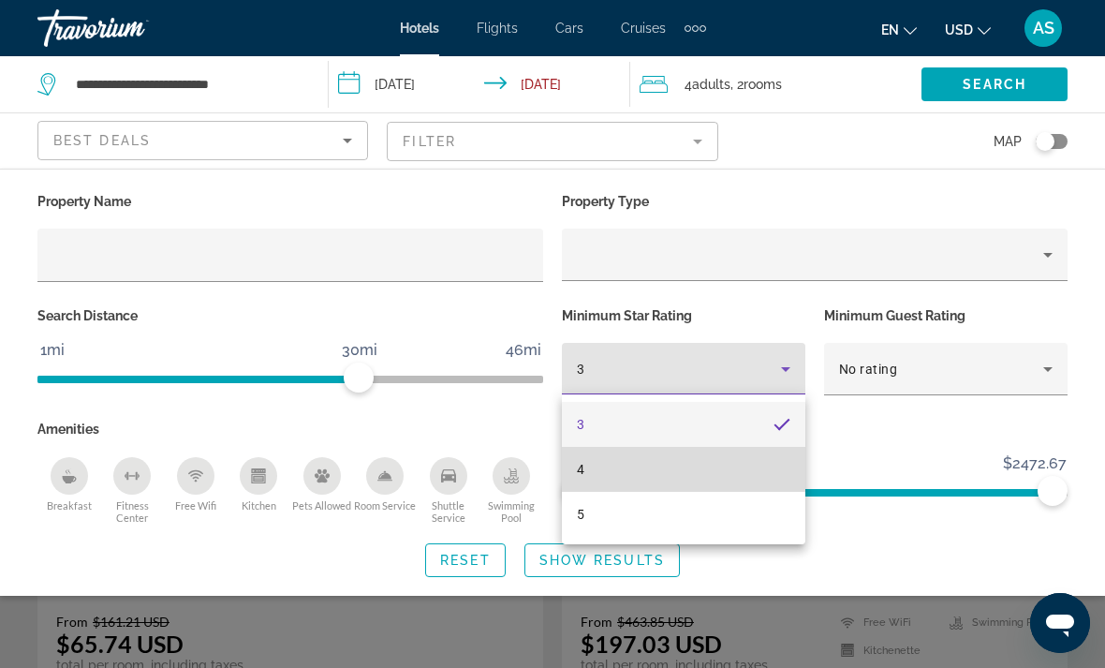
click at [616, 478] on mat-option "4" at bounding box center [683, 469] width 243 height 45
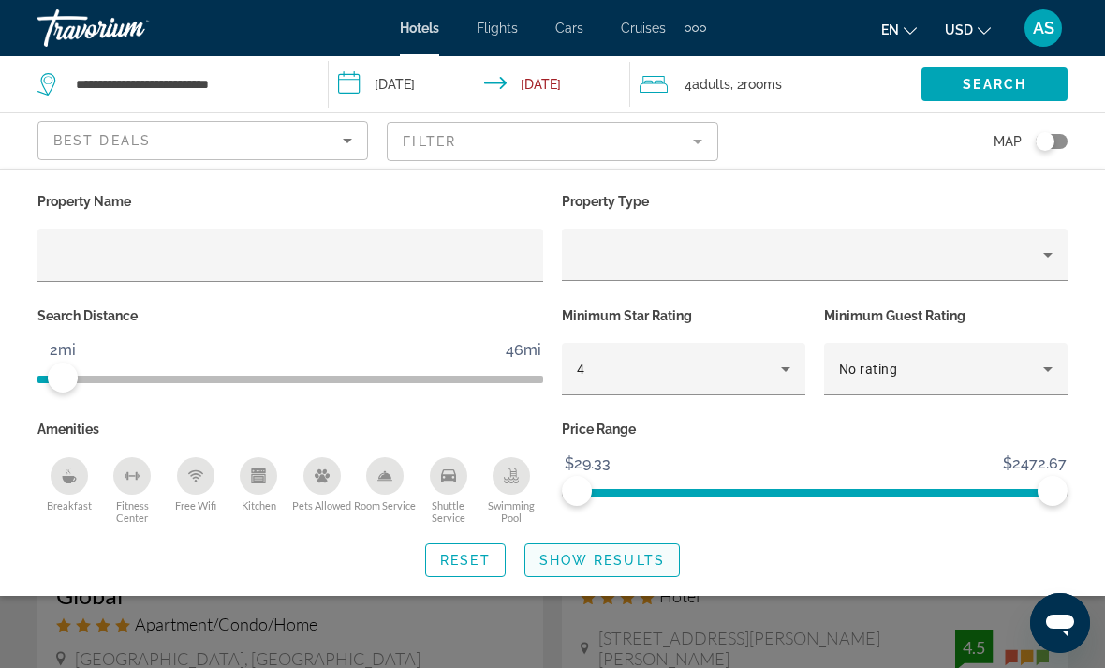
click at [621, 560] on span "Show Results" at bounding box center [601, 559] width 125 height 15
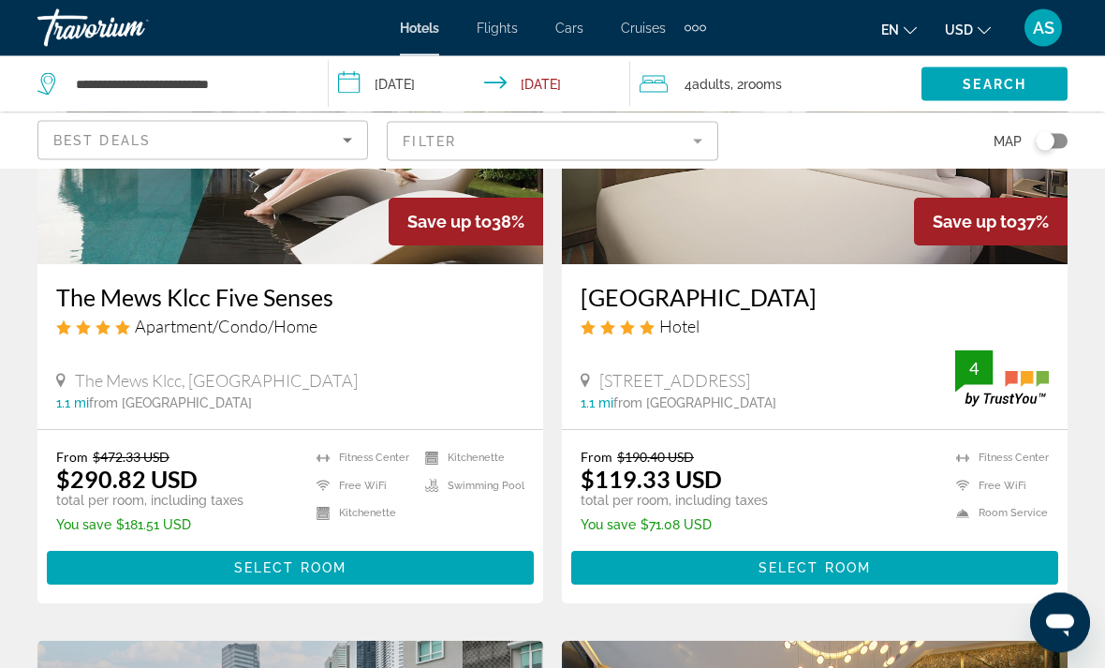
scroll to position [2992, 0]
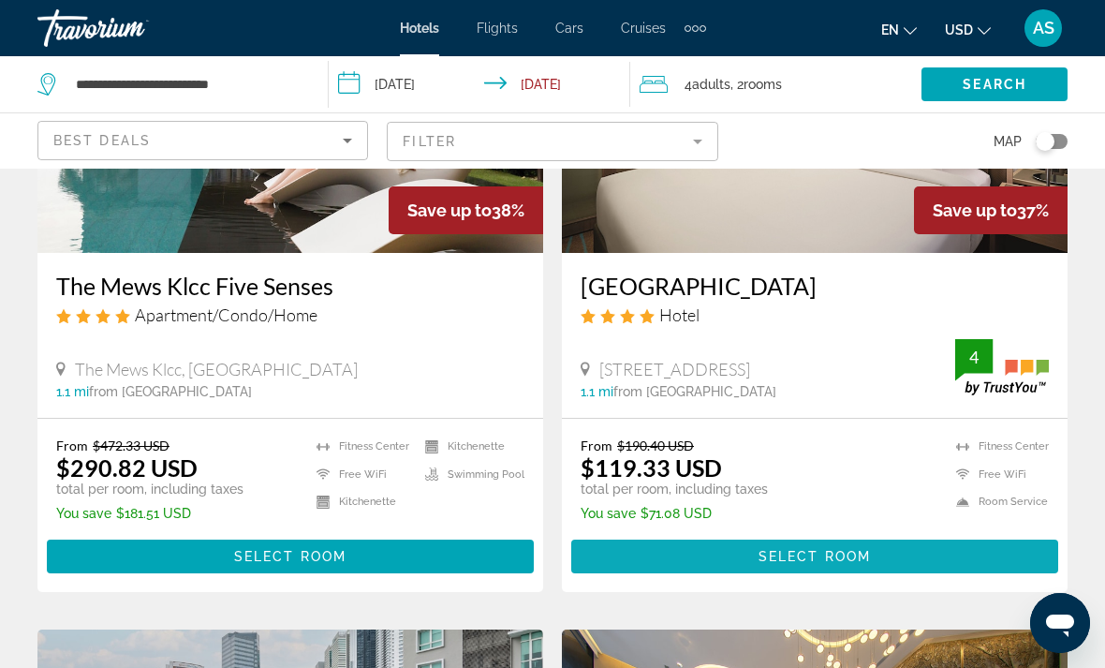
click at [933, 559] on span "Main content" at bounding box center [814, 556] width 487 height 45
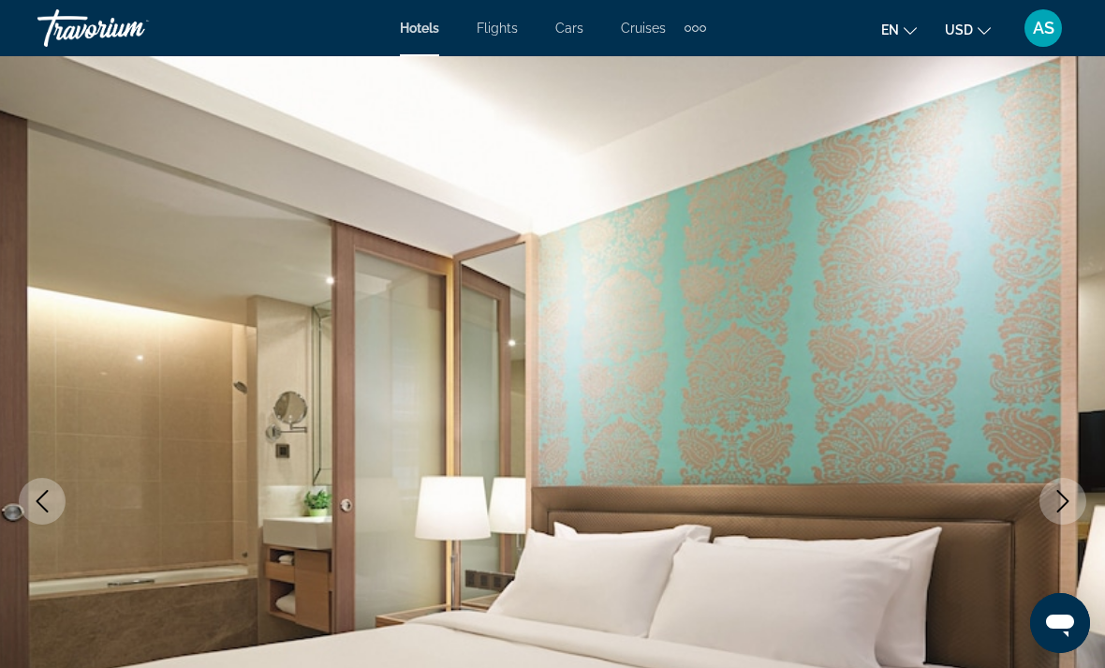
click at [1060, 497] on icon "Next image" at bounding box center [1063, 501] width 22 height 22
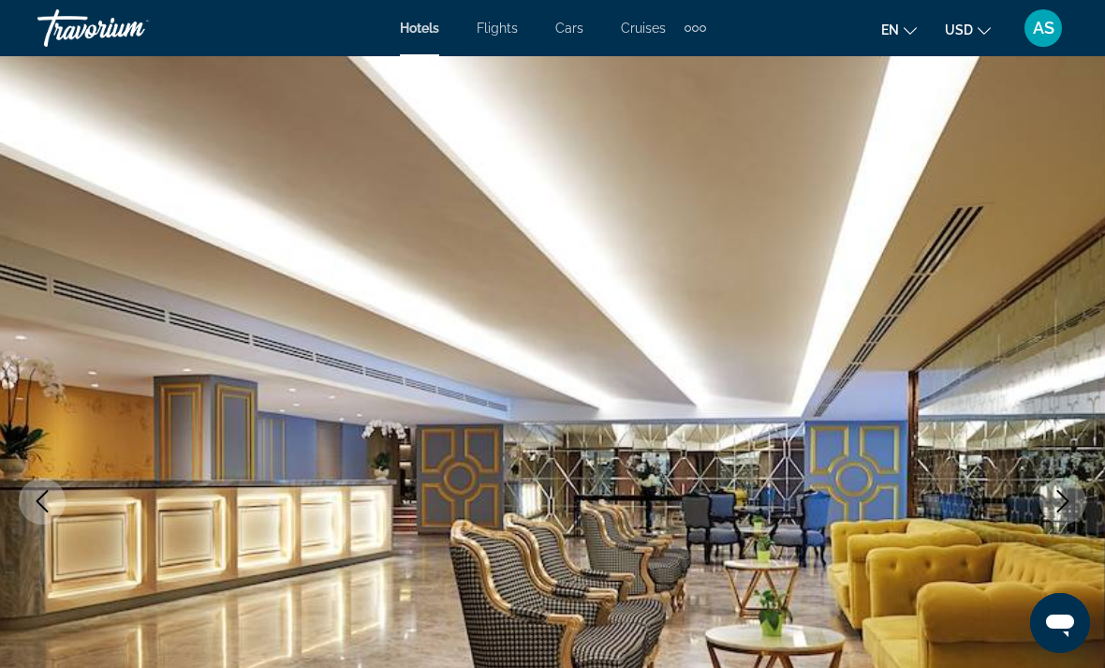
click at [1060, 511] on icon "Next image" at bounding box center [1063, 501] width 22 height 22
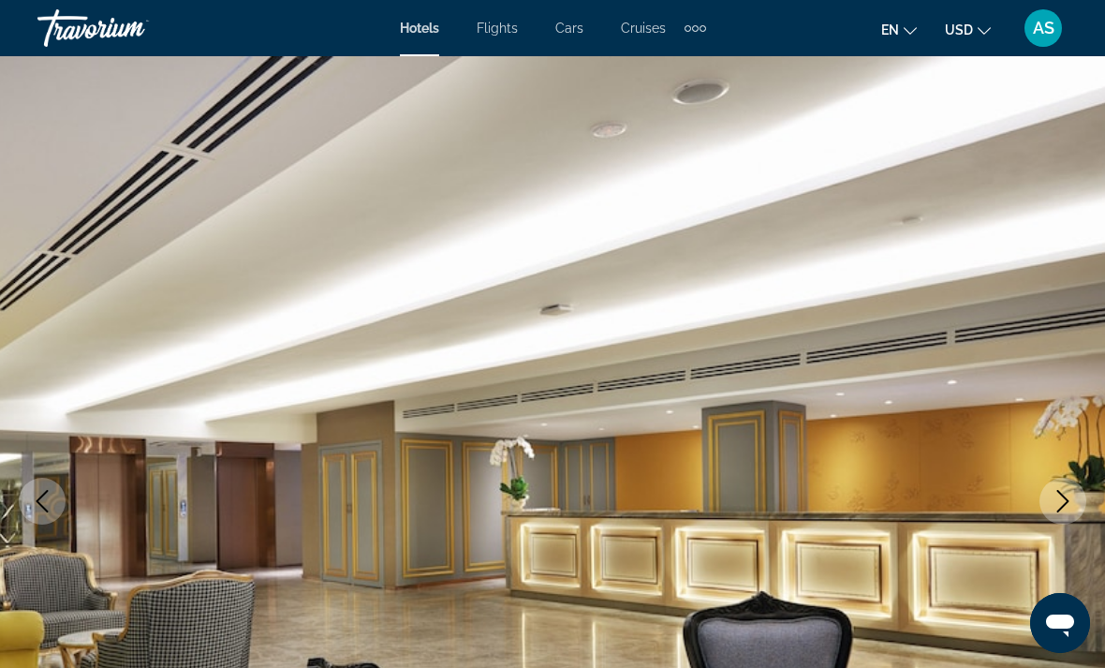
click at [1047, 521] on img "Main content" at bounding box center [552, 501] width 1105 height 890
click at [1060, 515] on button "Next image" at bounding box center [1062, 501] width 47 height 47
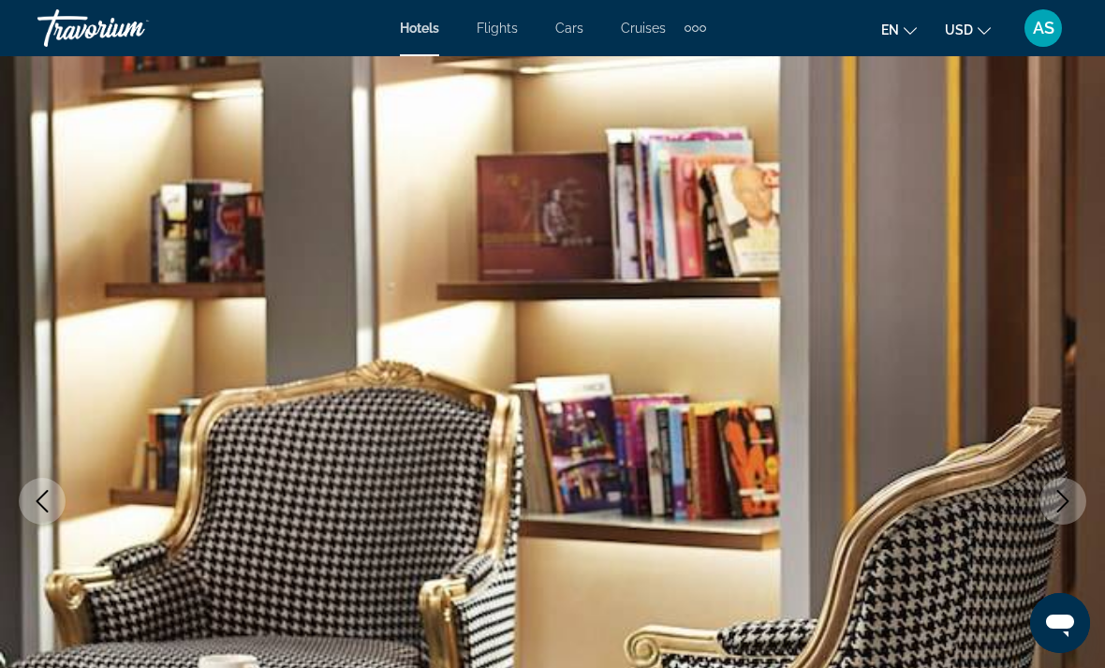
click at [1060, 506] on icon "Next image" at bounding box center [1063, 501] width 22 height 22
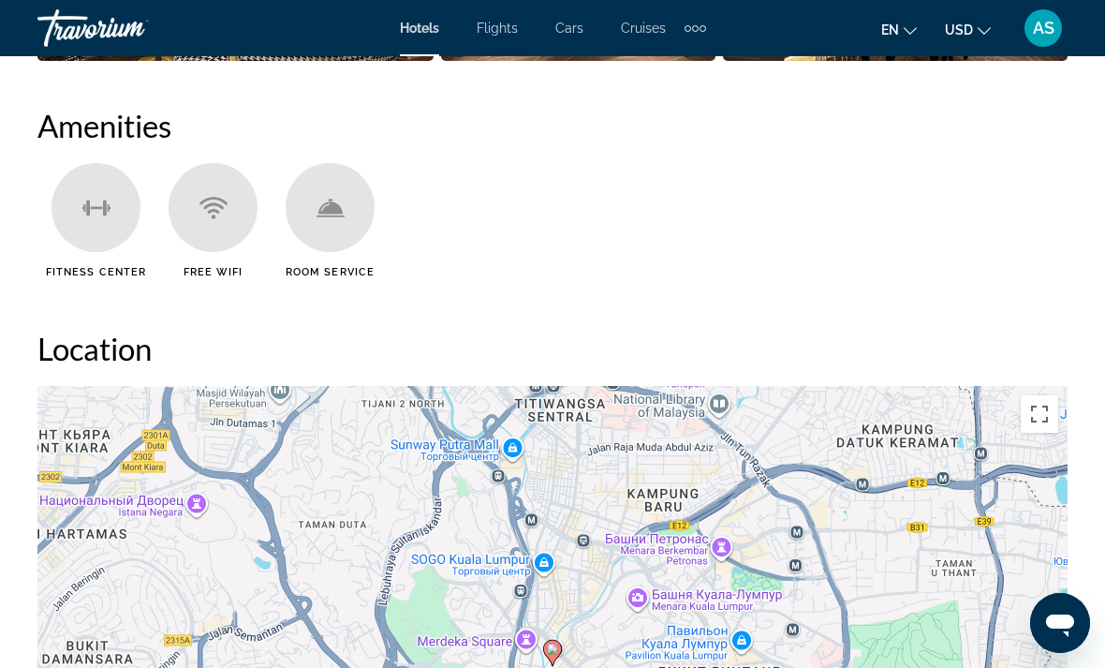
scroll to position [1823, 0]
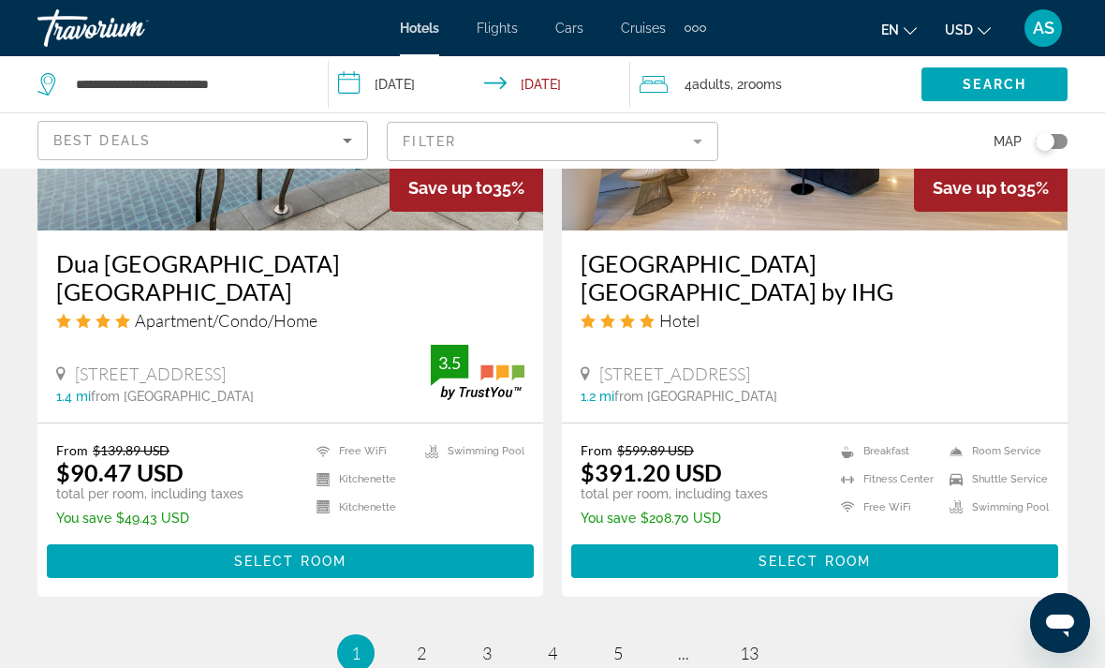
scroll to position [3883, 0]
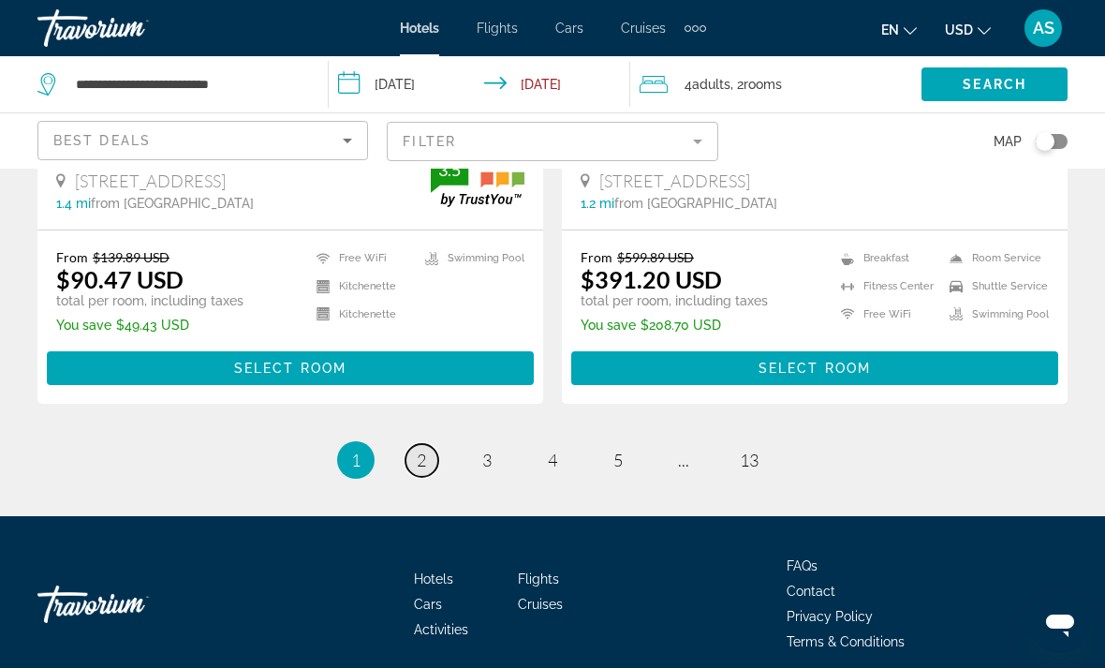
click at [420, 449] on span "2" at bounding box center [421, 459] width 9 height 21
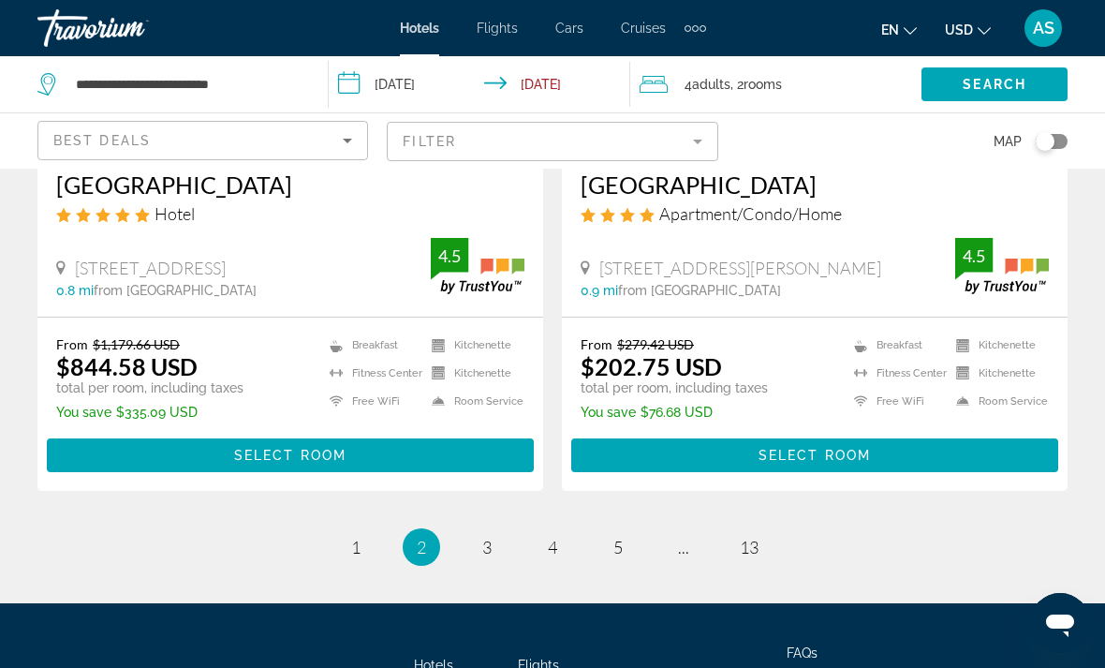
scroll to position [3881, 0]
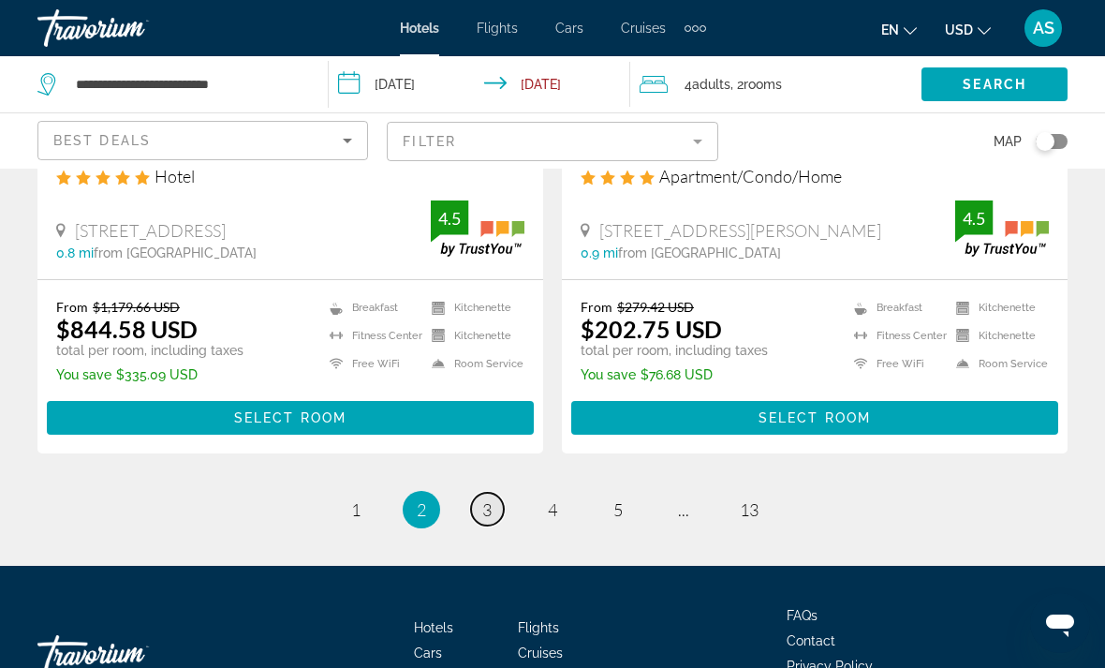
click at [482, 499] on span "3" at bounding box center [486, 509] width 9 height 21
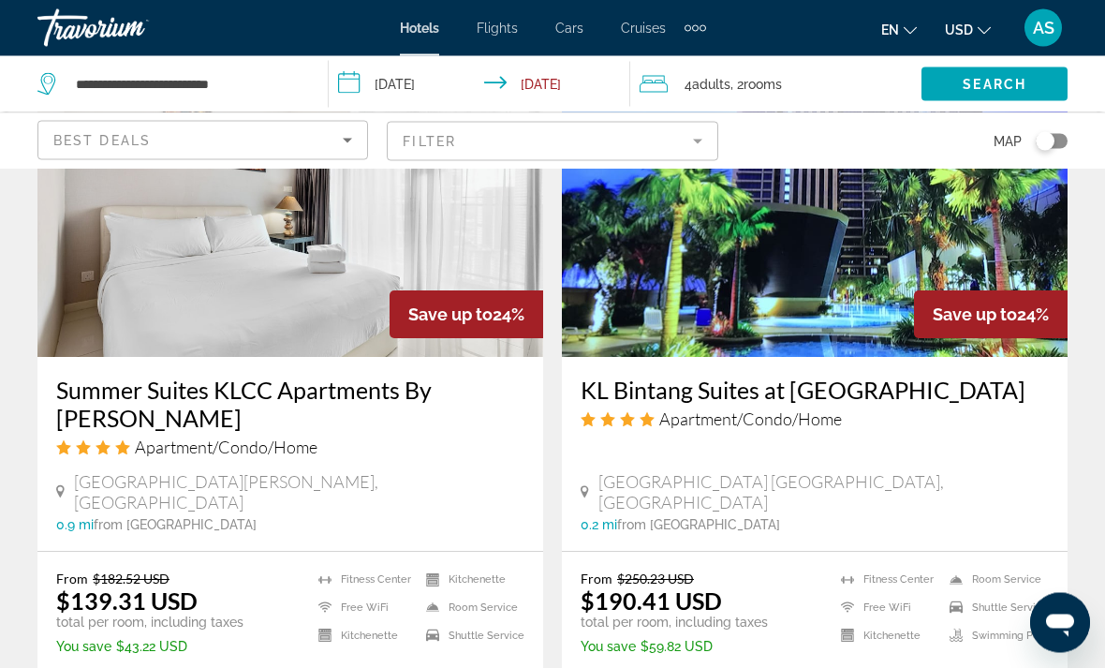
scroll to position [1556, 0]
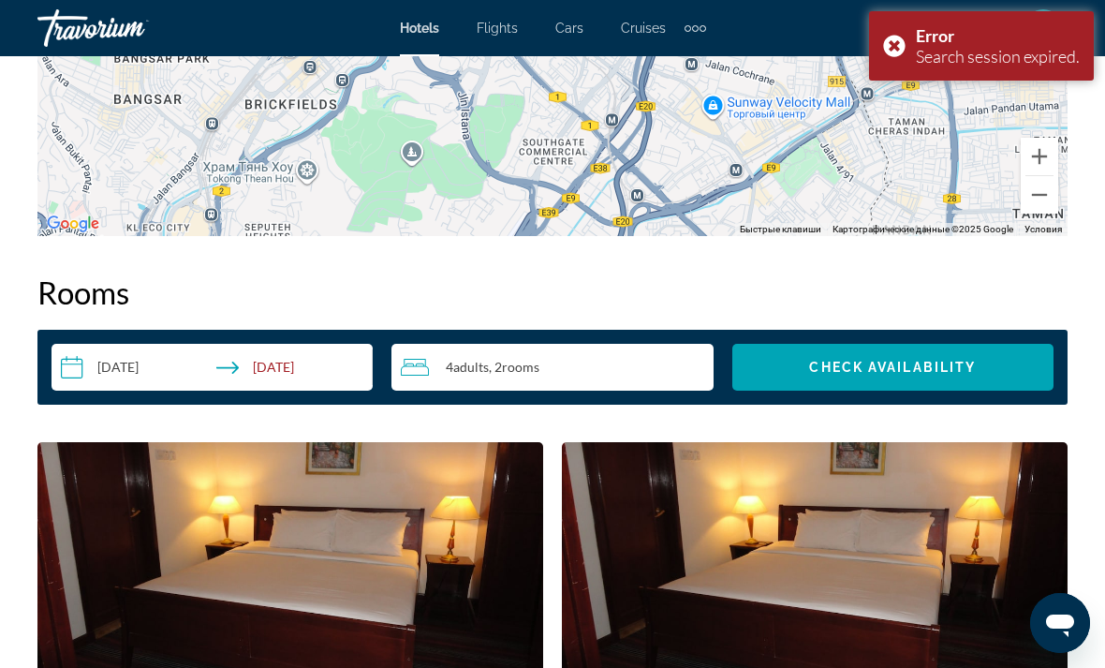
scroll to position [2535, 0]
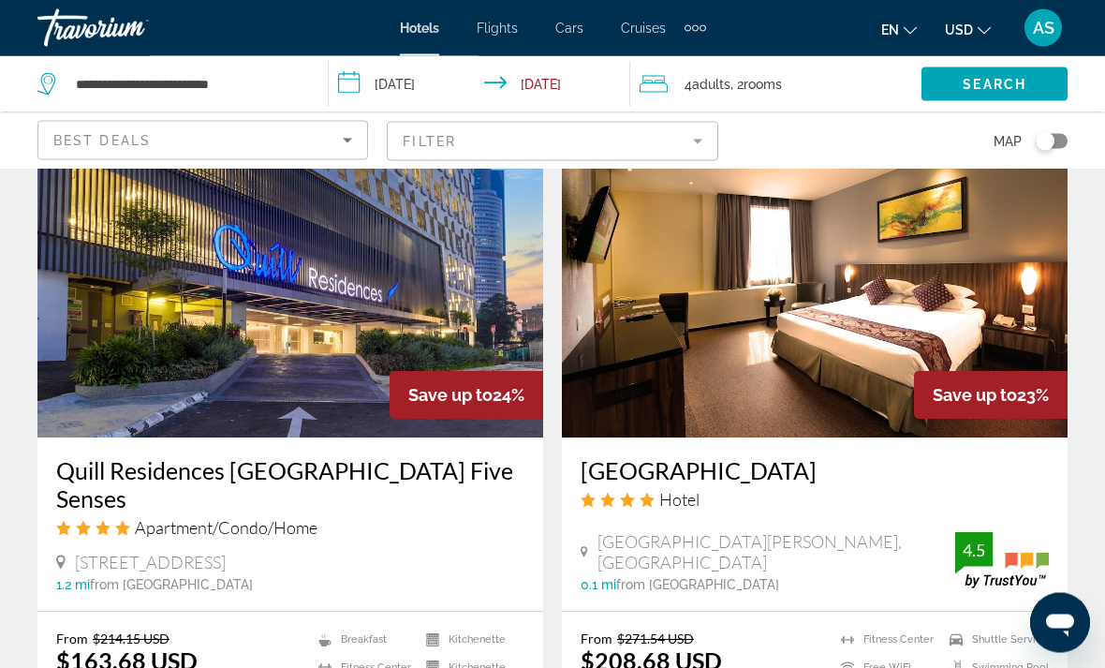
scroll to position [2184, 0]
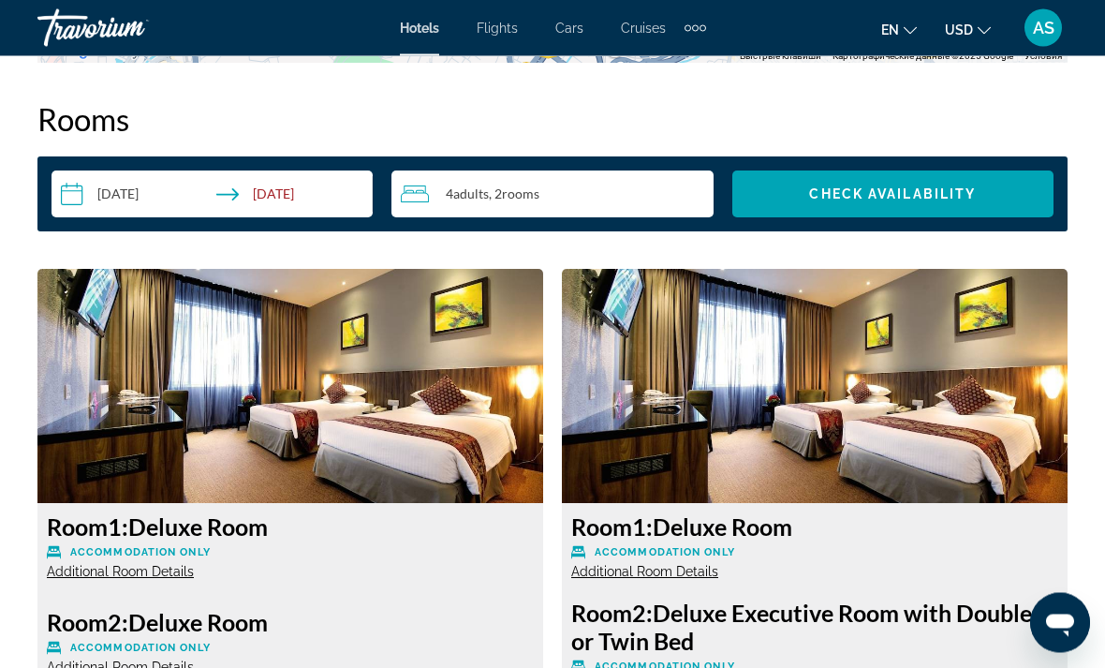
scroll to position [2698, 0]
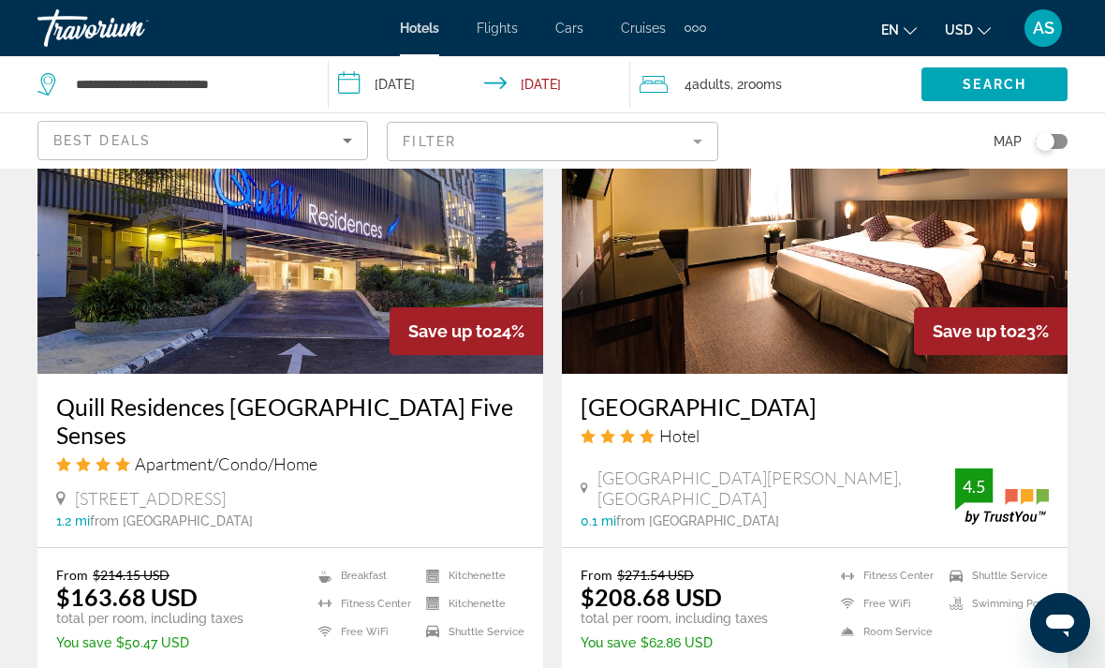
scroll to position [2254, 0]
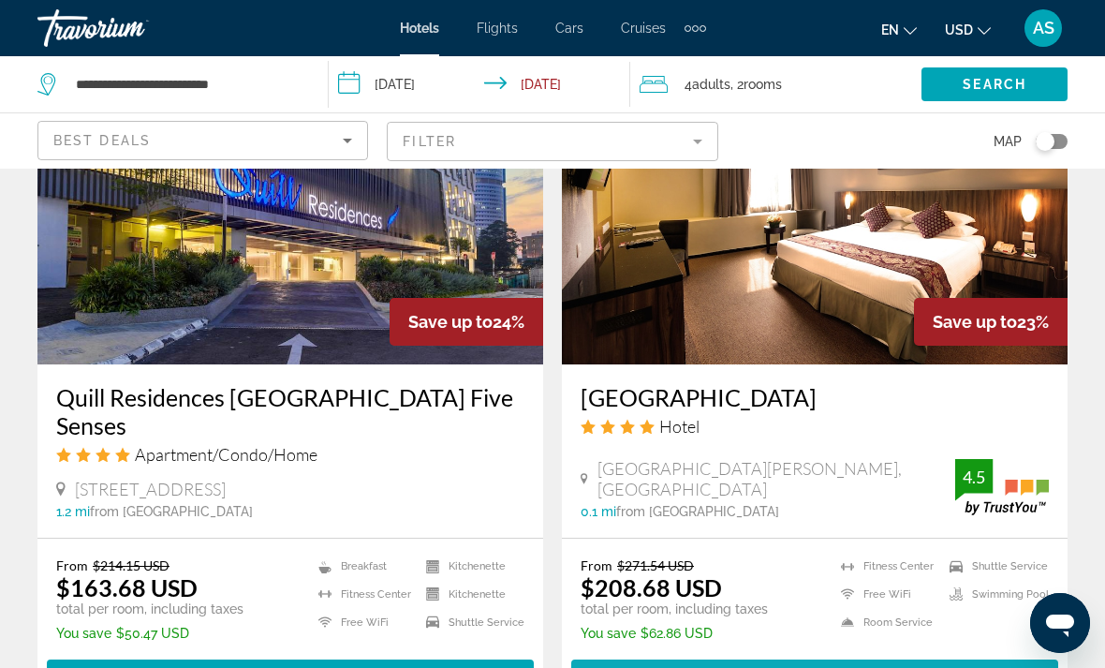
click at [807, 667] on span "Select Room" at bounding box center [814, 676] width 112 height 15
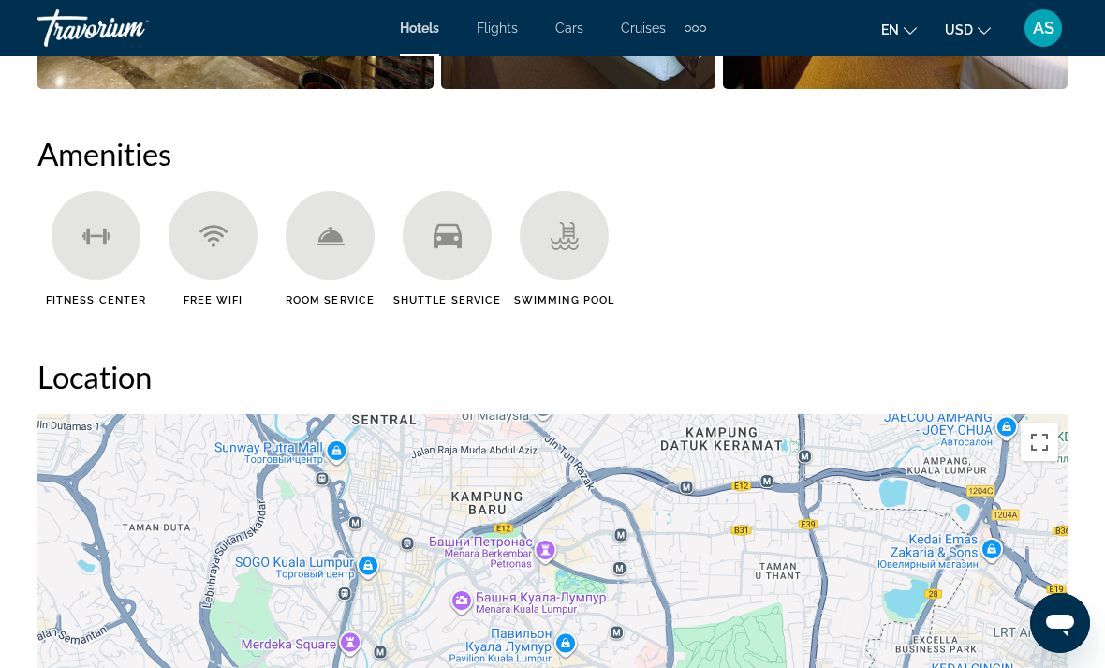
scroll to position [1769, 0]
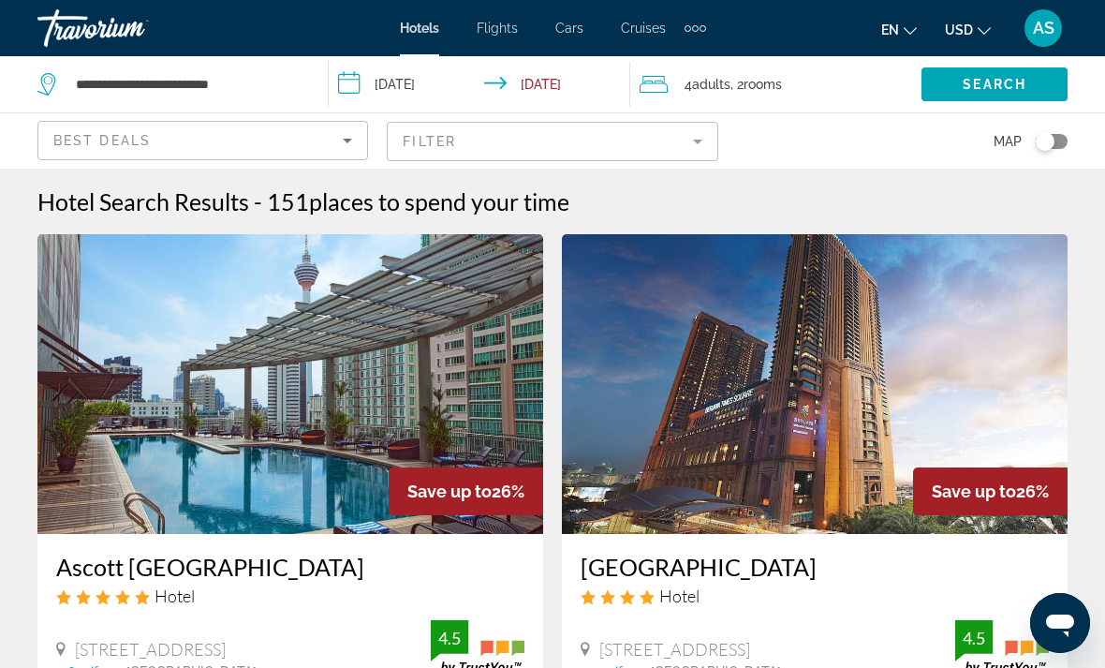
click at [815, 88] on div "4 Adult Adults , 2 Room rooms" at bounding box center [781, 84] width 282 height 26
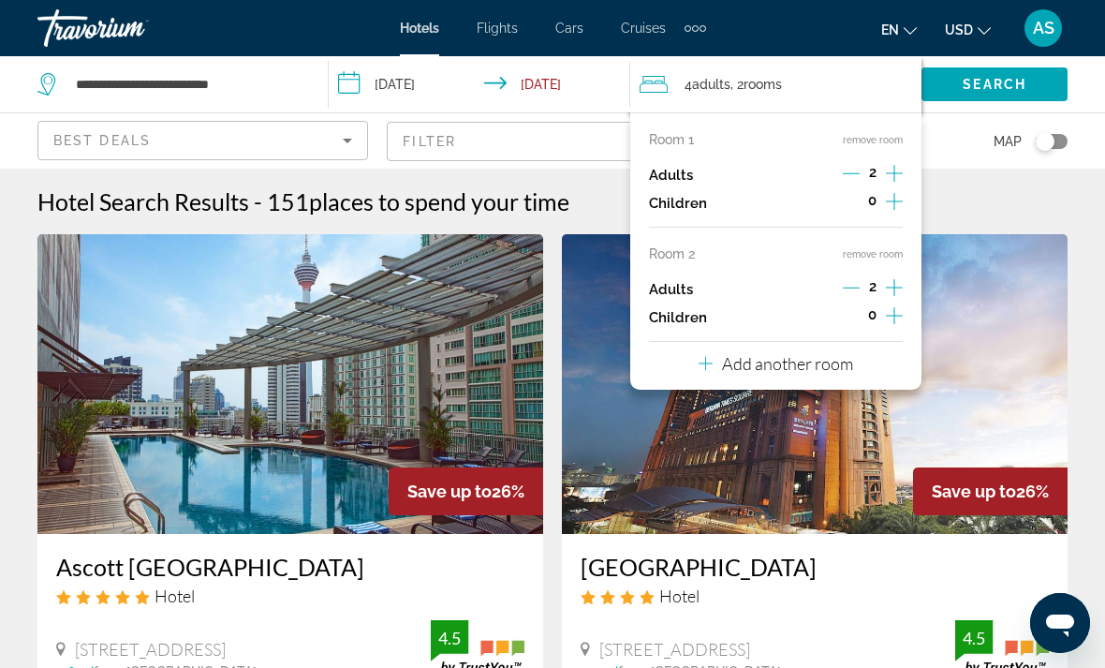
click at [875, 253] on button "remove room" at bounding box center [873, 254] width 60 height 12
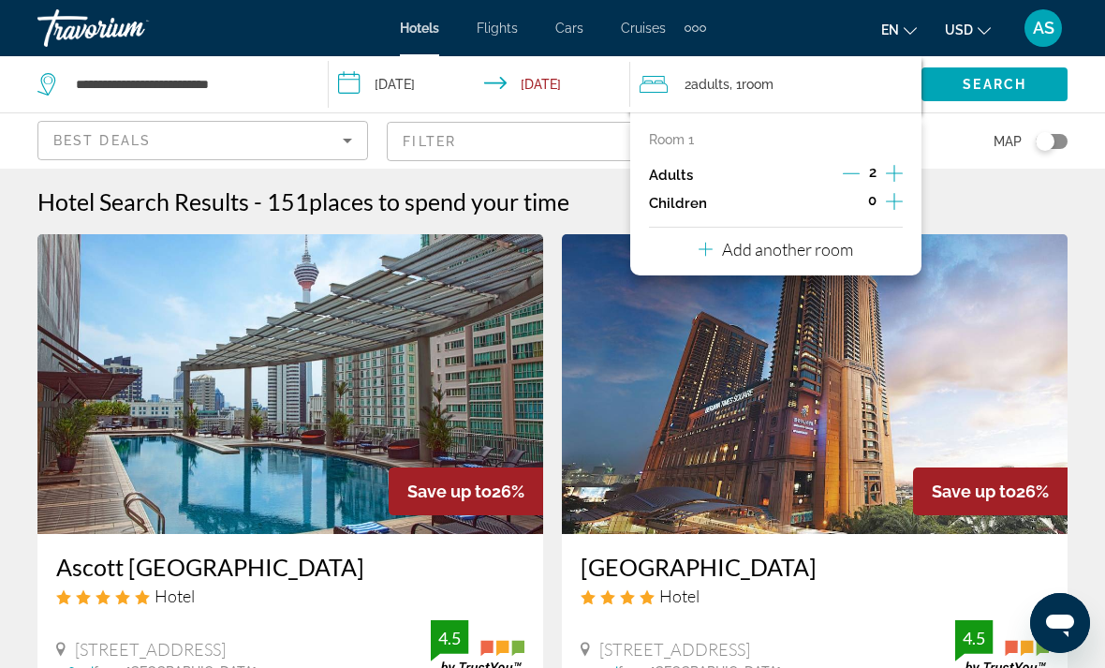
click at [893, 171] on icon "Increment adults" at bounding box center [894, 173] width 17 height 22
click at [900, 170] on icon "Increment adults" at bounding box center [894, 173] width 17 height 22
click at [998, 72] on span "Search widget" at bounding box center [994, 84] width 146 height 45
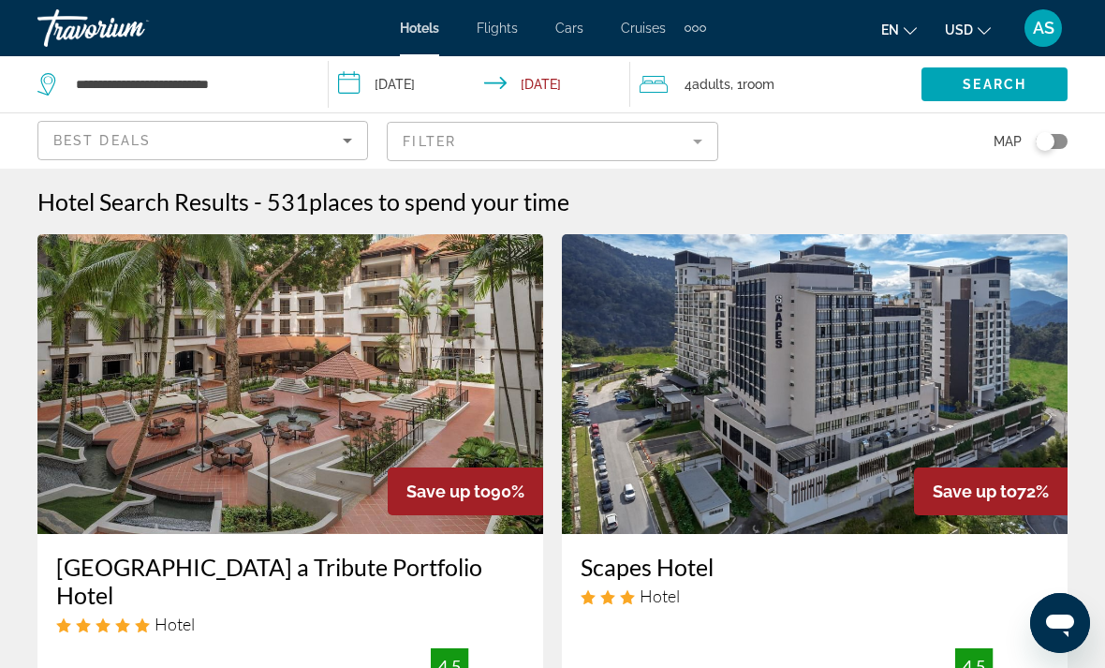
click at [714, 147] on mat-form-field "Filter" at bounding box center [552, 141] width 331 height 39
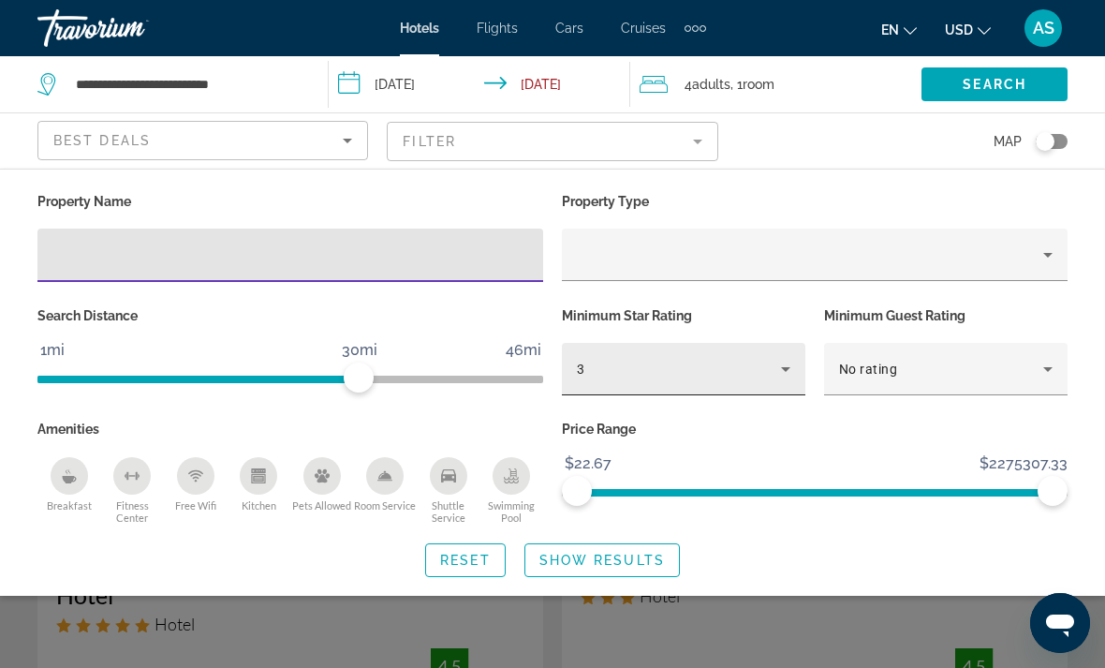
click at [627, 390] on div "3" at bounding box center [683, 369] width 213 height 52
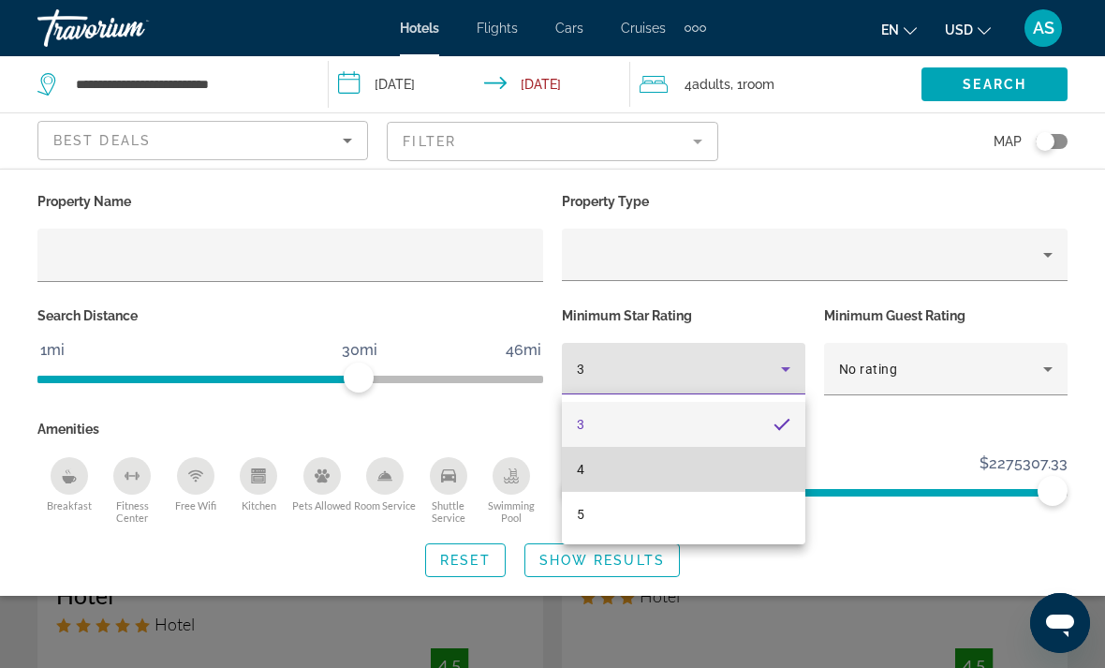
click at [603, 472] on mat-option "4" at bounding box center [683, 469] width 243 height 45
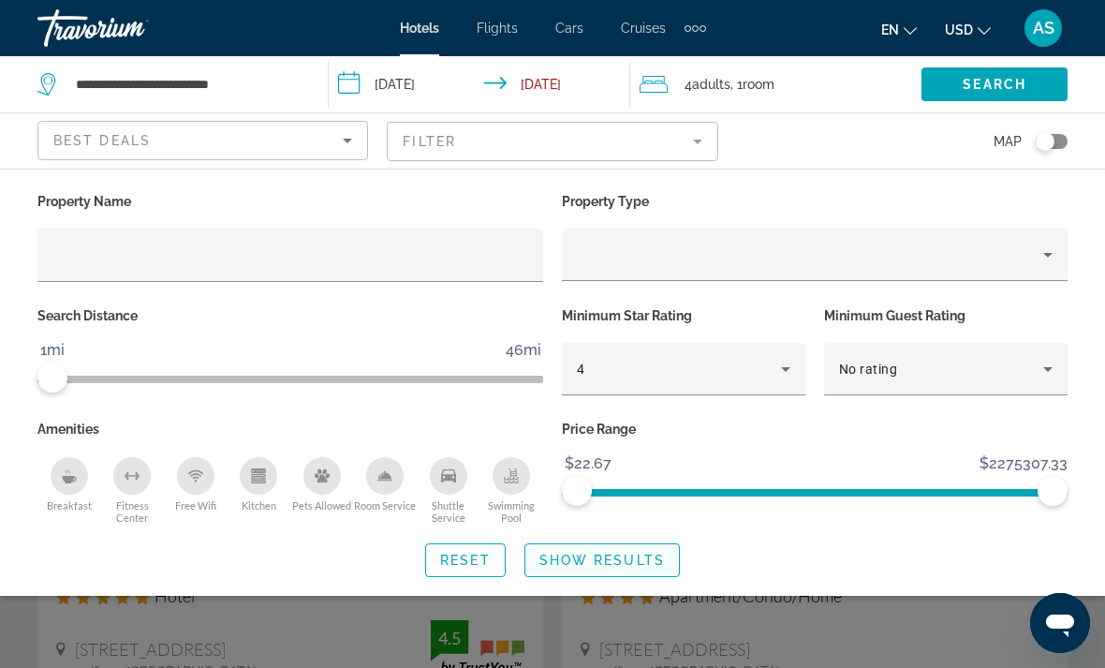
click at [627, 561] on span "Show Results" at bounding box center [601, 559] width 125 height 15
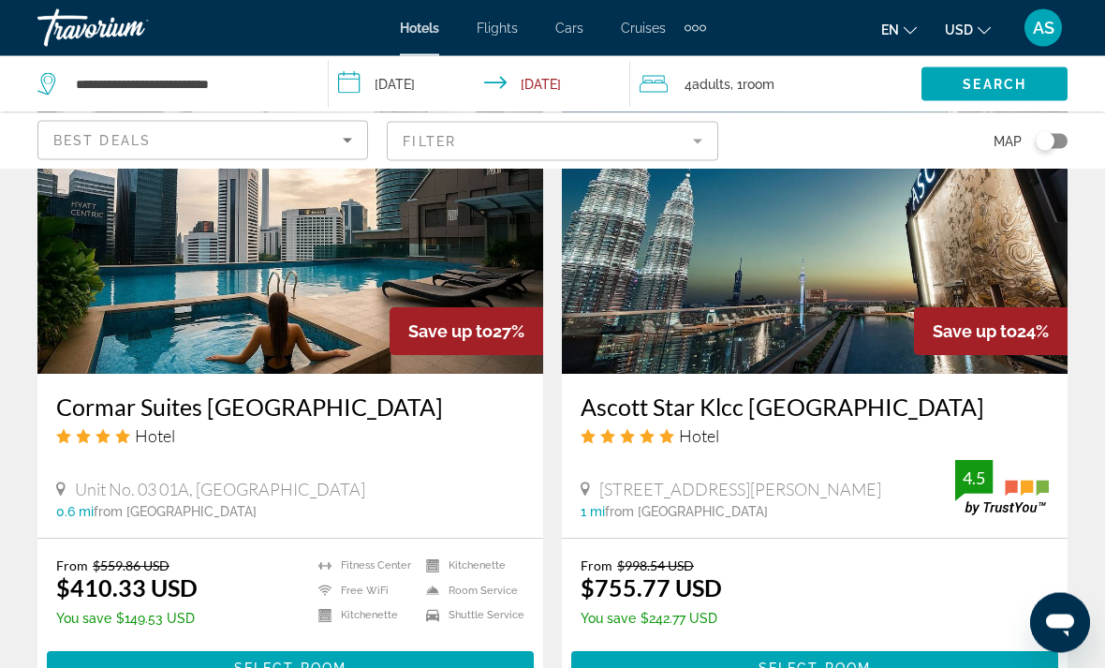
scroll to position [3543, 0]
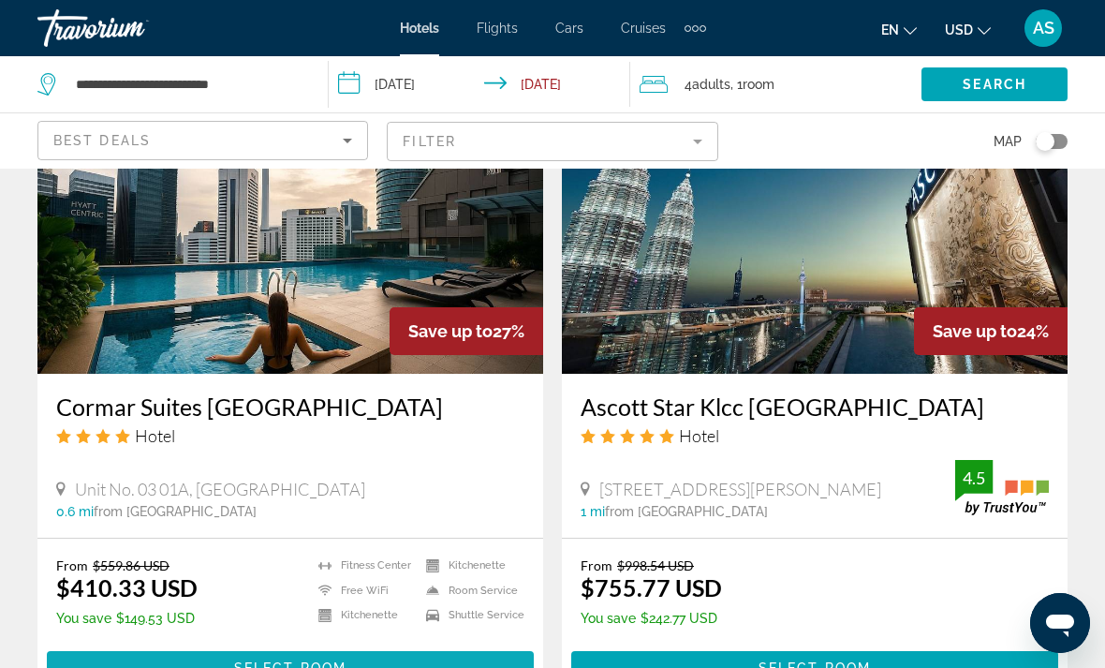
click at [324, 660] on span "Select Room" at bounding box center [290, 667] width 112 height 15
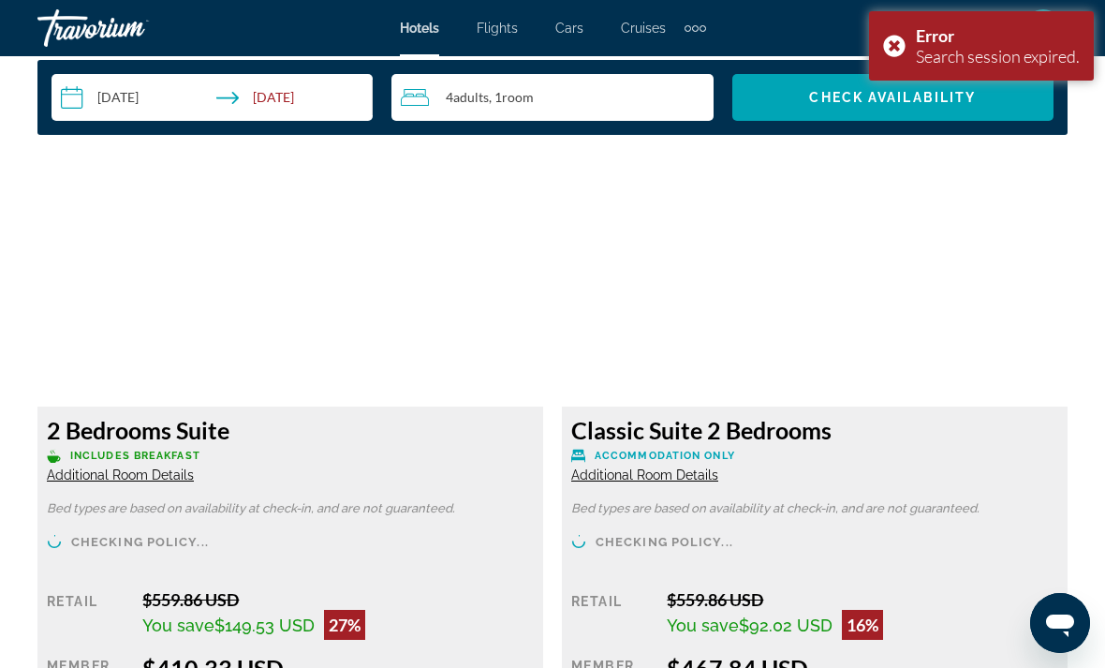
scroll to position [2739, 0]
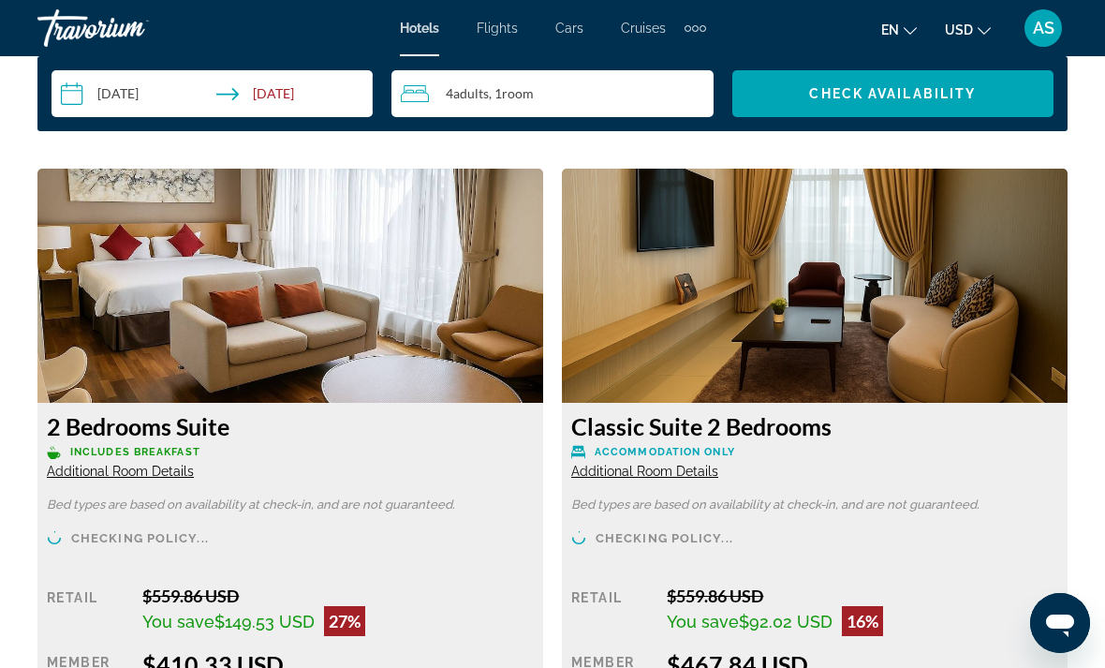
click at [118, 477] on span "Additional Room Details" at bounding box center [120, 470] width 147 height 15
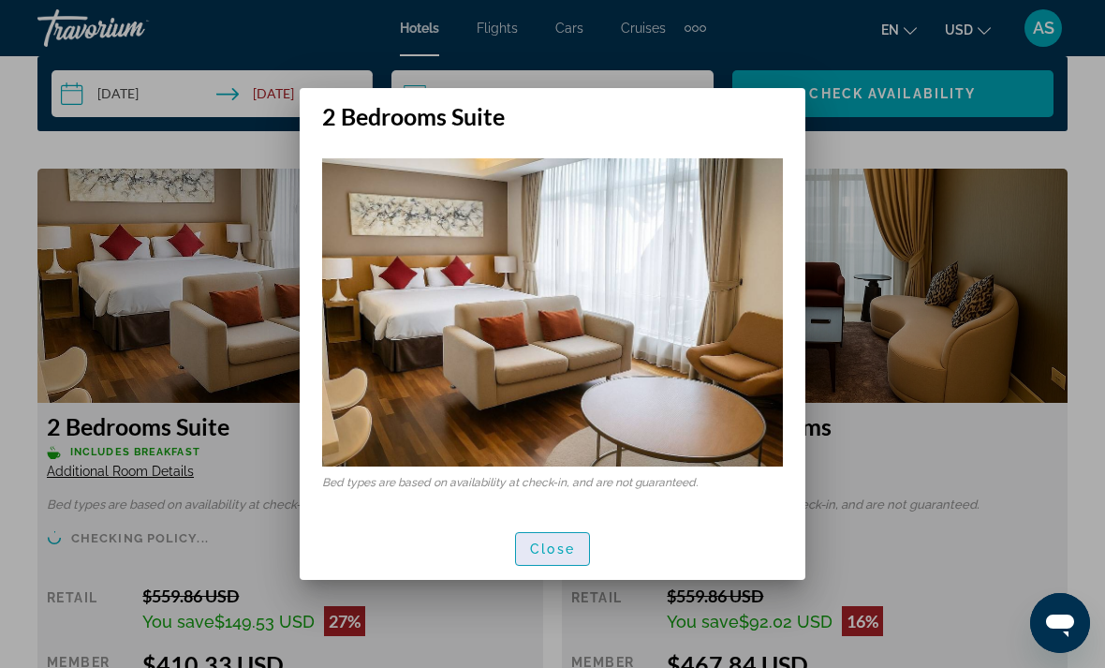
click at [561, 553] on span "Close" at bounding box center [552, 548] width 45 height 15
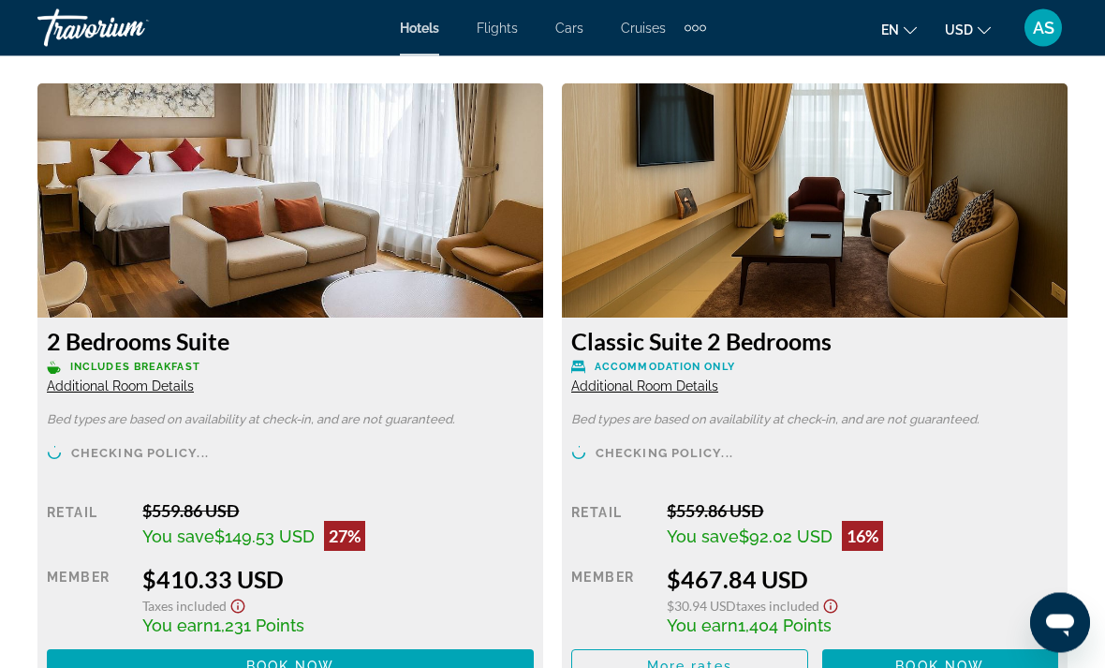
scroll to position [2824, 0]
click at [287, 663] on span "Book now" at bounding box center [290, 665] width 89 height 15
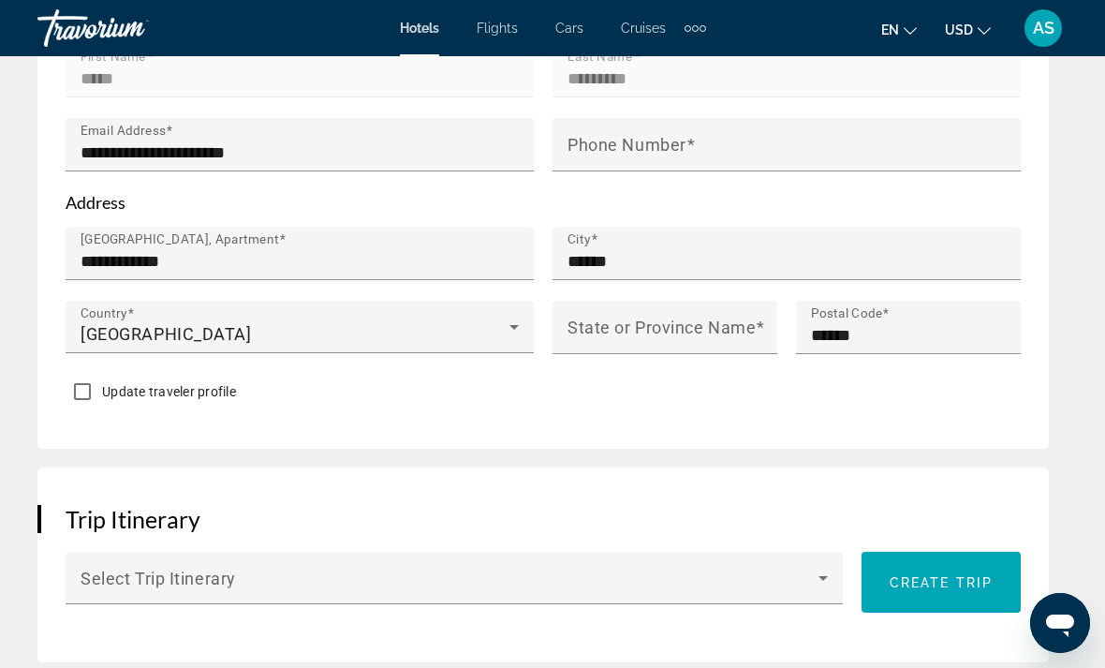
scroll to position [1285, 0]
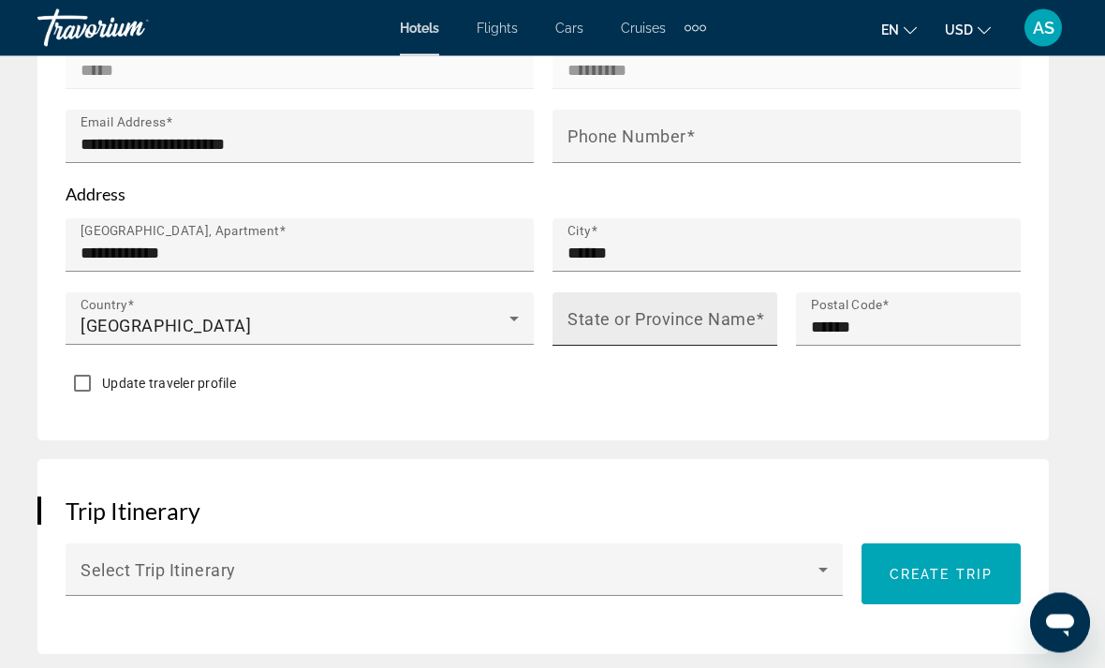
click at [686, 318] on mat-label "State or Province Name" at bounding box center [661, 320] width 188 height 20
click at [686, 318] on input "State or Province Name" at bounding box center [670, 327] width 206 height 22
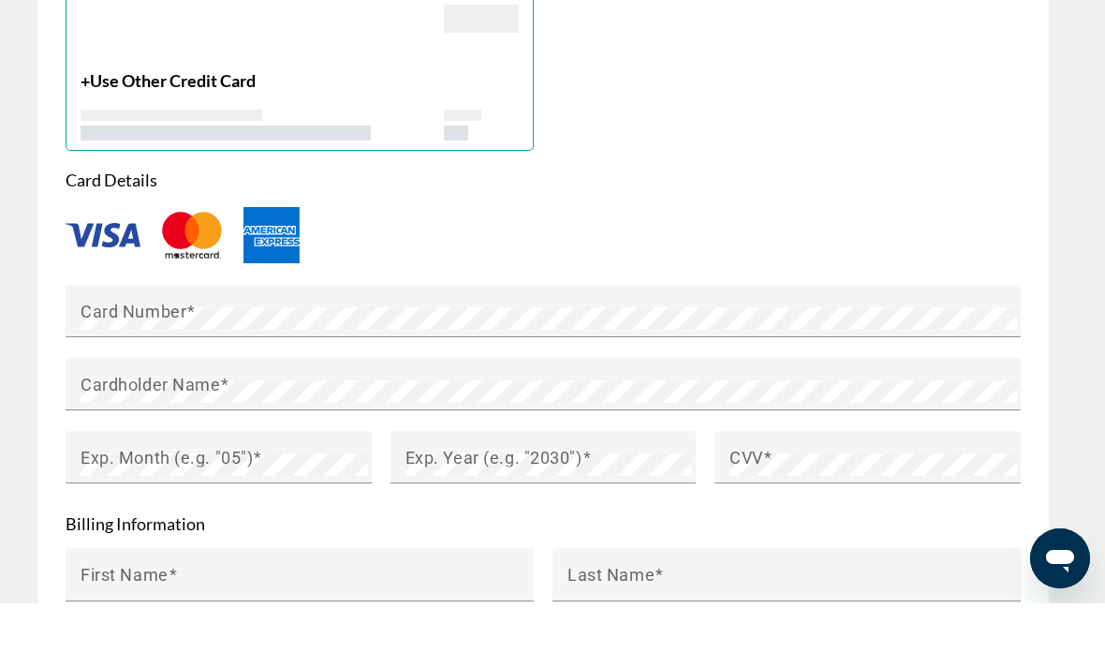
type input "******"
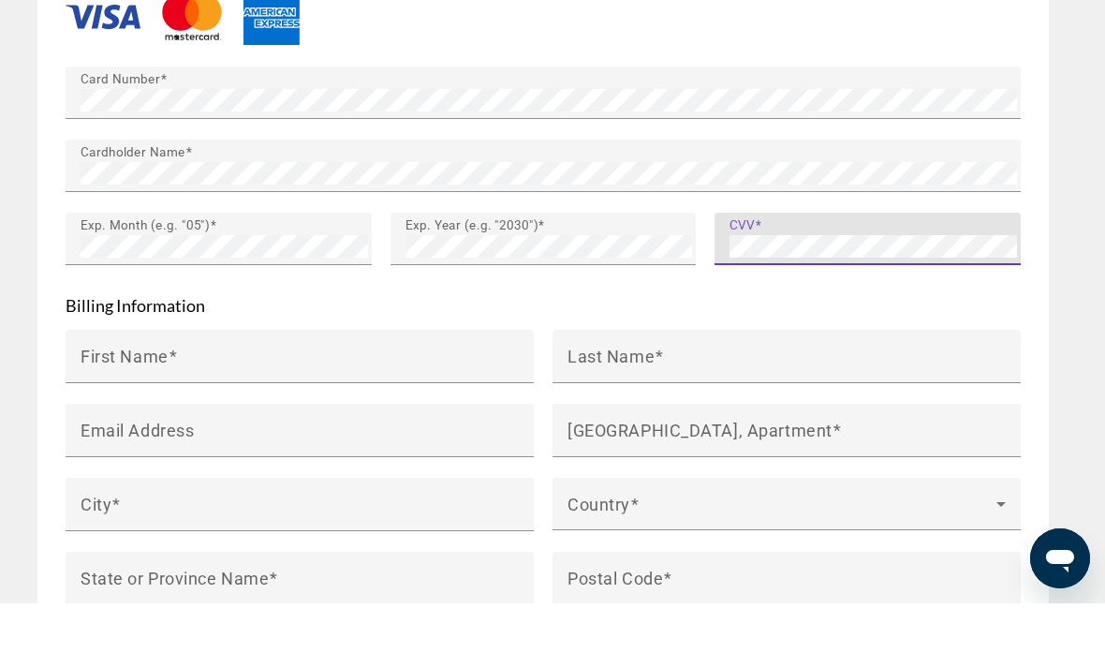
scroll to position [2242, 0]
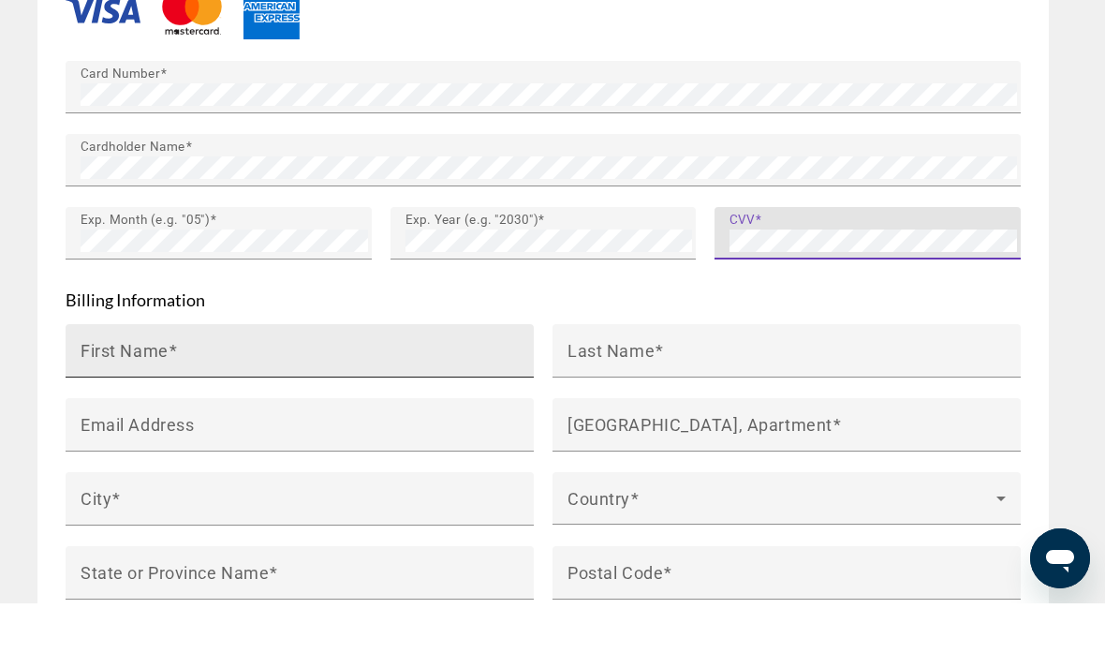
click at [483, 412] on input "First Name" at bounding box center [305, 423] width 449 height 22
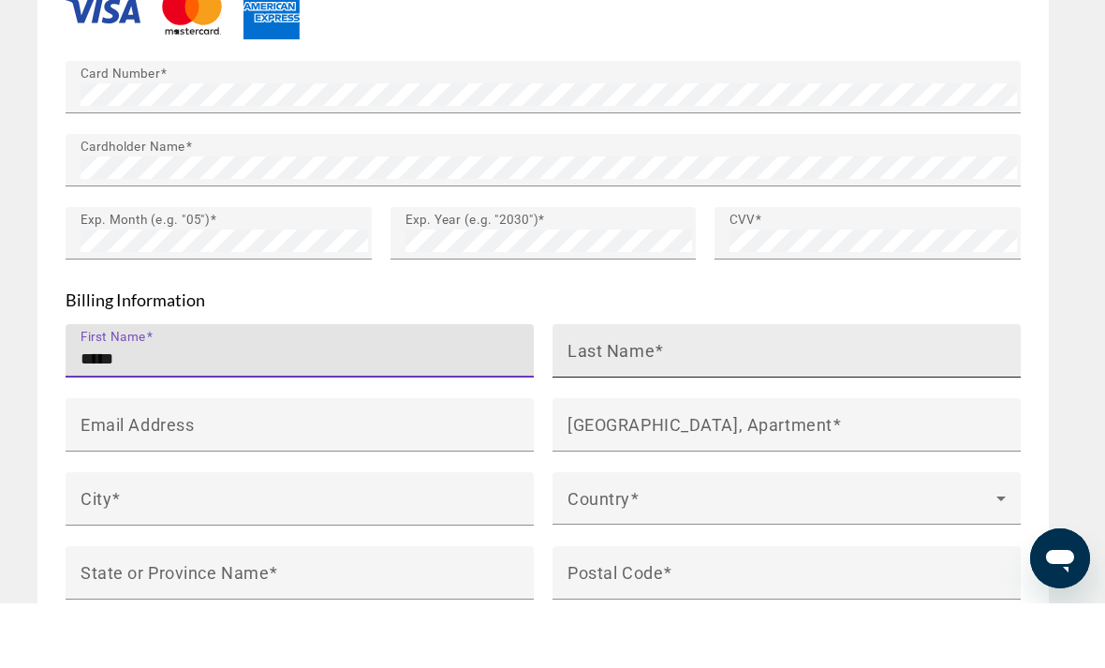
type input "*****"
click at [792, 412] on input "Last Name" at bounding box center [791, 423] width 449 height 22
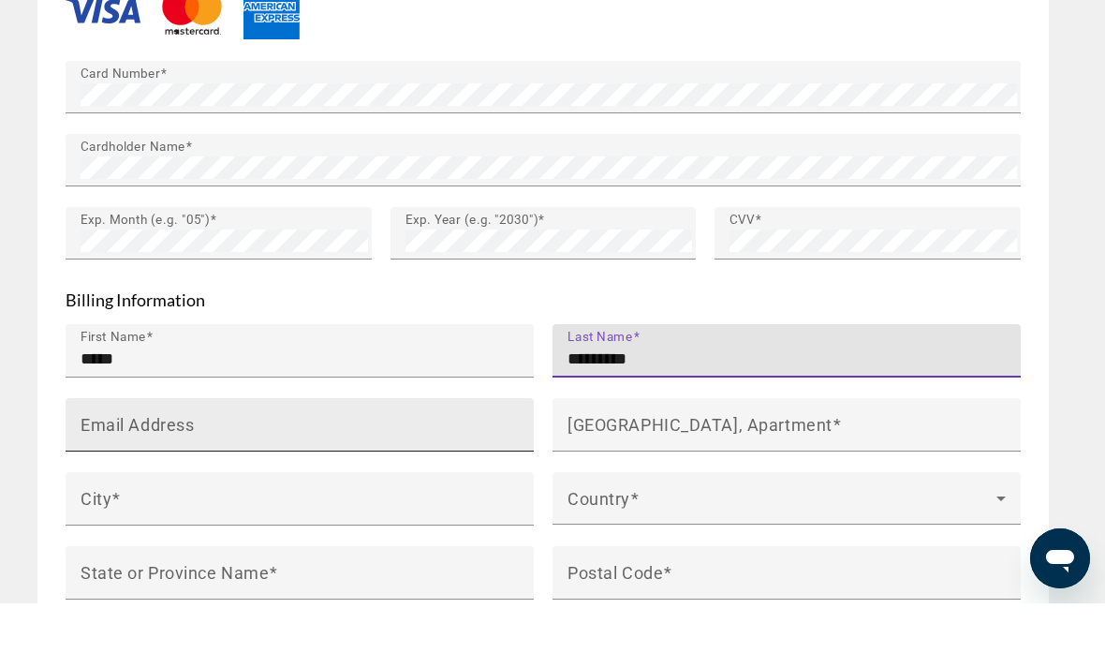
type input "*********"
click at [406, 486] on input "Email Address" at bounding box center [305, 497] width 449 height 22
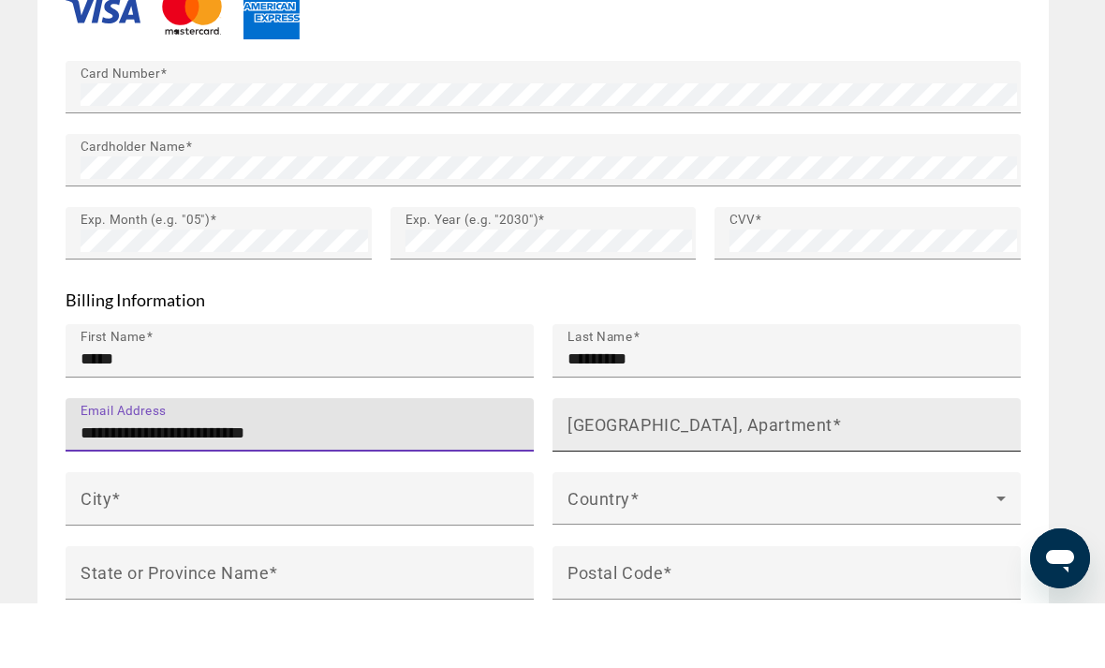
type input "**********"
click at [773, 486] on input "[GEOGRAPHIC_DATA], Apartment" at bounding box center [791, 497] width 449 height 22
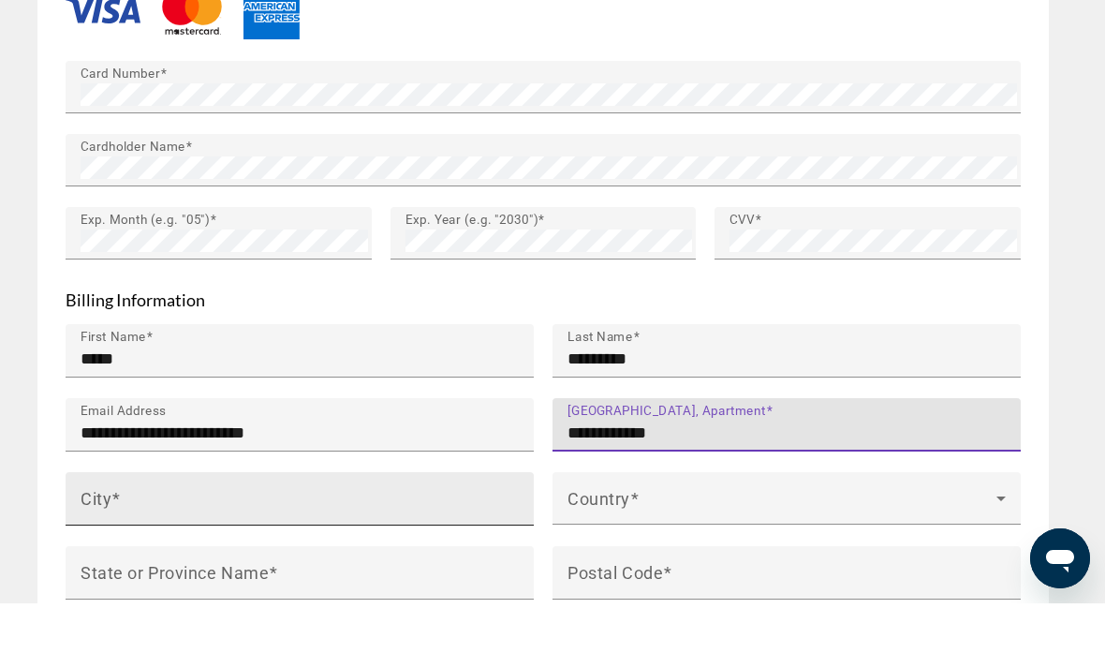
type input "**********"
click at [418, 560] on input "City" at bounding box center [305, 571] width 449 height 22
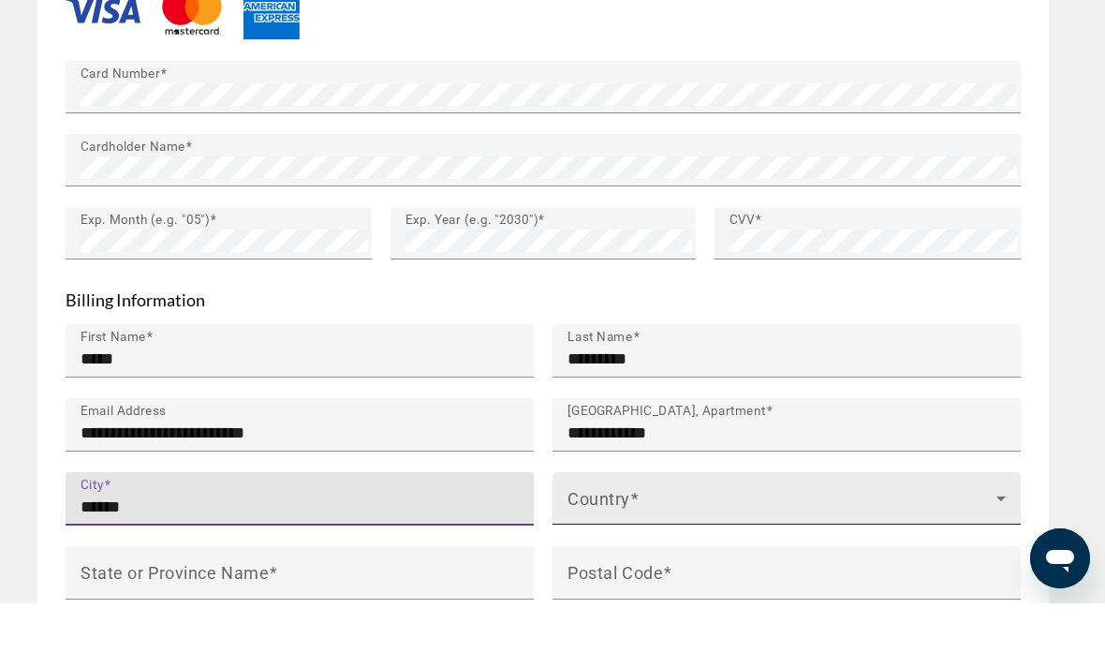
type input "******"
click at [735, 559] on span "Main content" at bounding box center [781, 570] width 429 height 22
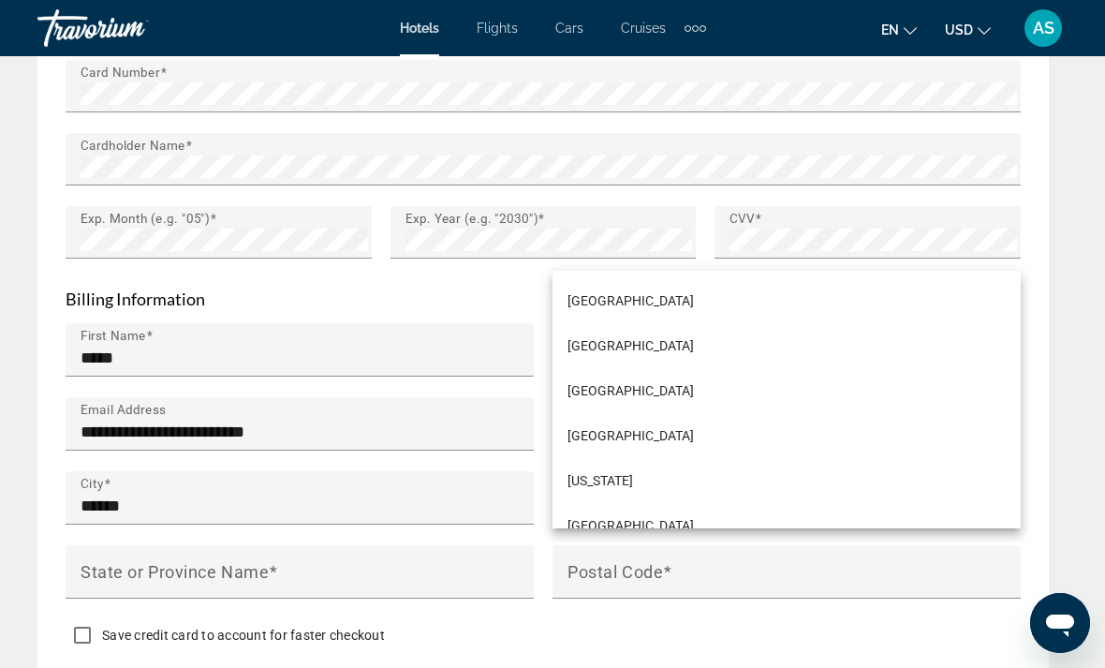
scroll to position [5009, 0]
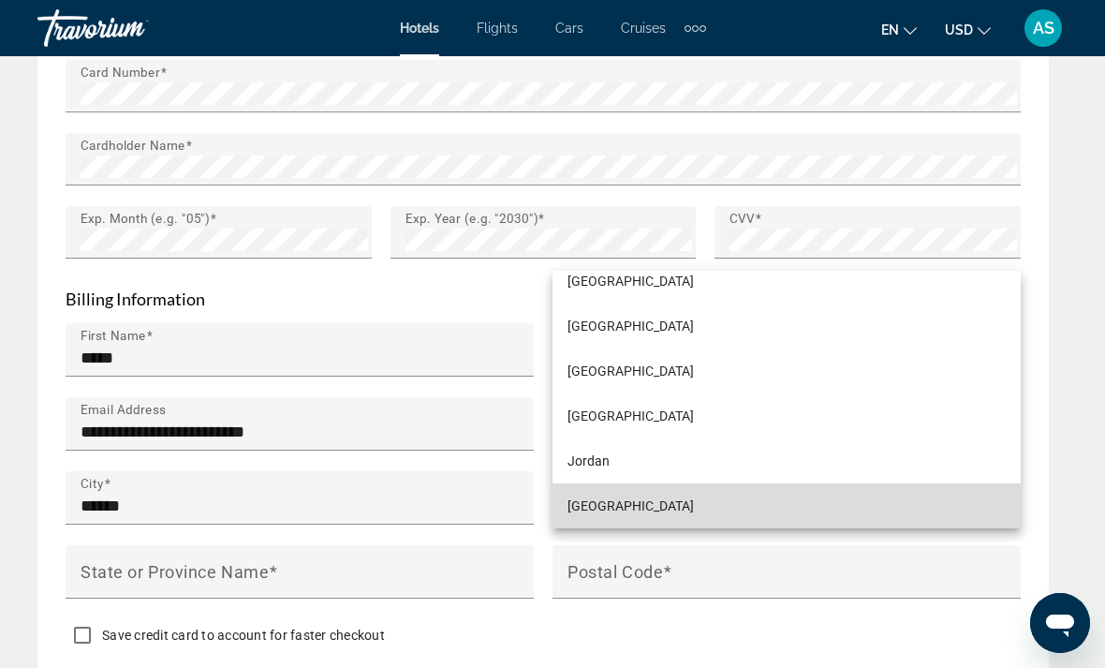
click at [676, 528] on mat-option "[GEOGRAPHIC_DATA]" at bounding box center [786, 505] width 468 height 45
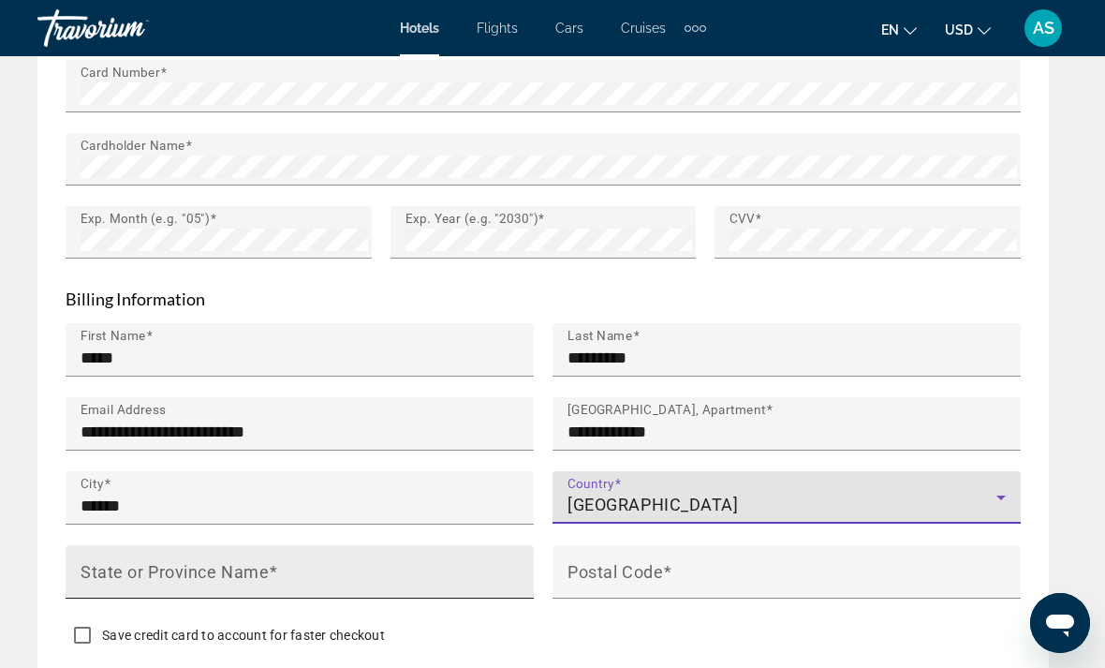
click at [475, 568] on input "State or Province Name" at bounding box center [305, 579] width 449 height 22
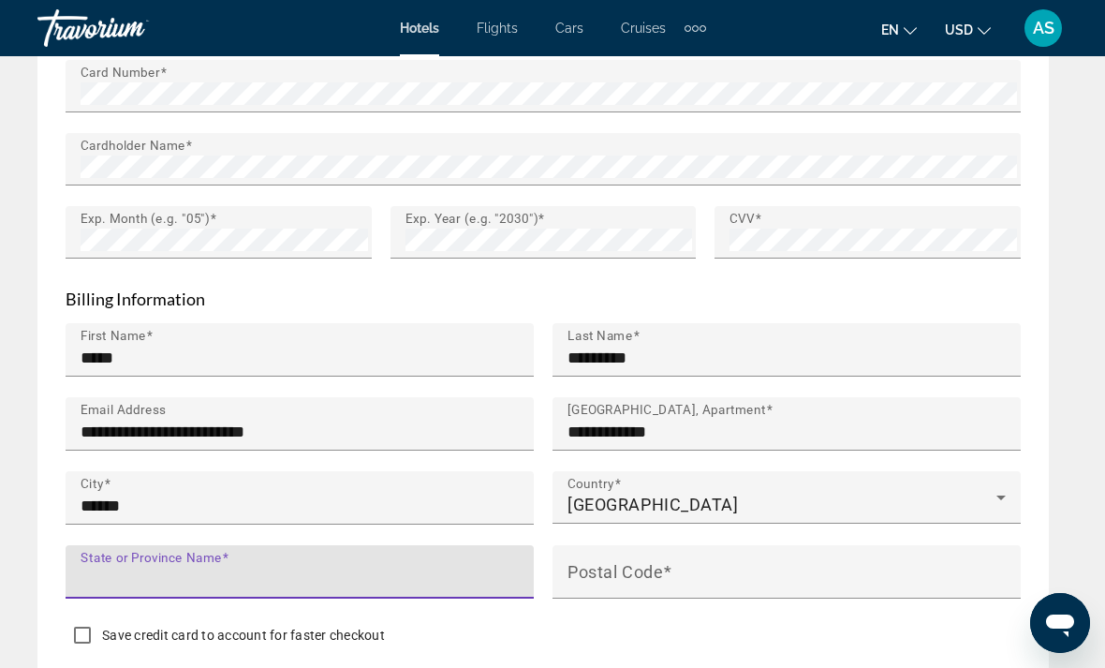
scroll to position [2306, 0]
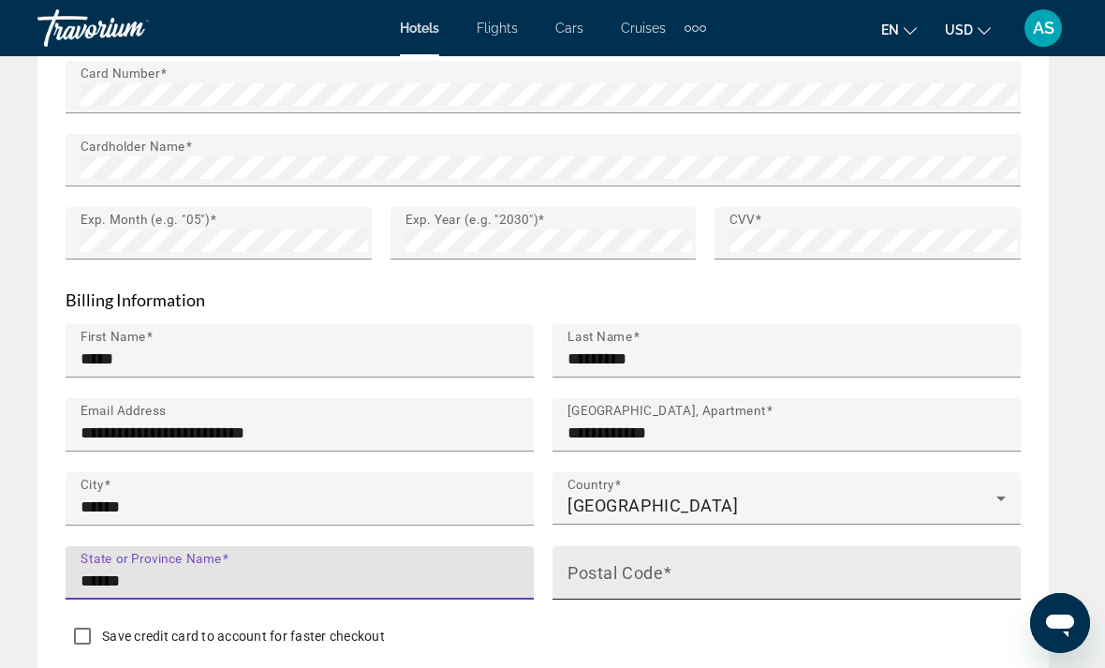
type input "******"
click at [687, 569] on input "Postal Code" at bounding box center [791, 580] width 449 height 22
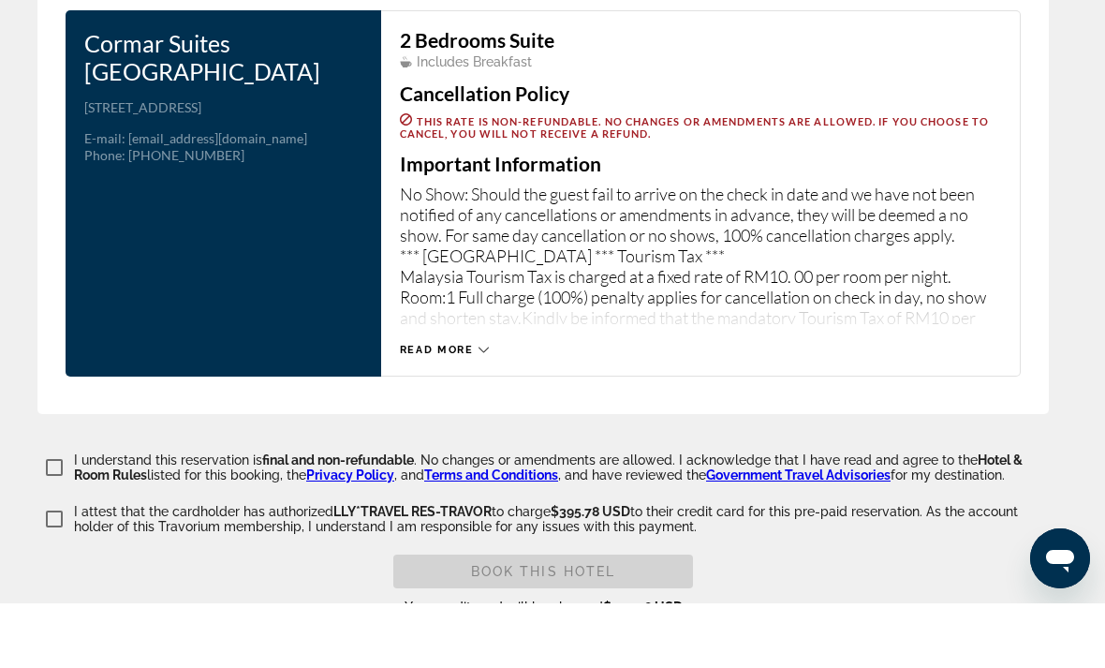
scroll to position [3060, 0]
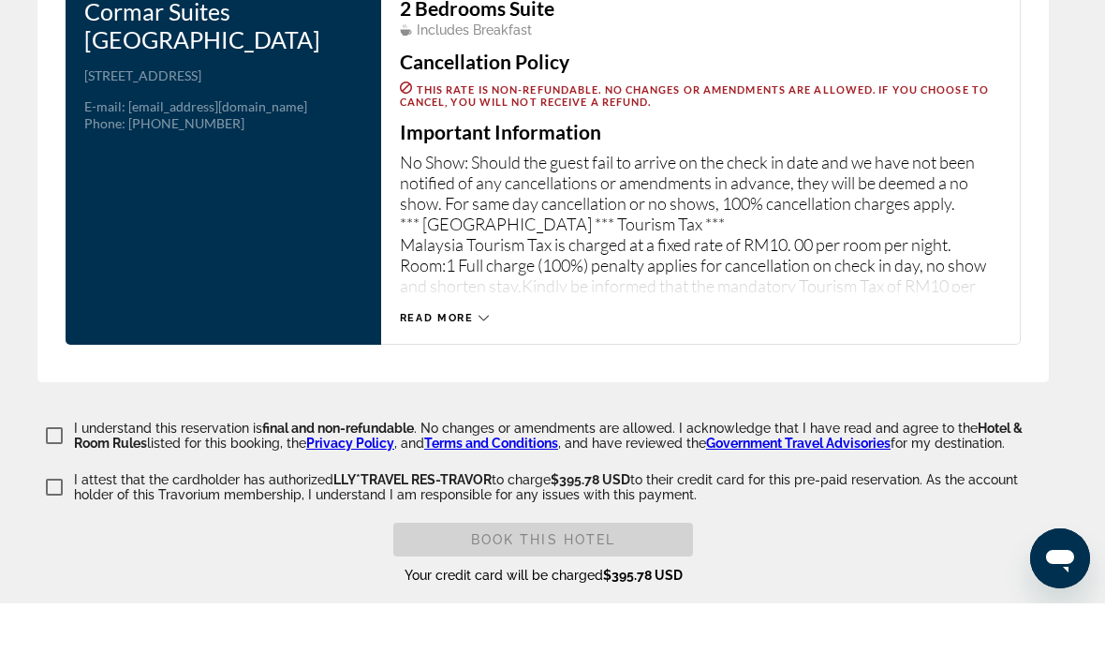
type input "******"
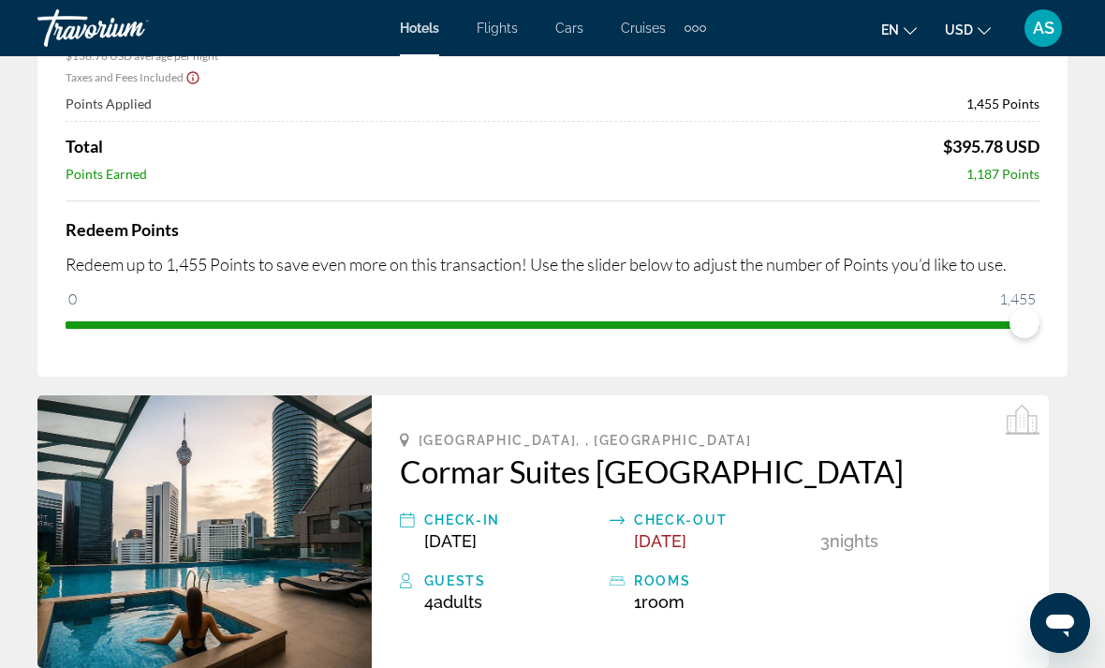
scroll to position [328, 0]
